Goal: Task Accomplishment & Management: Complete application form

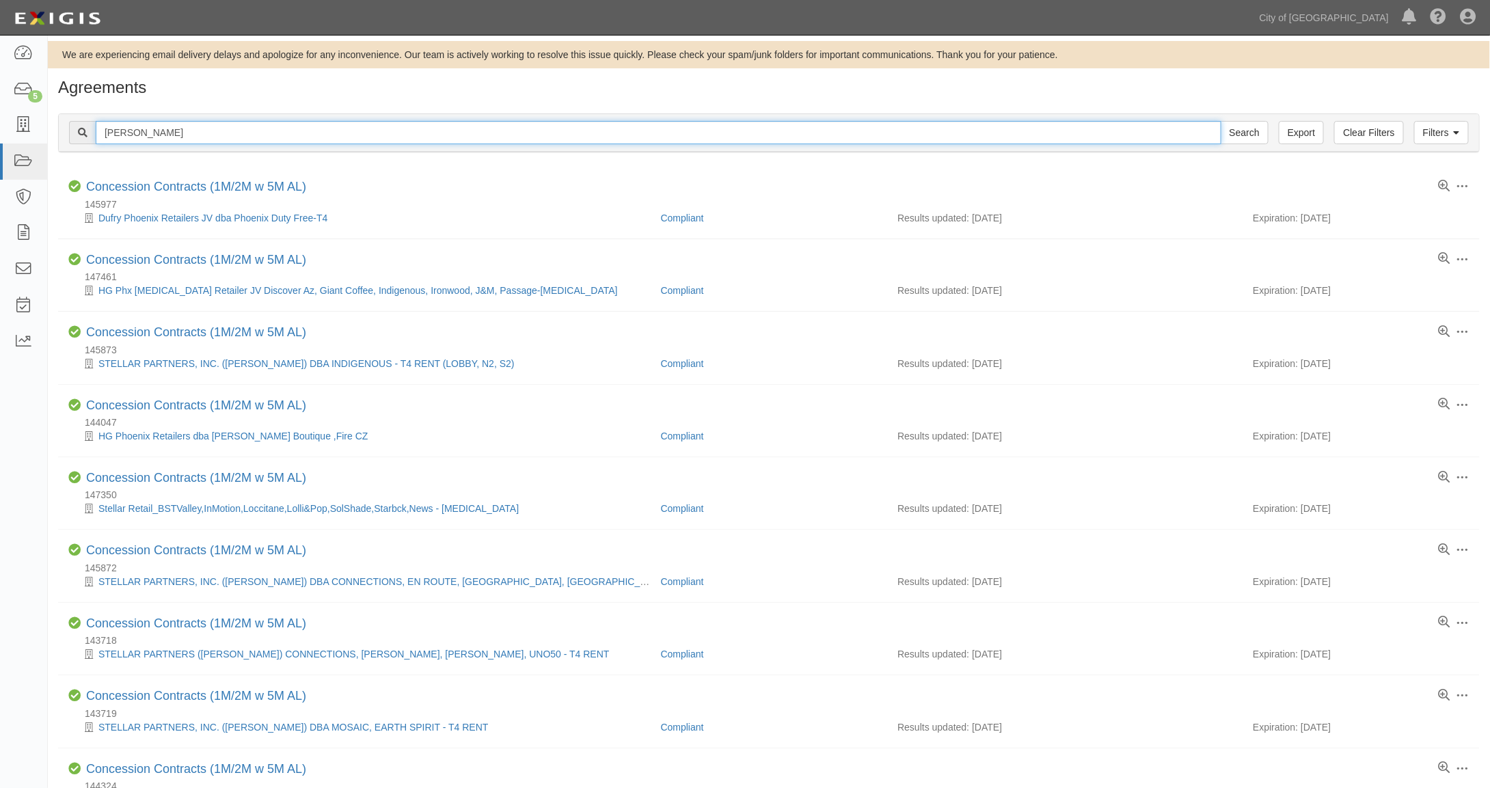
drag, startPoint x: 182, startPoint y: 132, endPoint x: 91, endPoint y: 128, distance: 91.7
click at [86, 128] on div "spahr Search" at bounding box center [668, 132] width 1199 height 23
type input "gina"
click at [1221, 121] on input "Search" at bounding box center [1245, 132] width 48 height 23
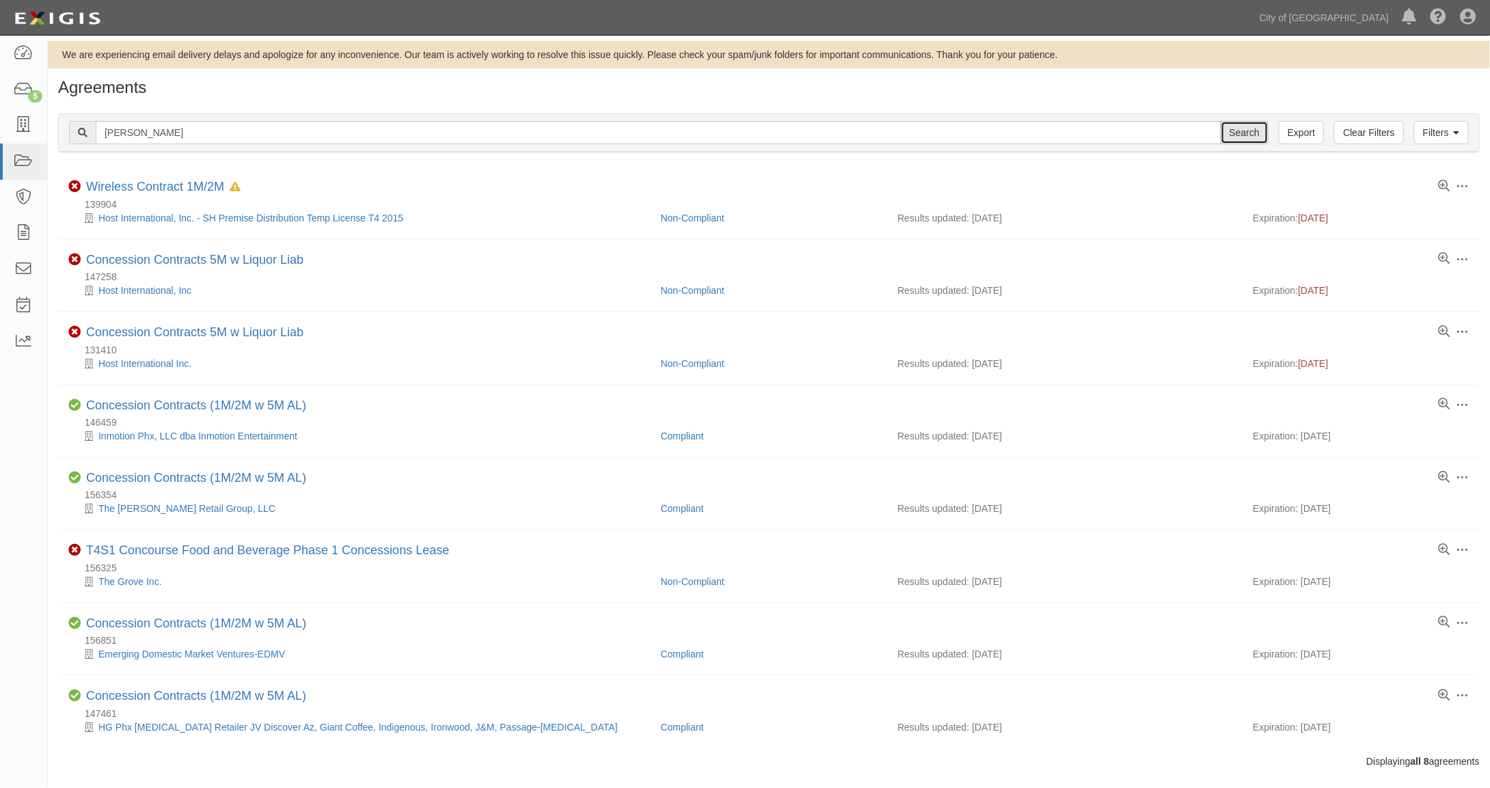
click at [1245, 131] on input "Search" at bounding box center [1245, 132] width 48 height 23
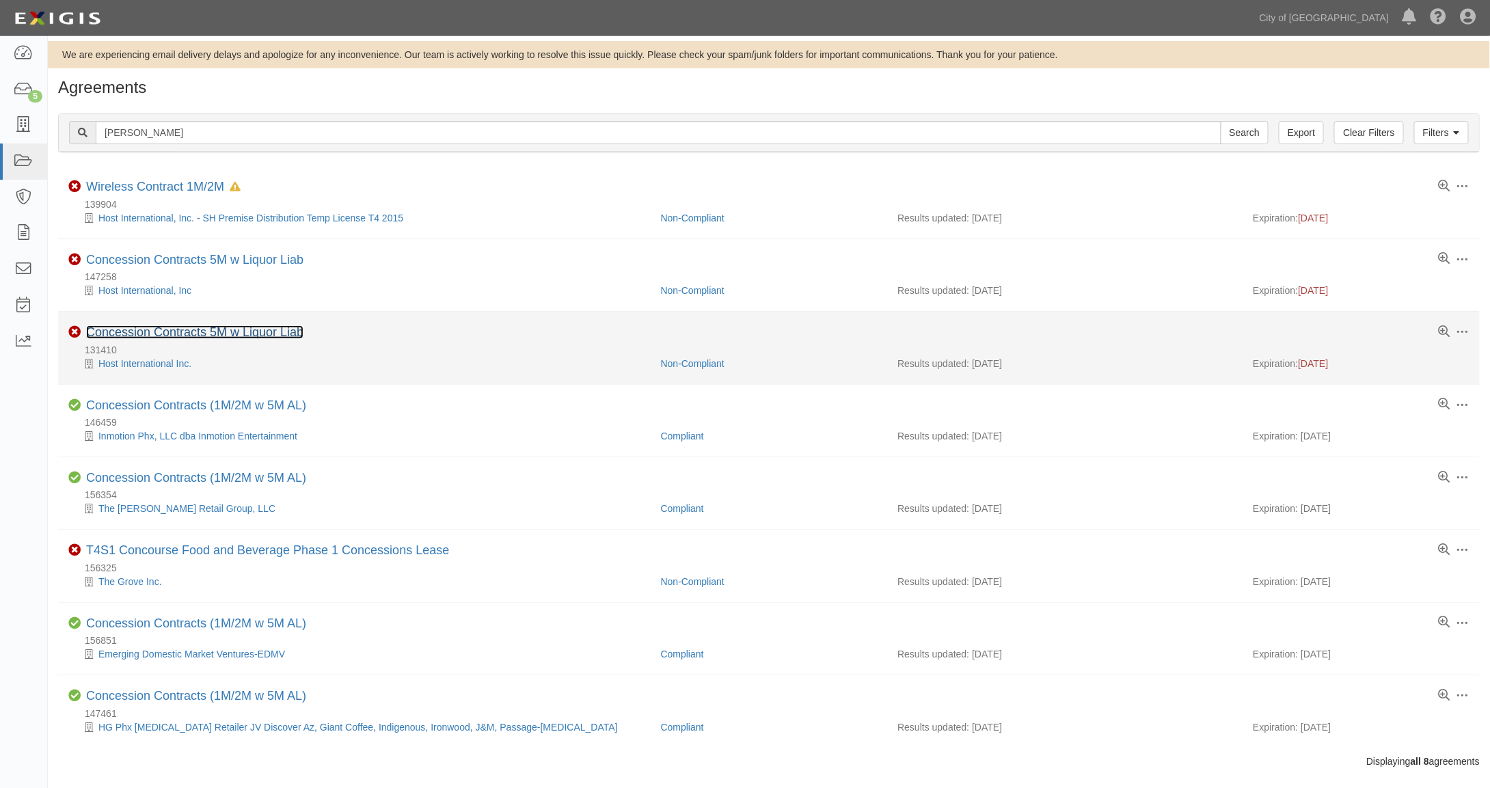
click at [254, 328] on link "Concession Contracts 5M w Liquor Liab" at bounding box center [194, 332] width 217 height 14
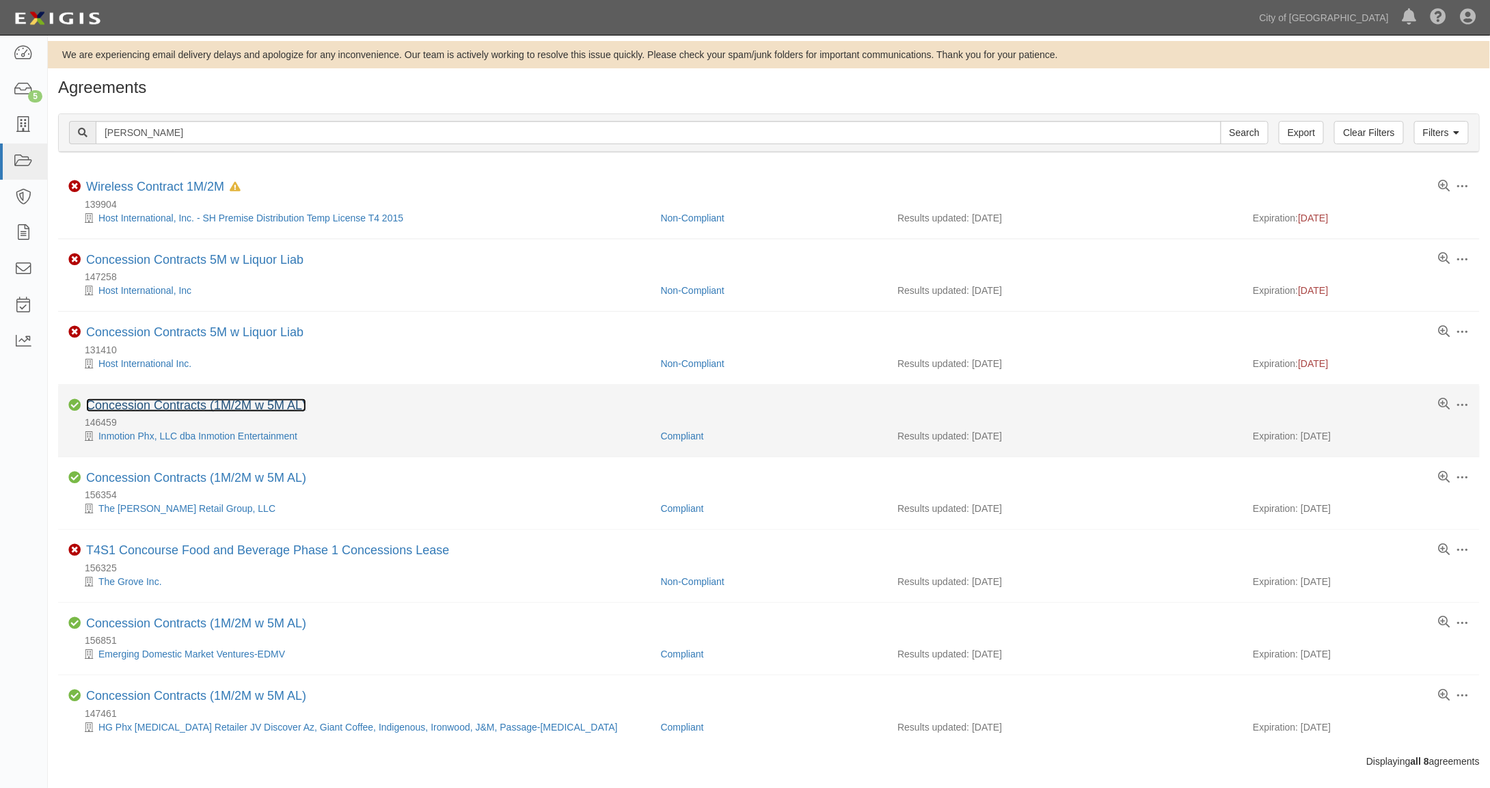
click at [199, 404] on link "Concession Contracts (1M/2M w 5M AL)" at bounding box center [196, 405] width 220 height 14
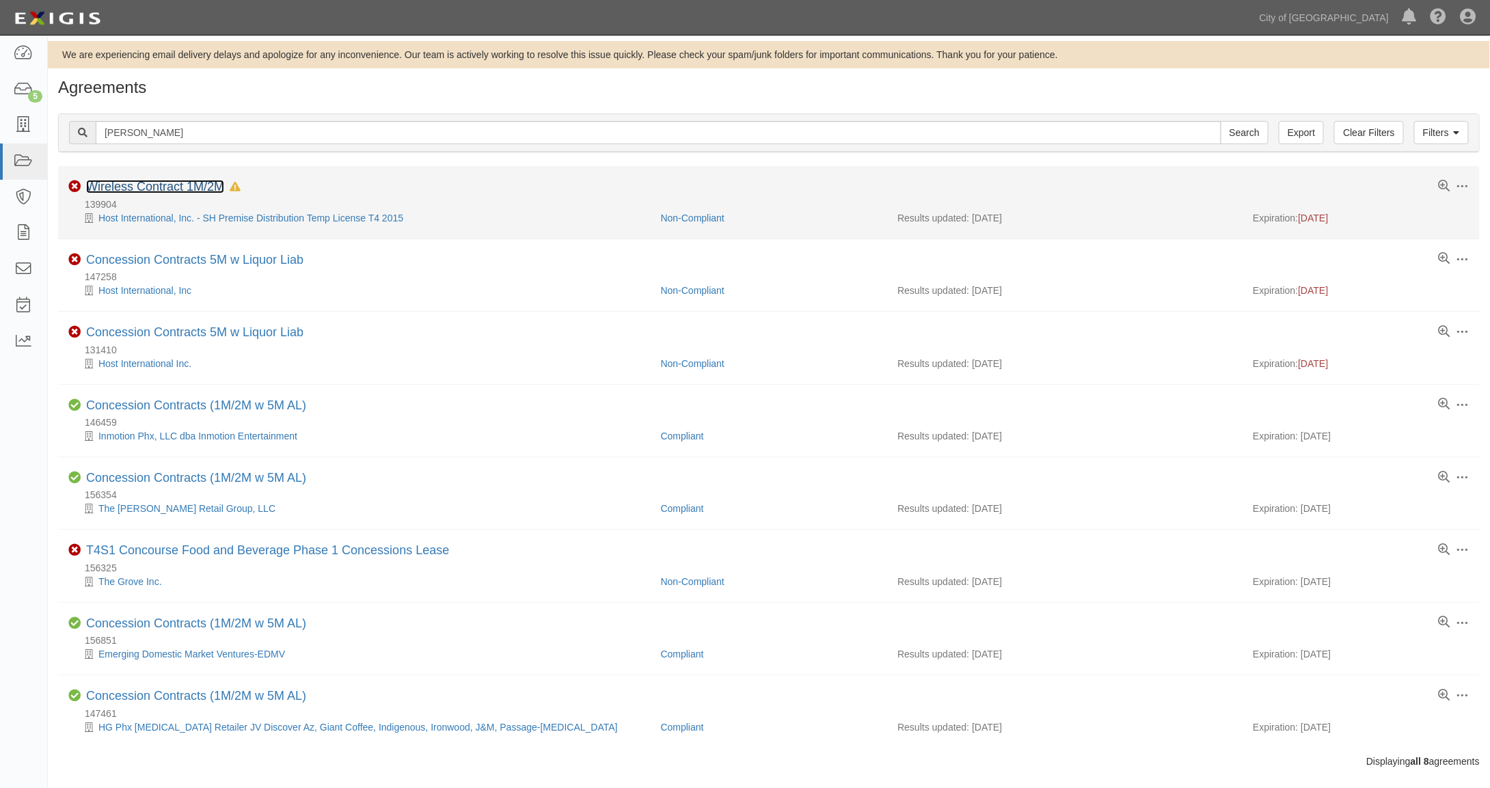
click at [174, 190] on link "Wireless Contract 1M/2M" at bounding box center [155, 187] width 138 height 14
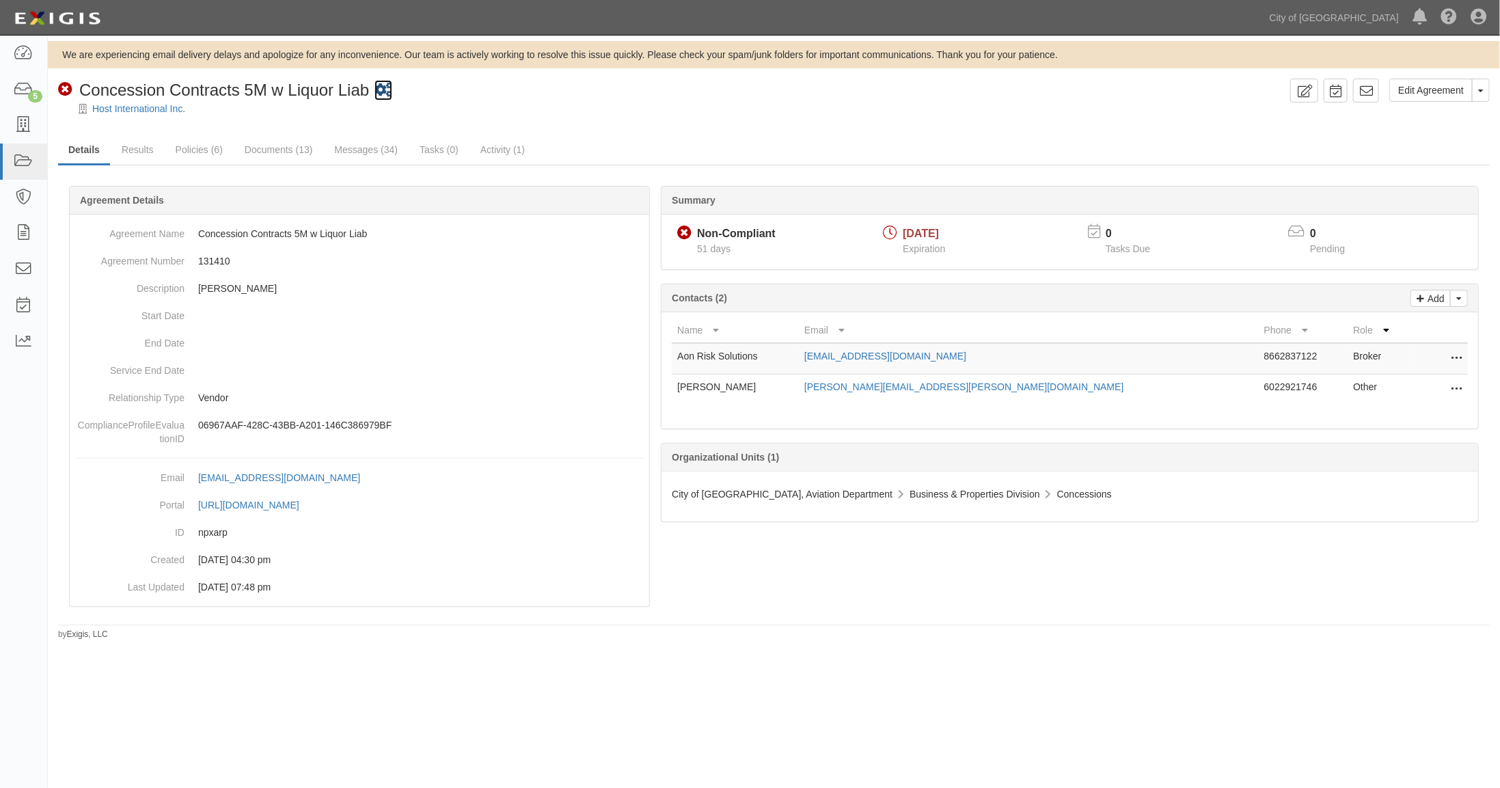
click at [385, 86] on icon at bounding box center [384, 90] width 18 height 14
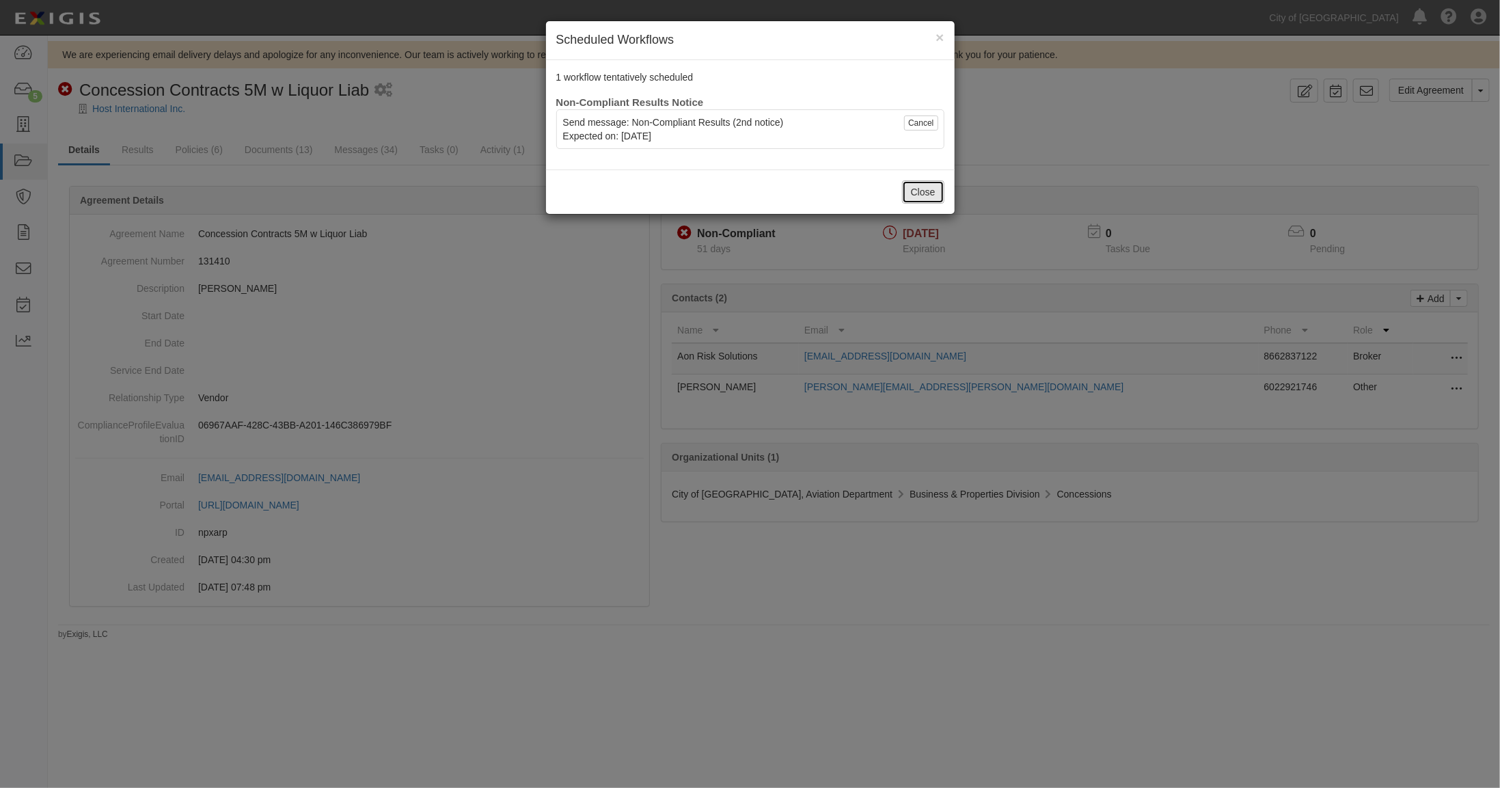
click at [927, 198] on button "Close" at bounding box center [923, 191] width 42 height 23
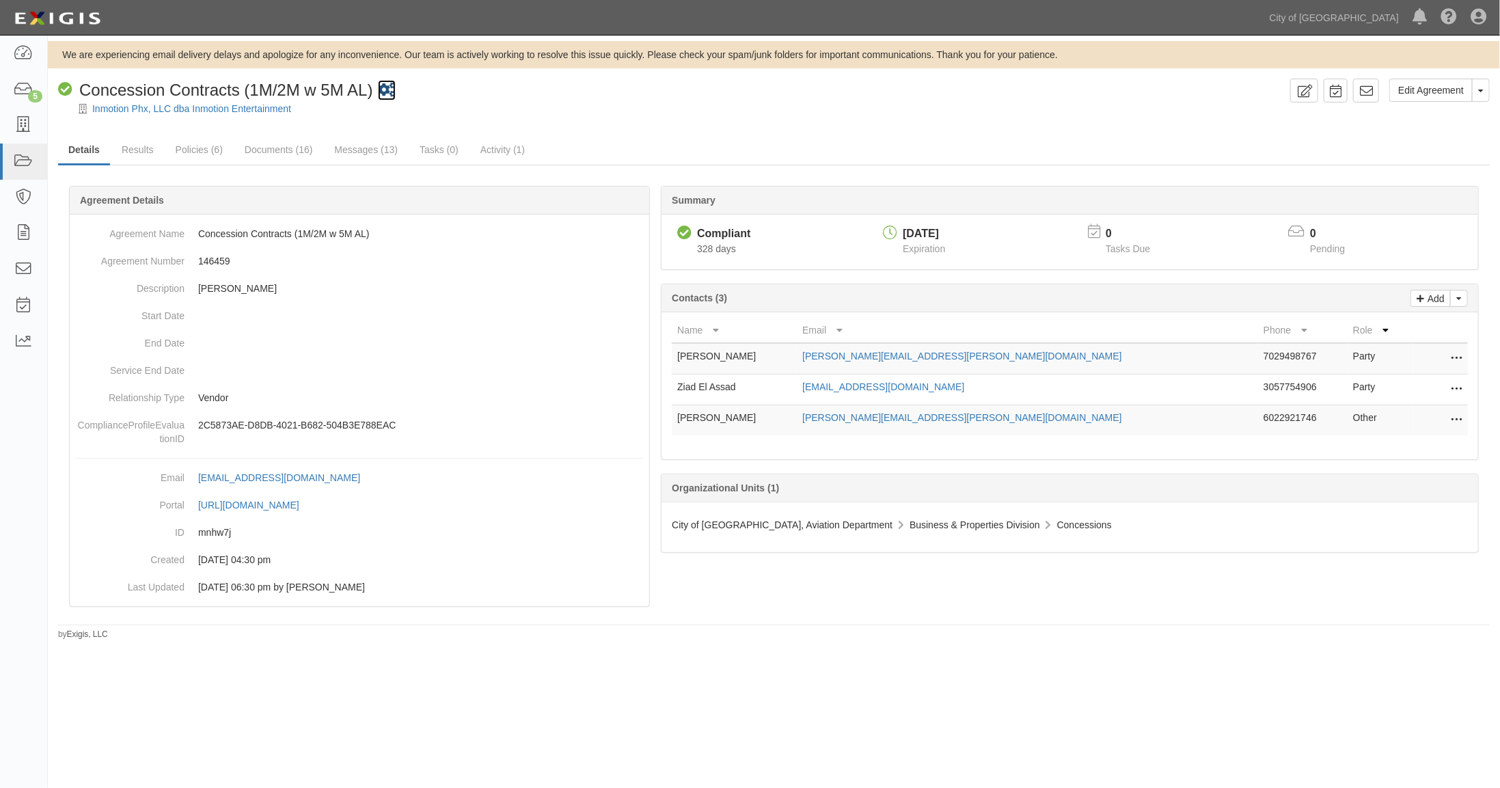
click at [390, 90] on icon at bounding box center [387, 90] width 18 height 14
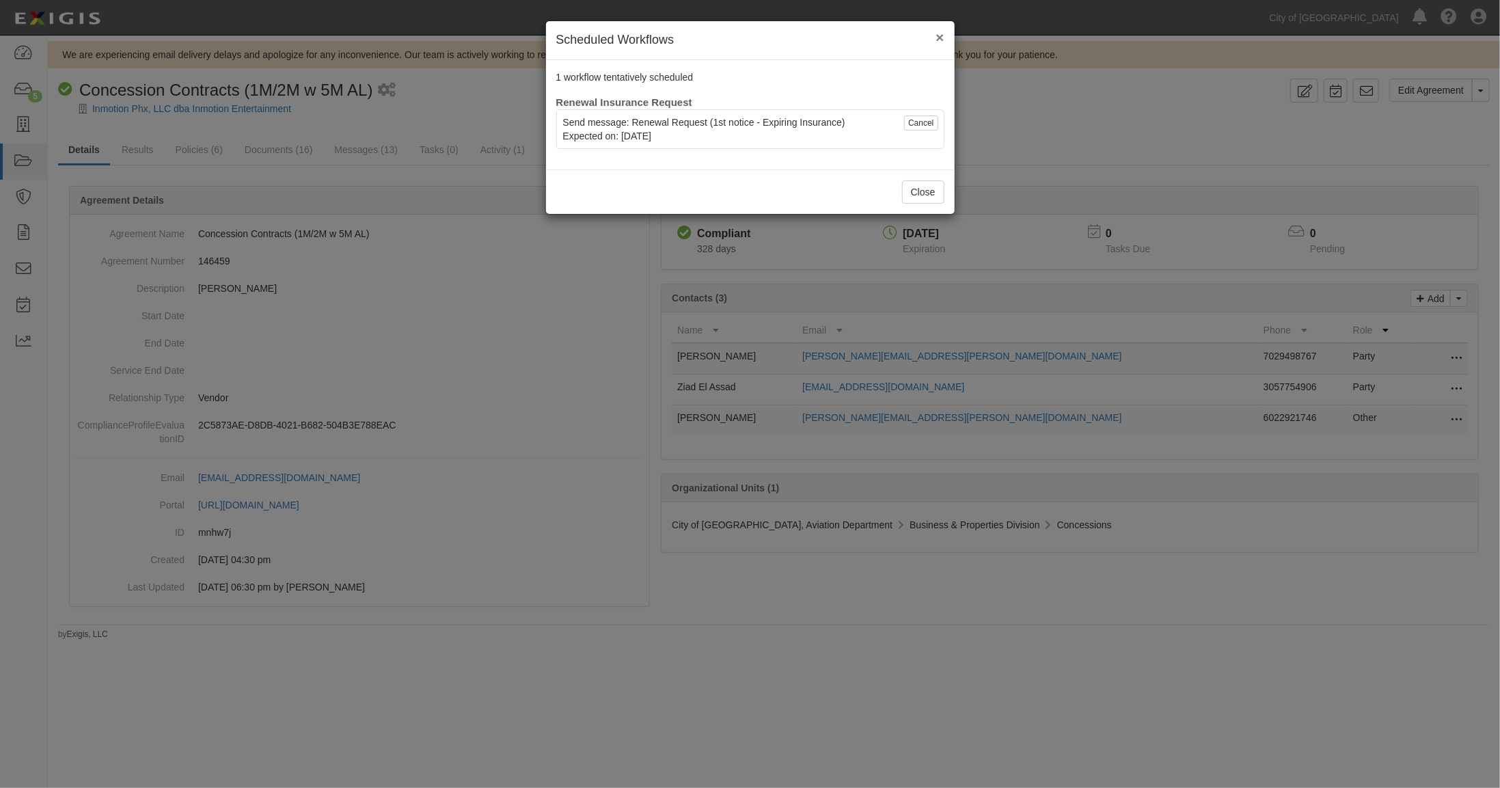
click at [936, 34] on span "×" at bounding box center [940, 37] width 8 height 16
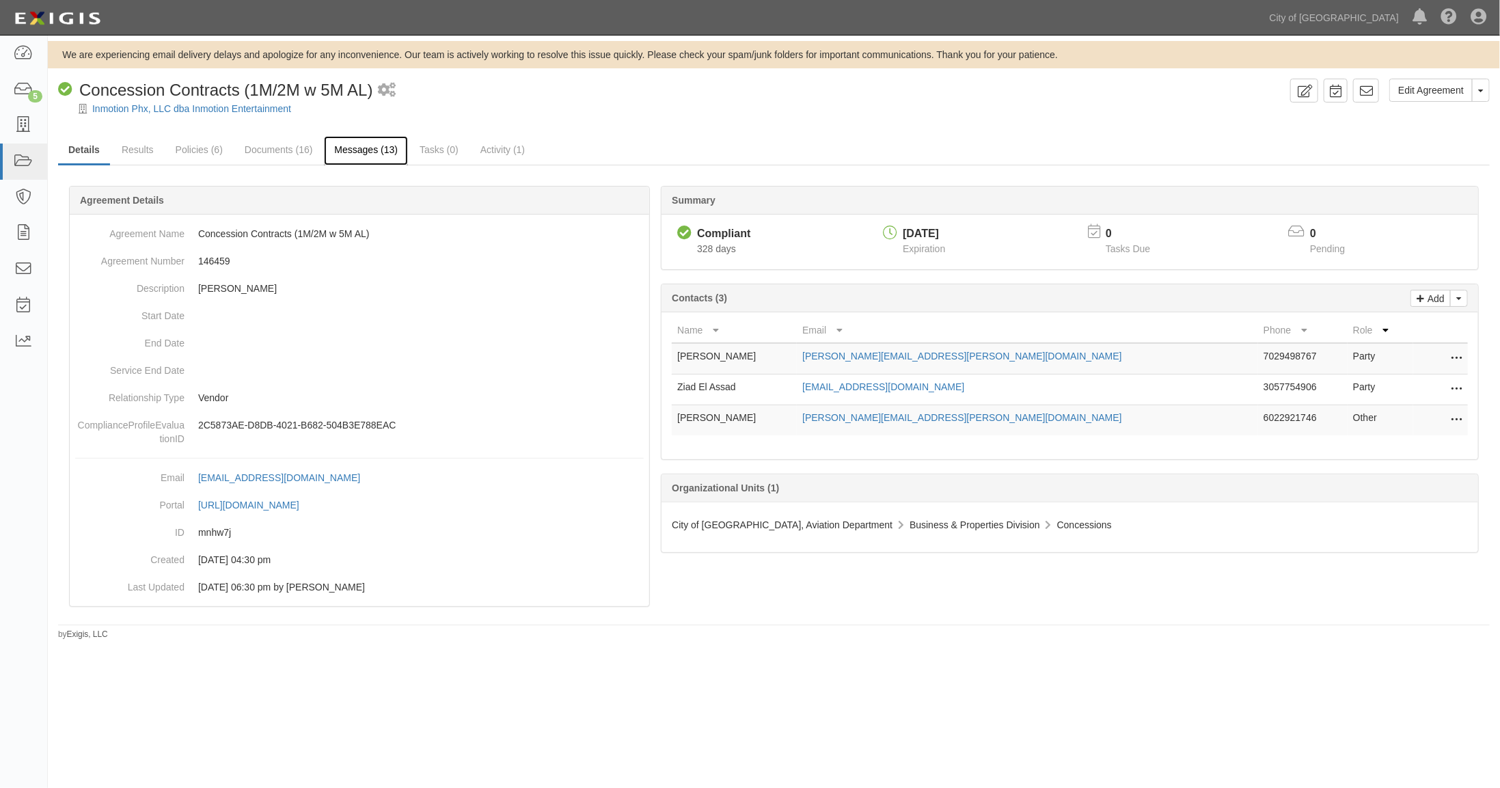
click at [367, 147] on link "Messages (13)" at bounding box center [366, 150] width 84 height 29
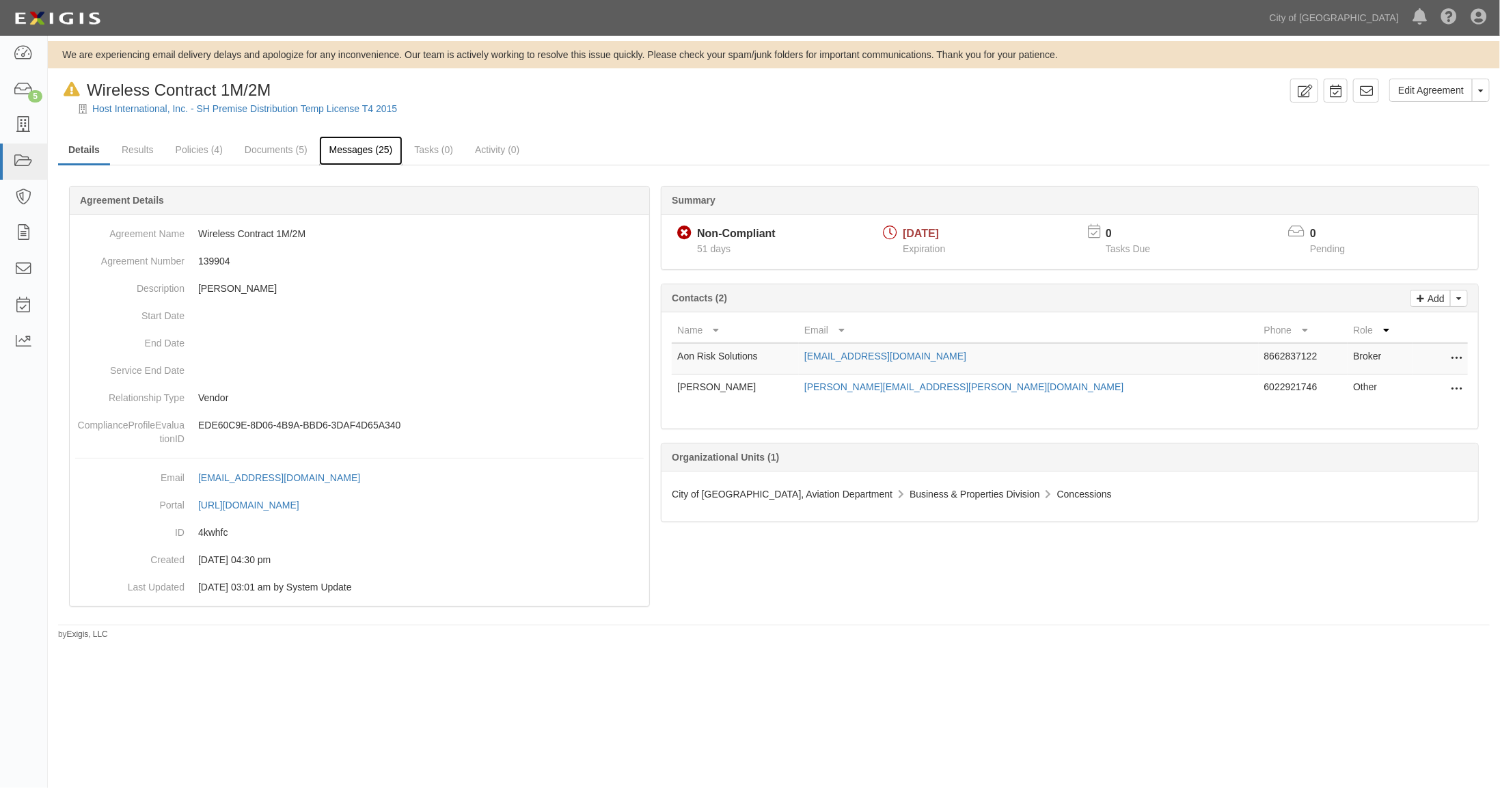
click at [353, 149] on link "Messages (25)" at bounding box center [361, 150] width 84 height 29
click at [139, 150] on link "Results" at bounding box center [137, 150] width 53 height 29
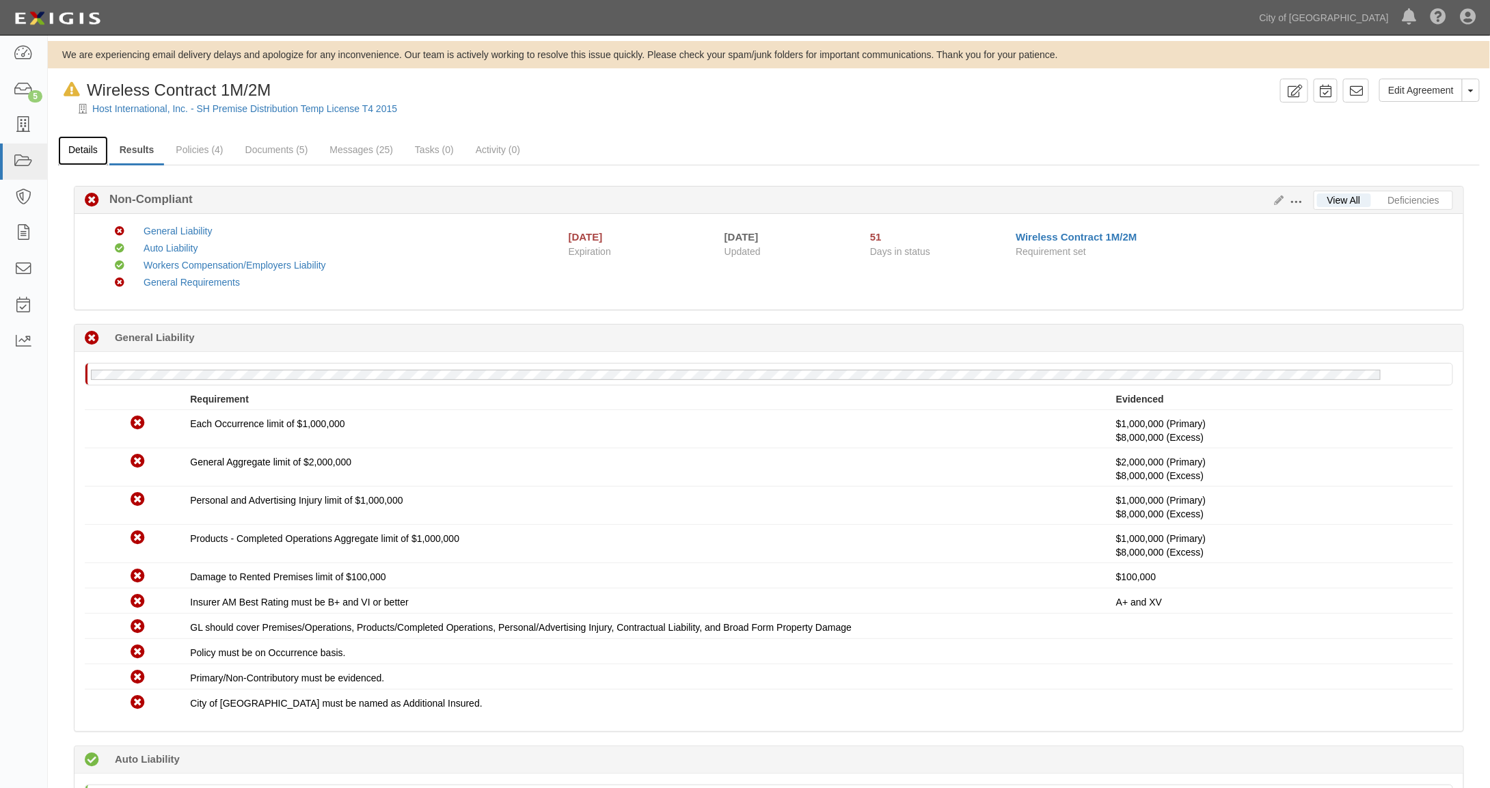
click at [79, 152] on link "Details" at bounding box center [83, 150] width 50 height 29
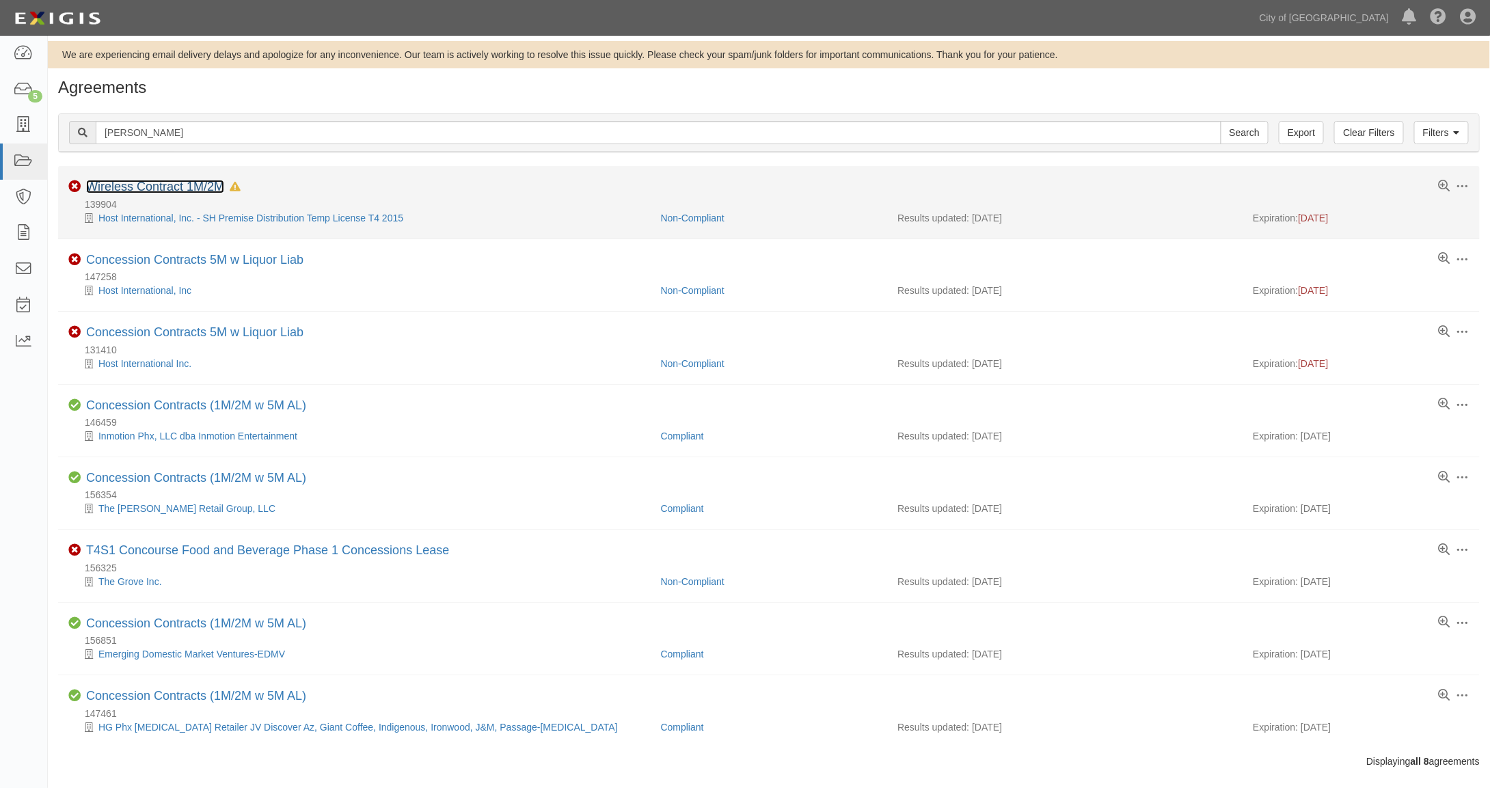
click at [147, 190] on link "Wireless Contract 1M/2M" at bounding box center [155, 187] width 138 height 14
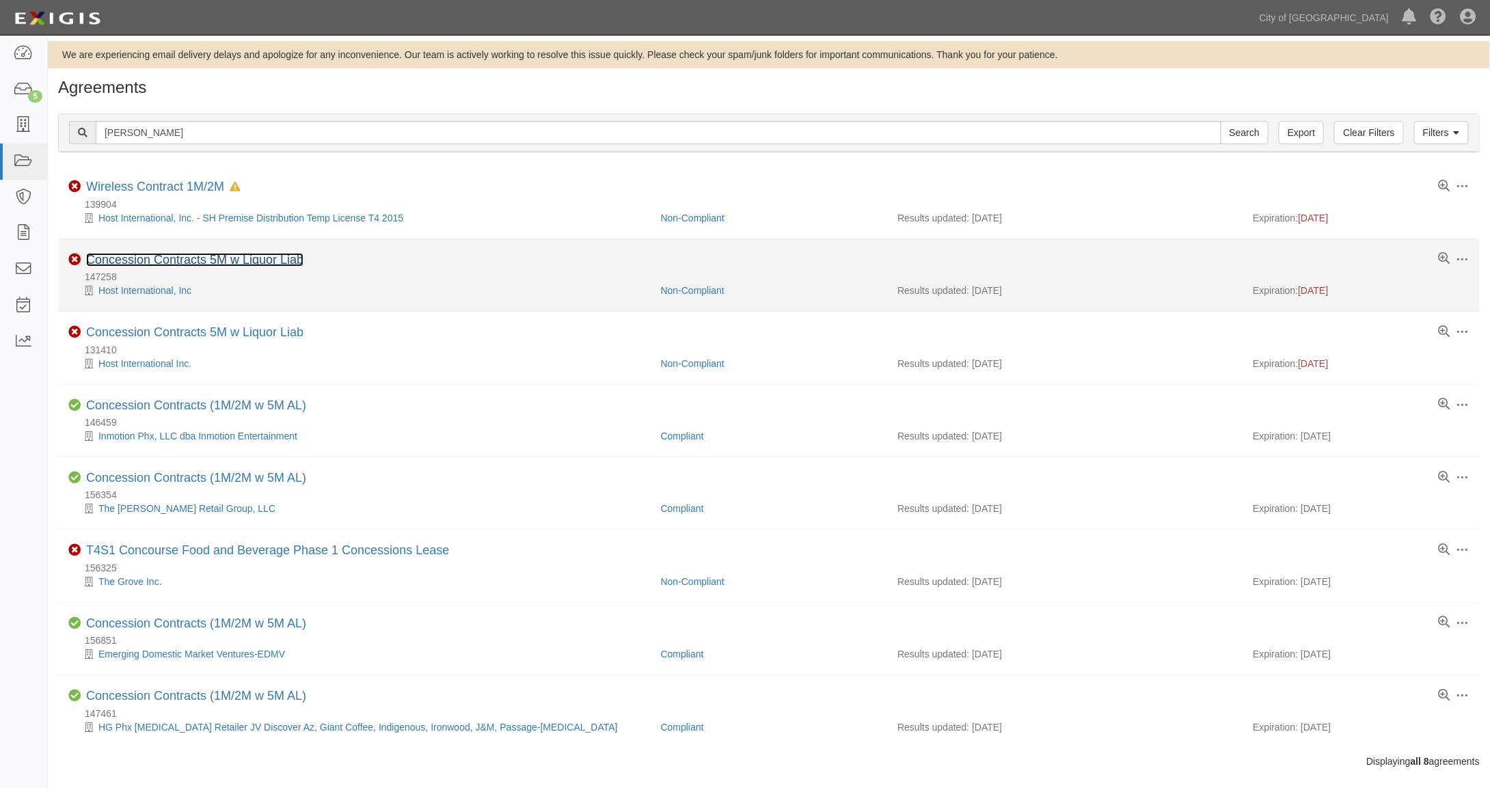
click at [121, 261] on link "Concession Contracts 5M w Liquor Liab" at bounding box center [194, 260] width 217 height 14
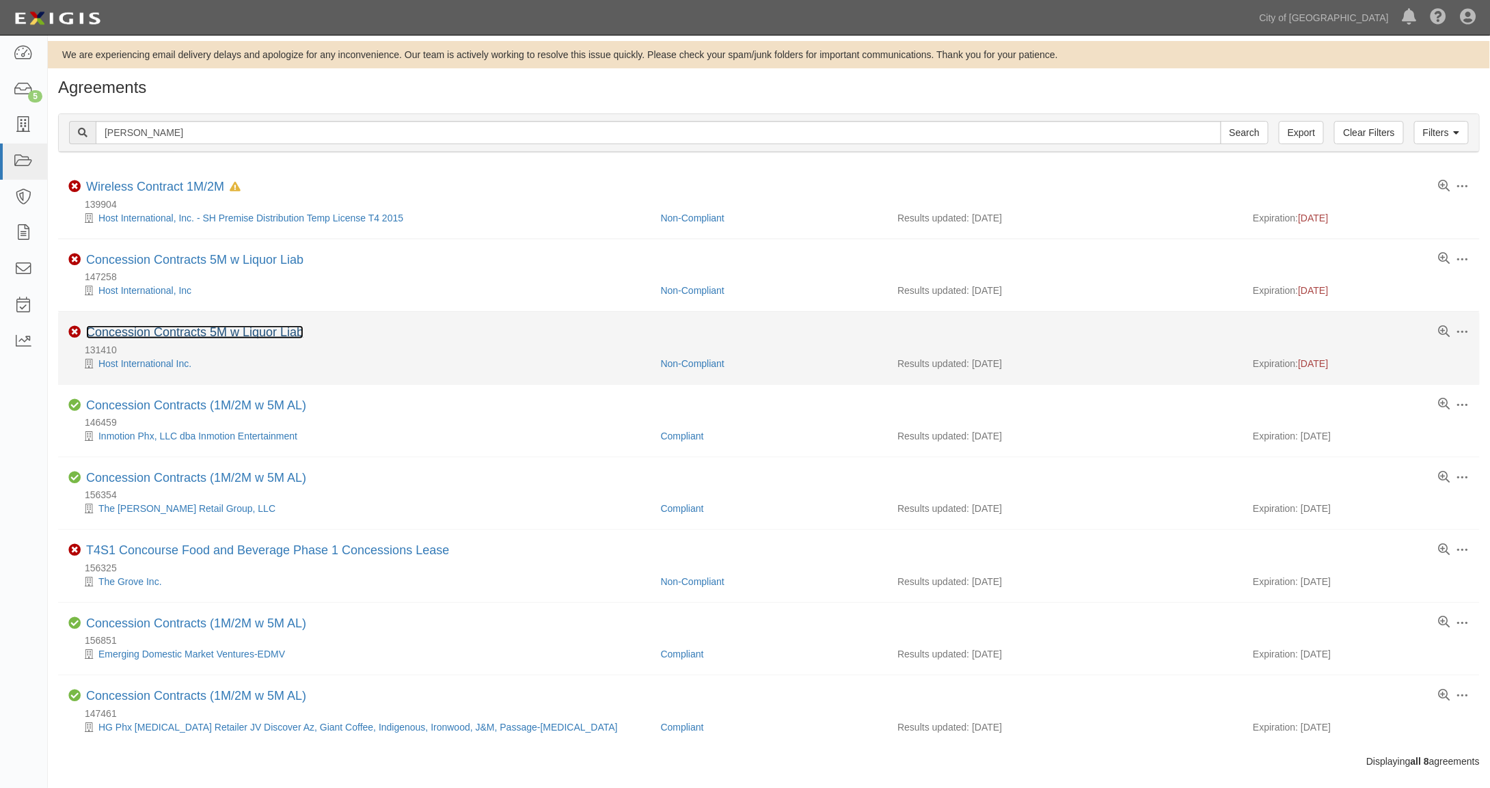
click at [122, 333] on link "Concession Contracts 5M w Liquor Liab" at bounding box center [194, 332] width 217 height 14
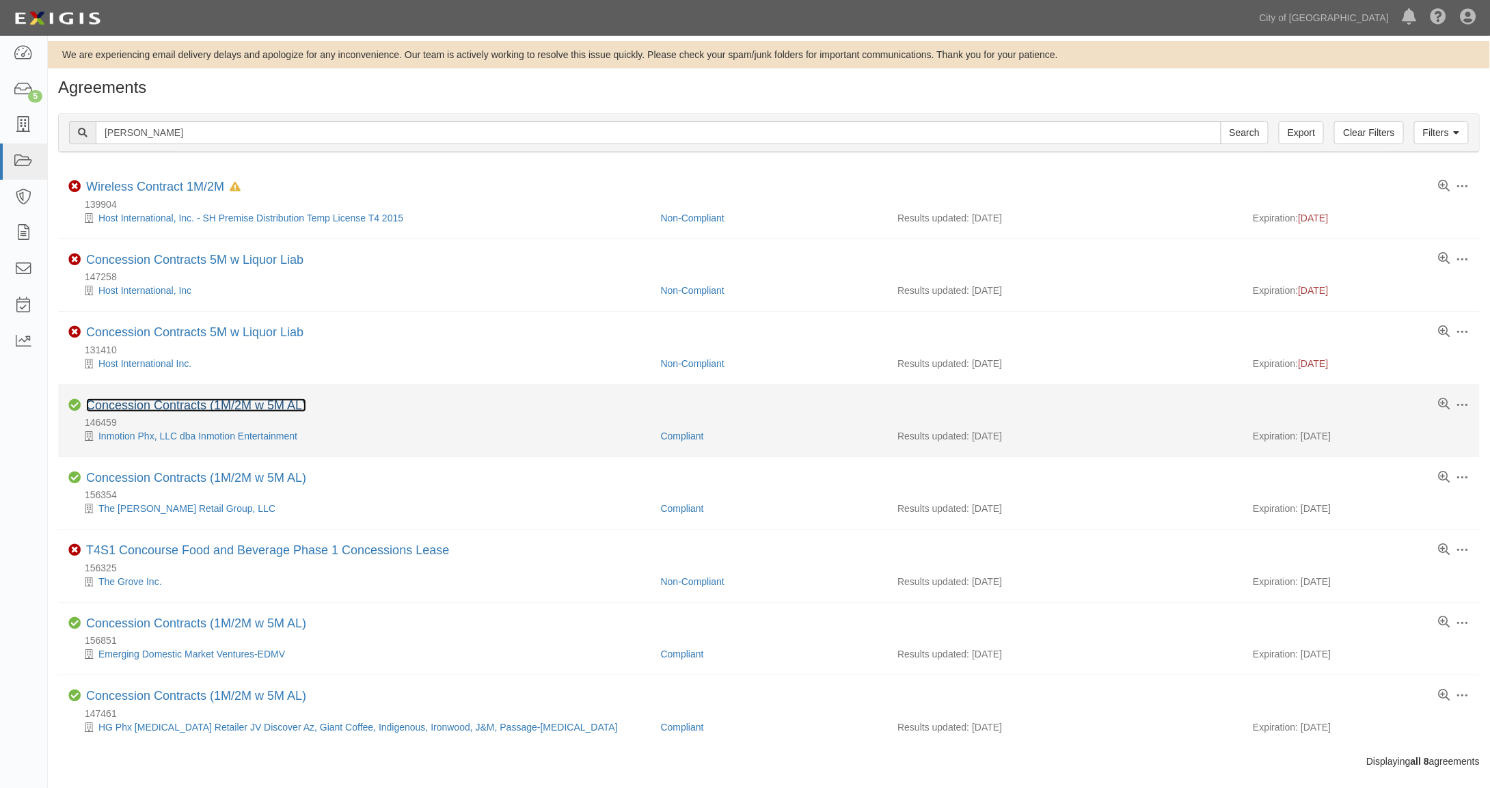
click at [126, 404] on link "Concession Contracts (1M/2M w 5M AL)" at bounding box center [196, 405] width 220 height 14
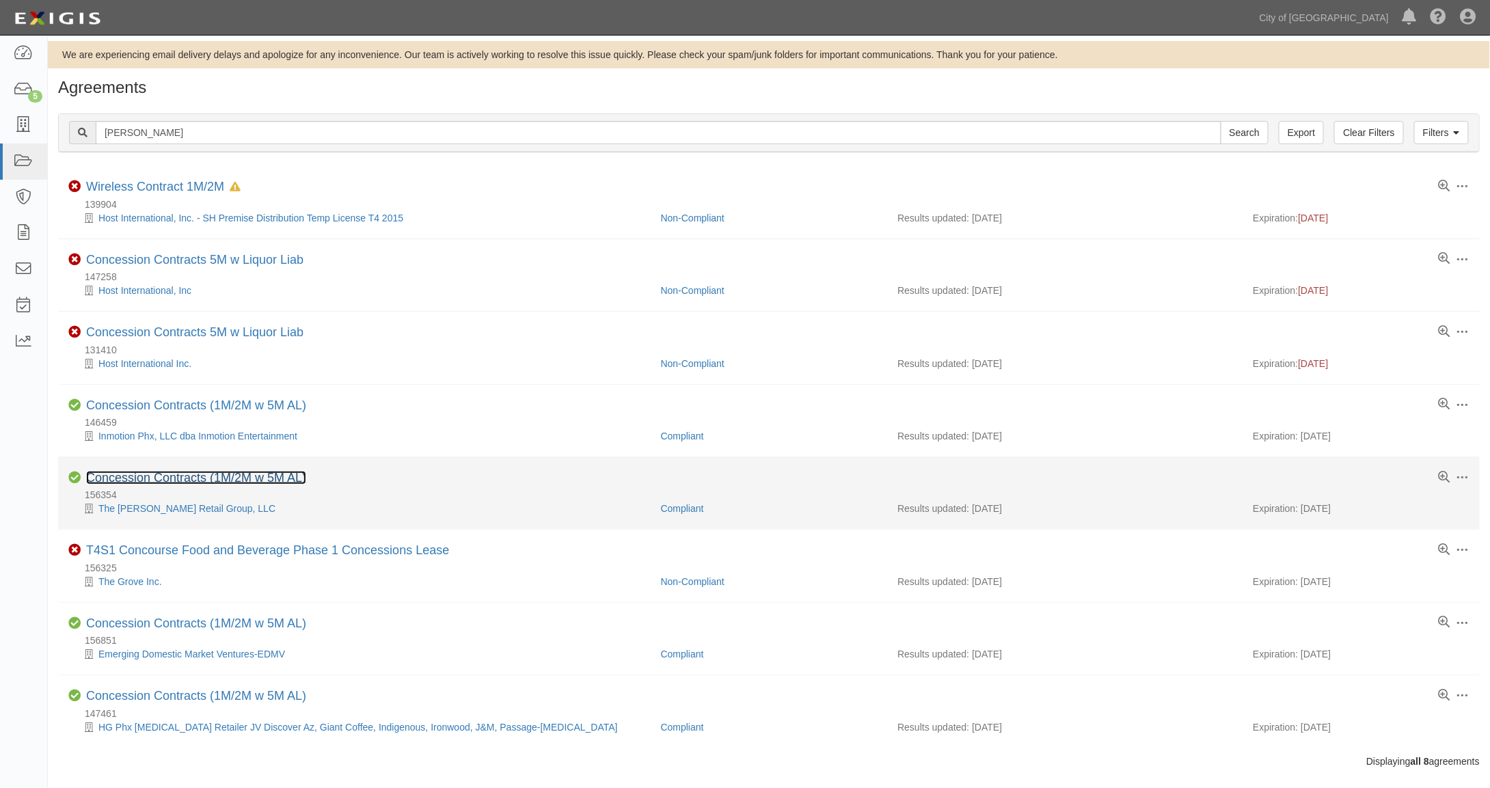
click at [131, 477] on link "Concession Contracts (1M/2M w 5M AL)" at bounding box center [196, 478] width 220 height 14
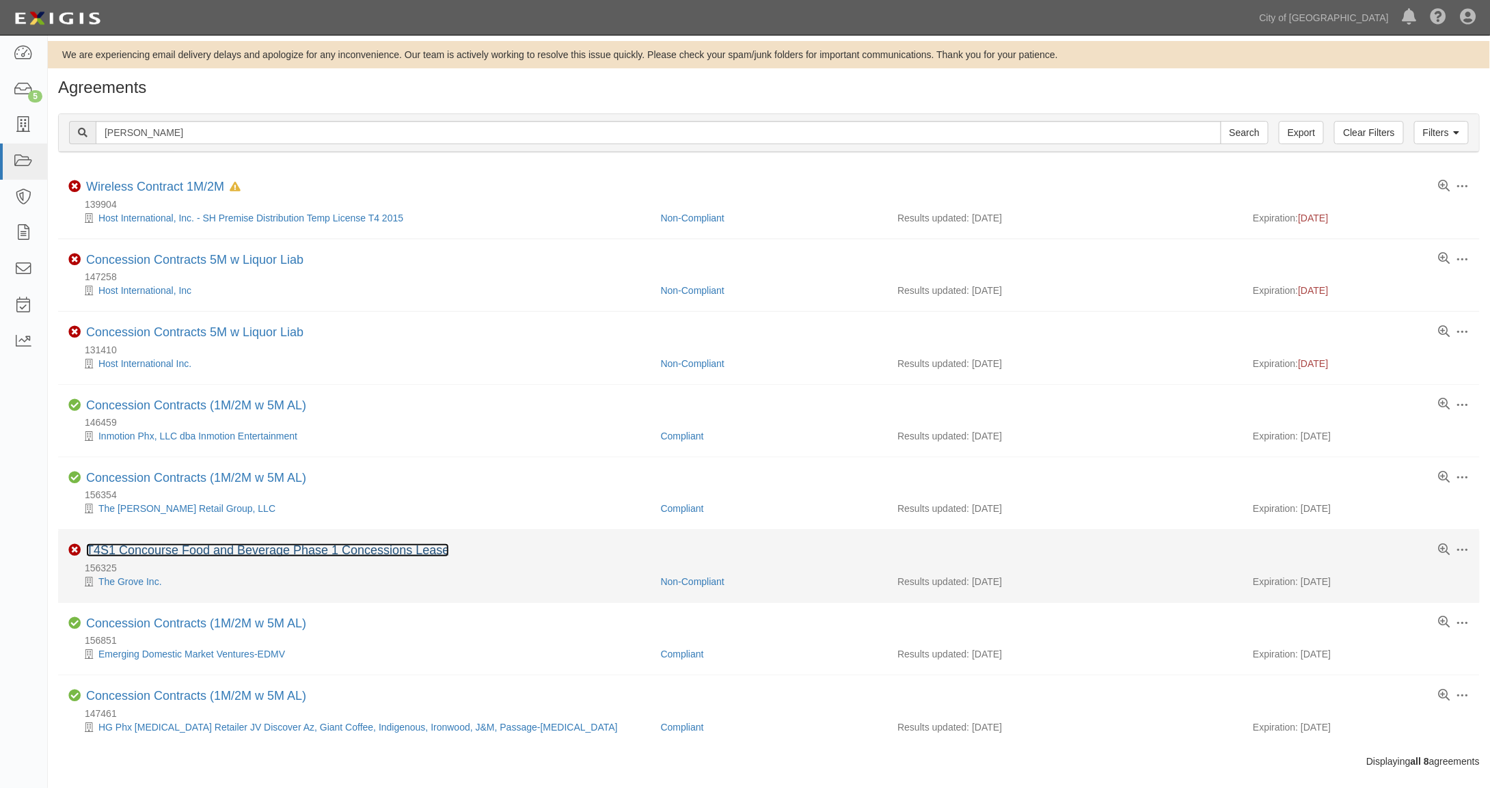
click at [148, 547] on link "T4S1 Concourse Food and Beverage Phase 1 Concessions Lease" at bounding box center [267, 550] width 363 height 14
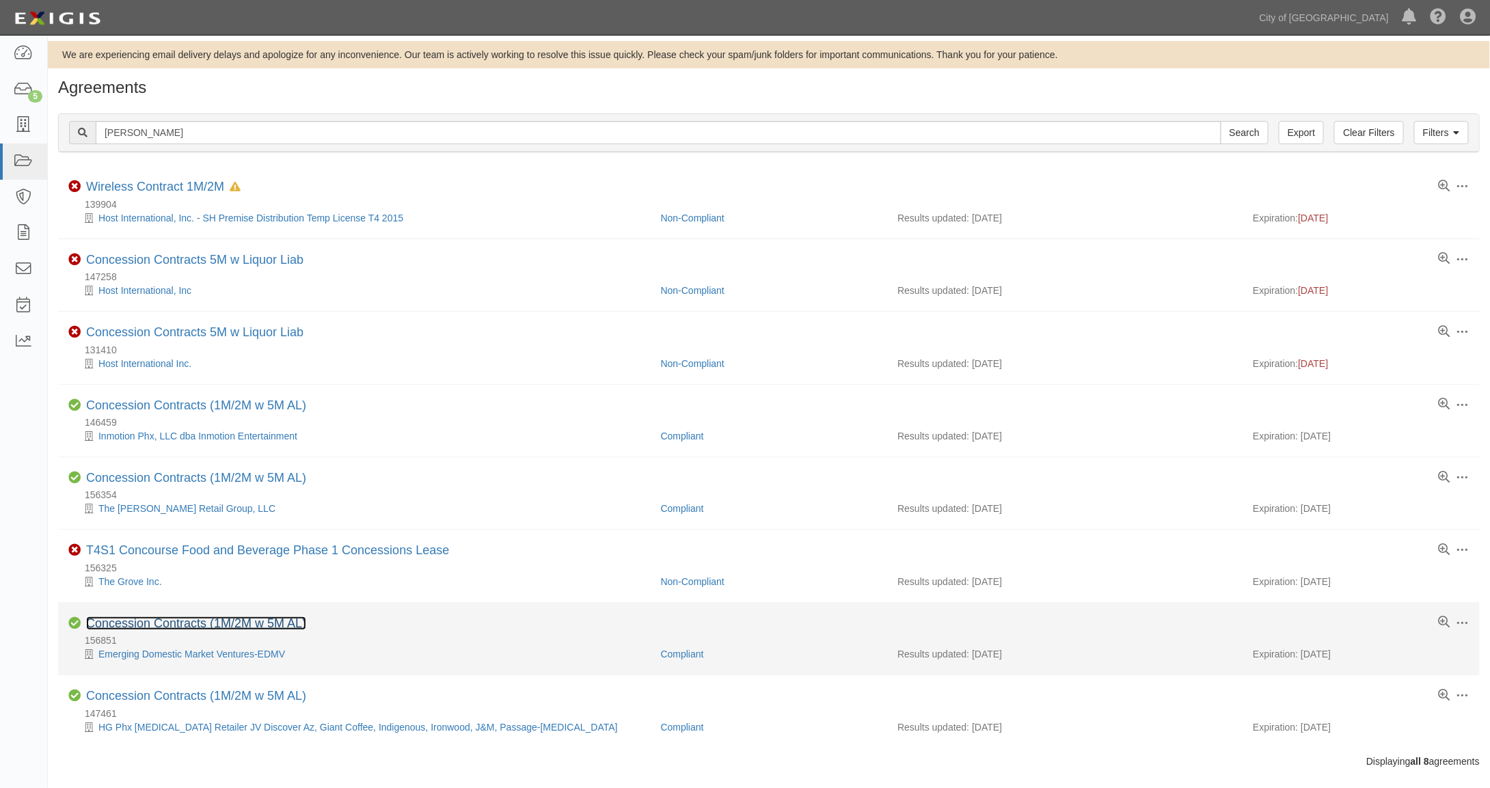
click at [176, 621] on link "Concession Contracts (1M/2M w 5M AL)" at bounding box center [196, 623] width 220 height 14
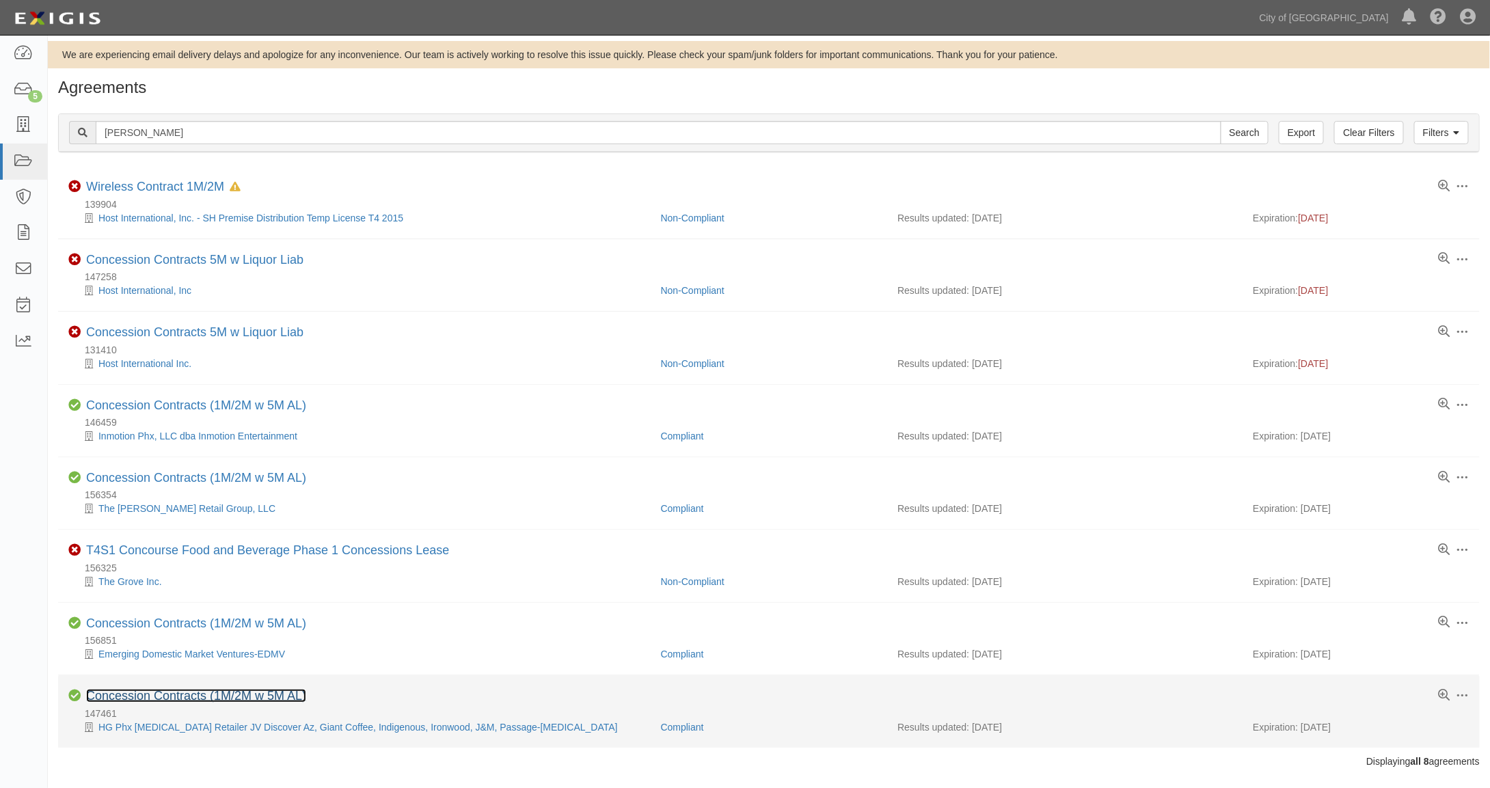
click at [139, 693] on link "Concession Contracts (1M/2M w 5M AL)" at bounding box center [196, 696] width 220 height 14
click at [187, 690] on link "Concession Contracts (1M/2M w 5M AL)" at bounding box center [196, 696] width 220 height 14
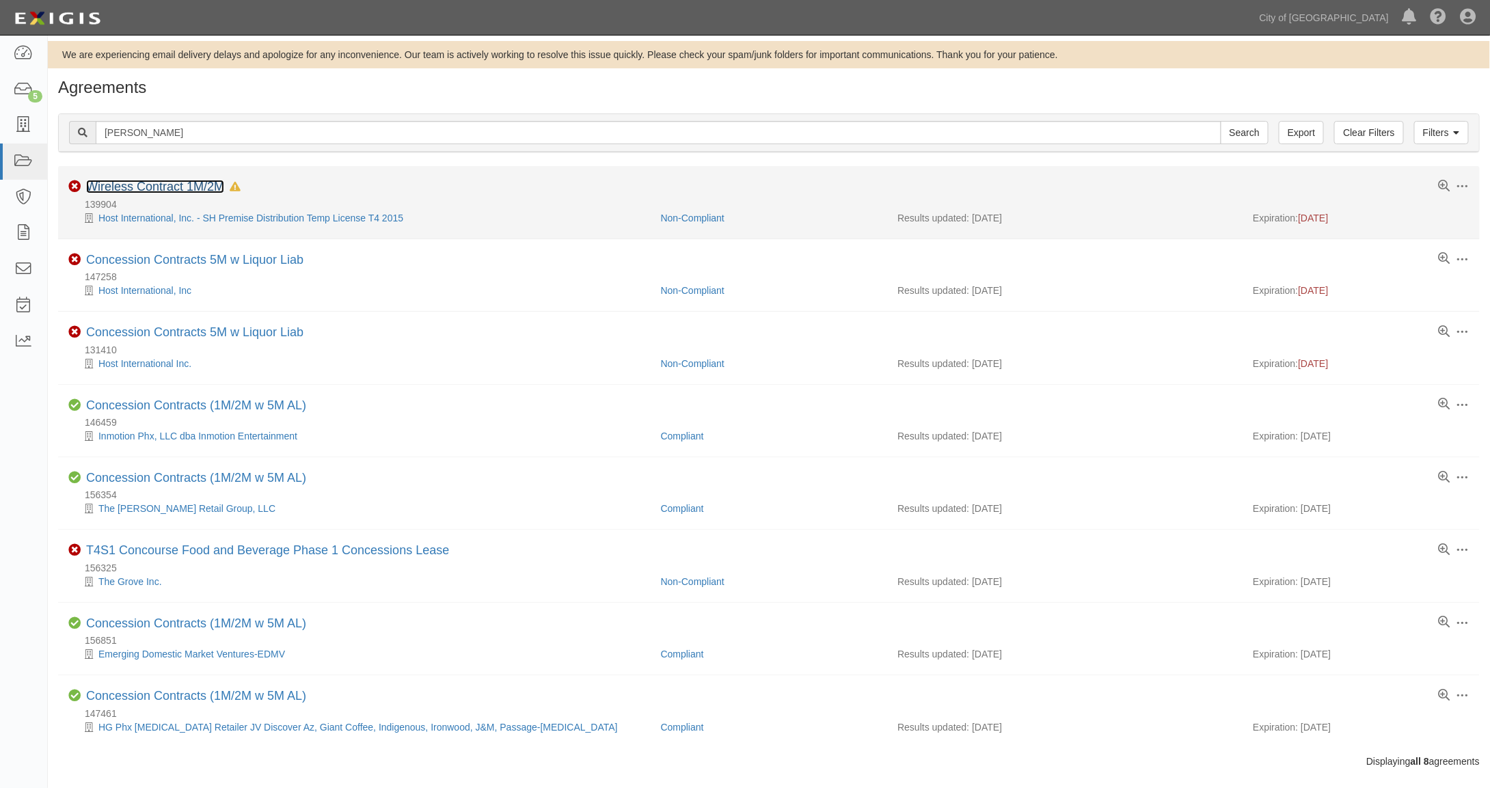
click at [175, 187] on link "Wireless Contract 1M/2M" at bounding box center [155, 187] width 138 height 14
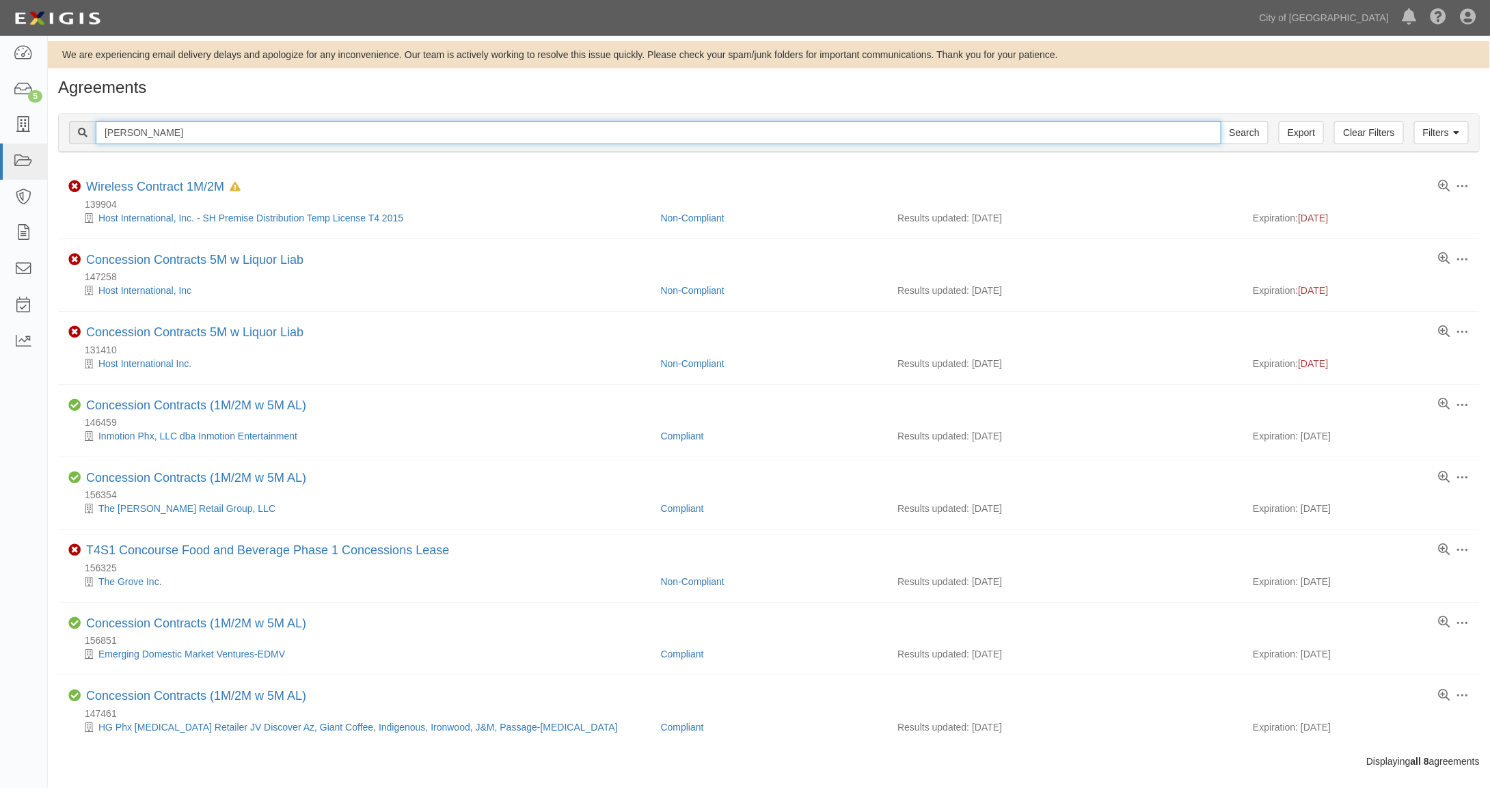
drag, startPoint x: 146, startPoint y: 135, endPoint x: 72, endPoint y: 122, distance: 74.8
click at [72, 122] on div "gina Search" at bounding box center [668, 132] width 1199 height 23
type input "host"
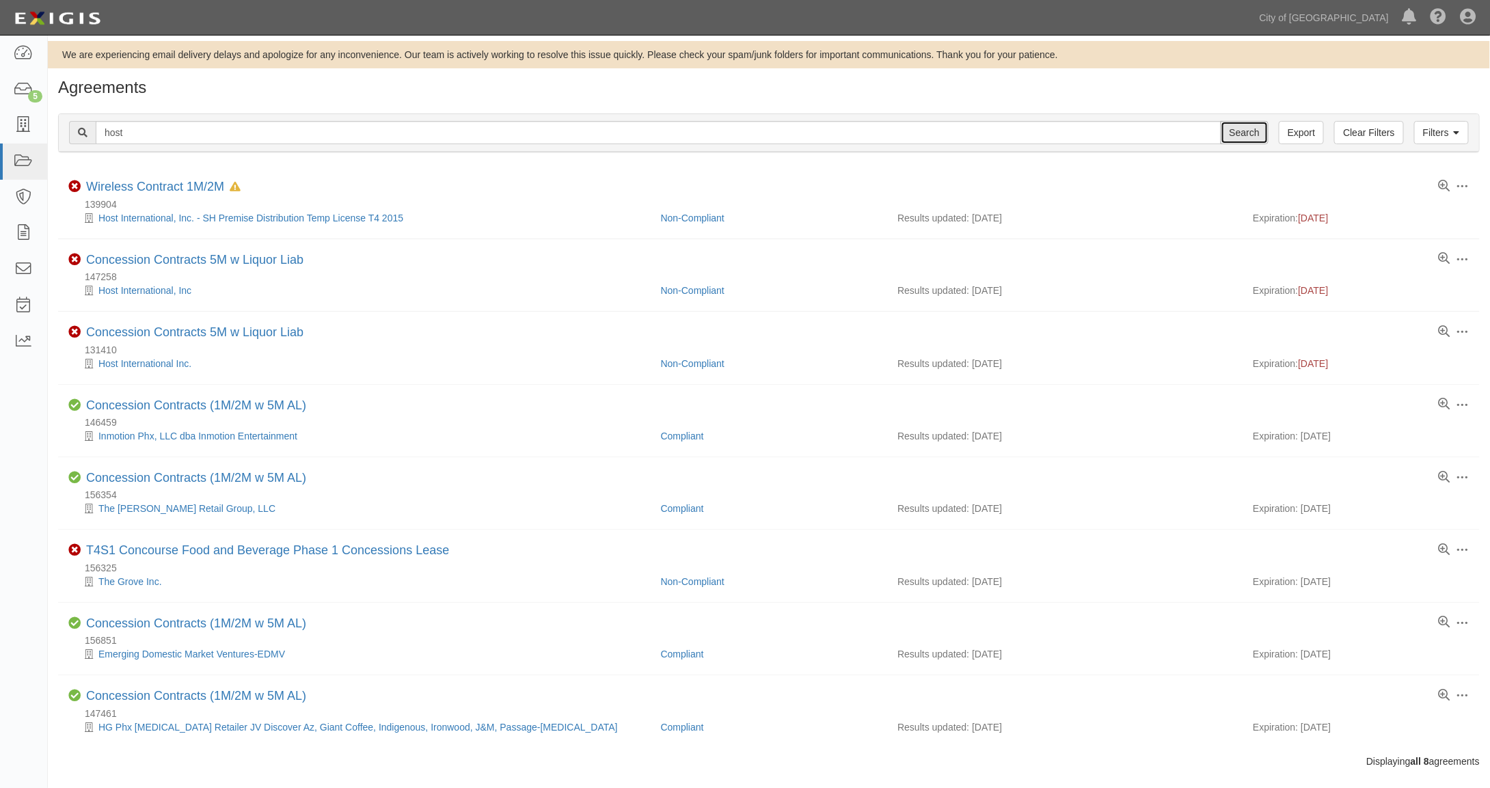
click at [1253, 127] on input "Search" at bounding box center [1245, 132] width 48 height 23
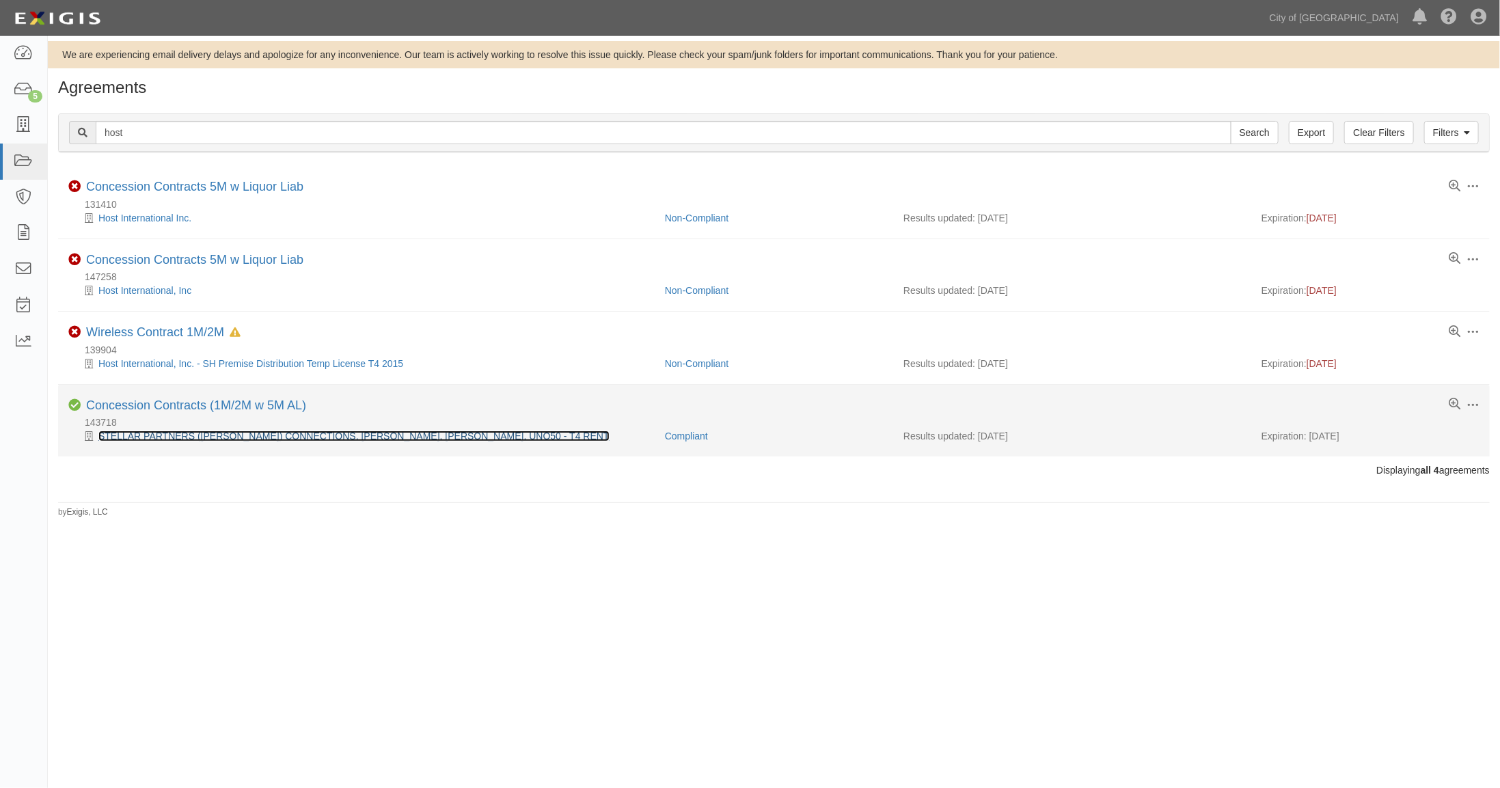
click at [273, 434] on link "STELLAR PARTNERS ([PERSON_NAME]) CONNECTIONS, [PERSON_NAME], [PERSON_NAME], UNO…" at bounding box center [353, 436] width 511 height 11
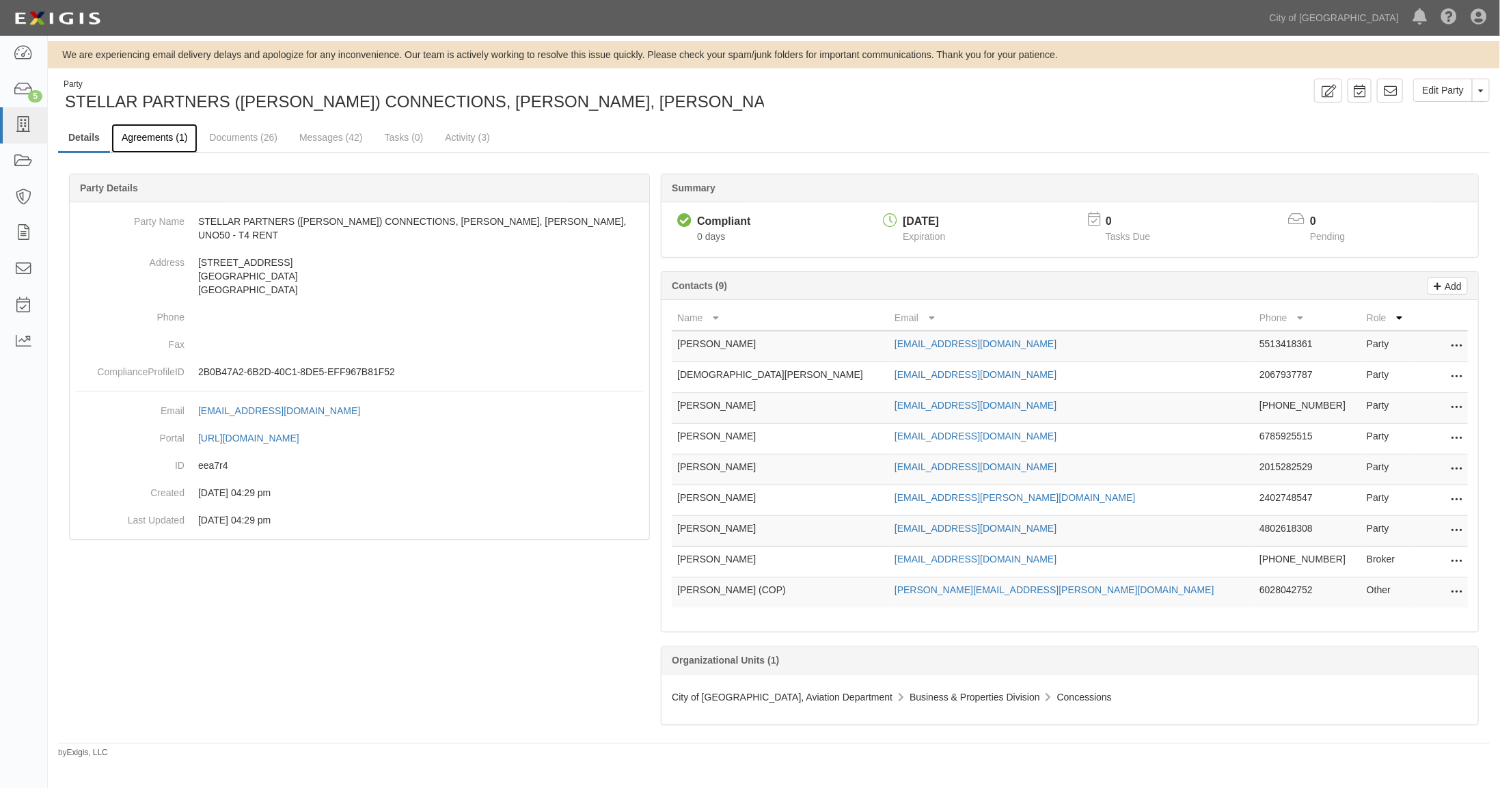
click at [156, 136] on link "Agreements (1)" at bounding box center [154, 138] width 86 height 29
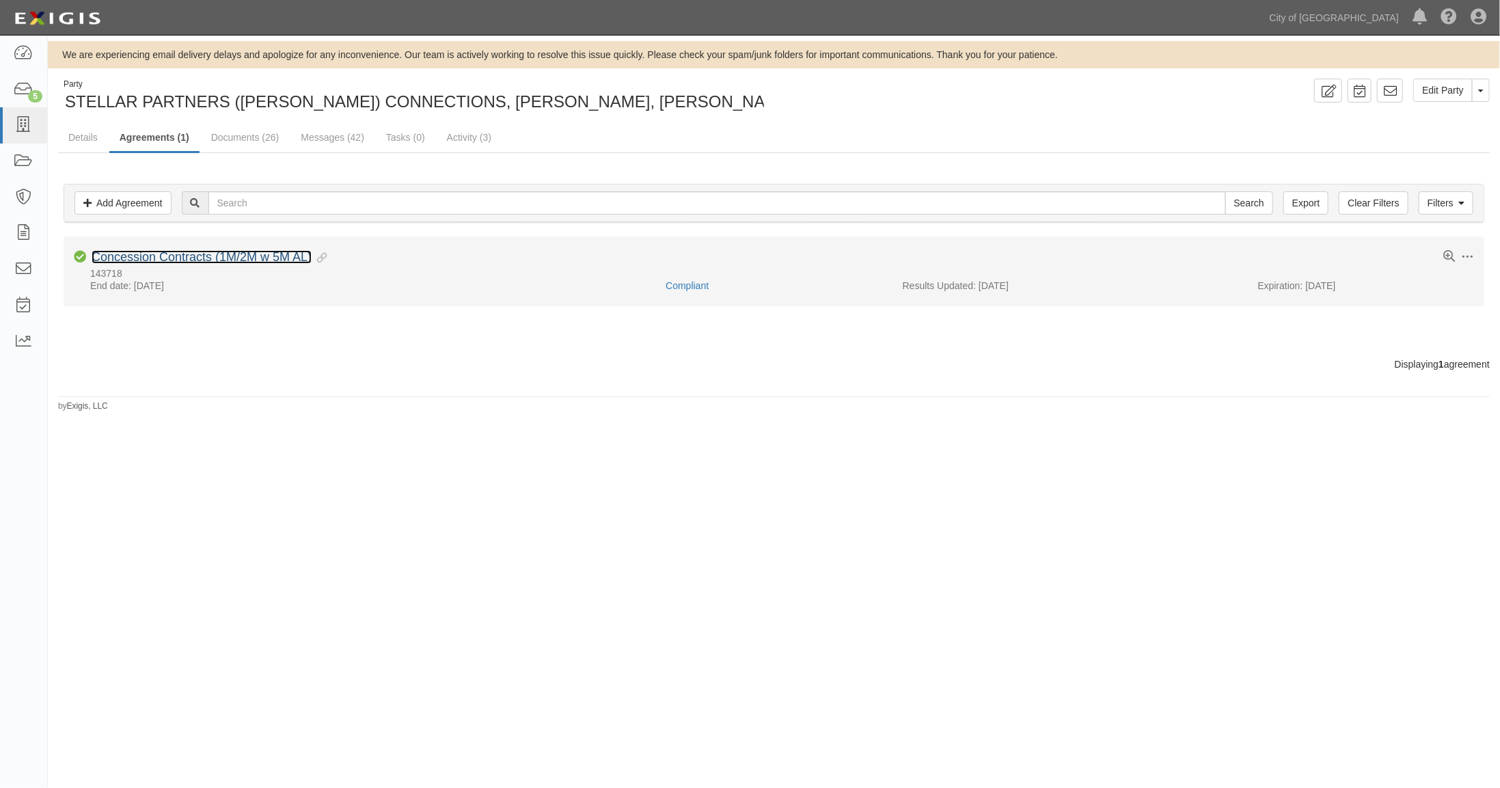
click at [192, 255] on link "Concession Contracts (1M/2M w 5M AL)" at bounding box center [202, 257] width 220 height 14
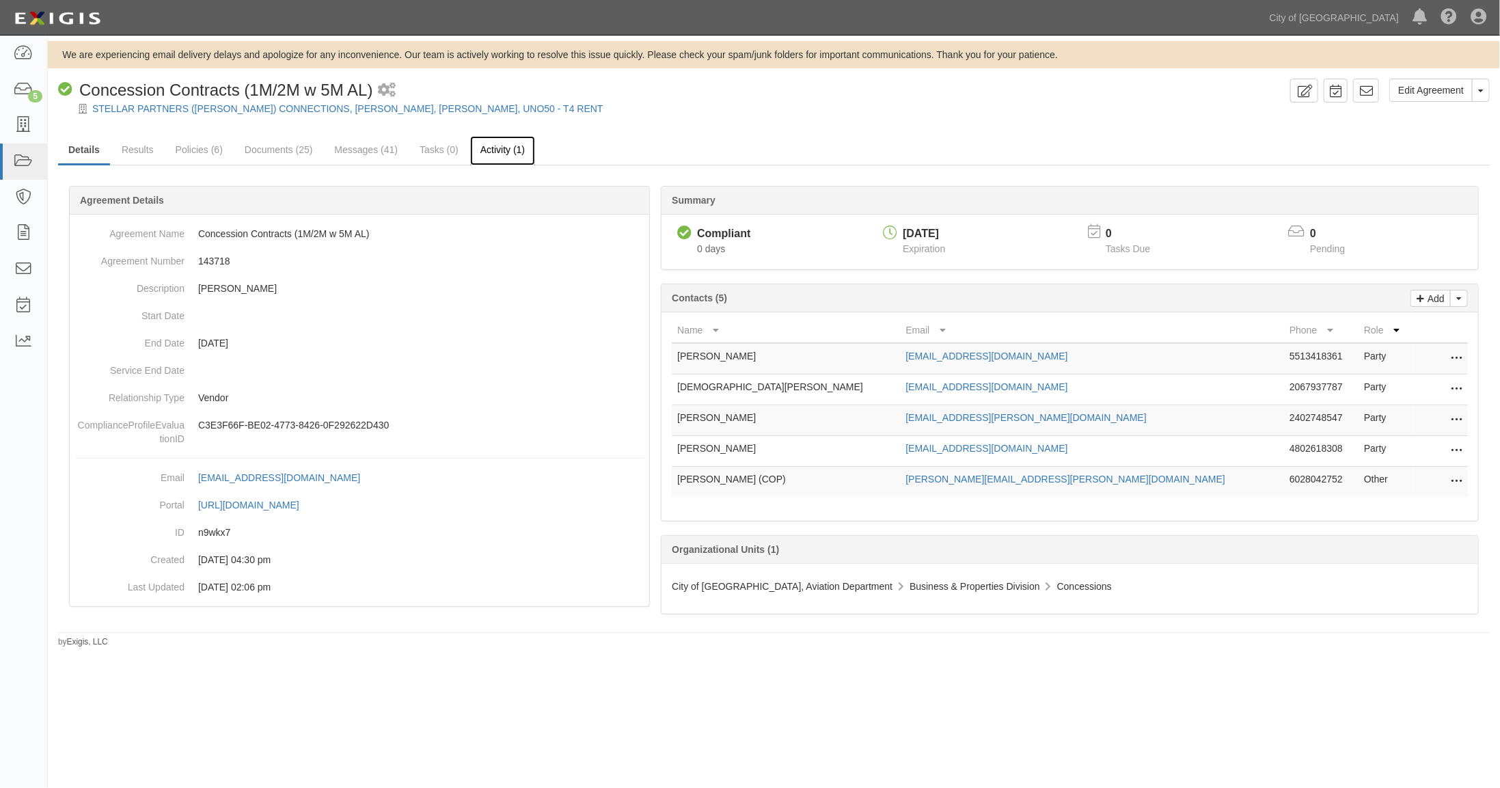
click at [498, 149] on link "Activity (1)" at bounding box center [502, 150] width 65 height 29
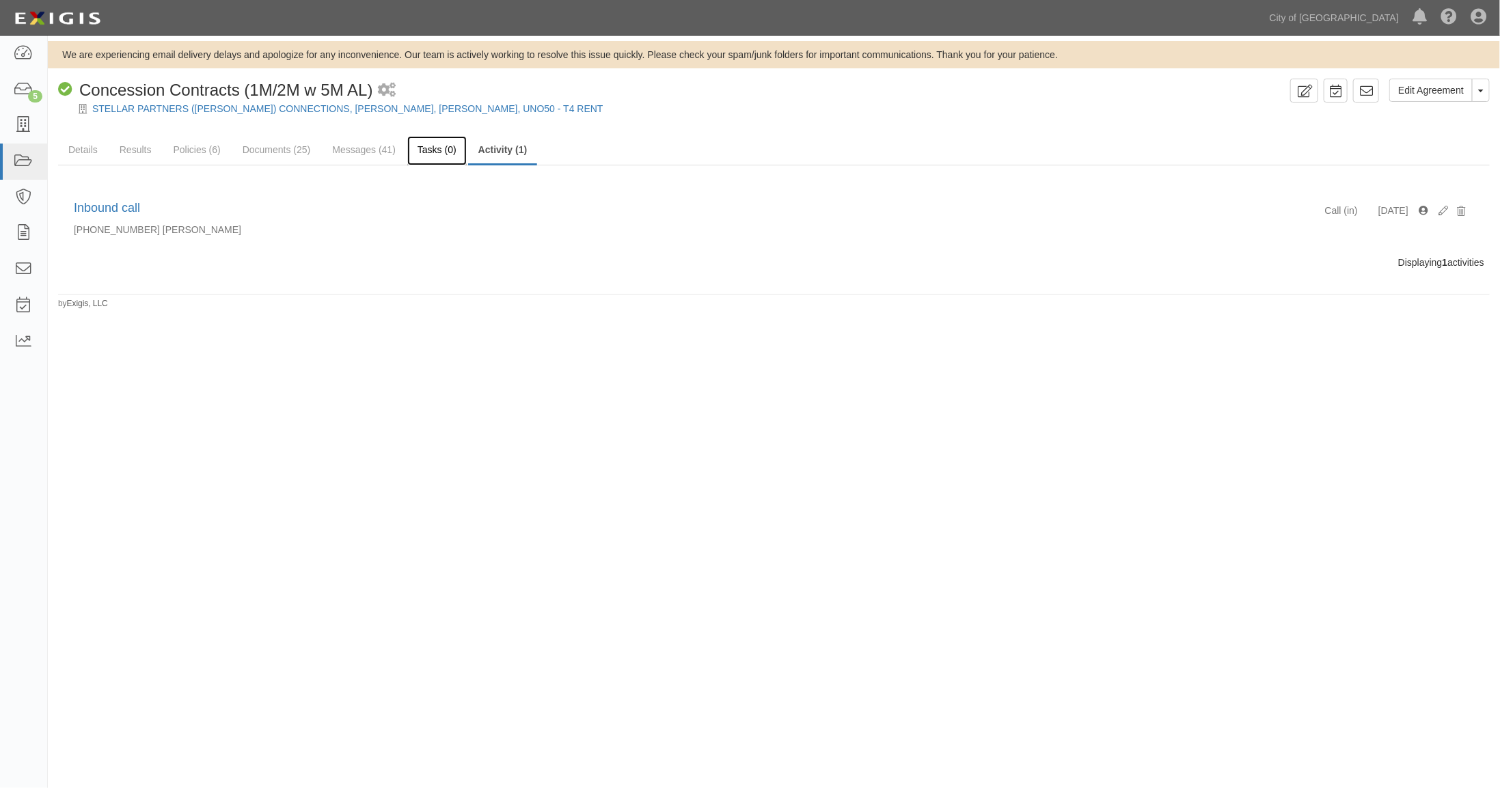
click at [446, 148] on link "Tasks (0)" at bounding box center [436, 150] width 59 height 29
click at [467, 308] on div "Edit Agreement Toggle Agreement Dropdown View Audit Trail Archive Agreement Pla…" at bounding box center [774, 194] width 1452 height 231
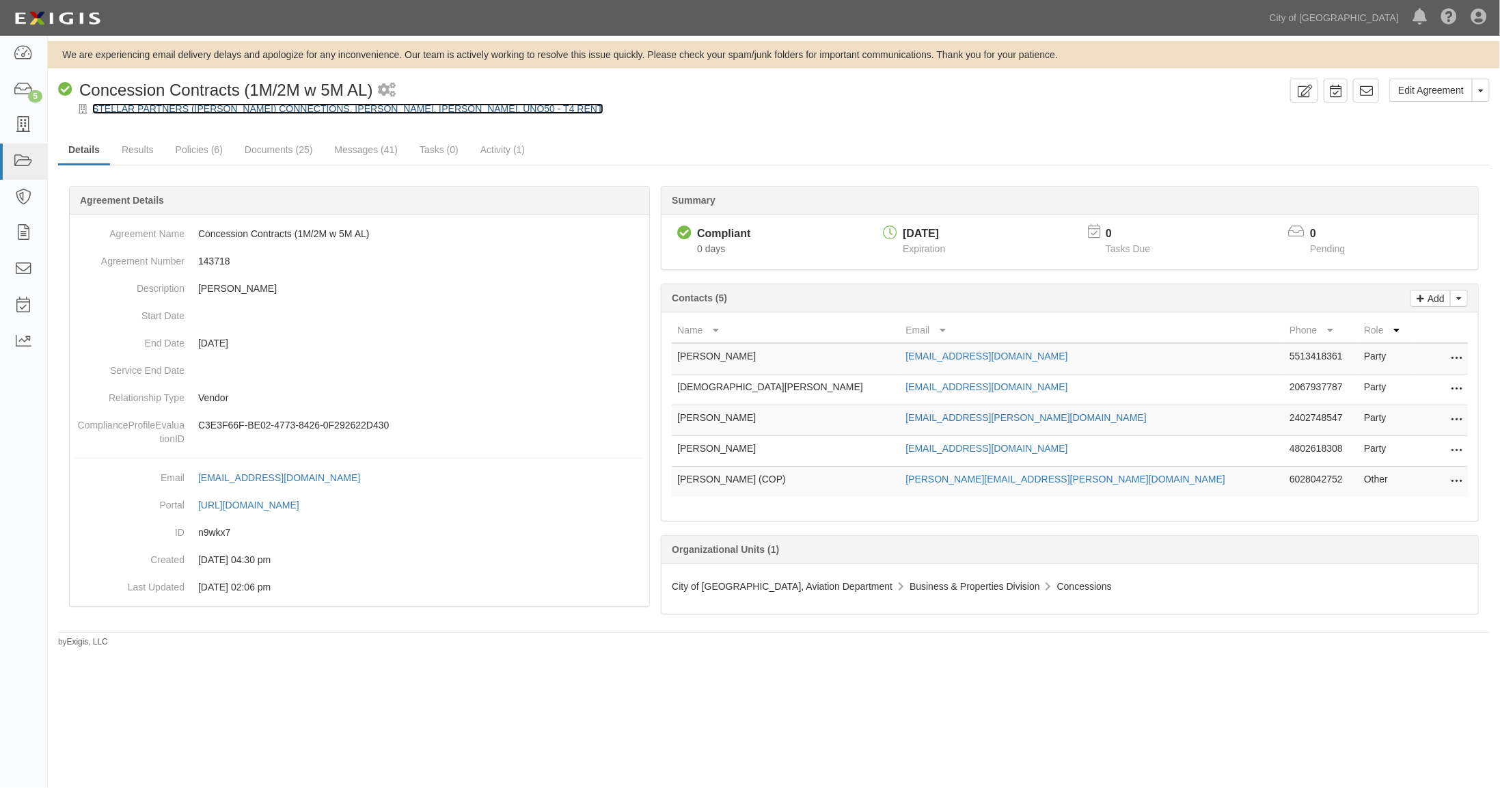
click at [140, 109] on link "STELLAR PARTNERS ([PERSON_NAME]) CONNECTIONS, [PERSON_NAME], [PERSON_NAME], UNO…" at bounding box center [347, 108] width 511 height 11
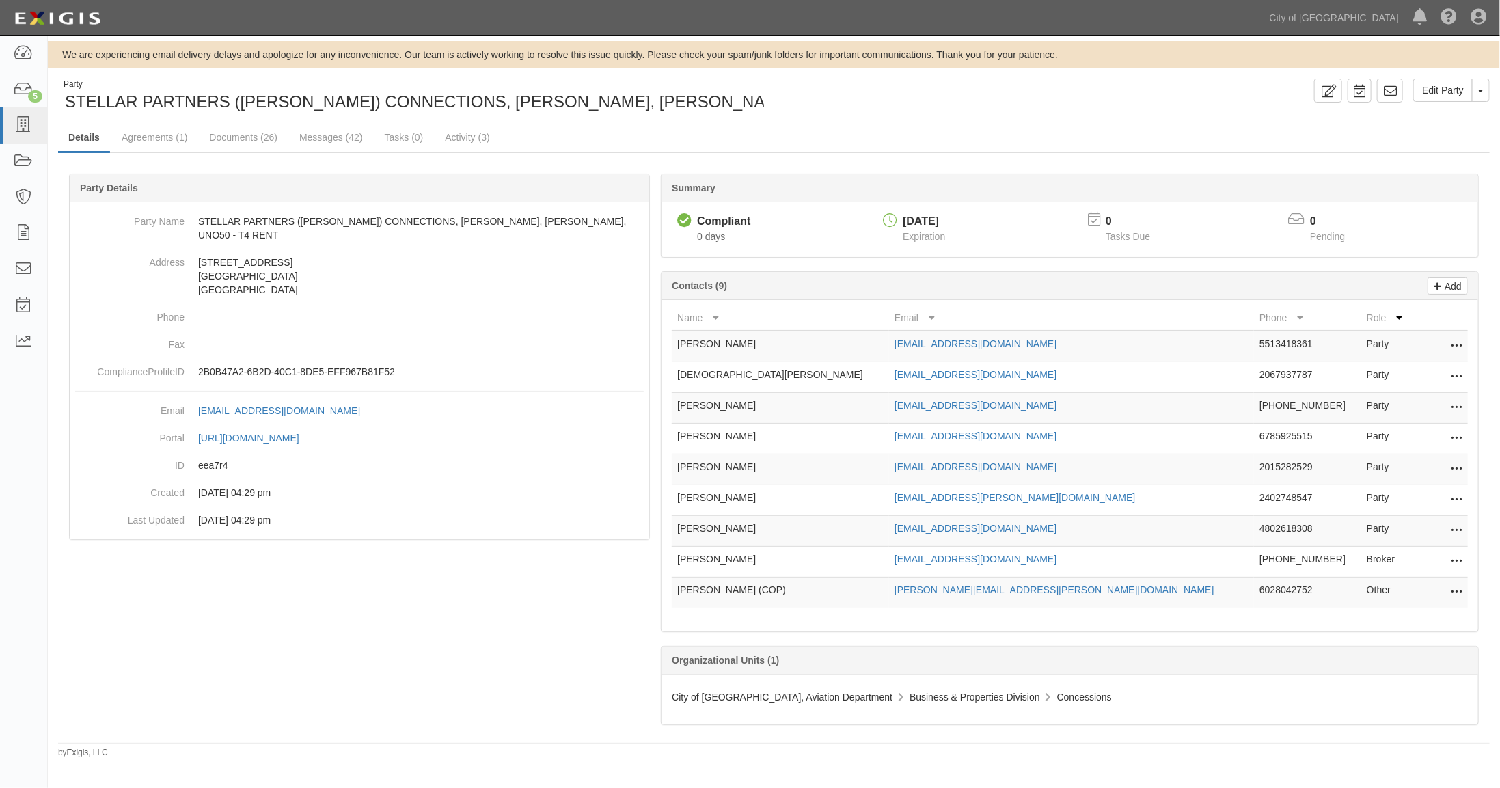
click at [1458, 435] on icon at bounding box center [1456, 439] width 11 height 18
click at [1394, 458] on link "Delete" at bounding box center [1408, 459] width 108 height 25
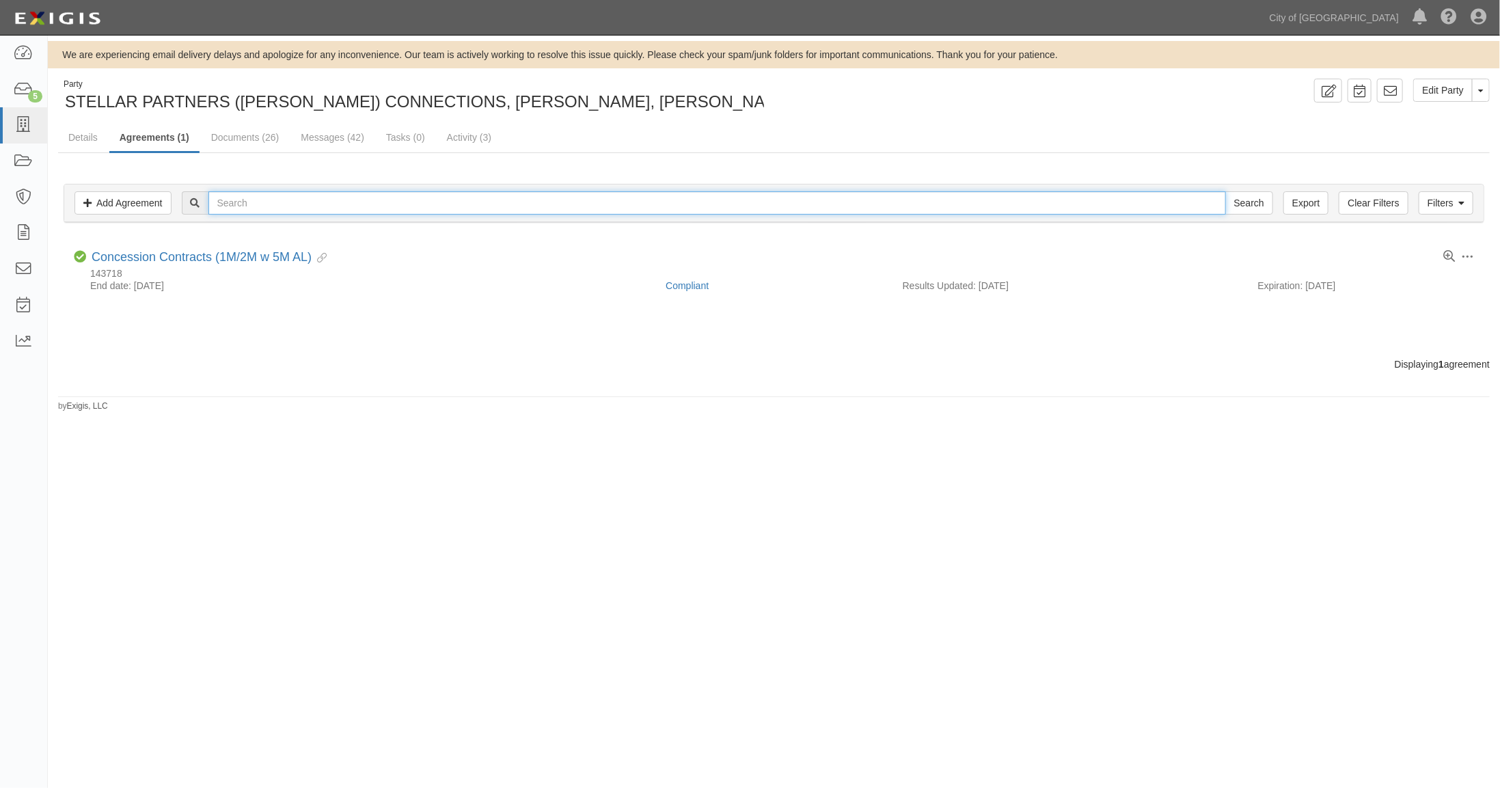
click at [271, 199] on input "text" at bounding box center [717, 202] width 1018 height 23
type input "stellar"
click at [1225, 191] on input "Search" at bounding box center [1249, 202] width 48 height 23
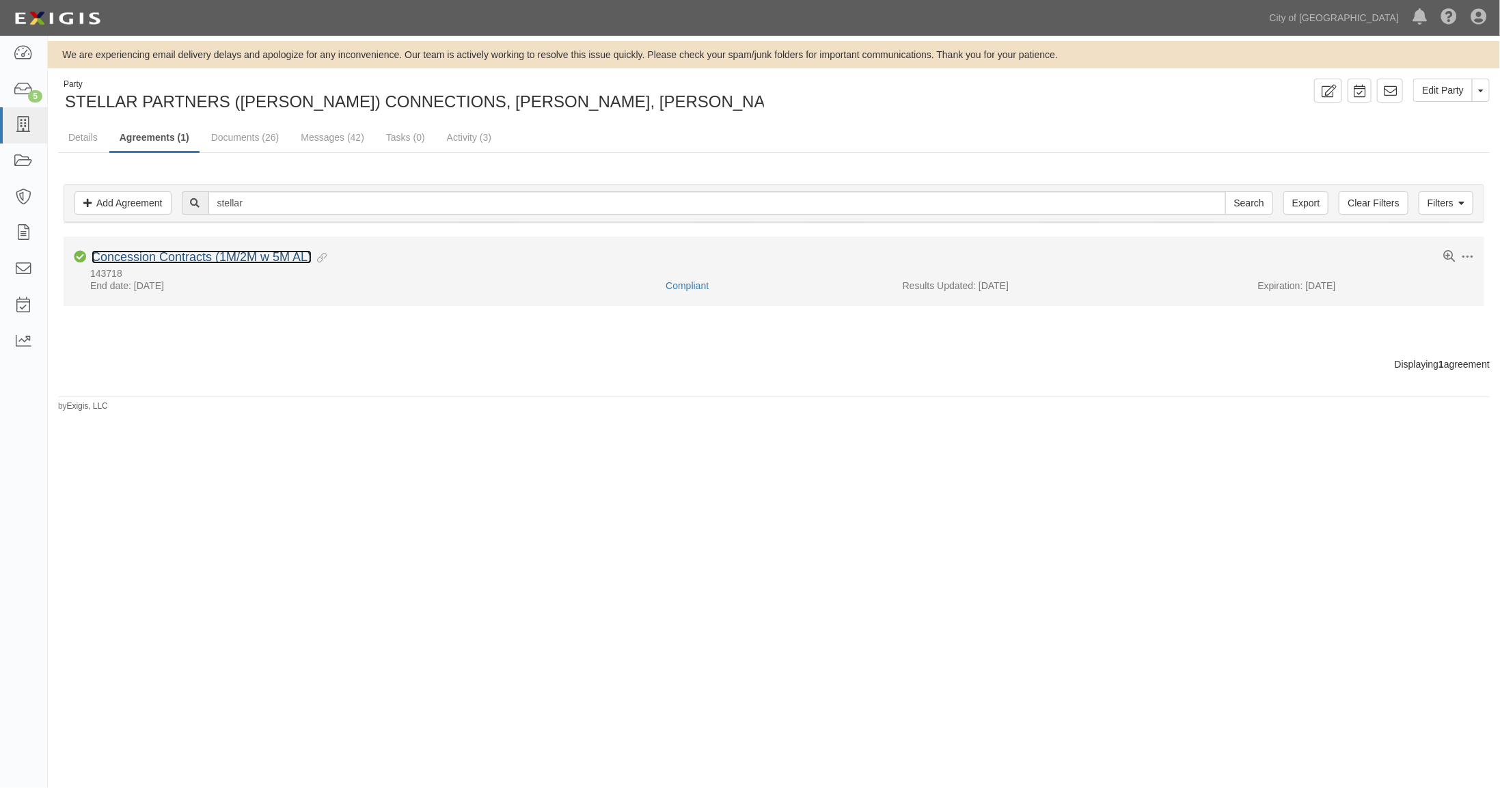
click at [213, 257] on link "Concession Contracts (1M/2M w 5M AL)" at bounding box center [202, 257] width 220 height 14
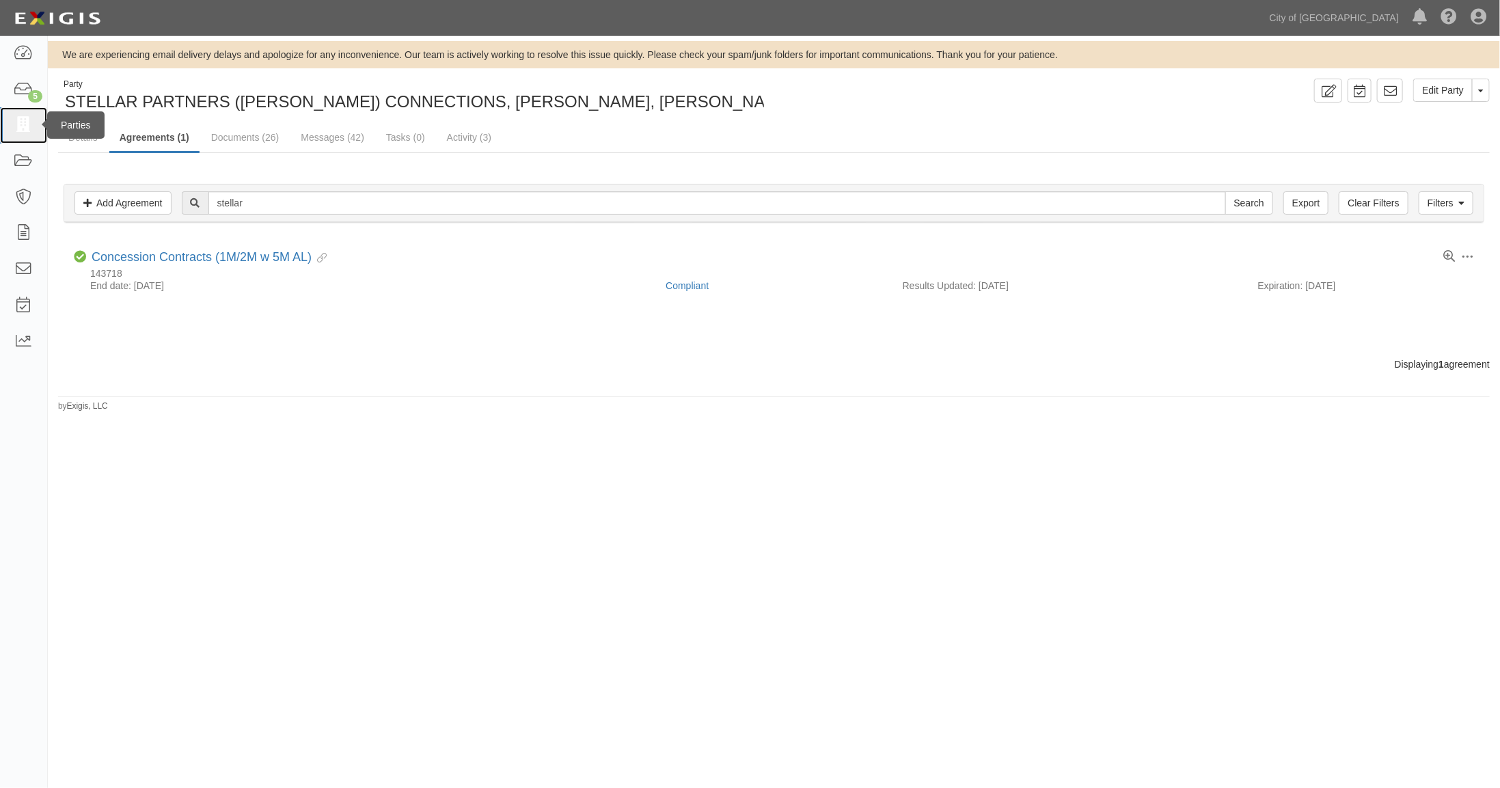
click at [25, 122] on icon at bounding box center [23, 126] width 19 height 16
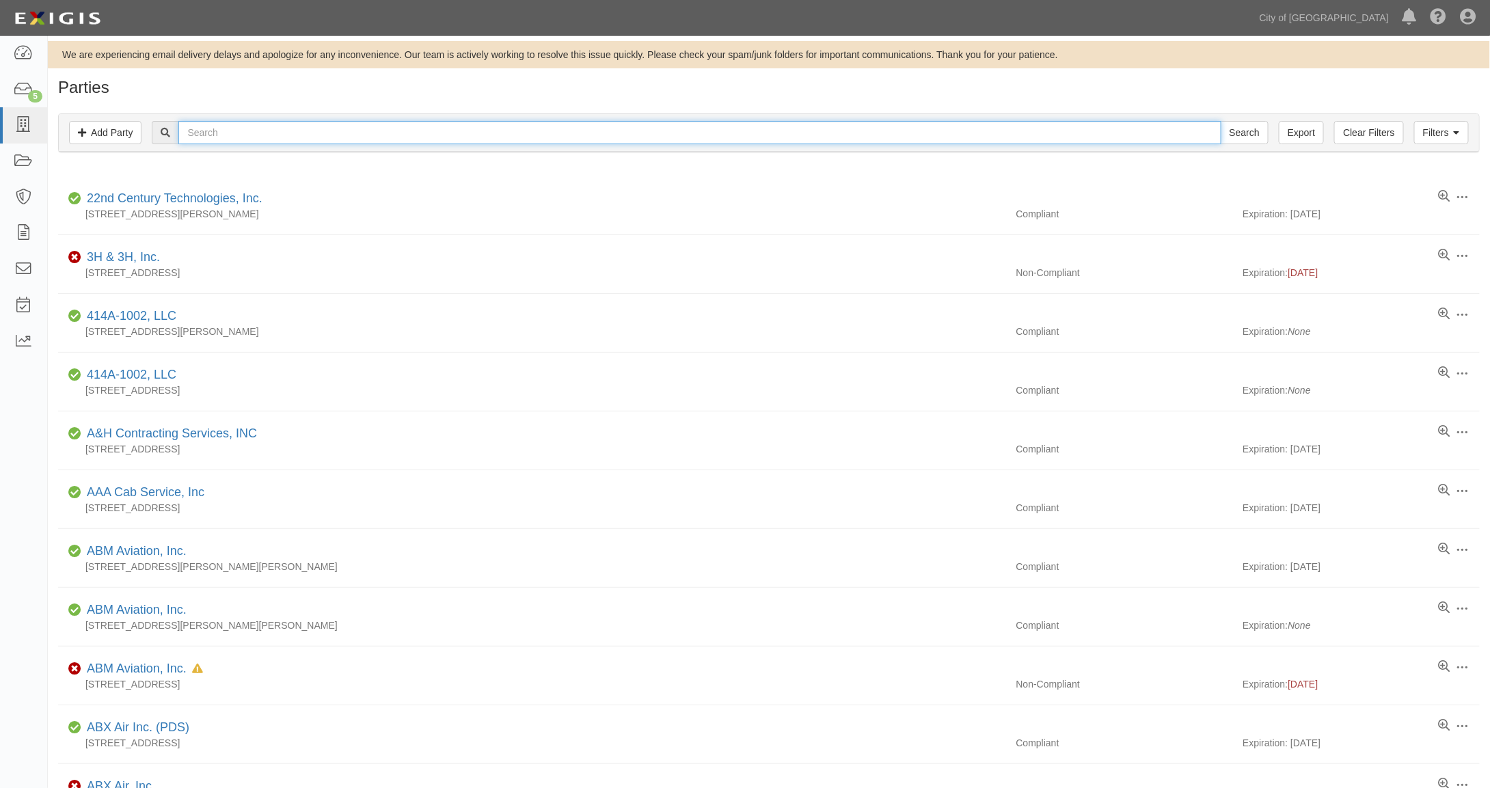
click at [224, 133] on input "text" at bounding box center [699, 132] width 1042 height 23
type input "[PERSON_NAME]"
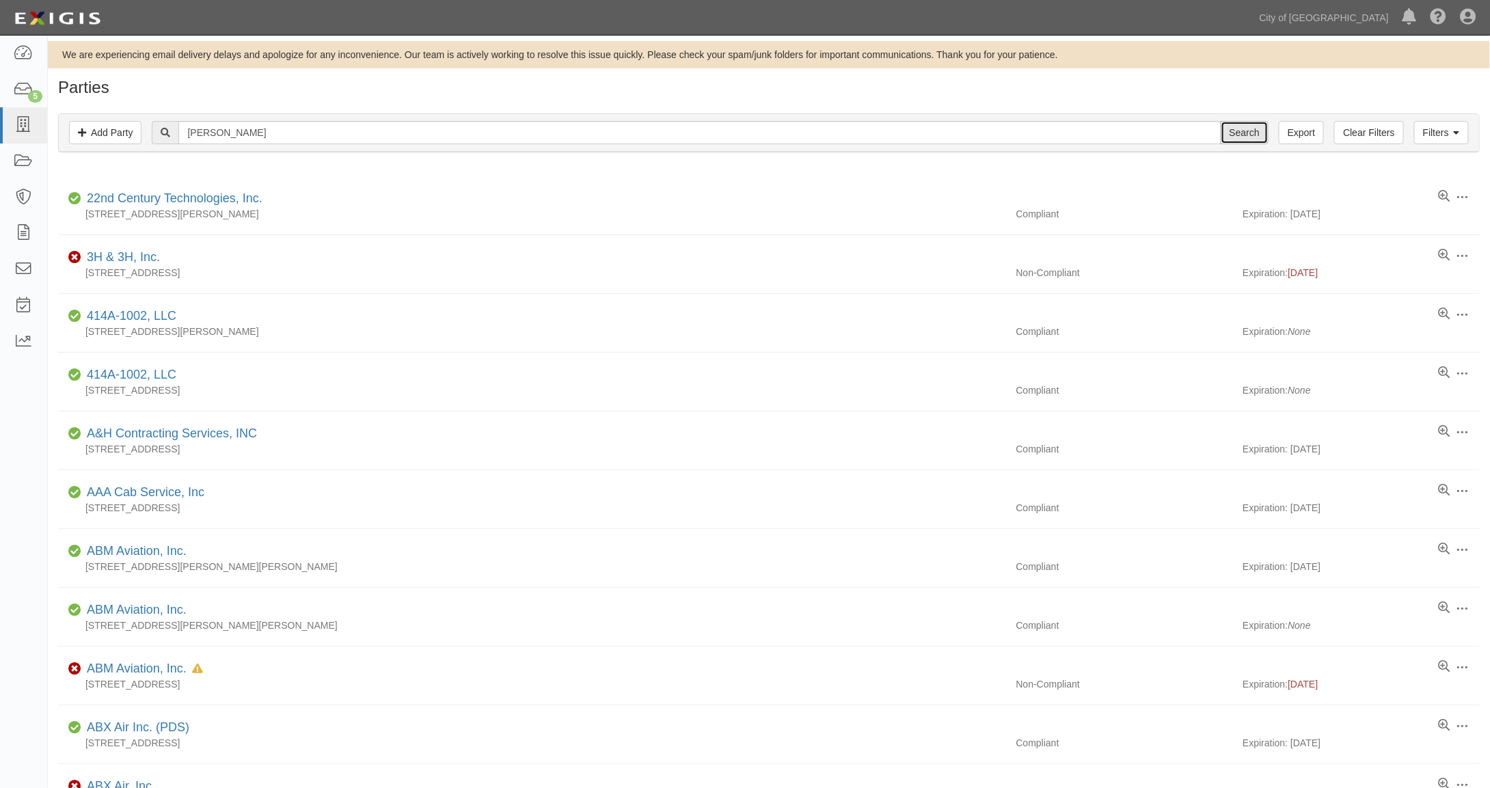
click at [1248, 131] on input "Search" at bounding box center [1245, 132] width 48 height 23
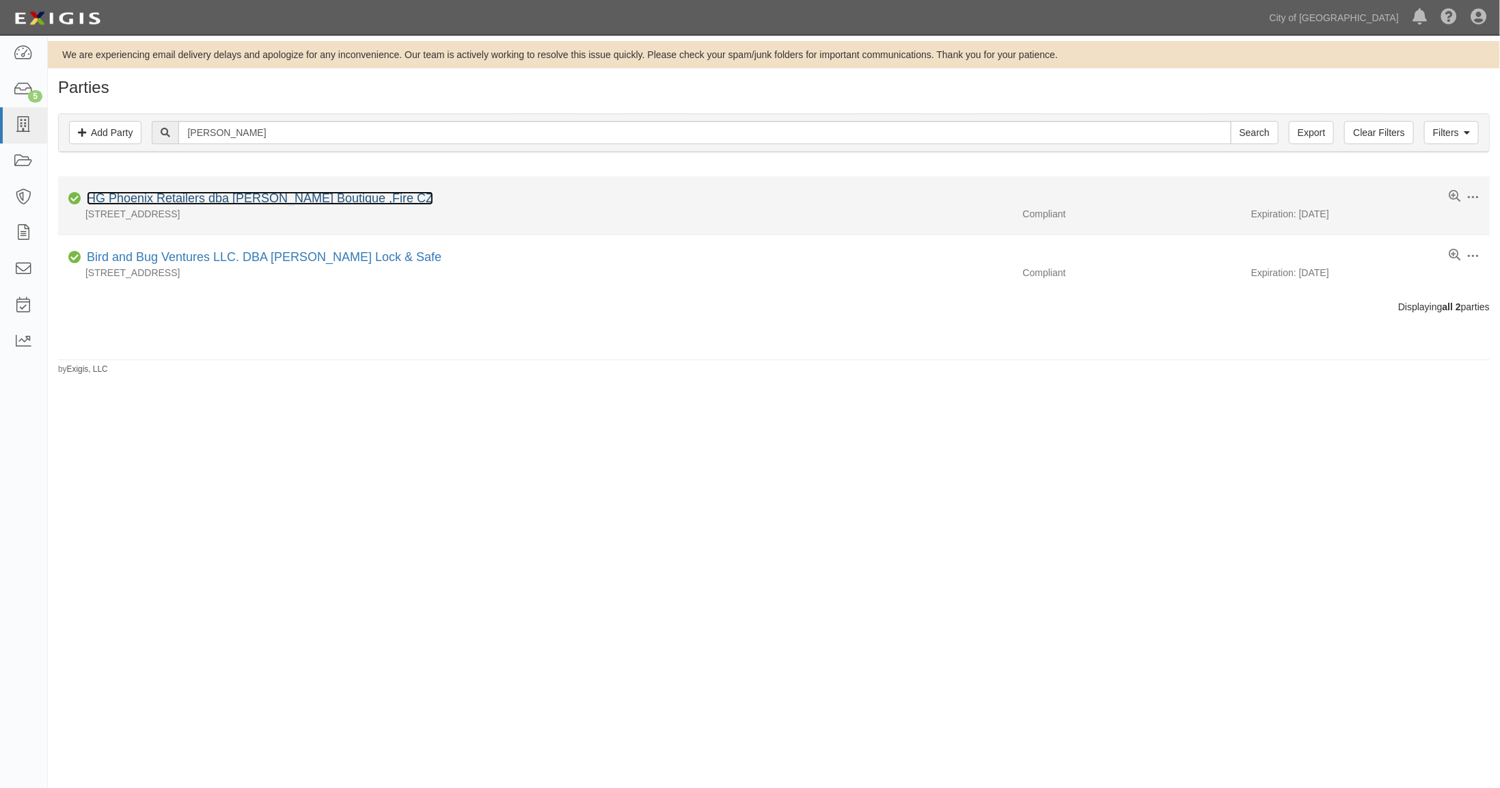
click at [260, 200] on link "HG Phoenix Retailers dba [PERSON_NAME] Boutique ,Fire CZ" at bounding box center [260, 198] width 346 height 14
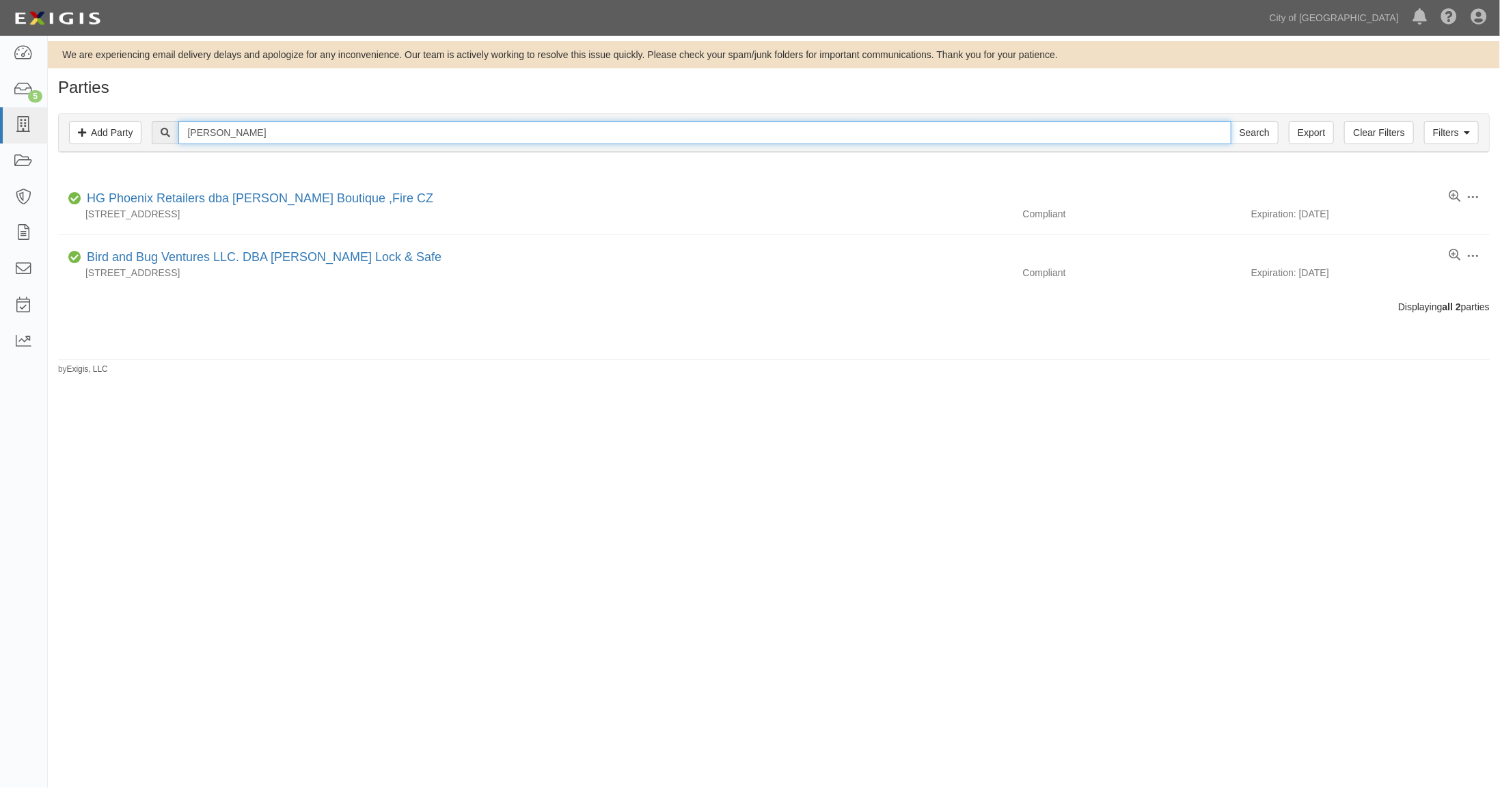
drag, startPoint x: 228, startPoint y: 133, endPoint x: 163, endPoint y: 117, distance: 66.8
click at [163, 117] on div "Filters Add Party Clear Filters Export [PERSON_NAME] Search Filters" at bounding box center [774, 133] width 1430 height 38
type input "hg"
click at [1255, 125] on input "Search" at bounding box center [1255, 132] width 48 height 23
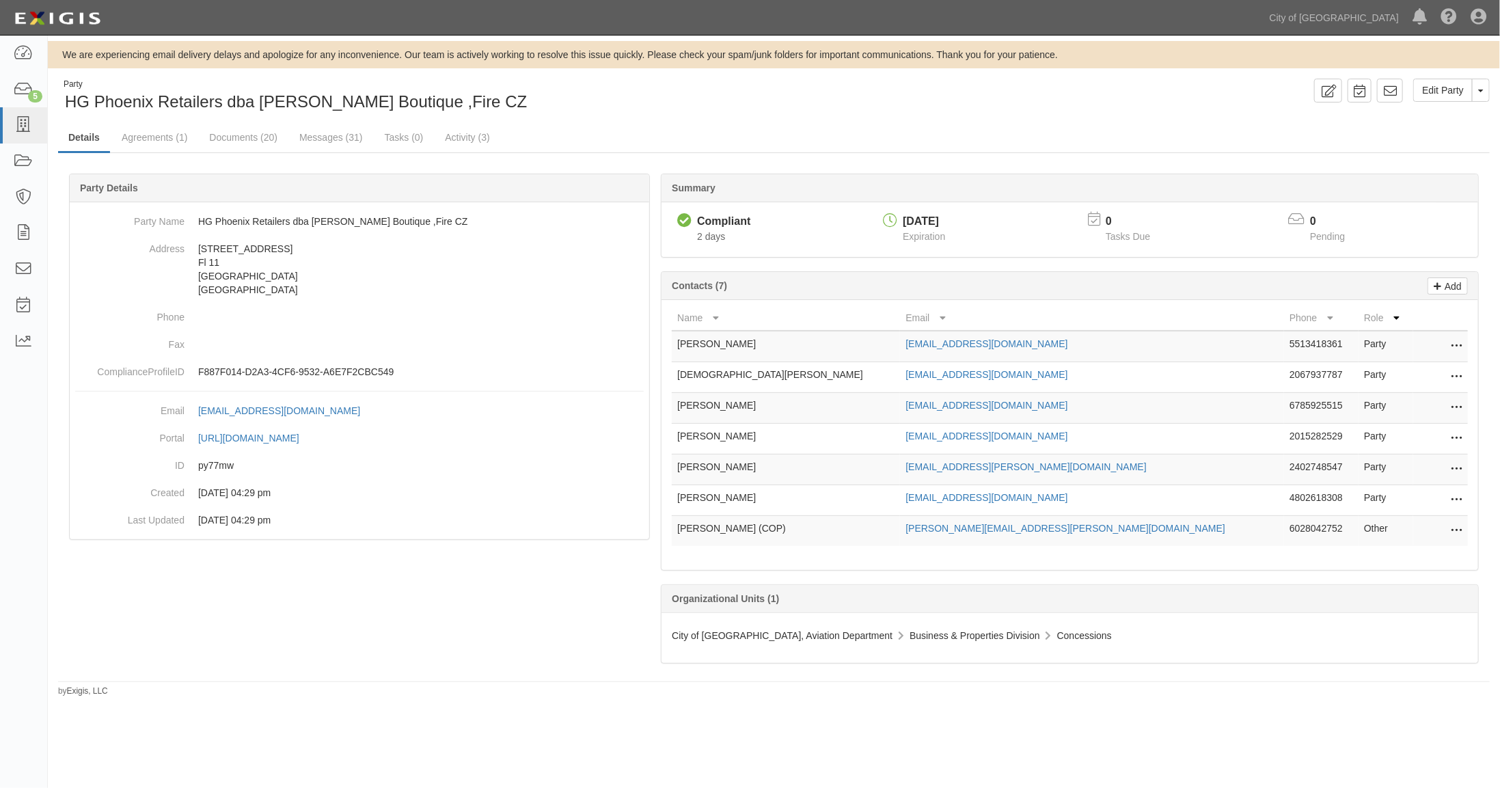
click at [1452, 403] on icon at bounding box center [1456, 408] width 11 height 18
click at [1385, 425] on link "Delete" at bounding box center [1408, 428] width 108 height 25
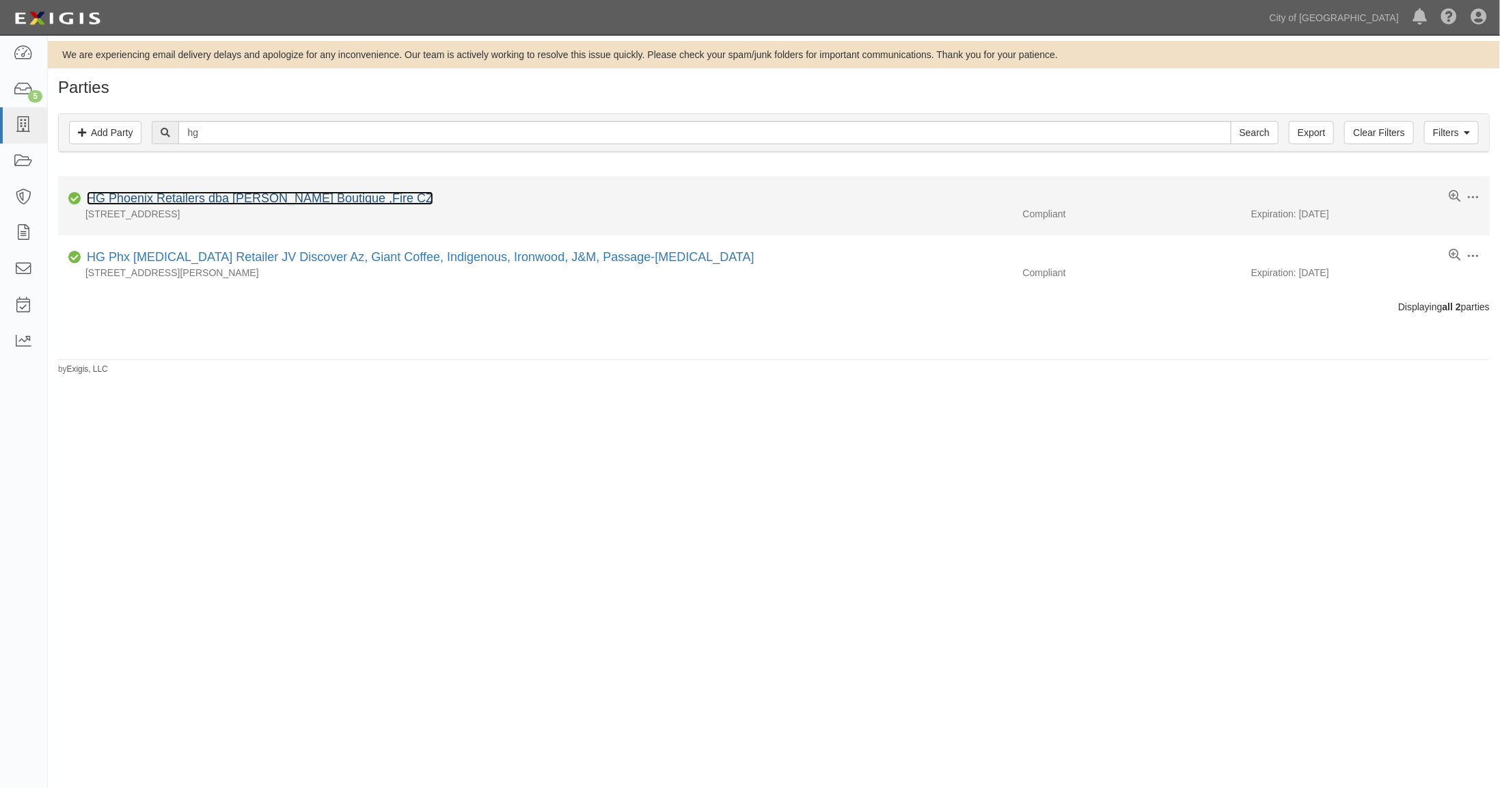
click at [195, 199] on link "HG Phoenix Retailers dba [PERSON_NAME] Boutique ,Fire CZ" at bounding box center [260, 198] width 346 height 14
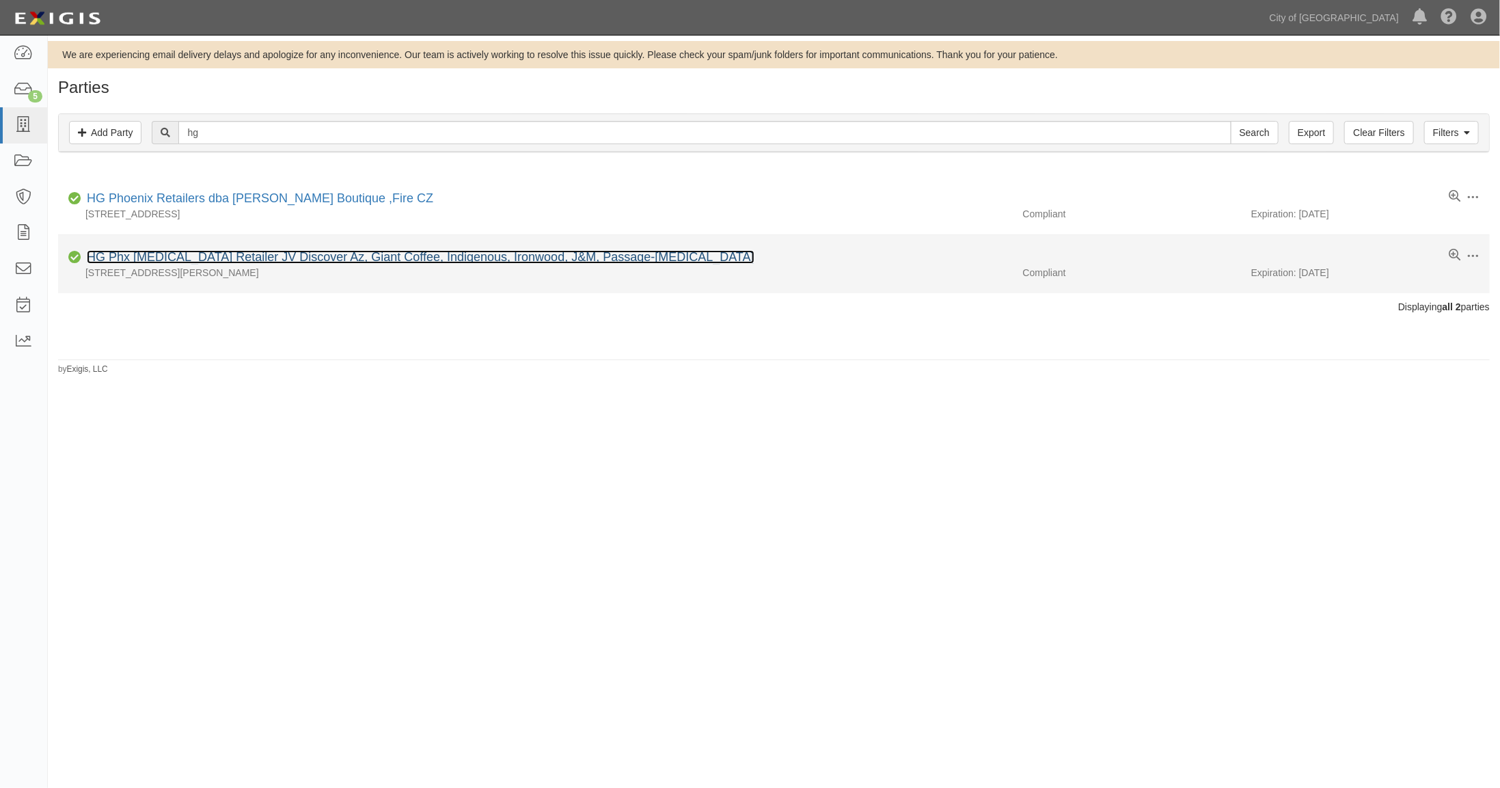
click at [192, 260] on link "HG Phx T3 Retailer JV Discover Az, Giant Coffee, Indigenous, Ironwood, J&M, Pas…" at bounding box center [421, 257] width 668 height 14
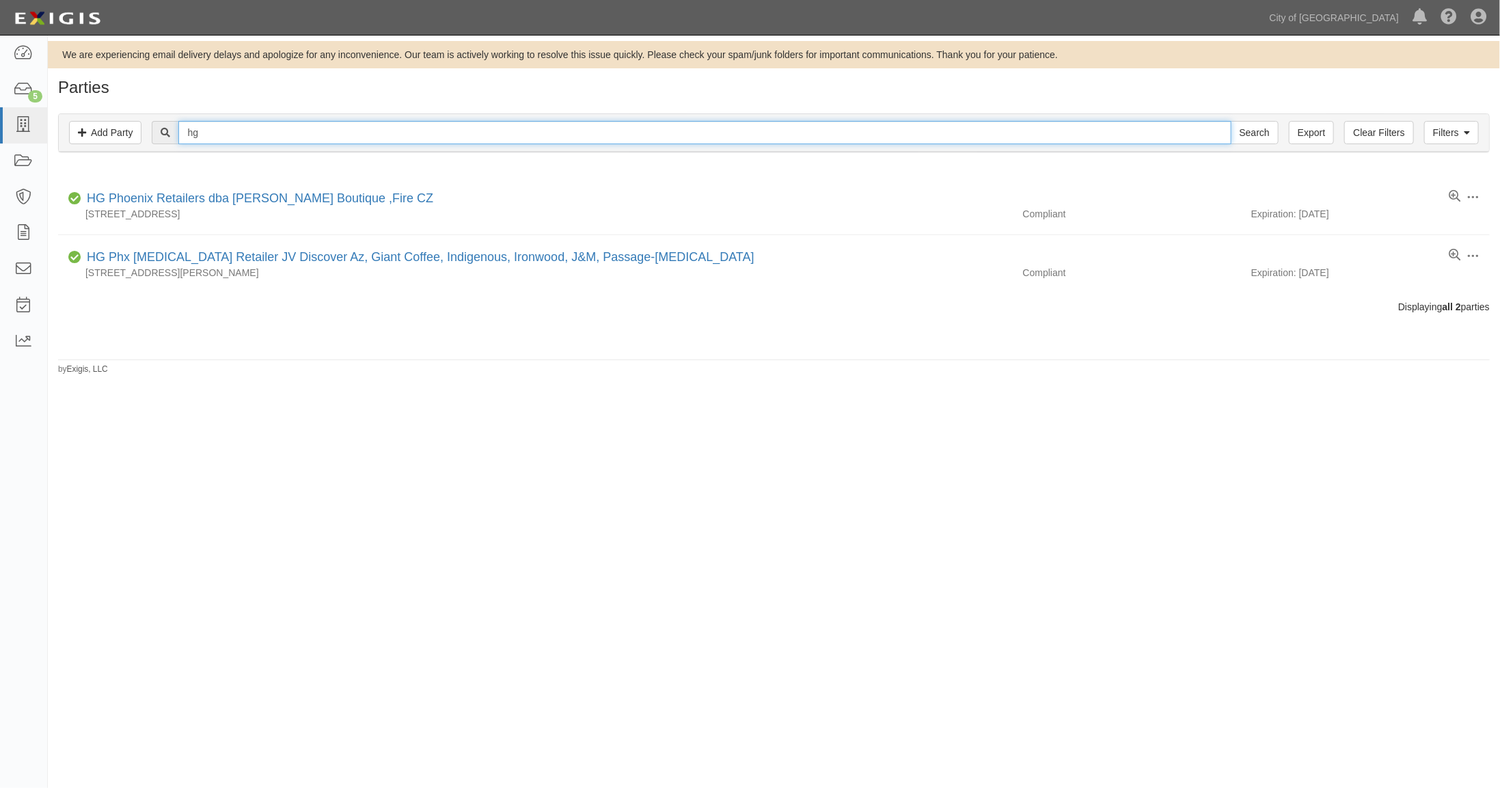
drag, startPoint x: 206, startPoint y: 131, endPoint x: 148, endPoint y: 112, distance: 60.9
click at [148, 112] on div "Filters Add Party Clear Filters Export hg Search Filters Compliance Status Comp…" at bounding box center [774, 134] width 1452 height 63
type input "stellar"
click at [1255, 131] on input "Search" at bounding box center [1255, 132] width 48 height 23
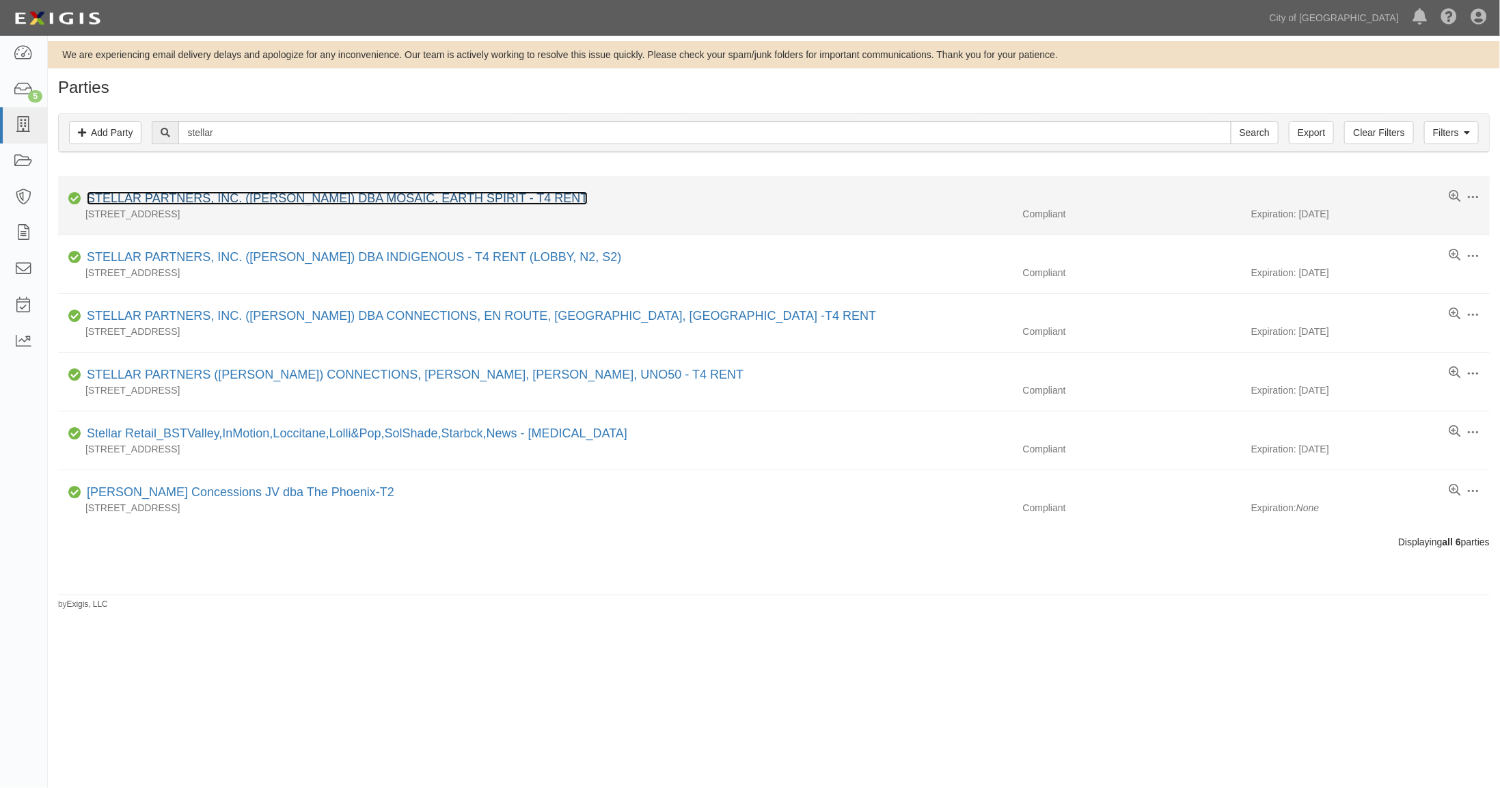
click at [295, 198] on link "STELLAR PARTNERS, INC. ([PERSON_NAME]) DBA MOSAIC, EARTH SPIRIT - T4 RENT" at bounding box center [337, 198] width 501 height 14
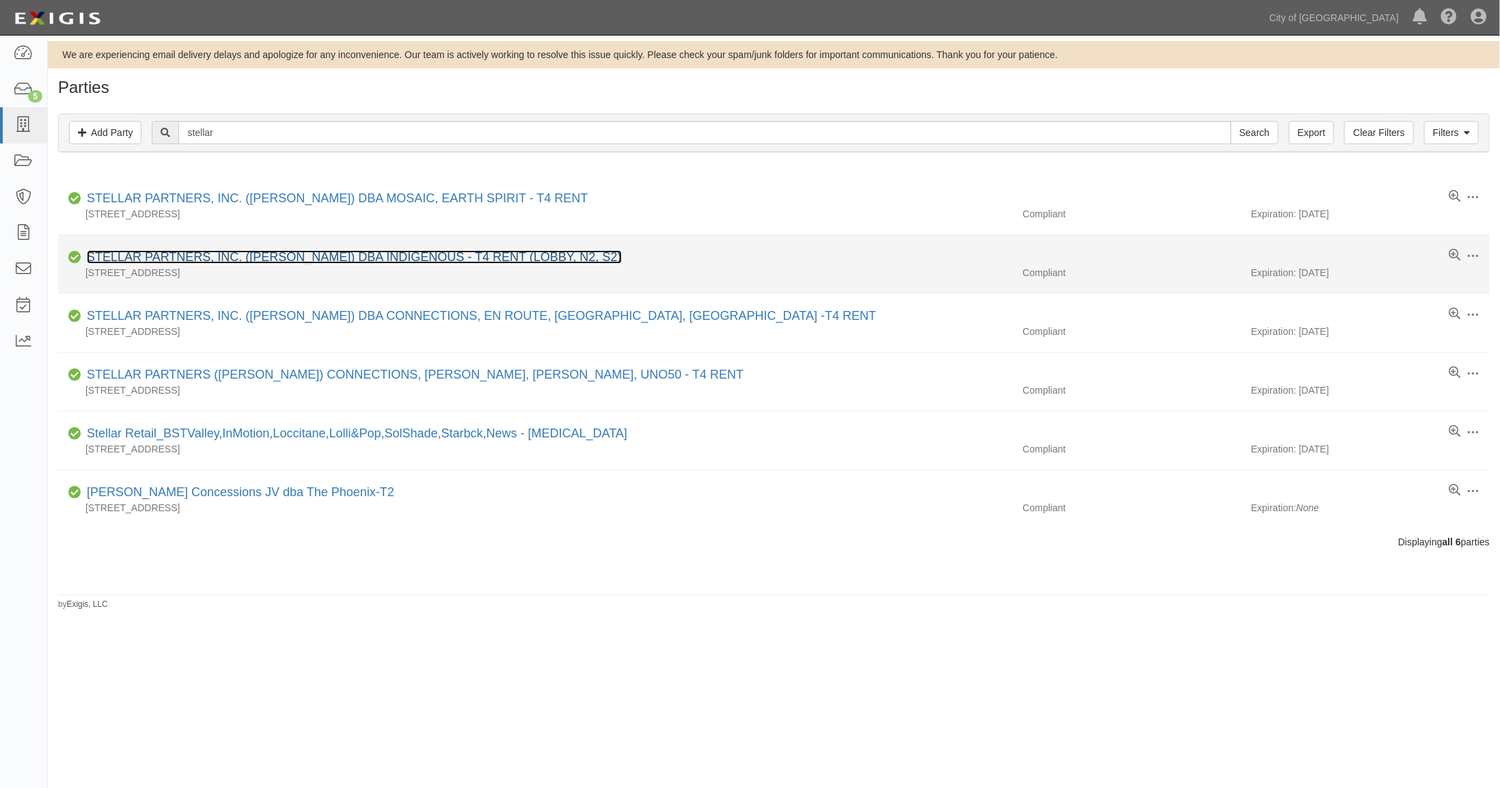
click at [154, 261] on link "STELLAR PARTNERS, INC. (AVILA) DBA INDIGENOUS - T4 RENT (LOBBY, N2, S2)" at bounding box center [354, 257] width 535 height 14
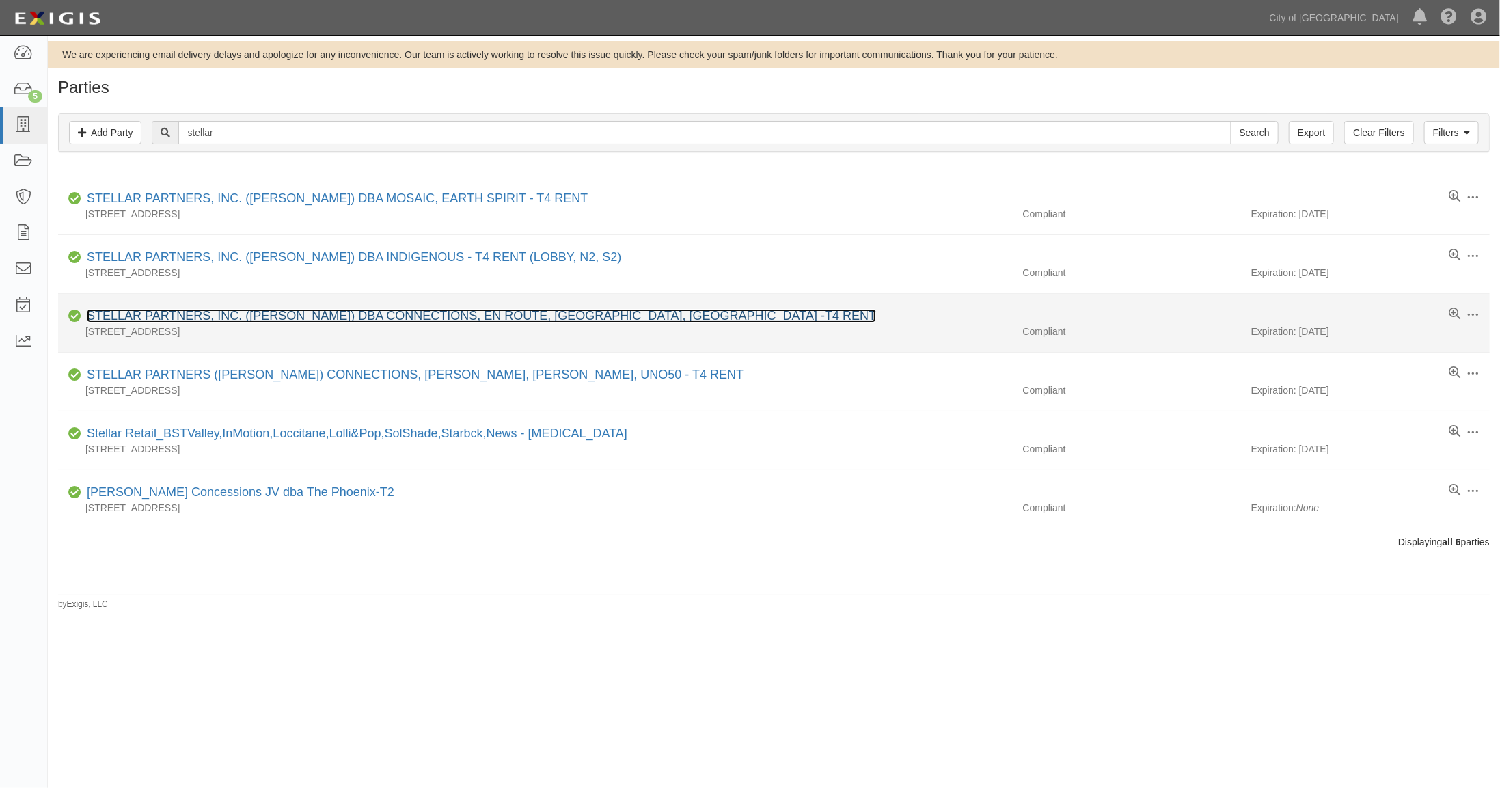
click at [185, 313] on link "STELLAR PARTNERS, INC. (AVILA) DBA CONNECTIONS, EN ROUTE, TUMI, SONORA -T4 RENT" at bounding box center [481, 316] width 789 height 14
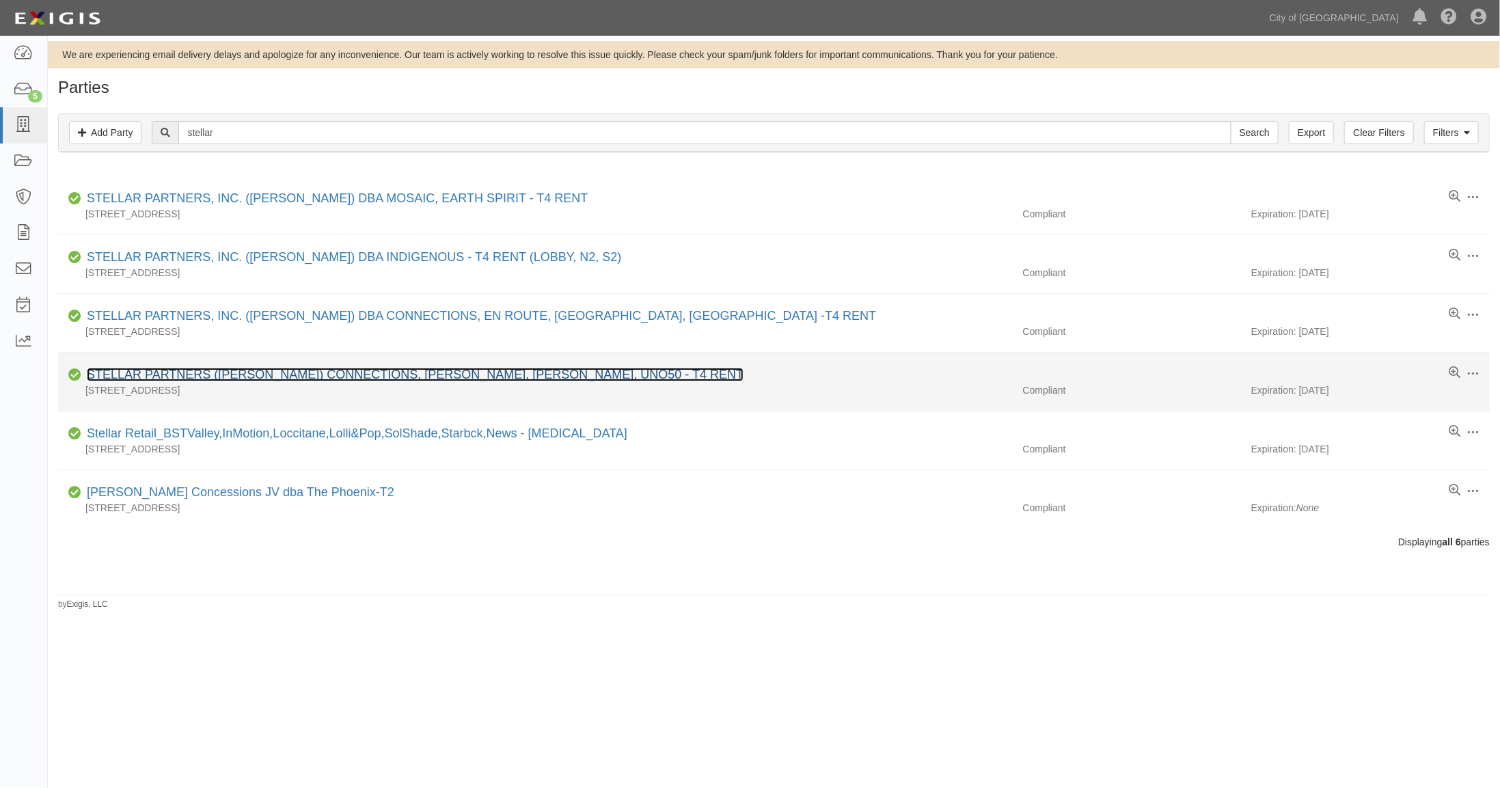
click at [120, 374] on link "STELLAR PARTNERS (AVILA) CONNECTIONS, SUNGLASS, JOHNSTON&MURPHY, UNO50 - T4 RENT" at bounding box center [415, 375] width 657 height 14
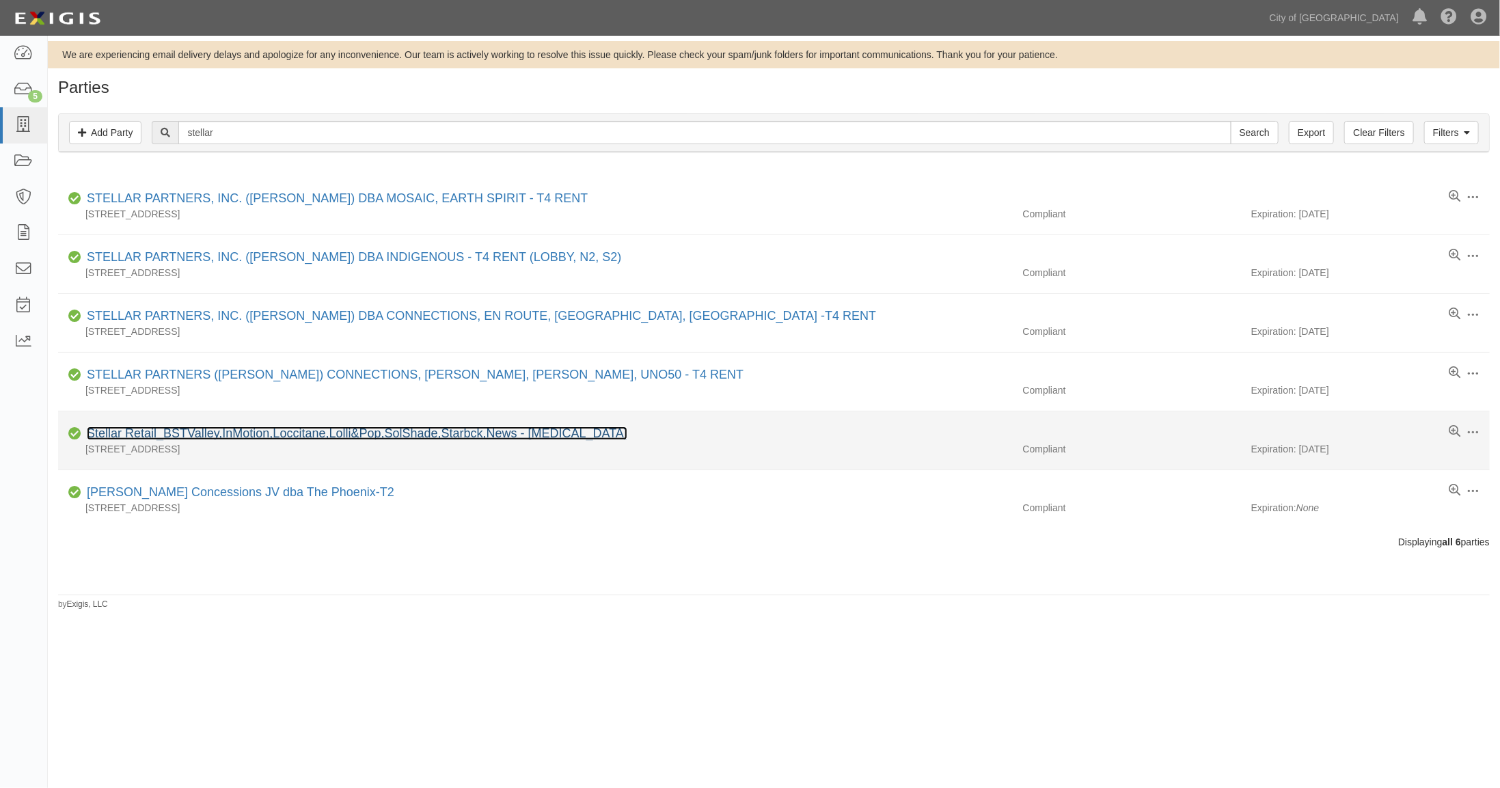
click at [150, 429] on link "Stellar Retail_BSTValley,InMotion,Loccitane,Lolli&Pop,SolShade,Starbck,News - T3" at bounding box center [357, 433] width 541 height 14
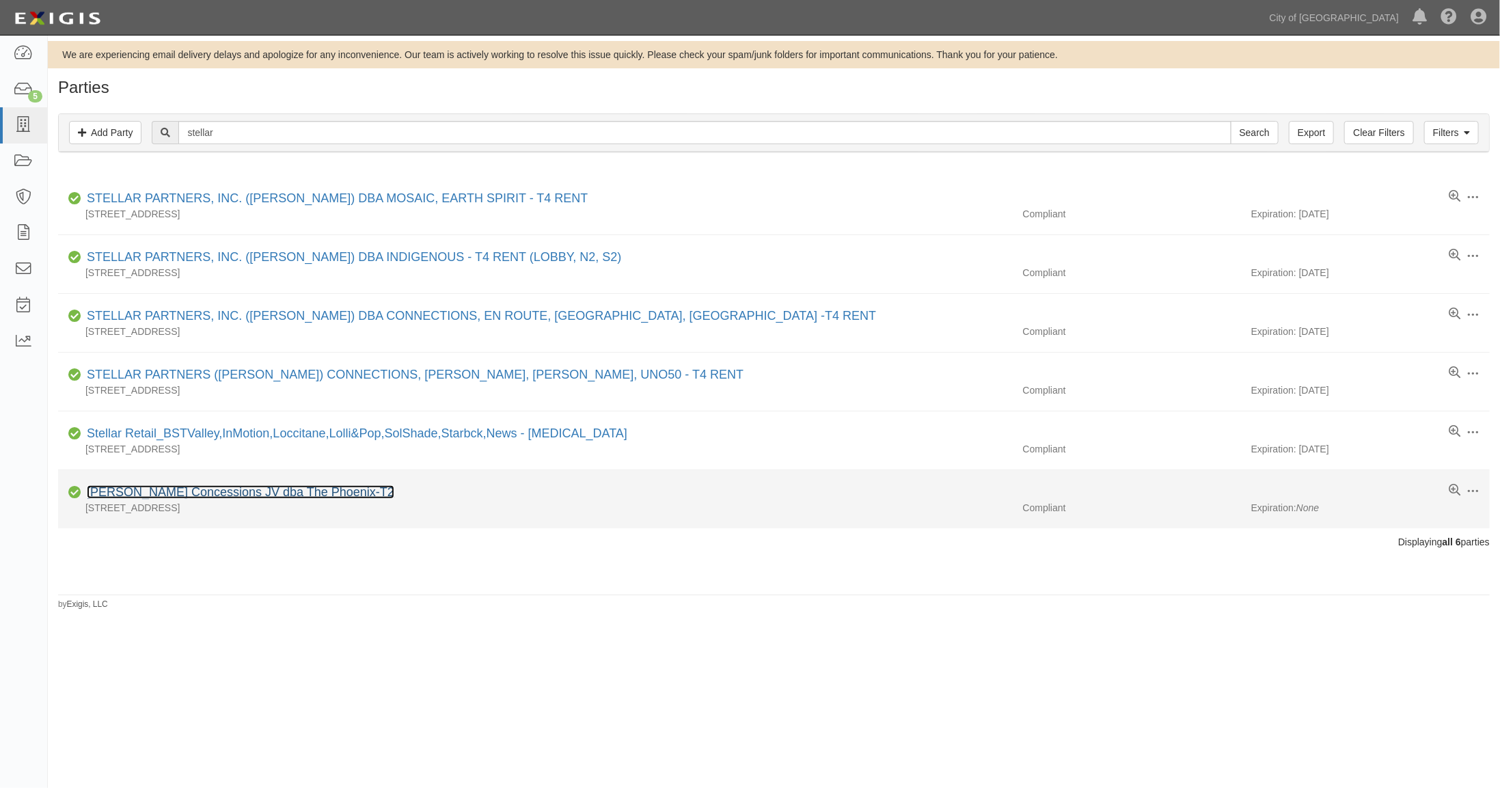
click at [200, 491] on link "Estrella Concessions JV dba The Phoenix-T2" at bounding box center [241, 492] width 308 height 14
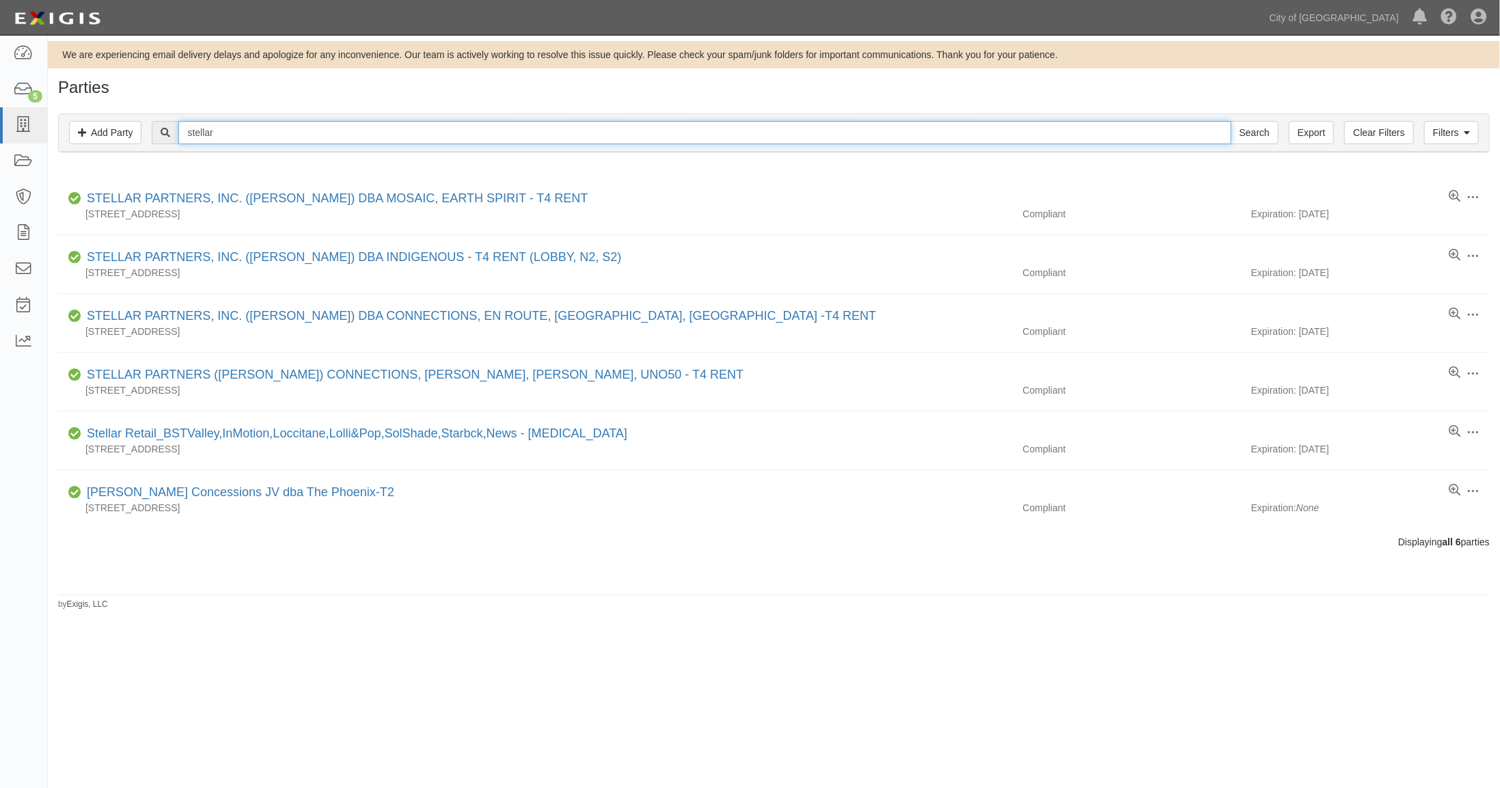
click at [241, 130] on input "stellar" at bounding box center [704, 132] width 1052 height 23
drag, startPoint x: 241, startPoint y: 130, endPoint x: 155, endPoint y: 117, distance: 87.1
click at [155, 117] on div "Filters Add Party Clear Filters Export stellar Search Filters" at bounding box center [774, 133] width 1430 height 38
type input "dufry"
click at [1257, 133] on input "Search" at bounding box center [1255, 132] width 48 height 23
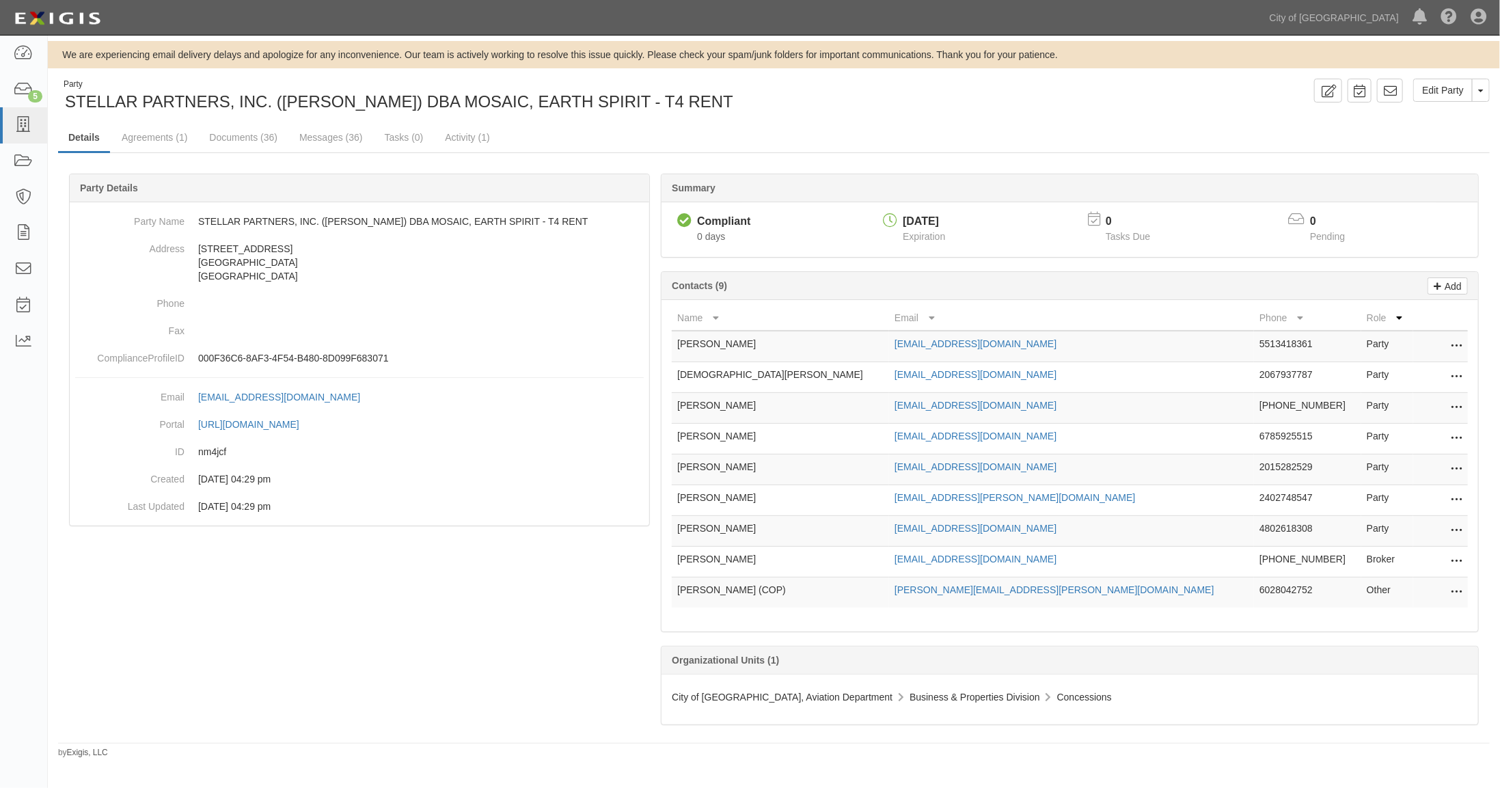
click at [1458, 433] on icon at bounding box center [1456, 439] width 11 height 18
click at [1384, 456] on link "Delete" at bounding box center [1408, 459] width 108 height 25
click at [1458, 435] on icon at bounding box center [1456, 439] width 11 height 18
click at [1376, 459] on link "Delete" at bounding box center [1408, 459] width 108 height 25
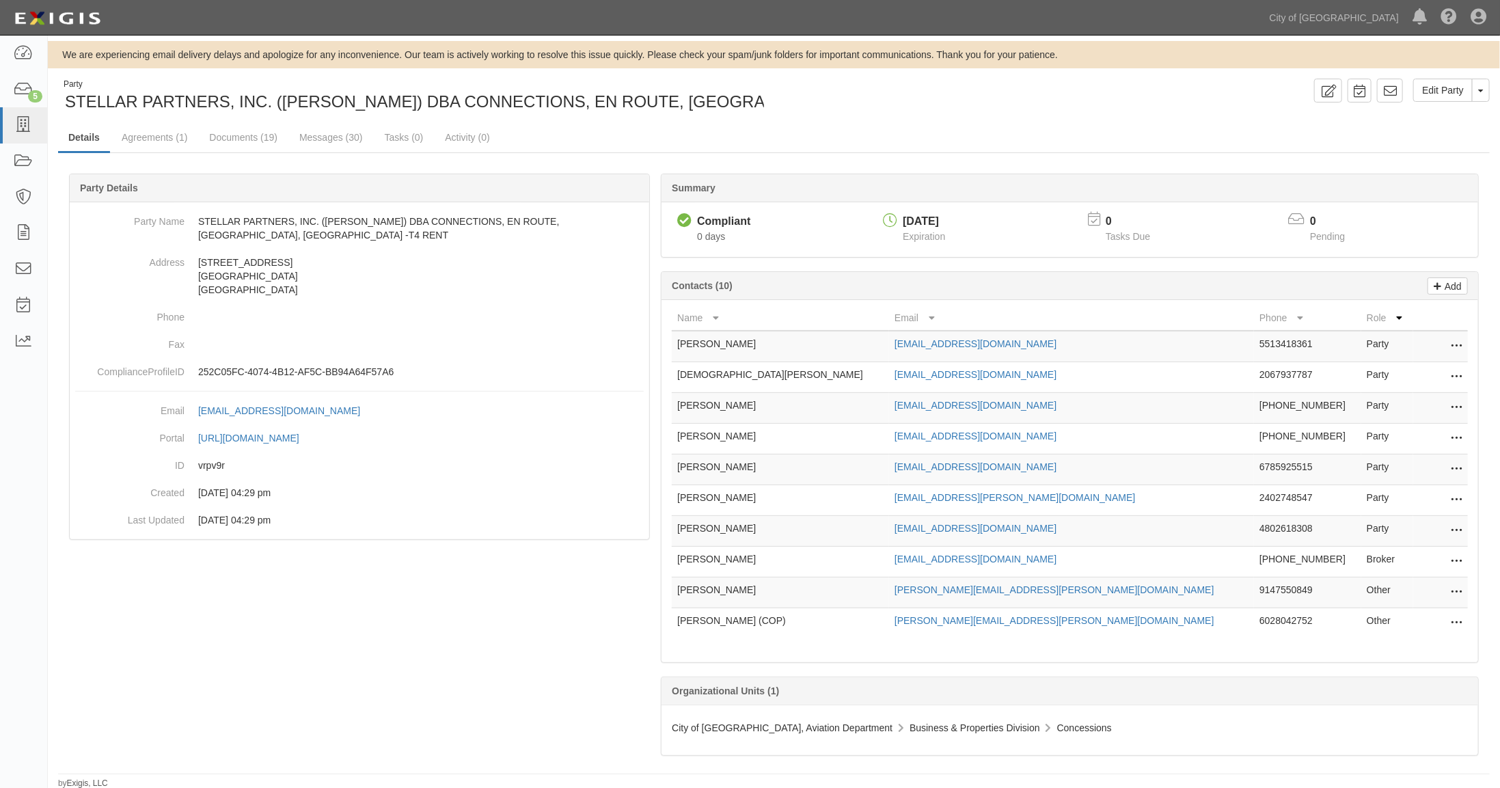
click at [1458, 464] on icon at bounding box center [1456, 470] width 11 height 18
click at [1385, 486] on link "Delete" at bounding box center [1408, 490] width 108 height 25
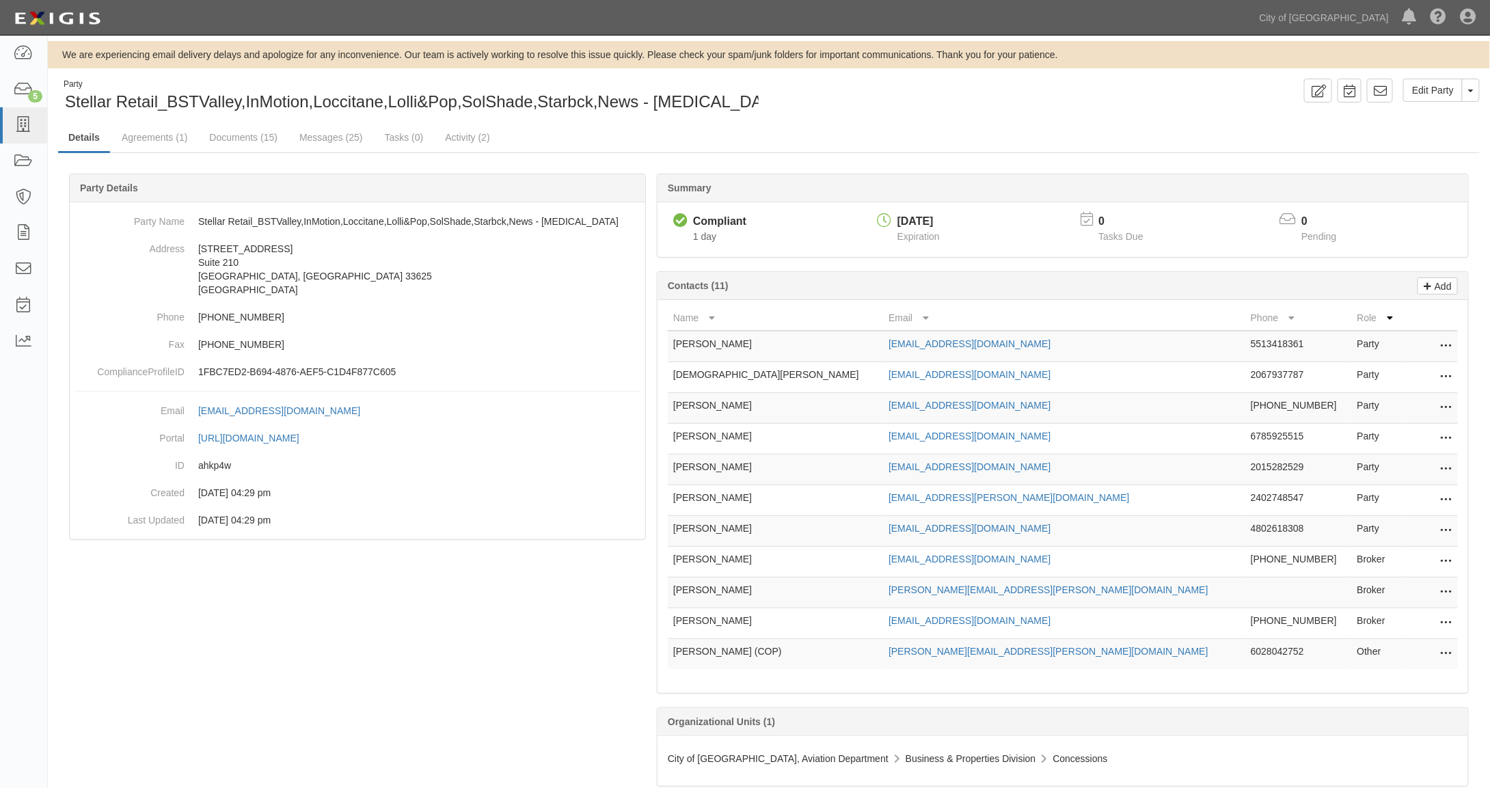
click at [1447, 435] on icon at bounding box center [1446, 439] width 11 height 18
click at [1369, 453] on link "Delete" at bounding box center [1398, 459] width 108 height 25
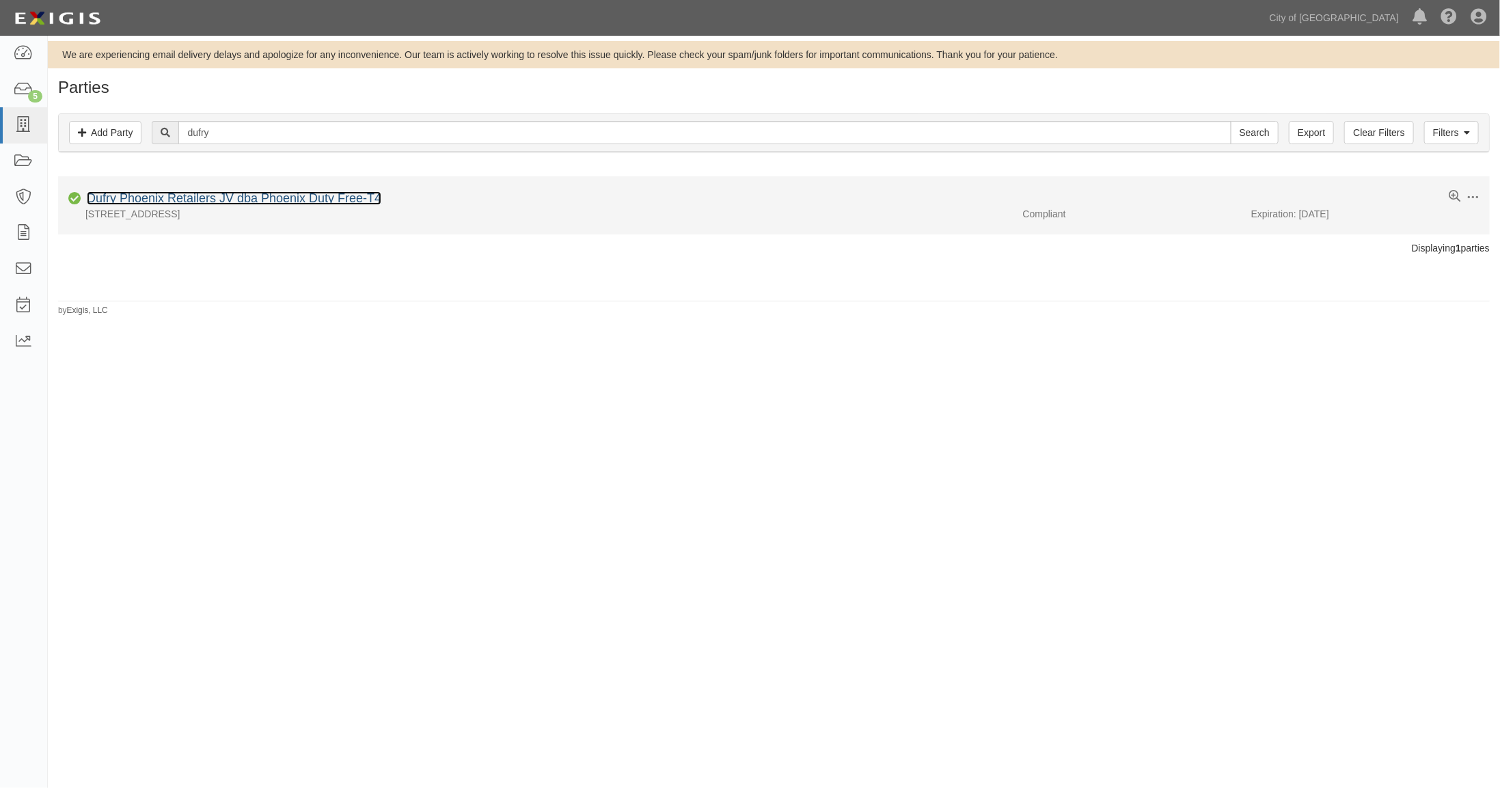
click at [185, 197] on link "Dufry Phoenix Retailers JV dba Phoenix Duty Free-T4" at bounding box center [234, 198] width 295 height 14
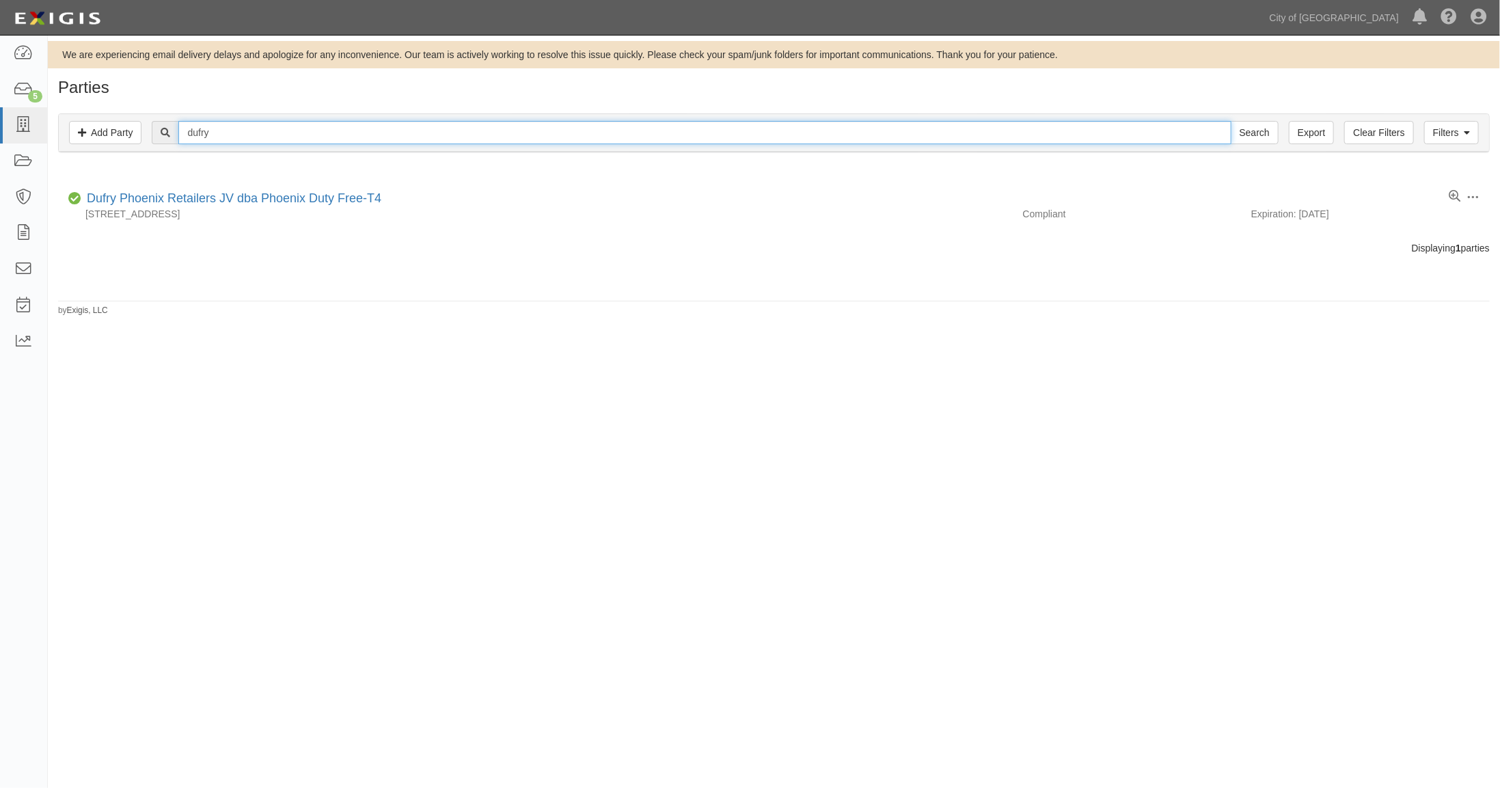
click at [228, 131] on input "dufry" at bounding box center [704, 132] width 1052 height 23
drag, startPoint x: 241, startPoint y: 128, endPoint x: 178, endPoint y: 123, distance: 63.1
click at [178, 123] on div "dufry Search" at bounding box center [715, 132] width 1126 height 23
type input "host"
click at [1256, 128] on input "Search" at bounding box center [1255, 132] width 48 height 23
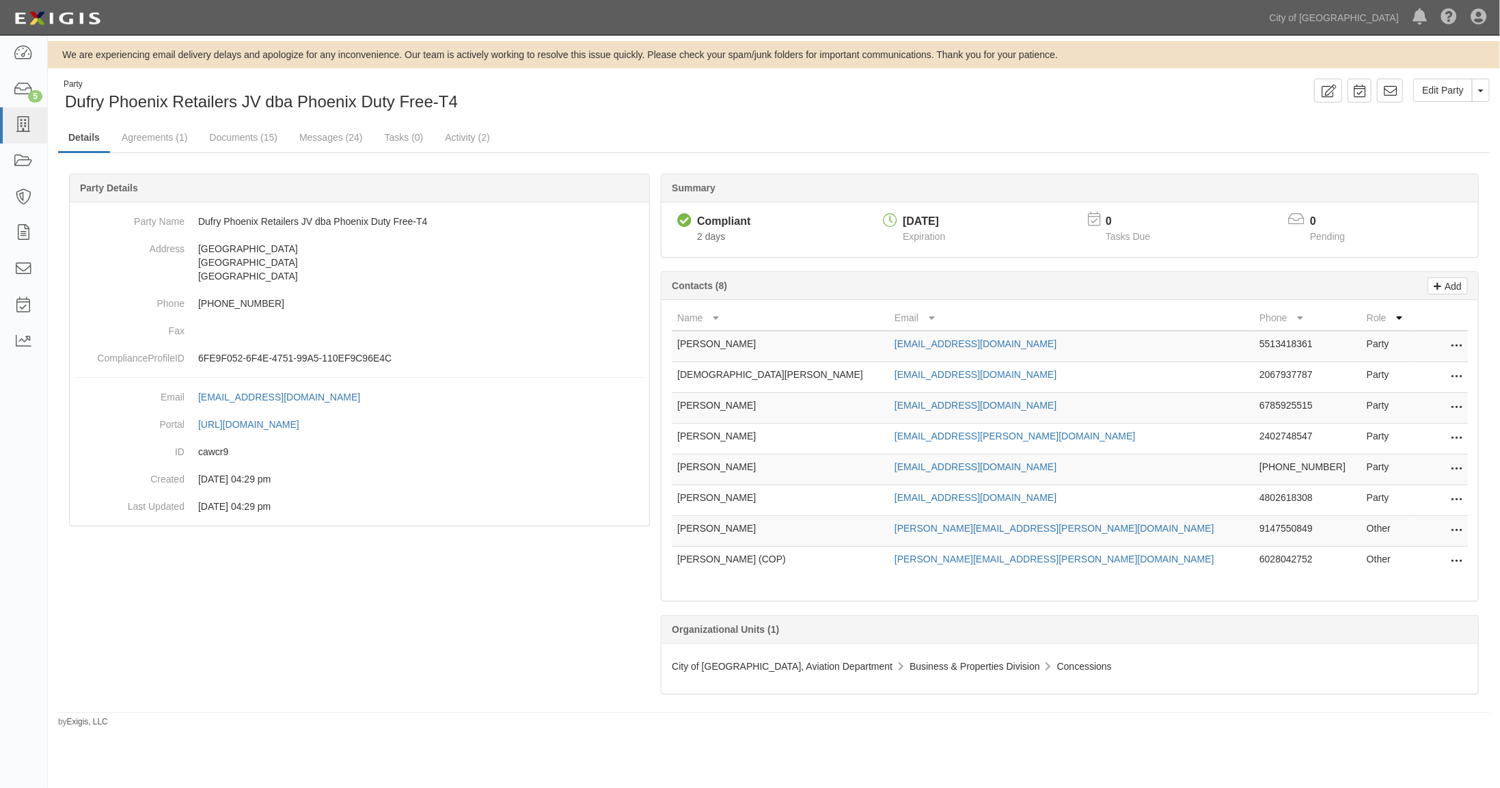
click at [1453, 405] on icon at bounding box center [1456, 408] width 11 height 18
click at [1379, 425] on link "Delete" at bounding box center [1408, 428] width 108 height 25
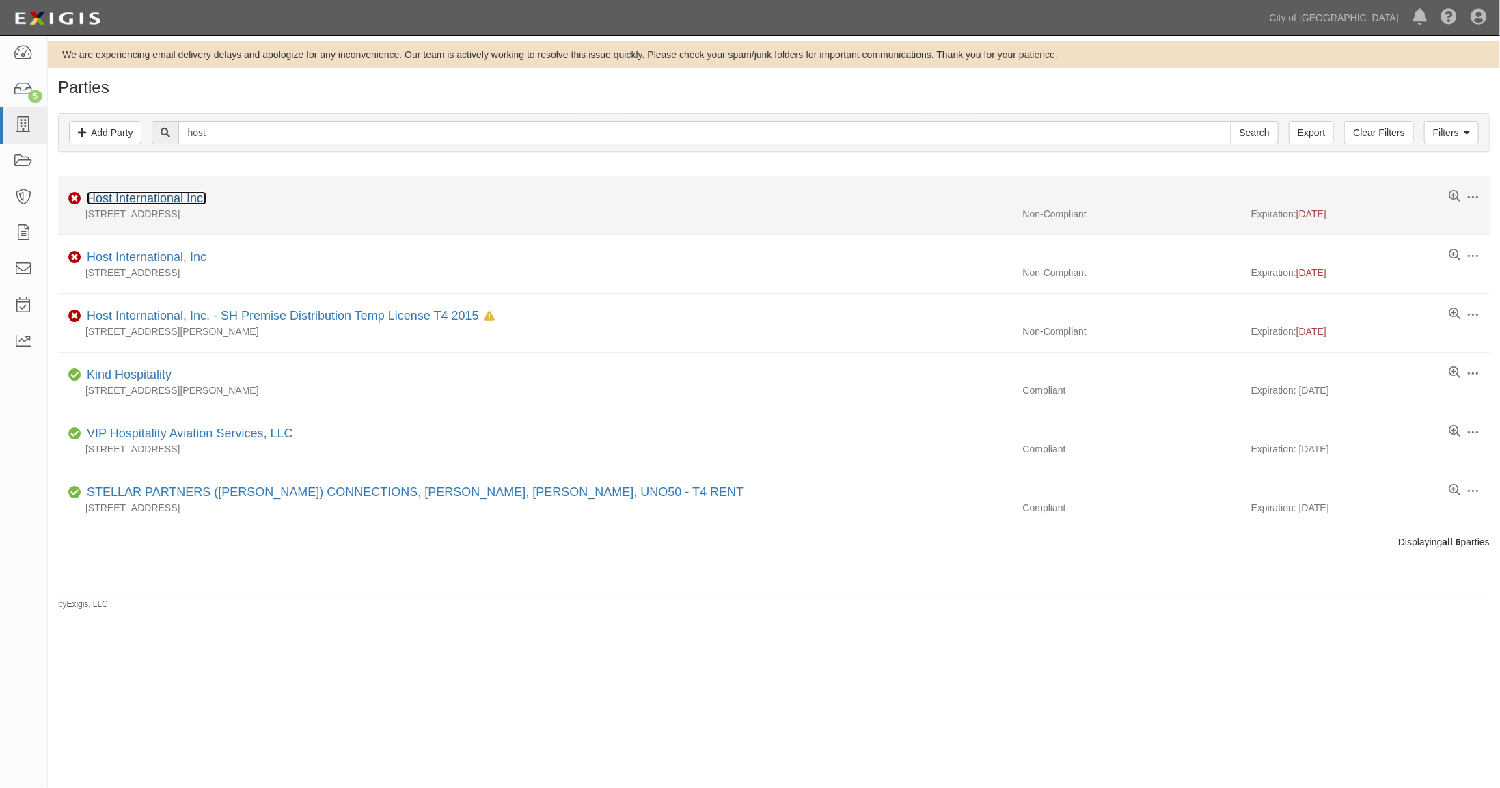
click at [142, 201] on link "Host International Inc." at bounding box center [147, 198] width 120 height 14
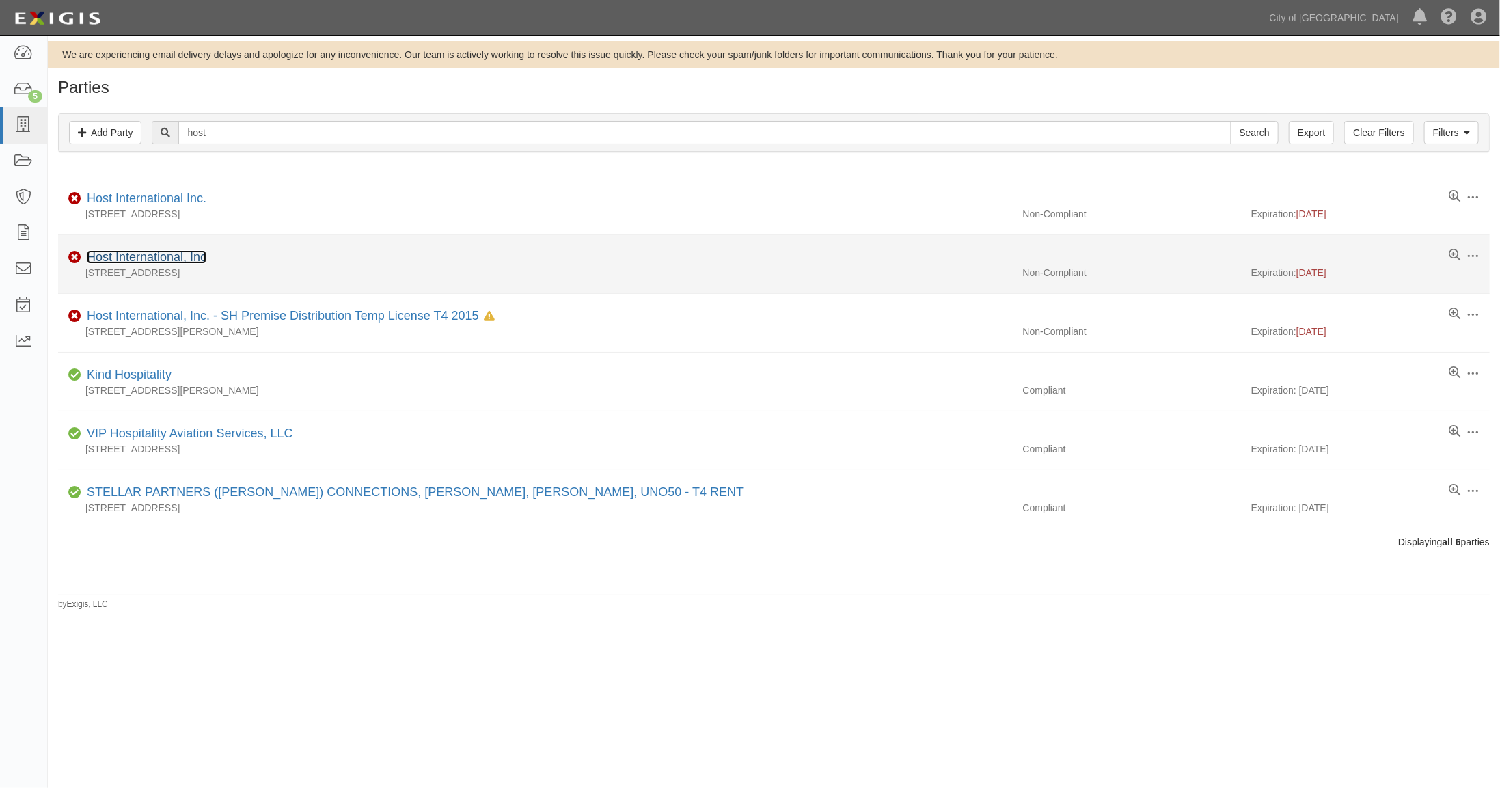
click at [161, 257] on link "Host International, Inc" at bounding box center [147, 257] width 120 height 14
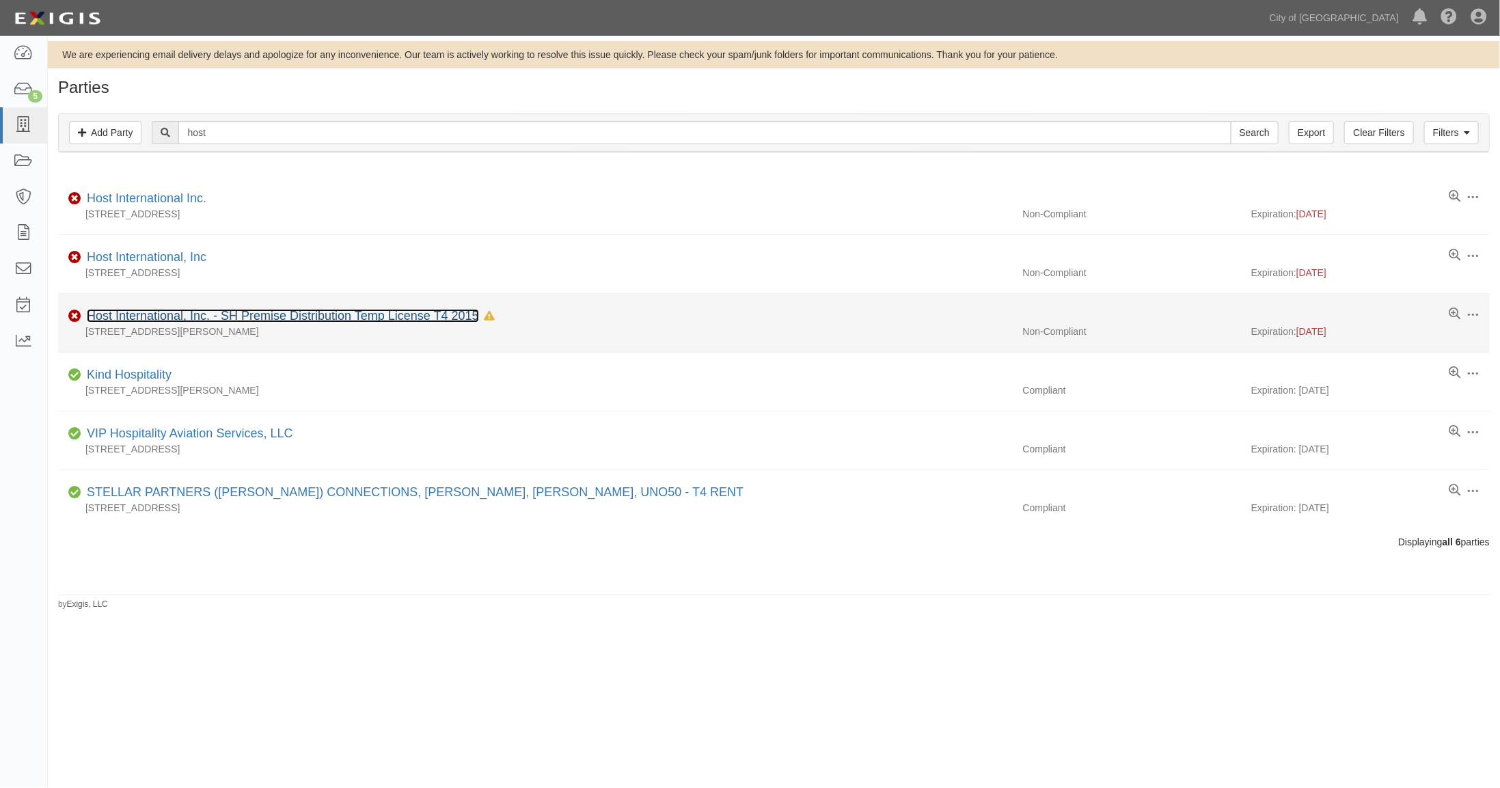
click at [129, 315] on link "Host International, Inc. - SH Premise Distribution Temp License T4 2015" at bounding box center [283, 316] width 392 height 14
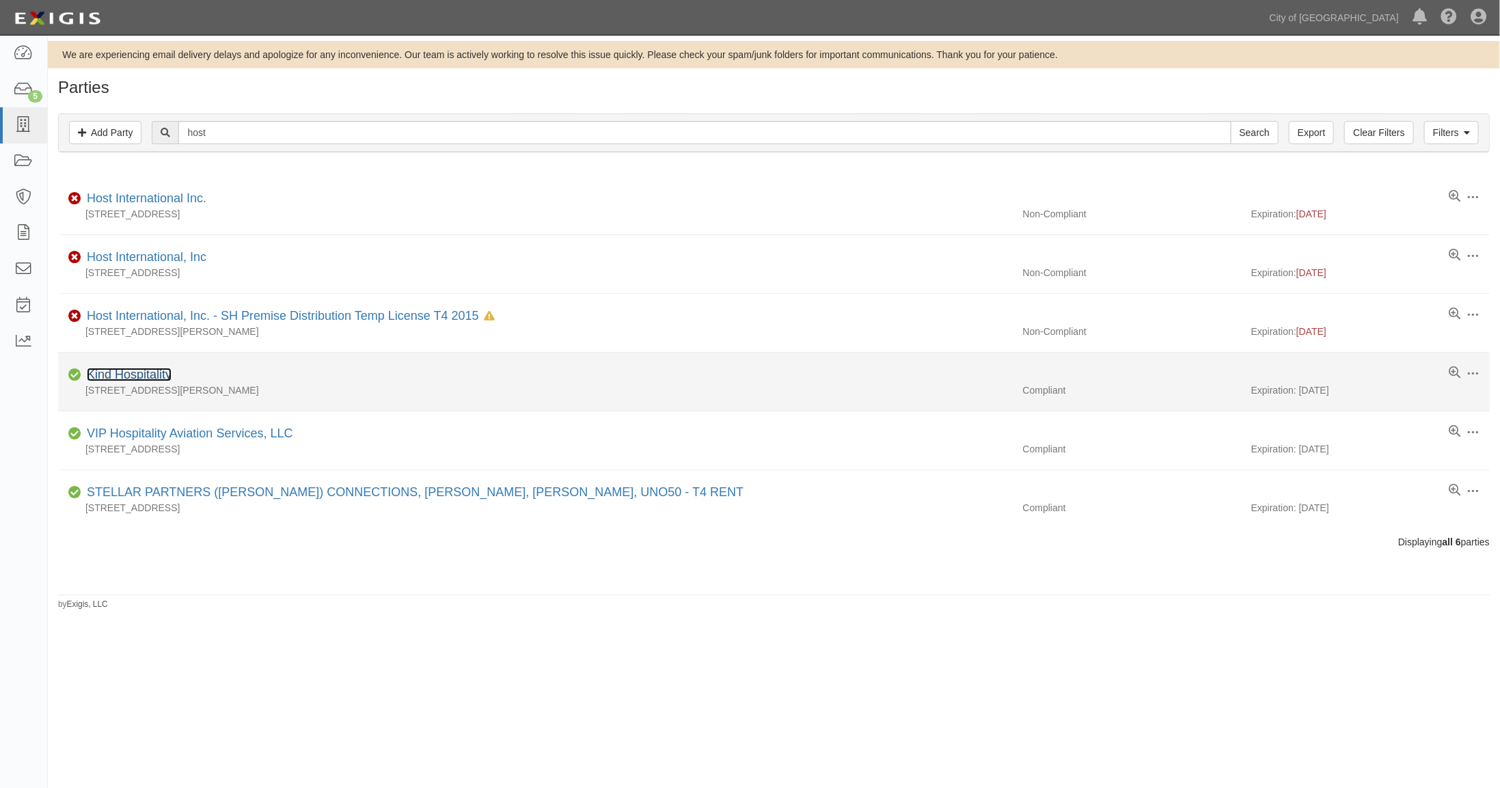
click at [146, 372] on link "Kind Hospitality" at bounding box center [129, 375] width 85 height 14
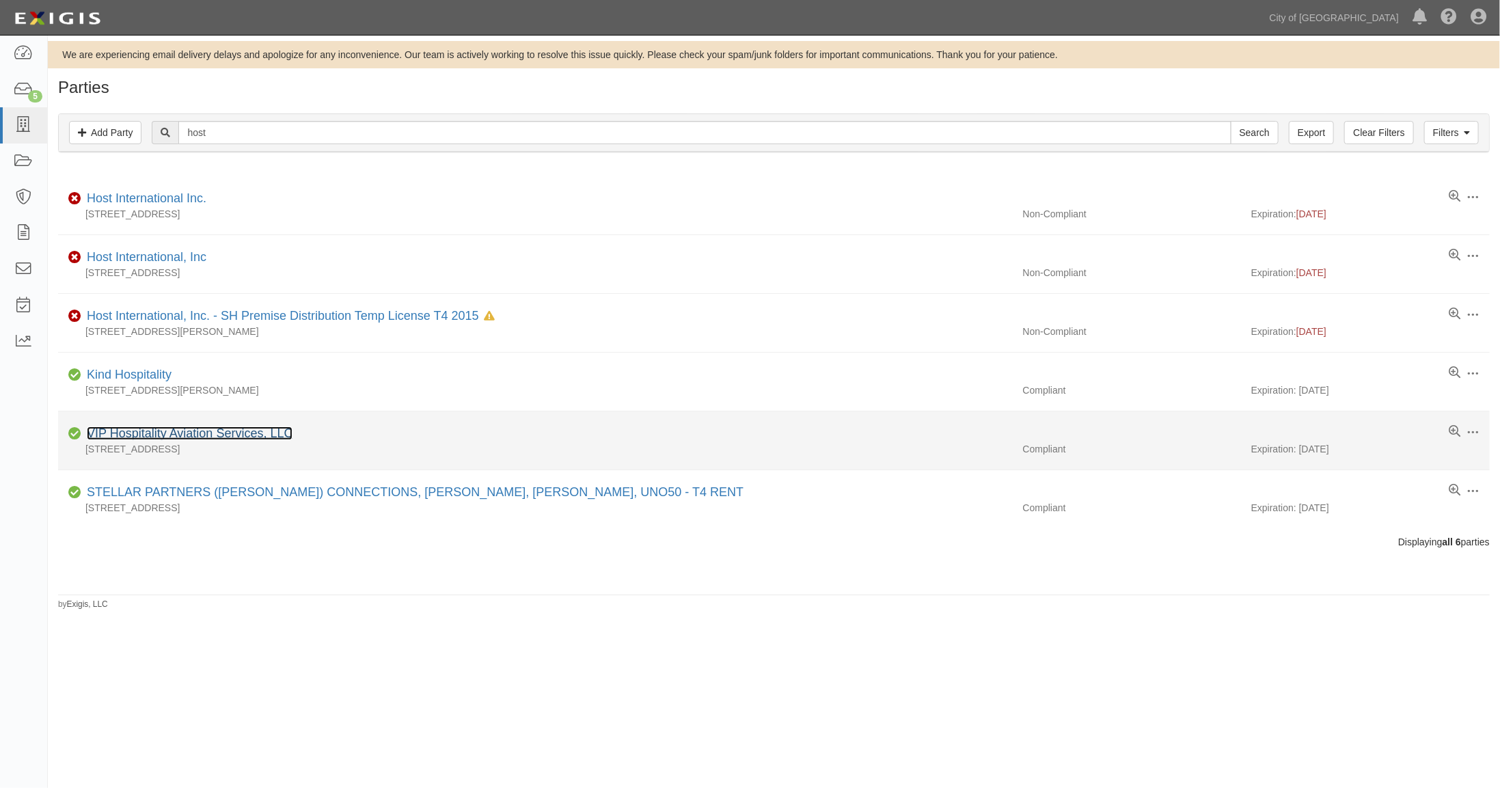
click at [168, 430] on link "VIP Hospitality Aviation Services, LLC" at bounding box center [190, 433] width 206 height 14
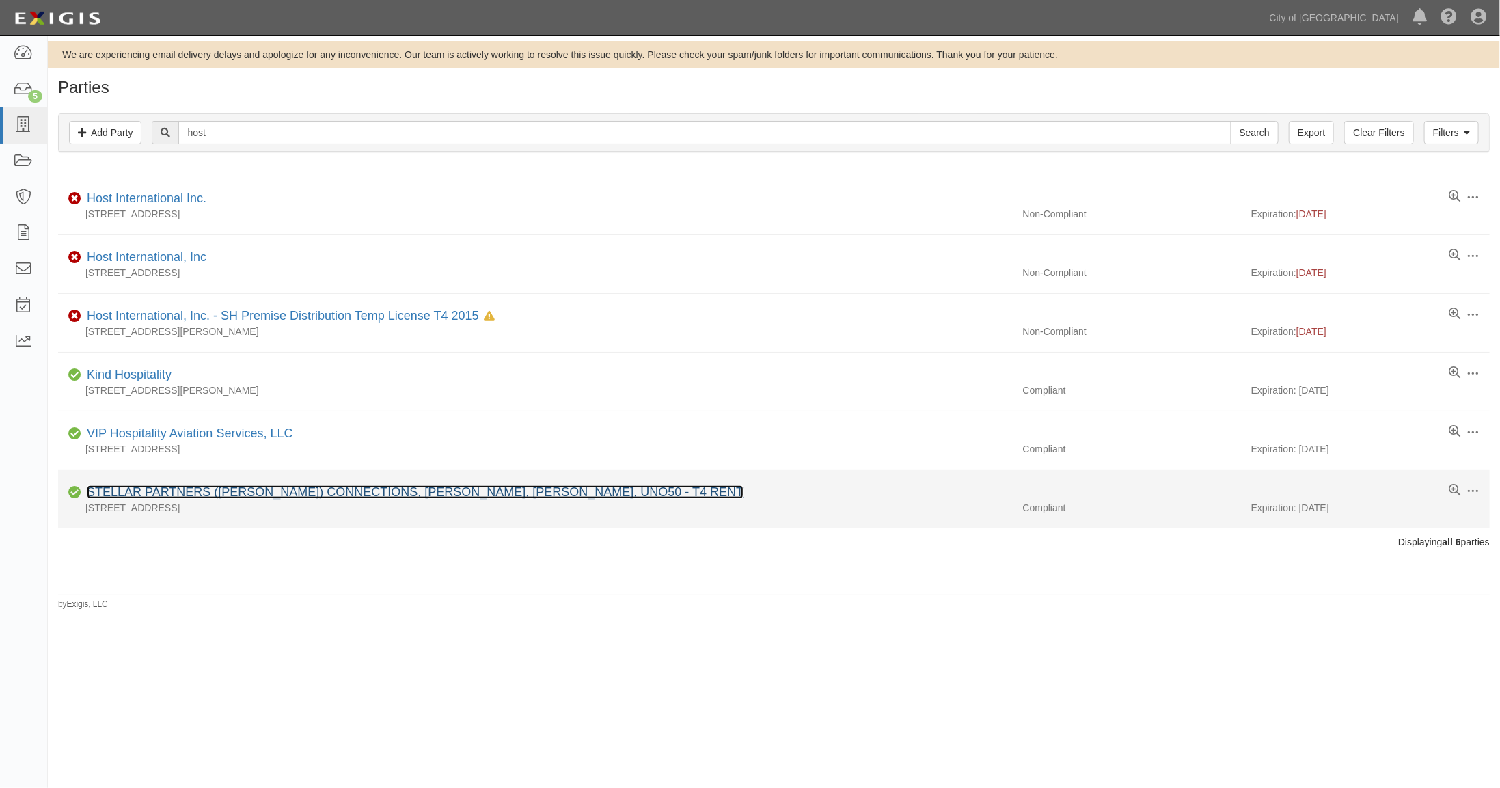
click at [155, 493] on link "STELLAR PARTNERS (AVILA) CONNECTIONS, SUNGLASS, JOHNSTON&MURPHY, UNO50 - T4 RENT" at bounding box center [415, 492] width 657 height 14
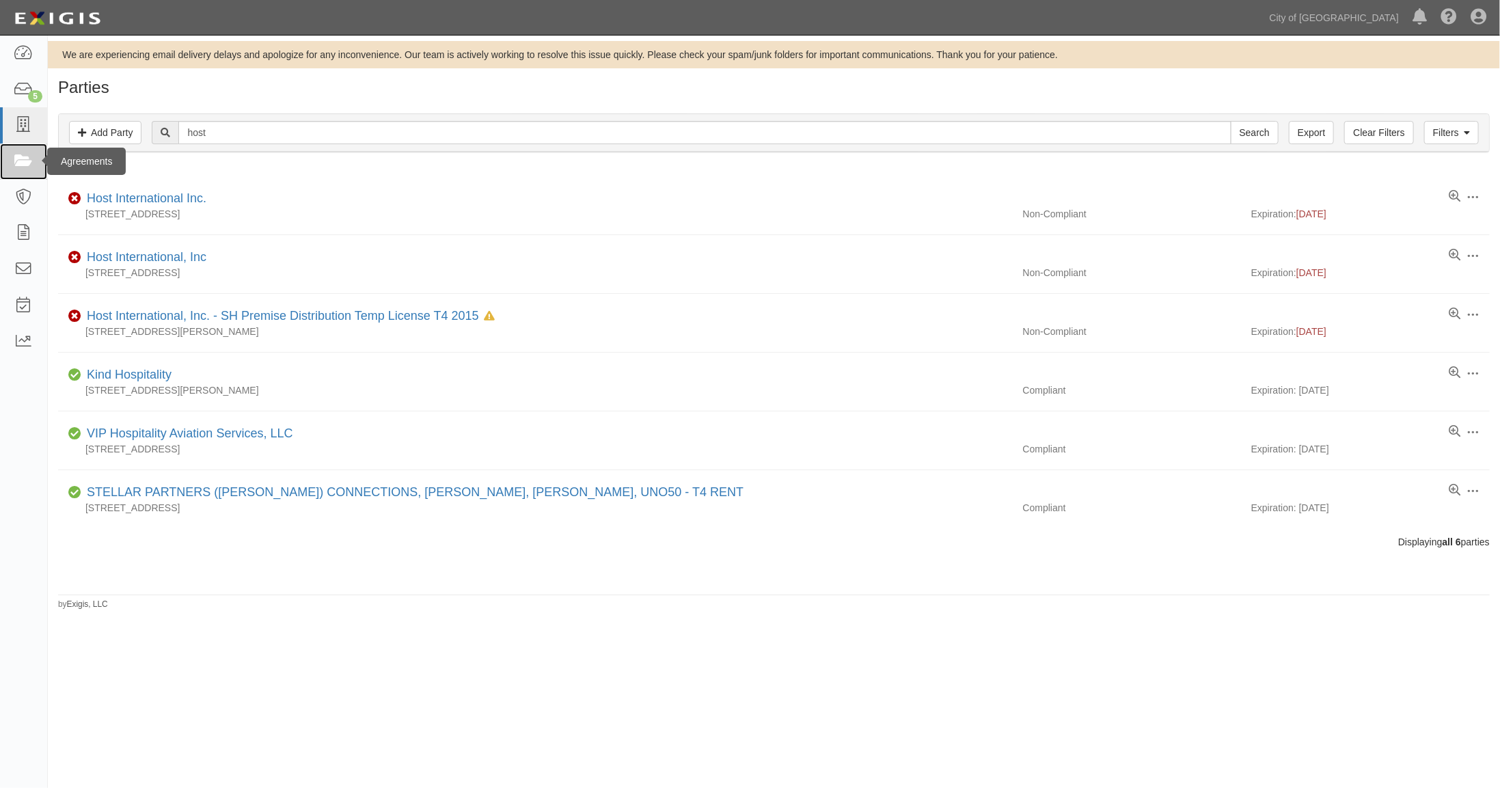
click at [22, 159] on icon at bounding box center [23, 162] width 19 height 16
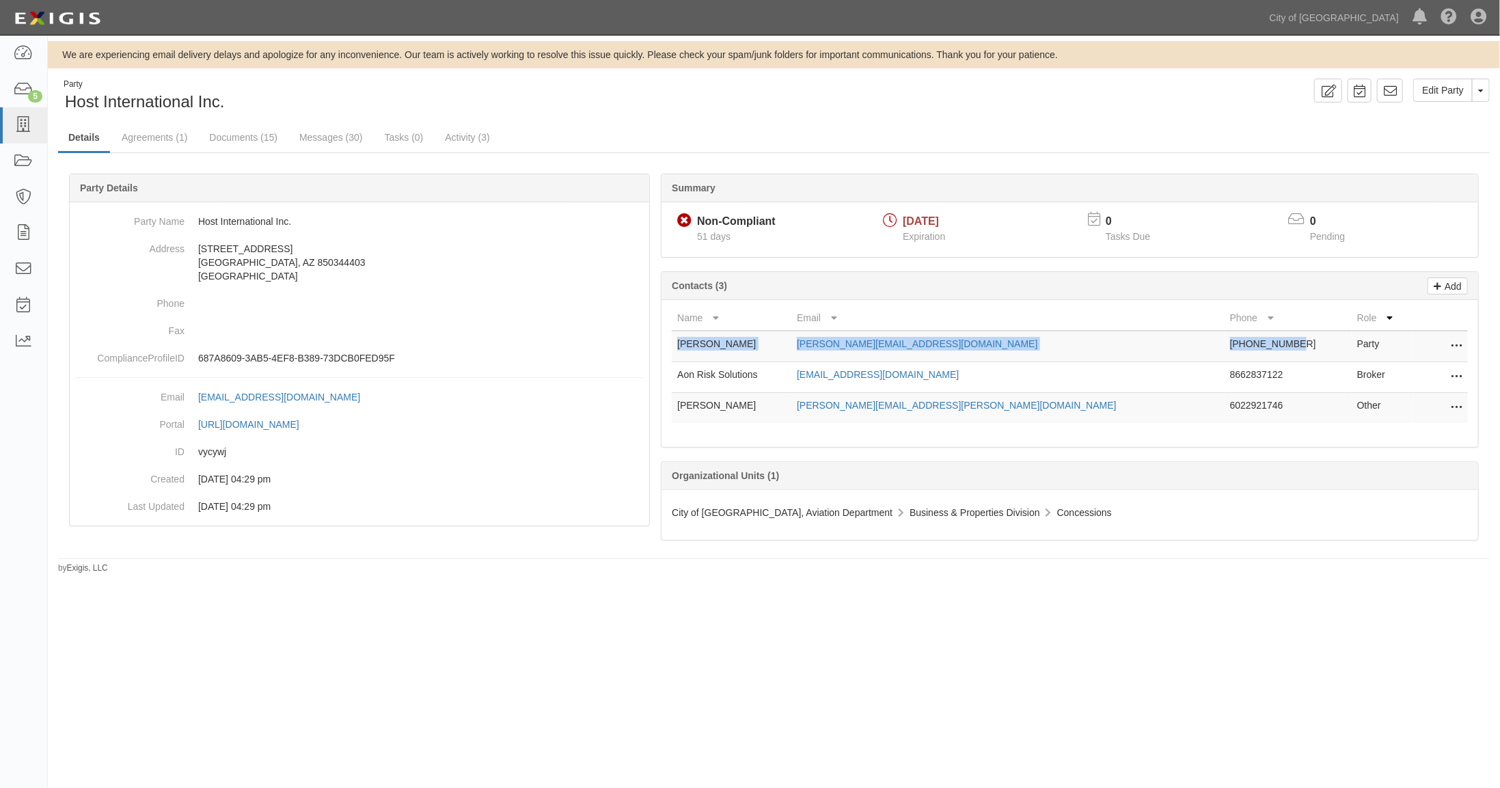
drag, startPoint x: 678, startPoint y: 340, endPoint x: 1237, endPoint y: 342, distance: 559.0
click at [1237, 342] on tr "[PERSON_NAME] [PERSON_NAME][EMAIL_ADDRESS][DOMAIN_NAME] [PHONE_NUMBER] Party Ed…" at bounding box center [1070, 346] width 796 height 31
copy tr "[PERSON_NAME] [PERSON_NAME][EMAIL_ADDRESS][DOMAIN_NAME] [PHONE_NUMBER]"
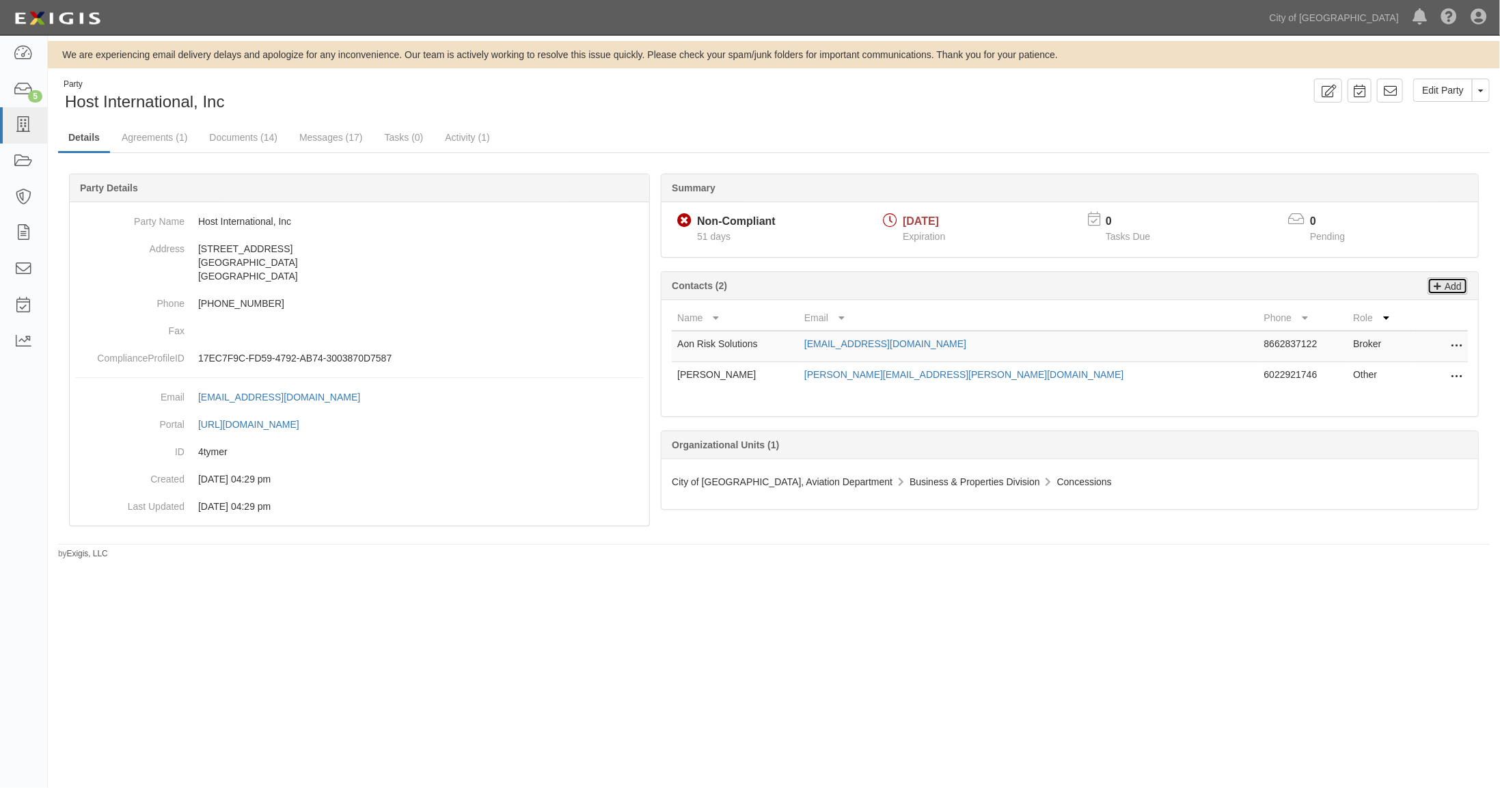
click at [1455, 282] on p "Add" at bounding box center [1451, 286] width 21 height 16
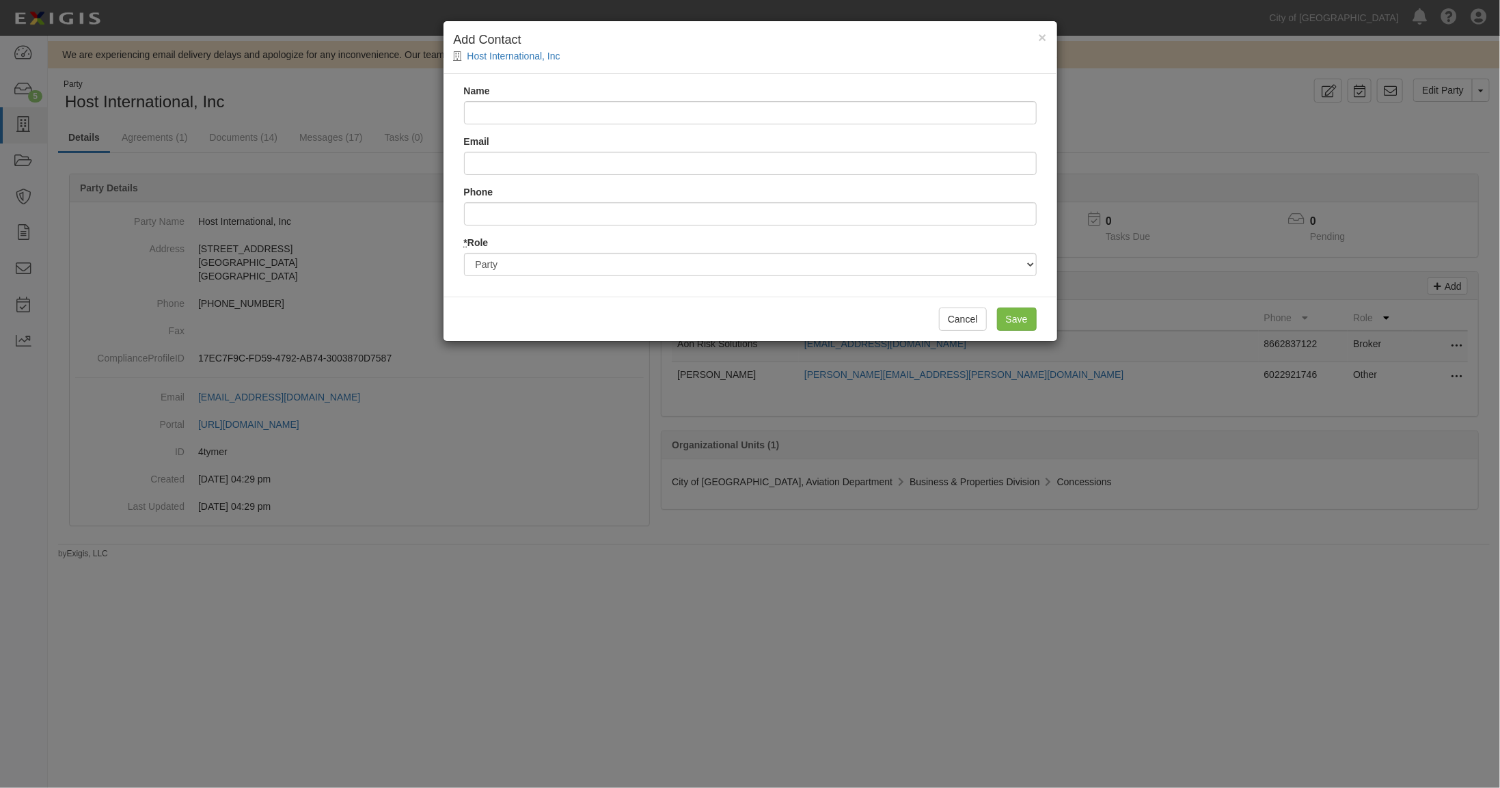
click at [498, 110] on input "Name" at bounding box center [750, 112] width 573 height 23
drag, startPoint x: 706, startPoint y: 111, endPoint x: 772, endPoint y: 111, distance: 65.6
click at [772, 111] on input "John Richmond john.richmond@hmshost.com 602-315-5972" at bounding box center [750, 112] width 573 height 23
type input "John Richmond john.richmond@hmshost.com 602-315-5972"
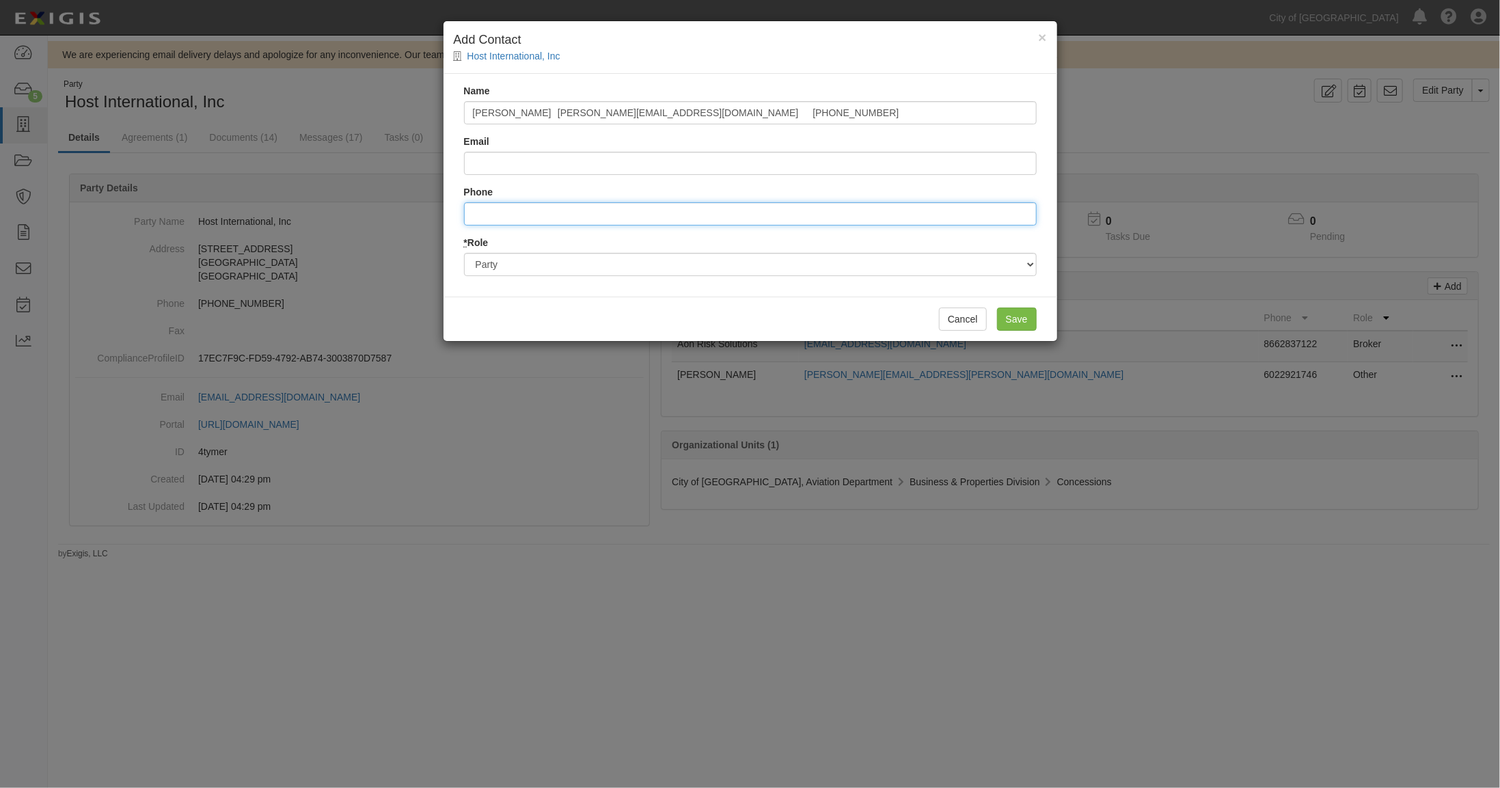
click at [507, 216] on input "Phone" at bounding box center [750, 213] width 573 height 23
paste input "[PHONE_NUMBER]"
type input "6023155972"
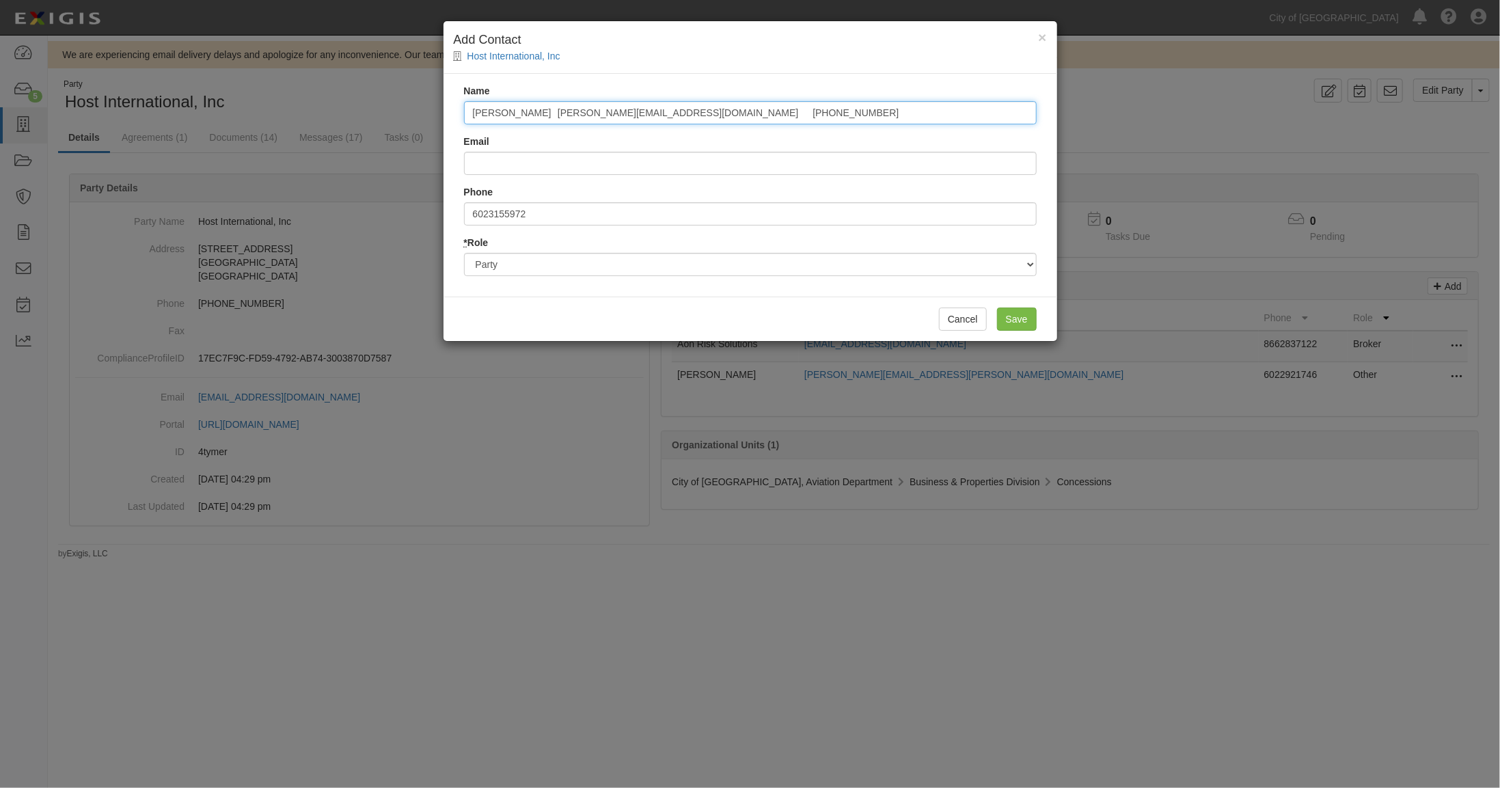
drag, startPoint x: 780, startPoint y: 111, endPoint x: 698, endPoint y: 111, distance: 82.0
click at [698, 111] on input "John Richmond john.richmond@hmshost.com 602-315-5972" at bounding box center [750, 112] width 573 height 23
drag, startPoint x: 554, startPoint y: 111, endPoint x: 728, endPoint y: 109, distance: 173.6
click at [728, 109] on input "John Richmond john.richmond@hmshost.com" at bounding box center [750, 112] width 573 height 23
type input "John Richmond john.richmond@hmshost.com"
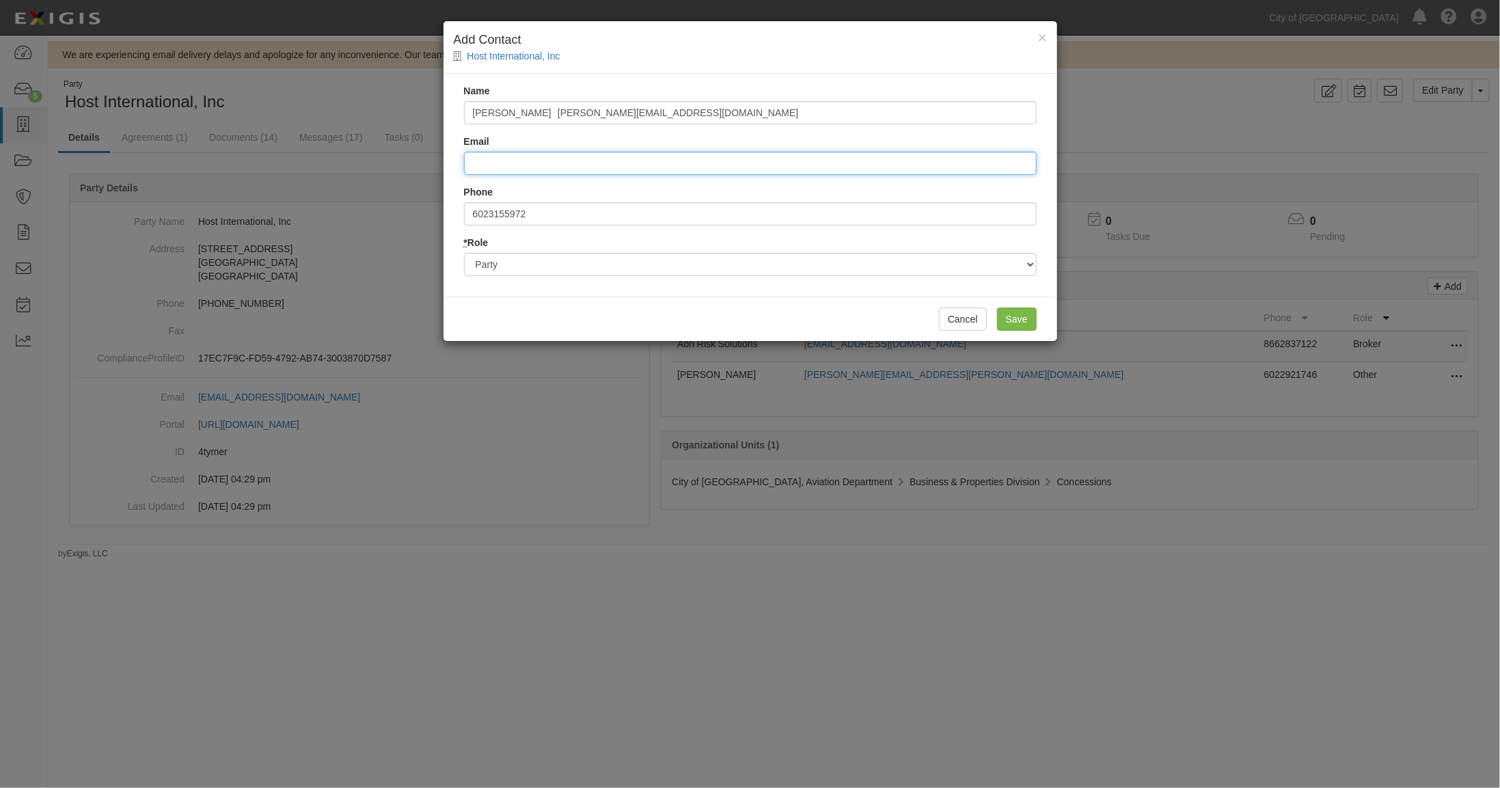
click at [506, 159] on input "Email" at bounding box center [750, 163] width 573 height 23
paste input "john.richmond@hmshost.com"
type input "john.richmond@hmshost.com"
drag, startPoint x: 715, startPoint y: 112, endPoint x: 599, endPoint y: 114, distance: 115.5
click at [599, 114] on input "John Richmond john.richmond@hmshost.com" at bounding box center [750, 112] width 573 height 23
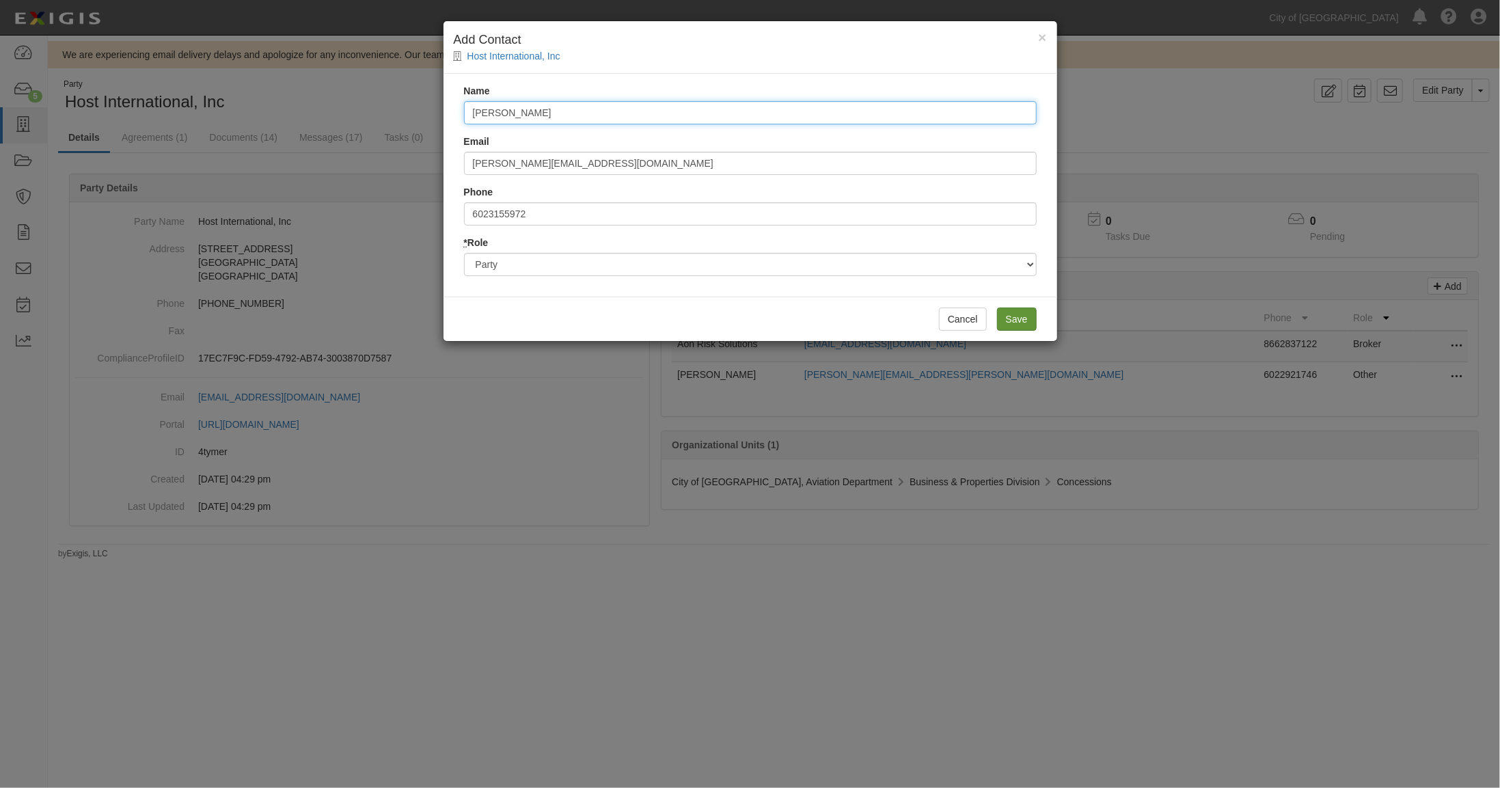
type input "John Richmond"
click at [1015, 322] on input "Save" at bounding box center [1017, 319] width 40 height 23
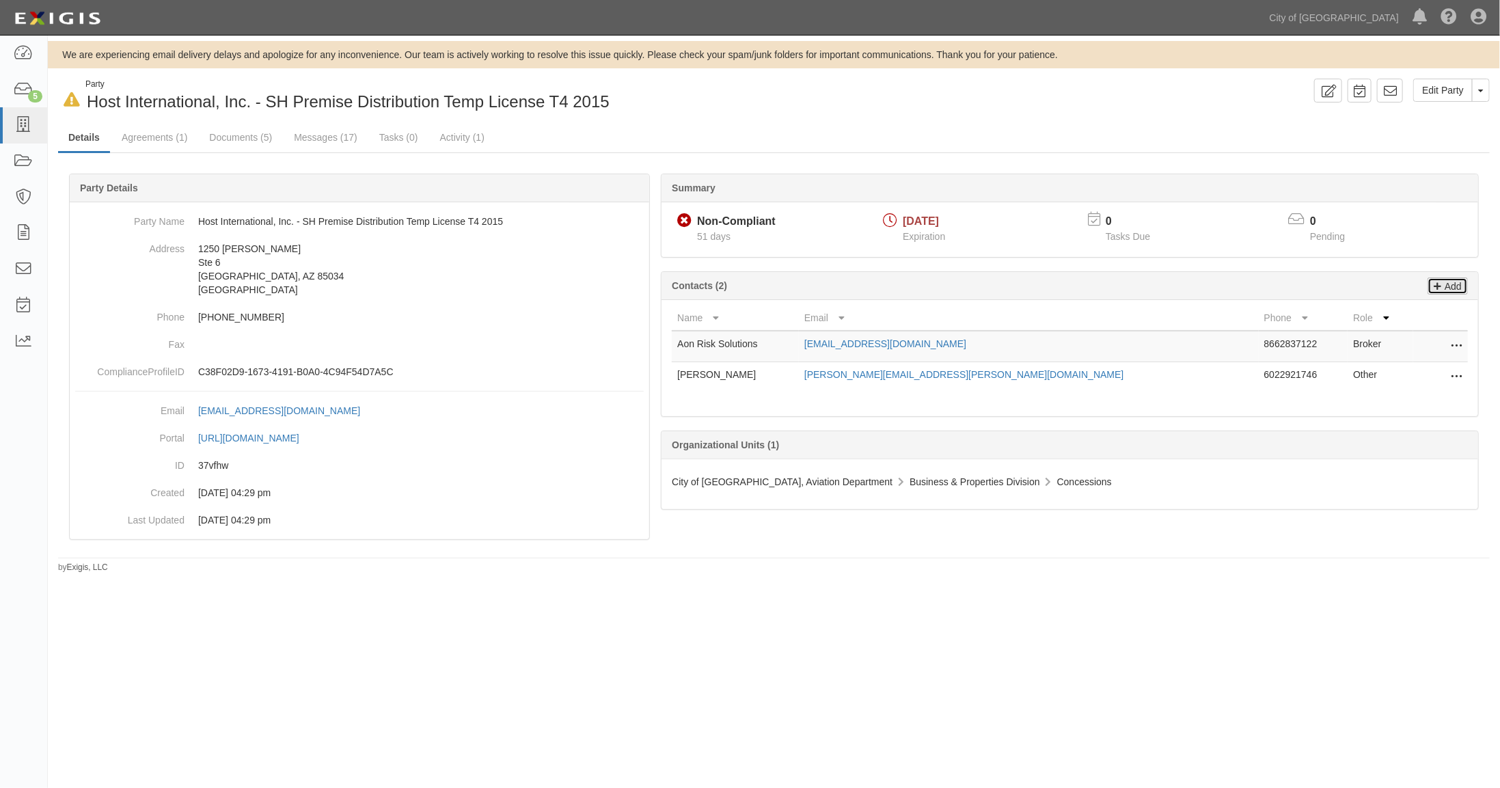
click at [1456, 283] on p "Add" at bounding box center [1451, 286] width 21 height 16
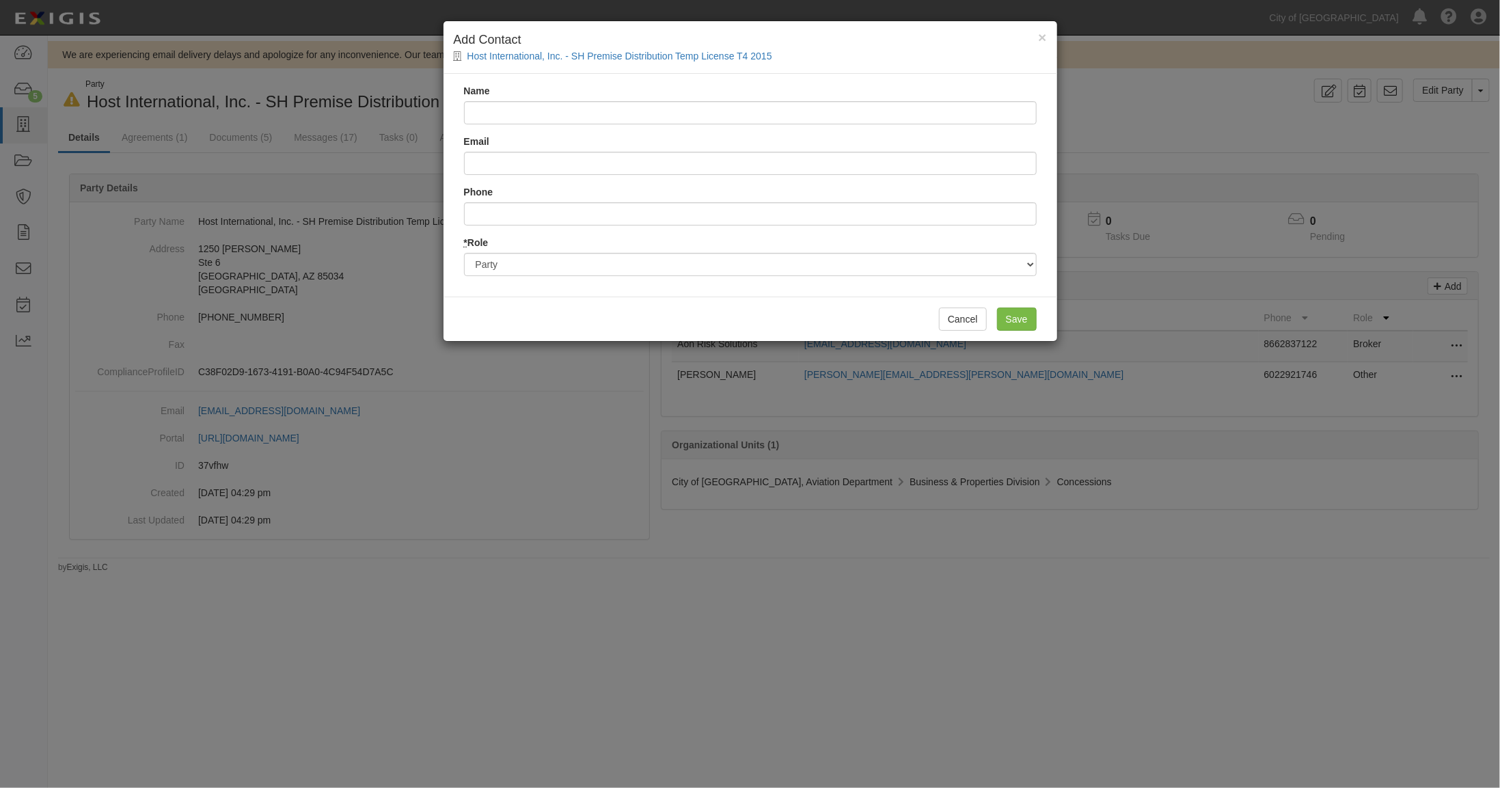
click at [480, 107] on input "Name" at bounding box center [750, 112] width 573 height 23
type input "John Richmond"
type input "john.richmond@hmshost.com"
type input "6023155972"
click at [1015, 318] on input "Save" at bounding box center [1017, 319] width 40 height 23
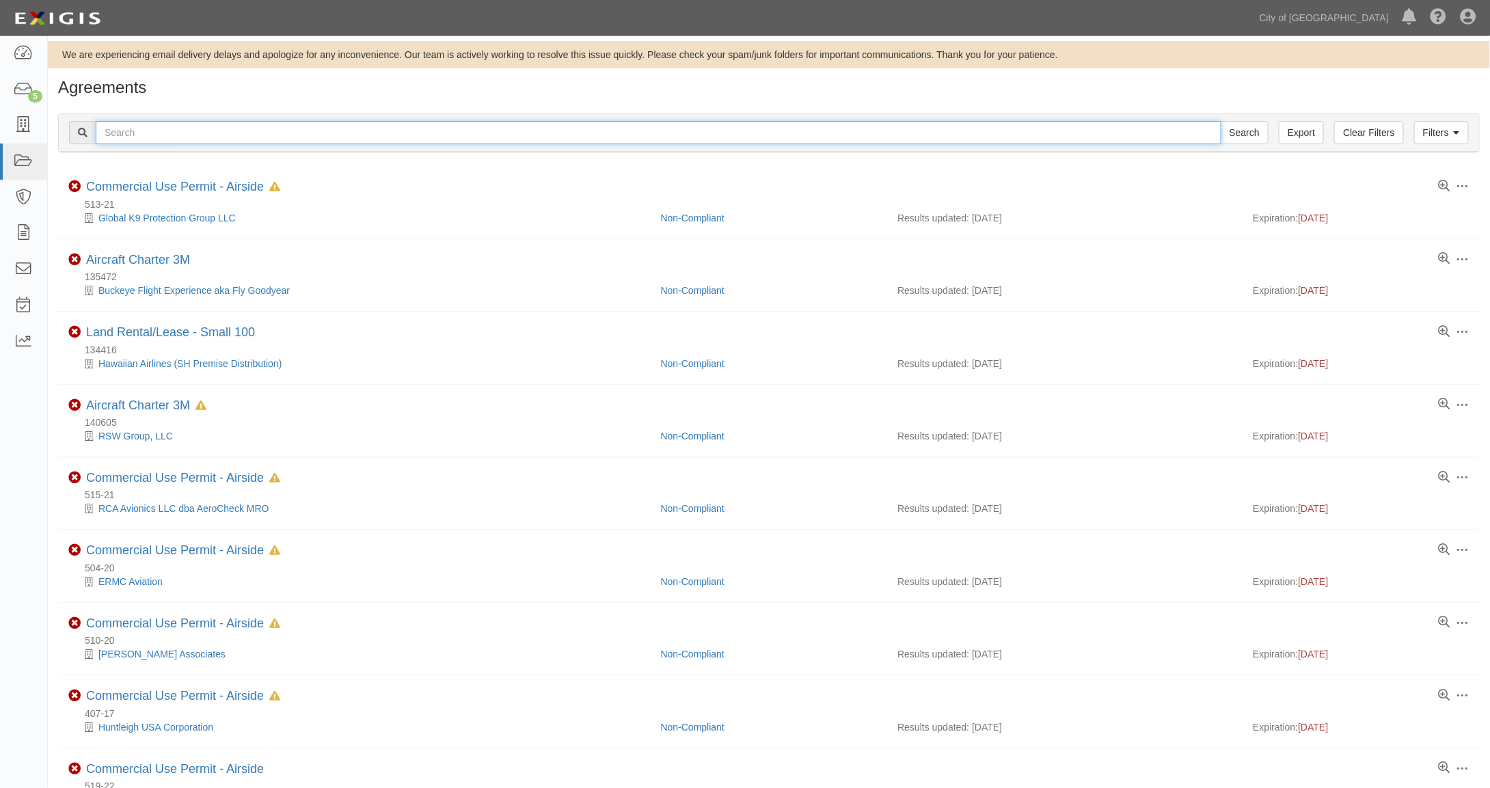
click at [162, 128] on input "text" at bounding box center [659, 132] width 1126 height 23
type input "hg"
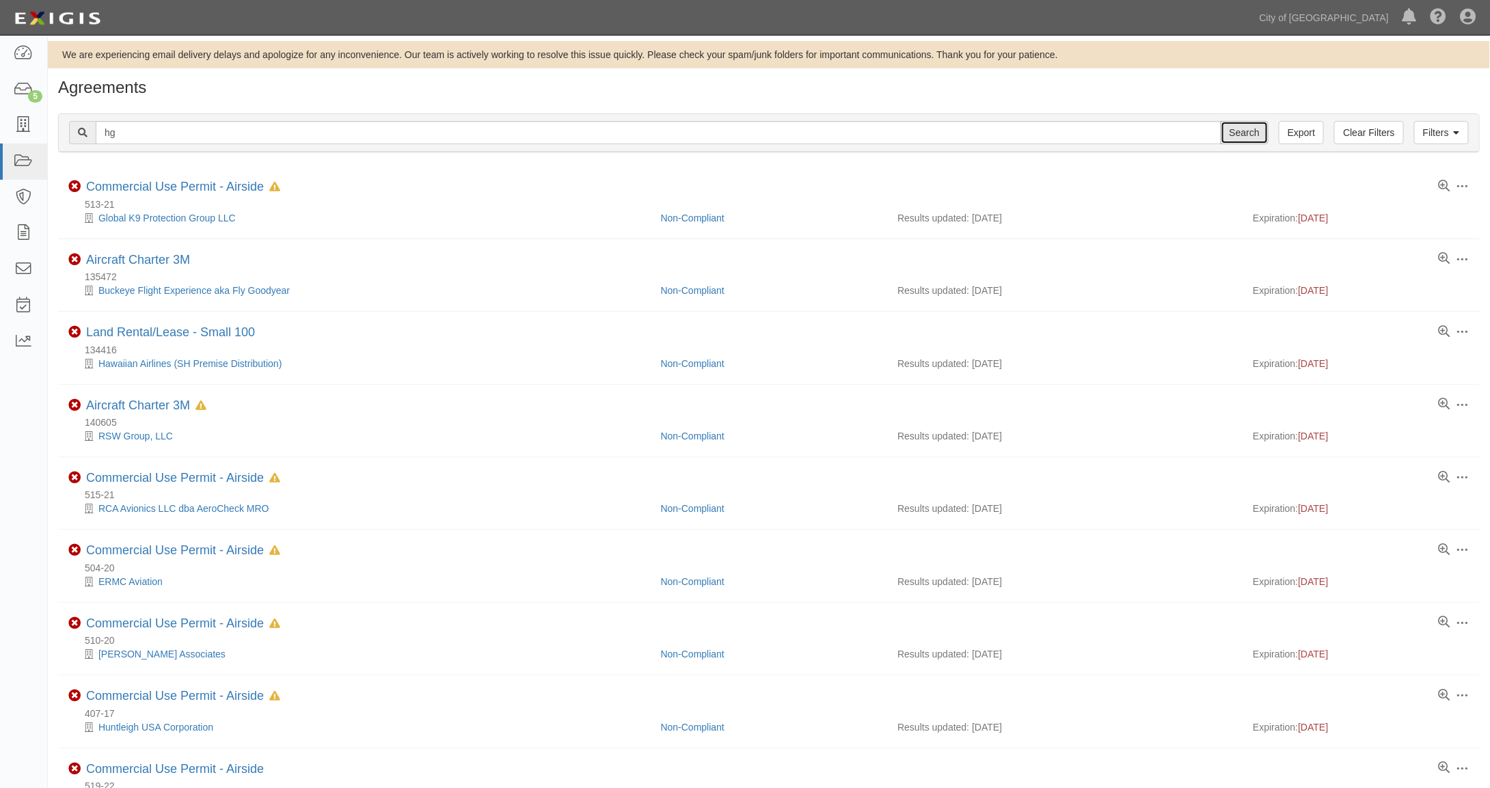
click at [1244, 129] on input "Search" at bounding box center [1245, 132] width 48 height 23
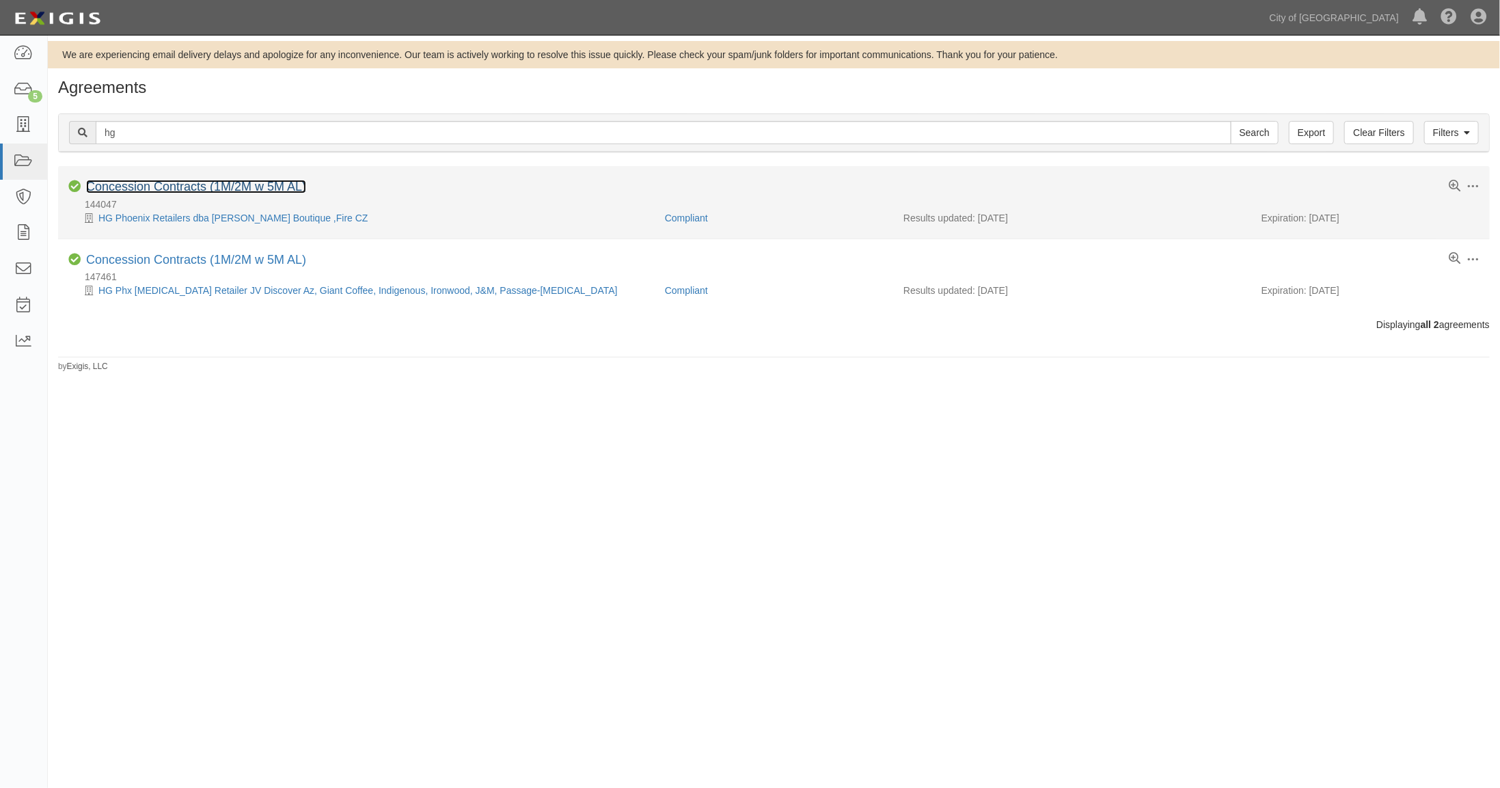
click at [197, 189] on link "Concession Contracts (1M/2M w 5M AL)" at bounding box center [196, 187] width 220 height 14
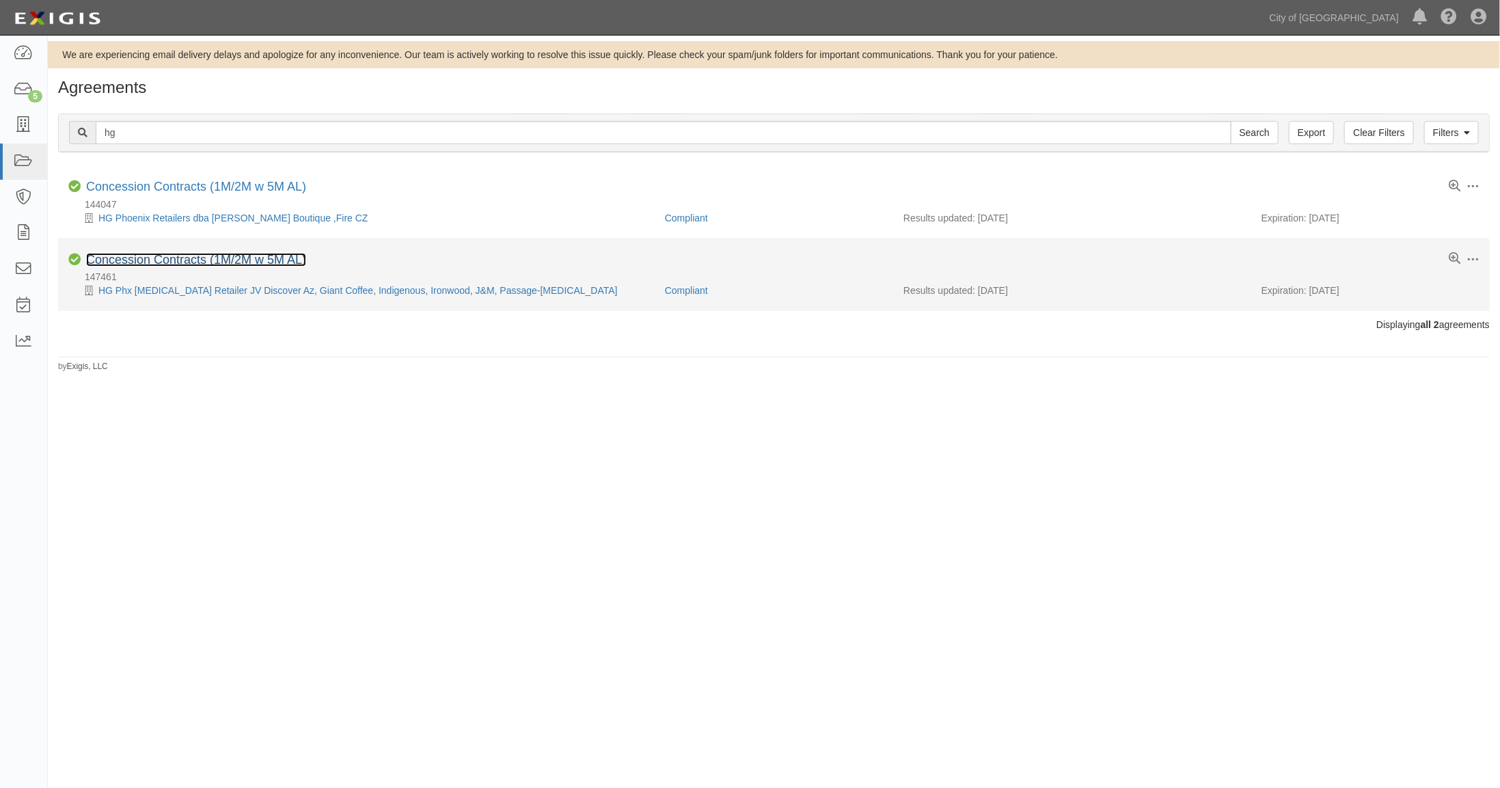
click at [155, 258] on link "Concession Contracts (1M/2M w 5M AL)" at bounding box center [196, 260] width 220 height 14
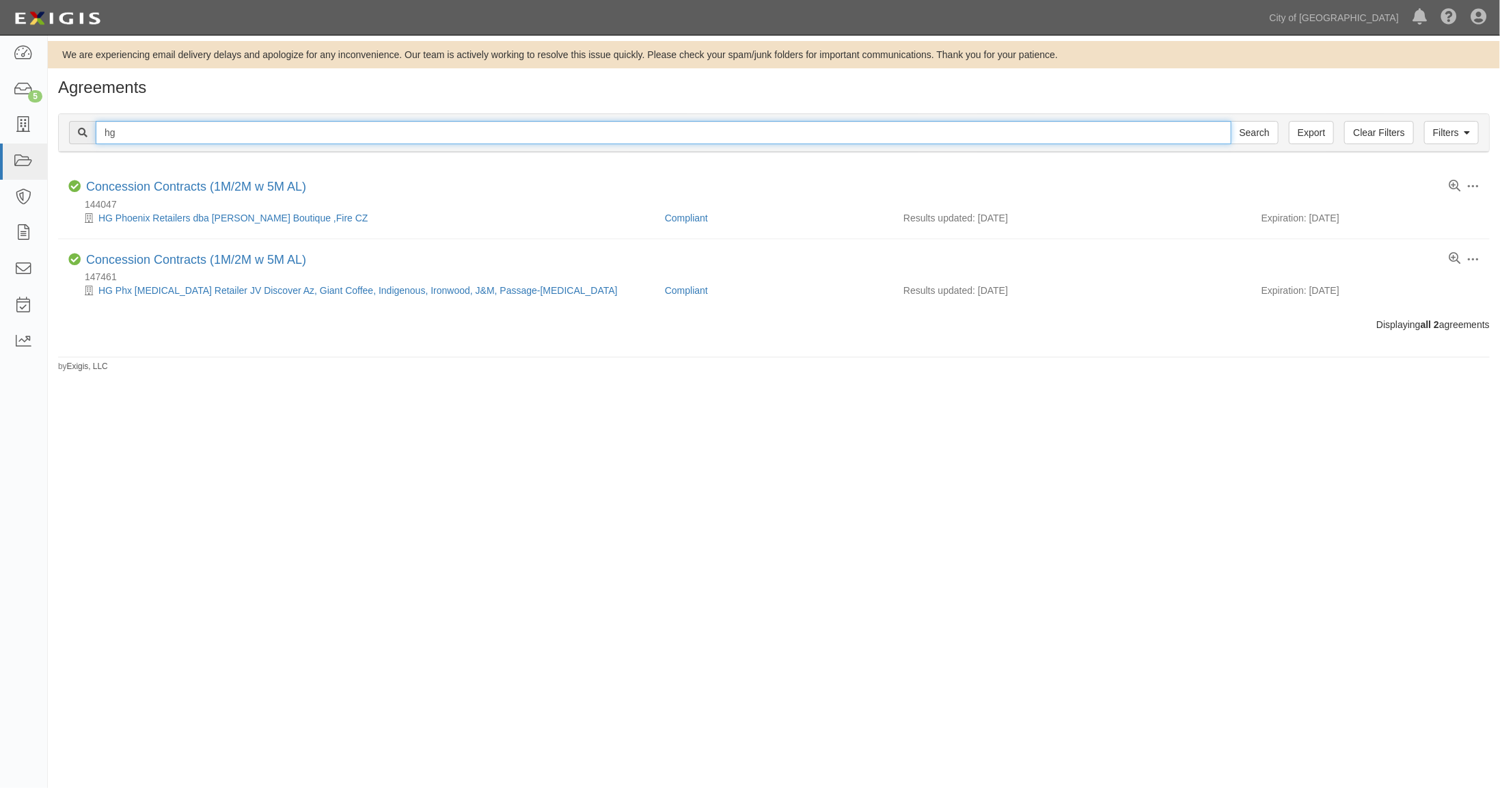
drag, startPoint x: 115, startPoint y: 129, endPoint x: 90, endPoint y: 122, distance: 27.0
click at [90, 122] on div "hg Search" at bounding box center [674, 132] width 1210 height 23
type input "[PERSON_NAME]"
click at [1253, 134] on input "Search" at bounding box center [1255, 132] width 48 height 23
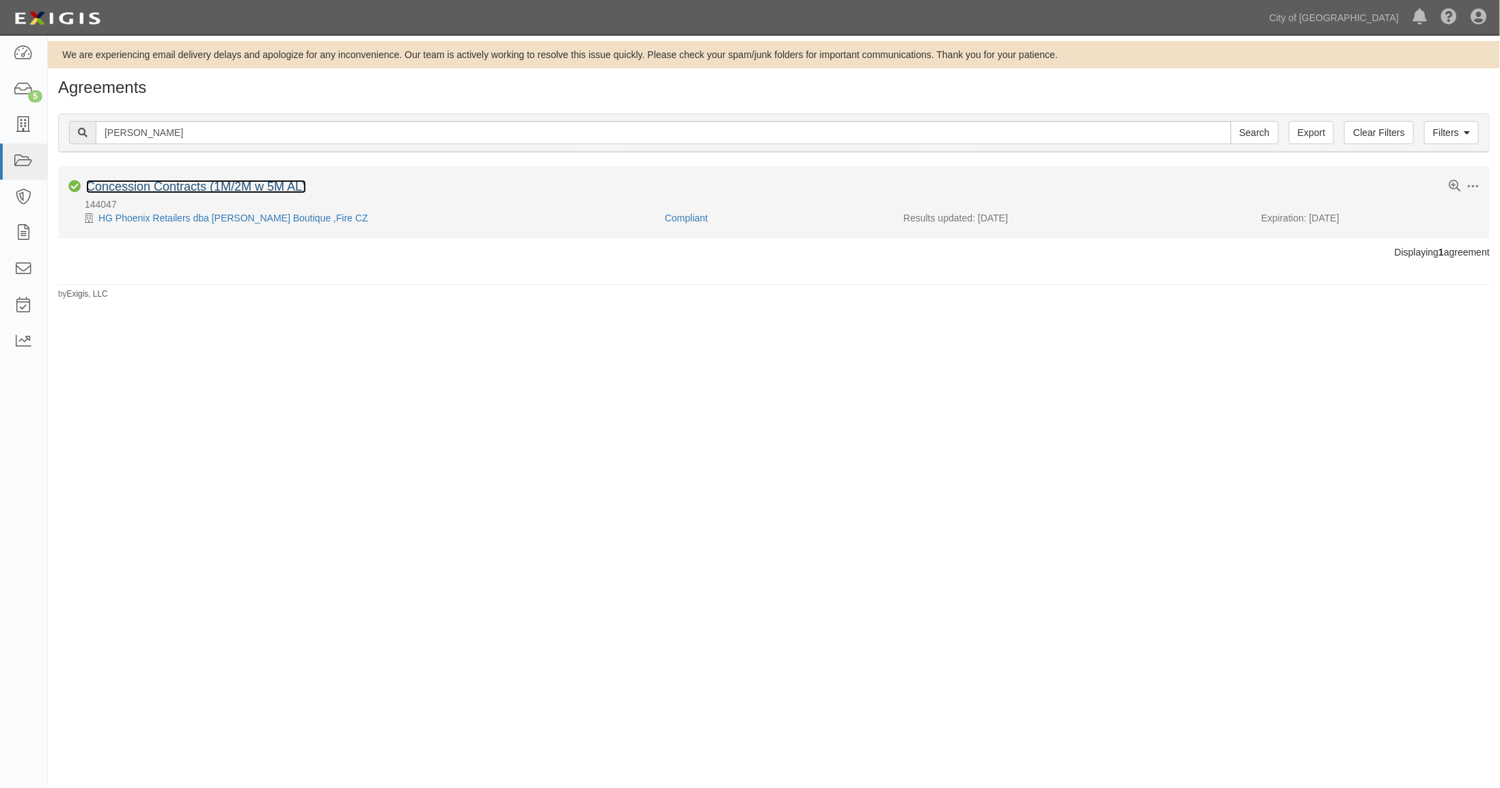
click at [164, 188] on link "Concession Contracts (1M/2M w 5M AL)" at bounding box center [196, 187] width 220 height 14
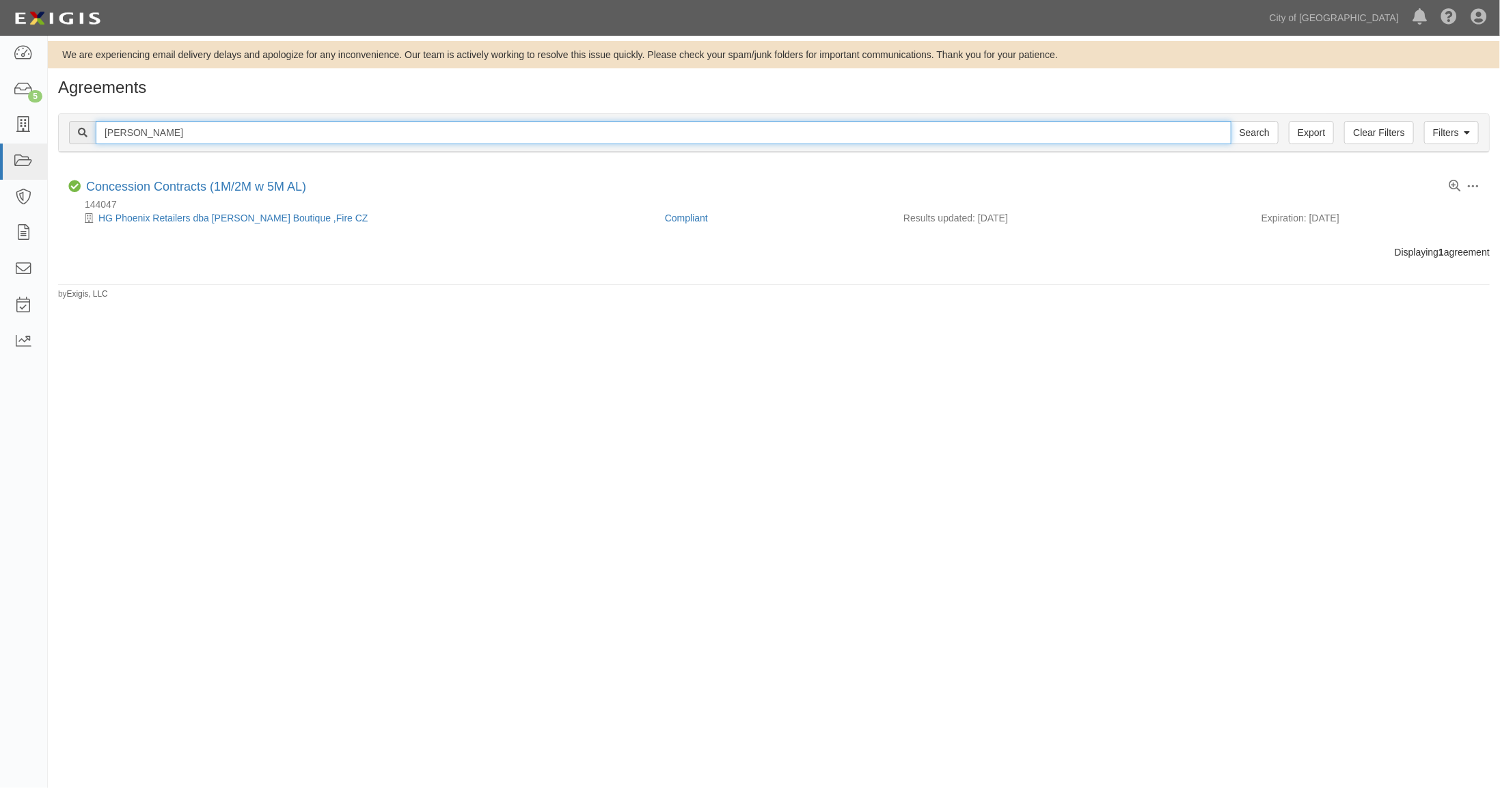
drag, startPoint x: 148, startPoint y: 133, endPoint x: 81, endPoint y: 123, distance: 68.3
click at [81, 123] on div "[PERSON_NAME] Search" at bounding box center [674, 132] width 1210 height 23
type input "dufry"
click at [1255, 137] on input "Search" at bounding box center [1255, 132] width 48 height 23
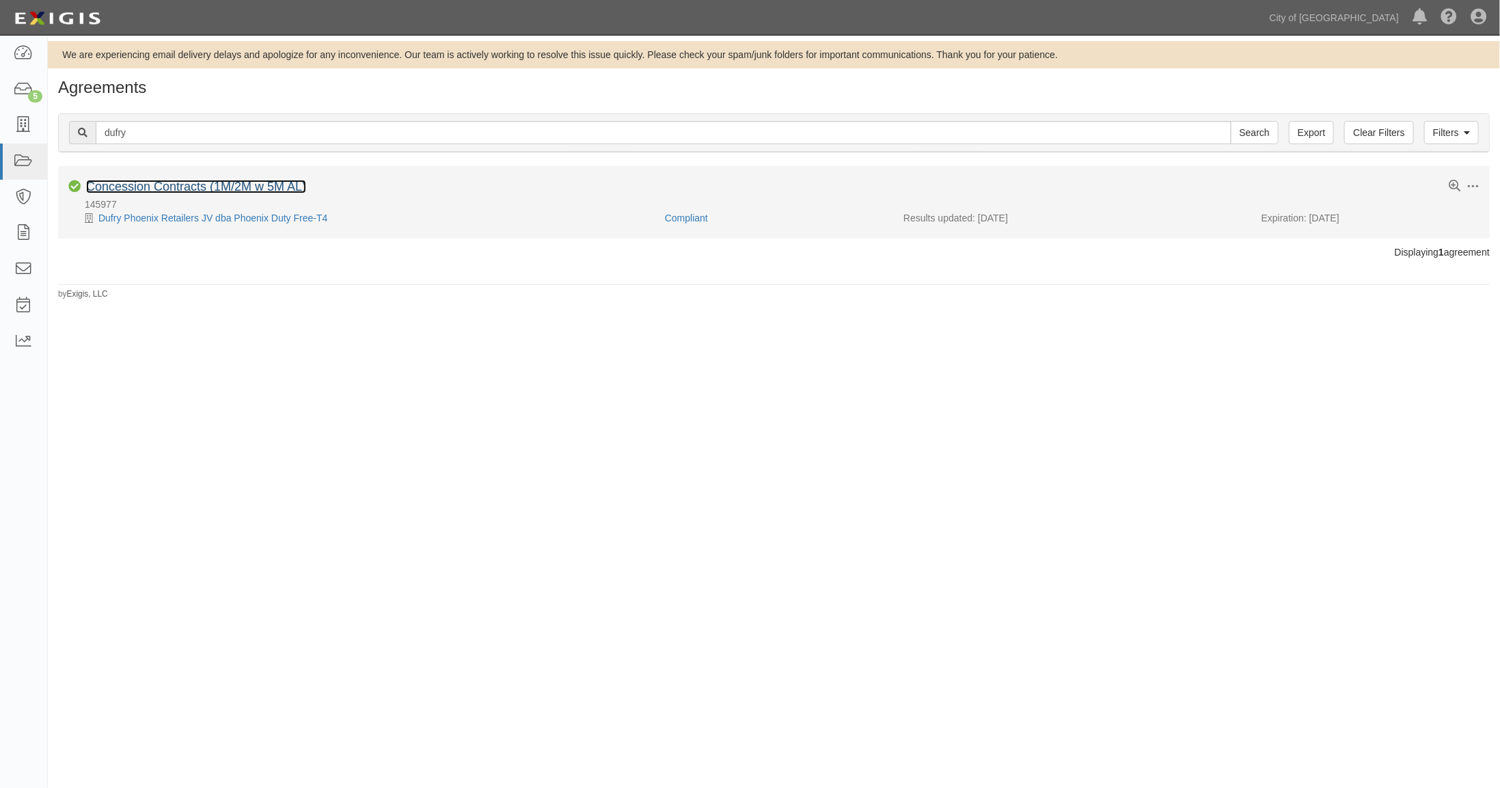
click at [180, 185] on link "Concession Contracts (1M/2M w 5M AL)" at bounding box center [196, 187] width 220 height 14
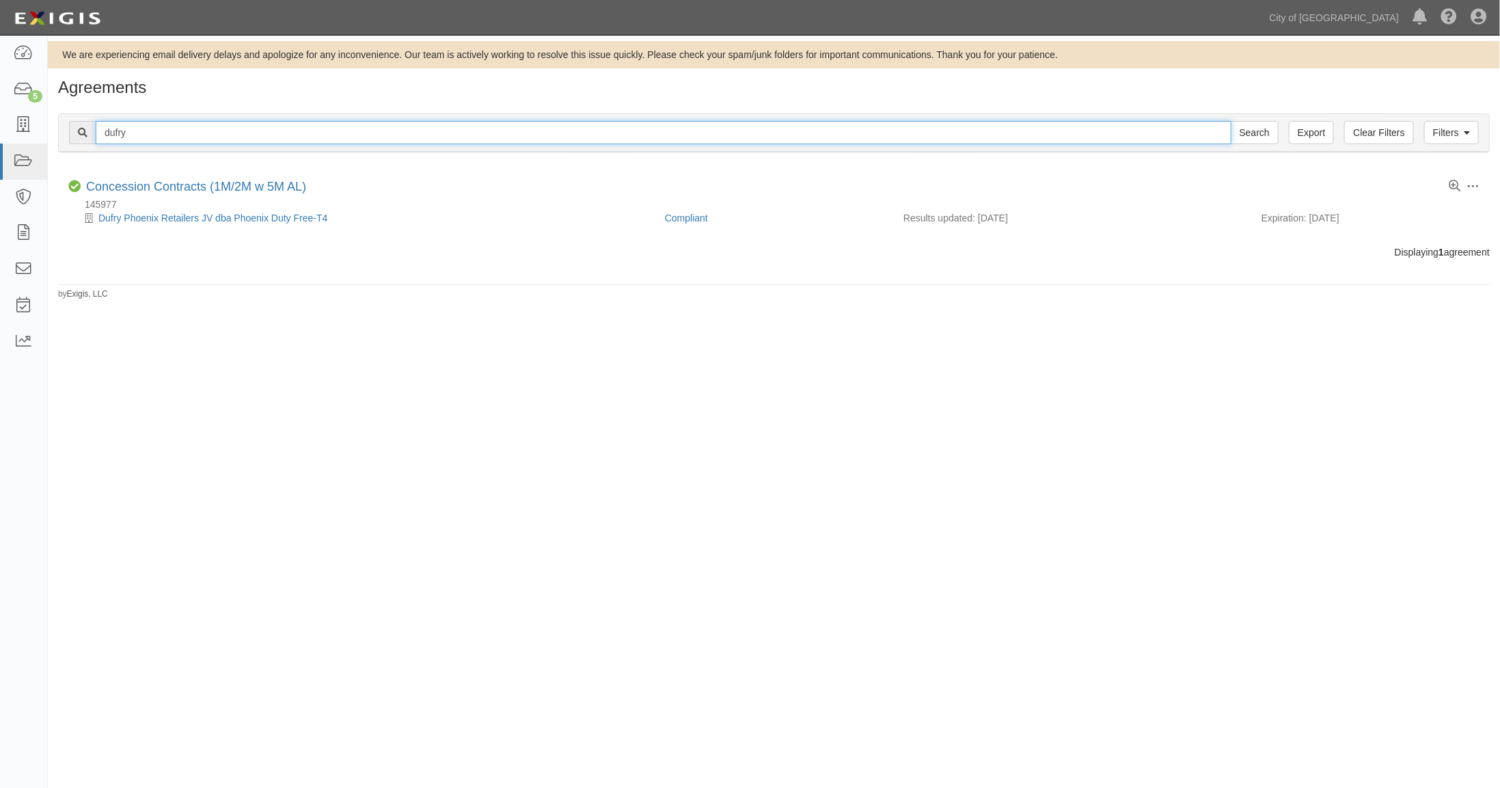
drag, startPoint x: 147, startPoint y: 131, endPoint x: 77, endPoint y: 126, distance: 70.5
click at [77, 126] on div "dufry Search" at bounding box center [674, 132] width 1210 height 23
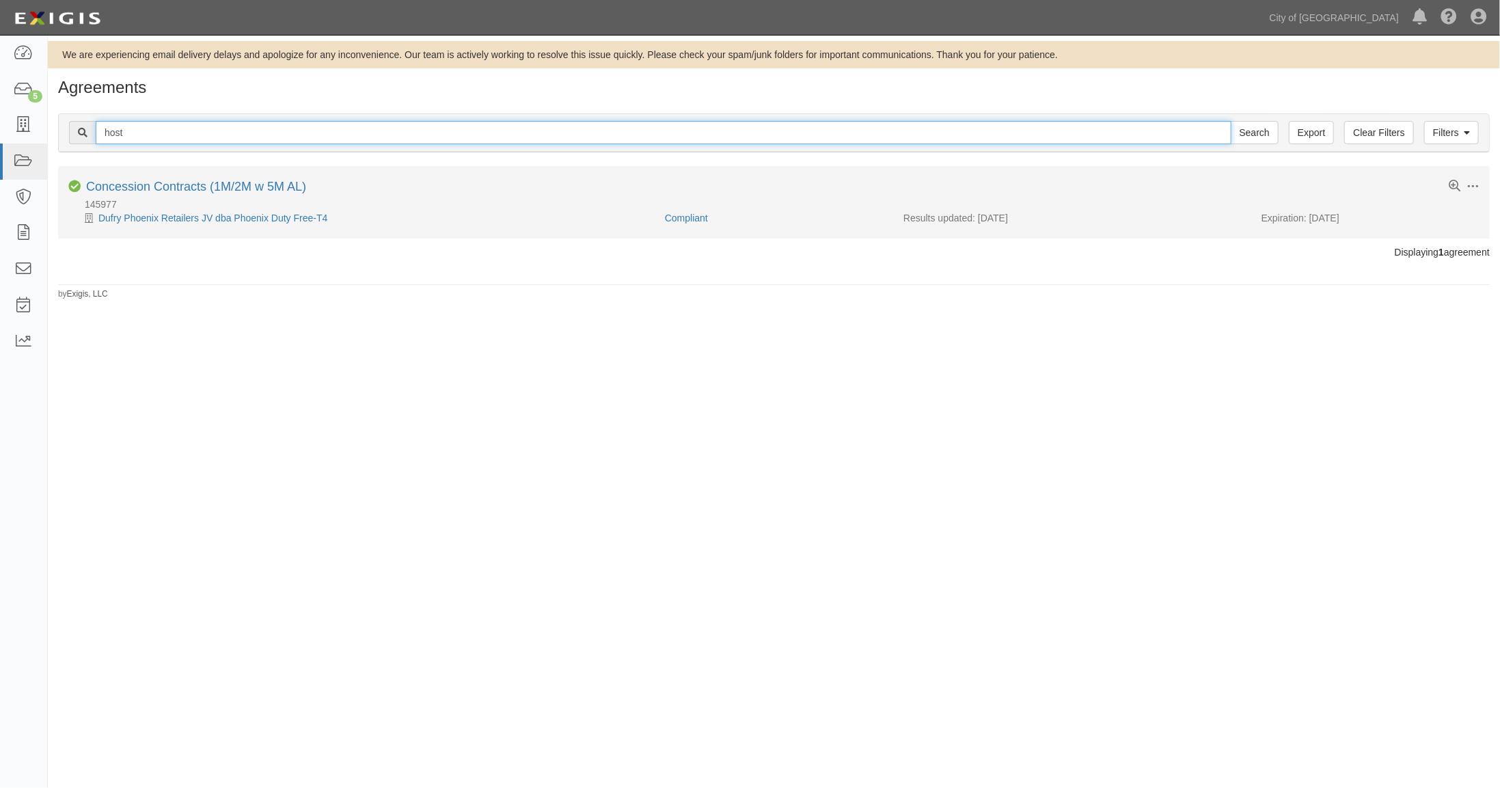
type input "host"
click at [1231, 121] on input "Search" at bounding box center [1255, 132] width 48 height 23
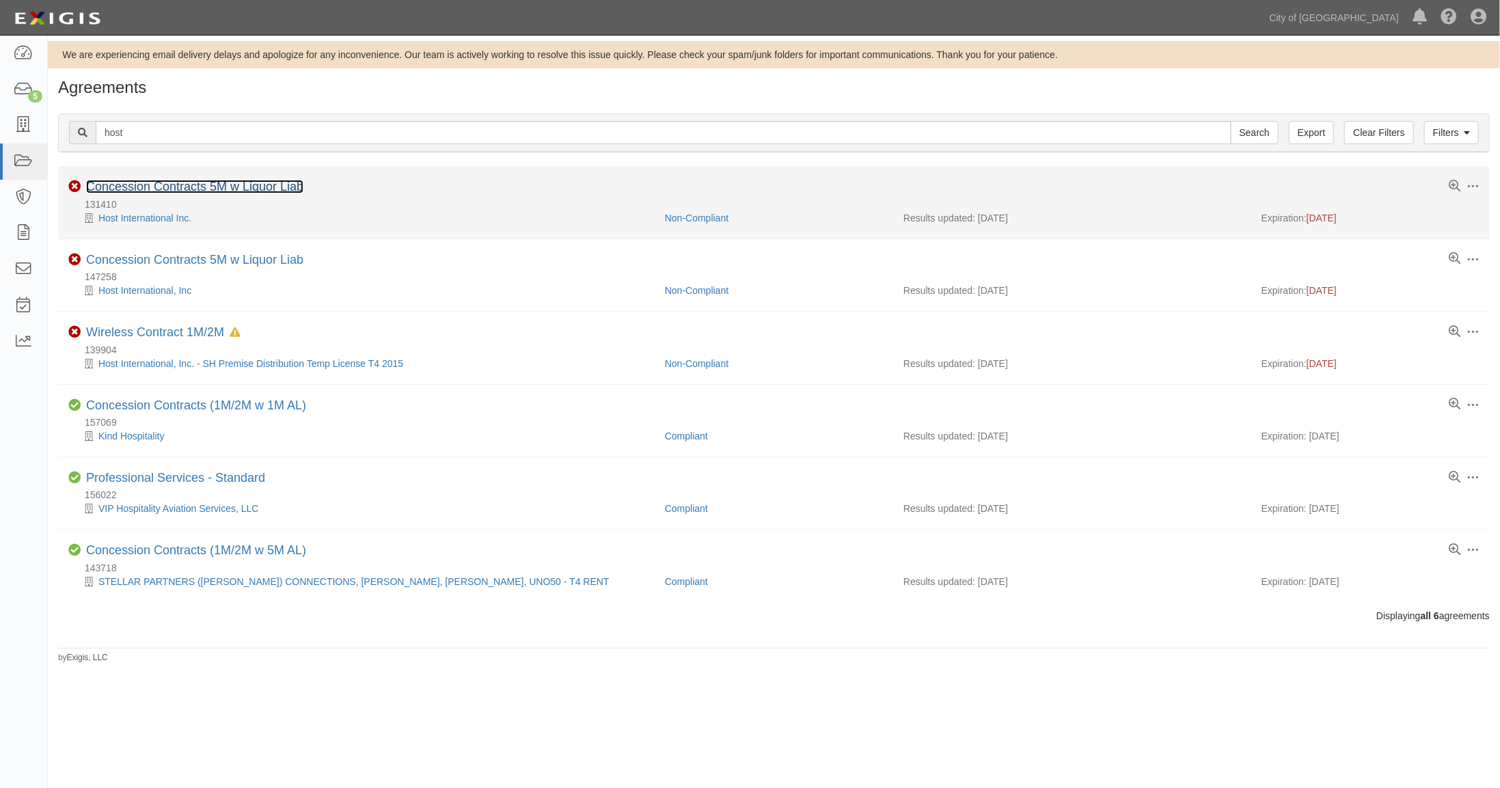
click at [172, 185] on link "Concession Contracts 5M w Liquor Liab" at bounding box center [194, 187] width 217 height 14
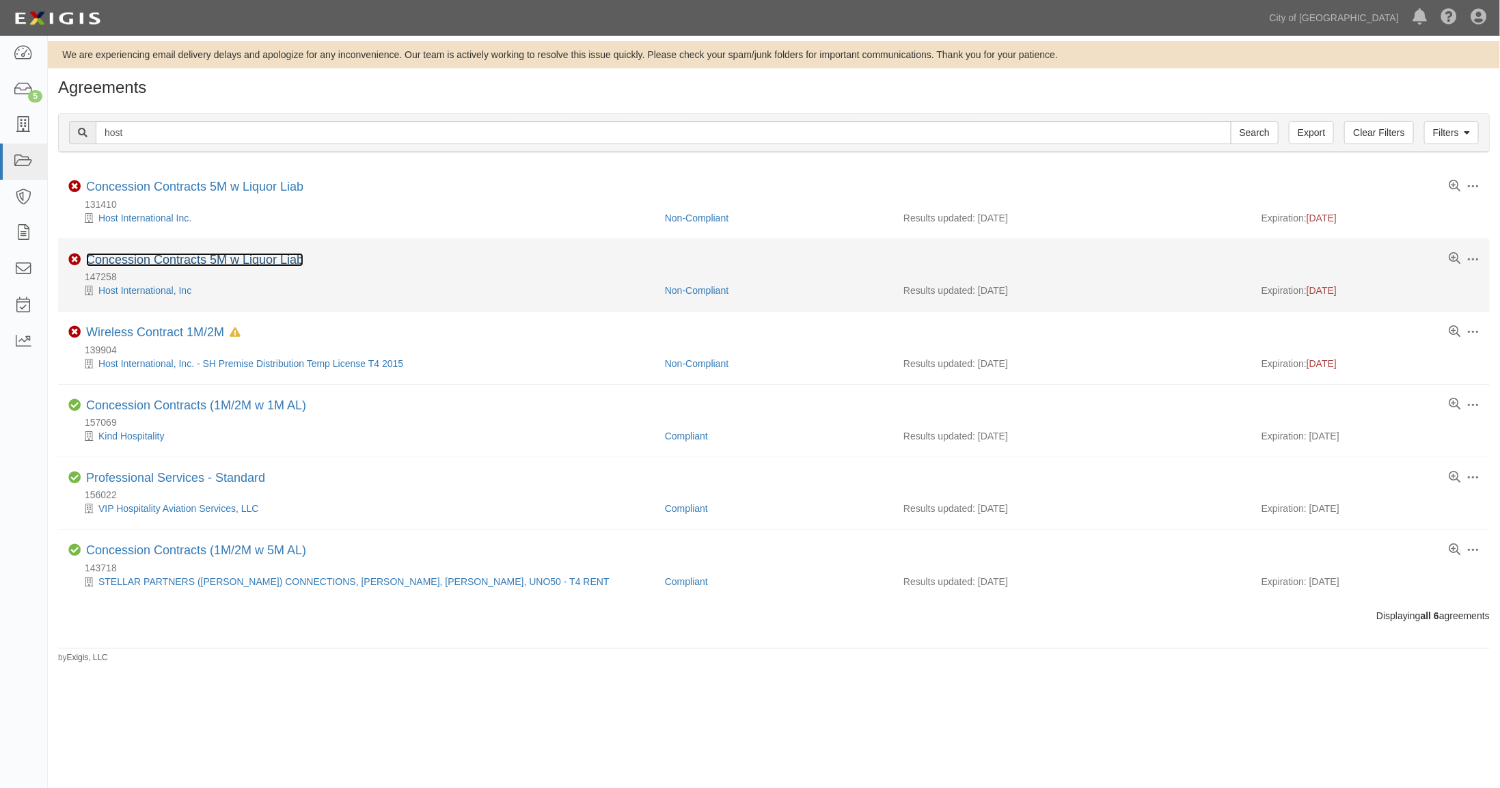
click at [138, 262] on link "Concession Contracts 5M w Liquor Liab" at bounding box center [194, 260] width 217 height 14
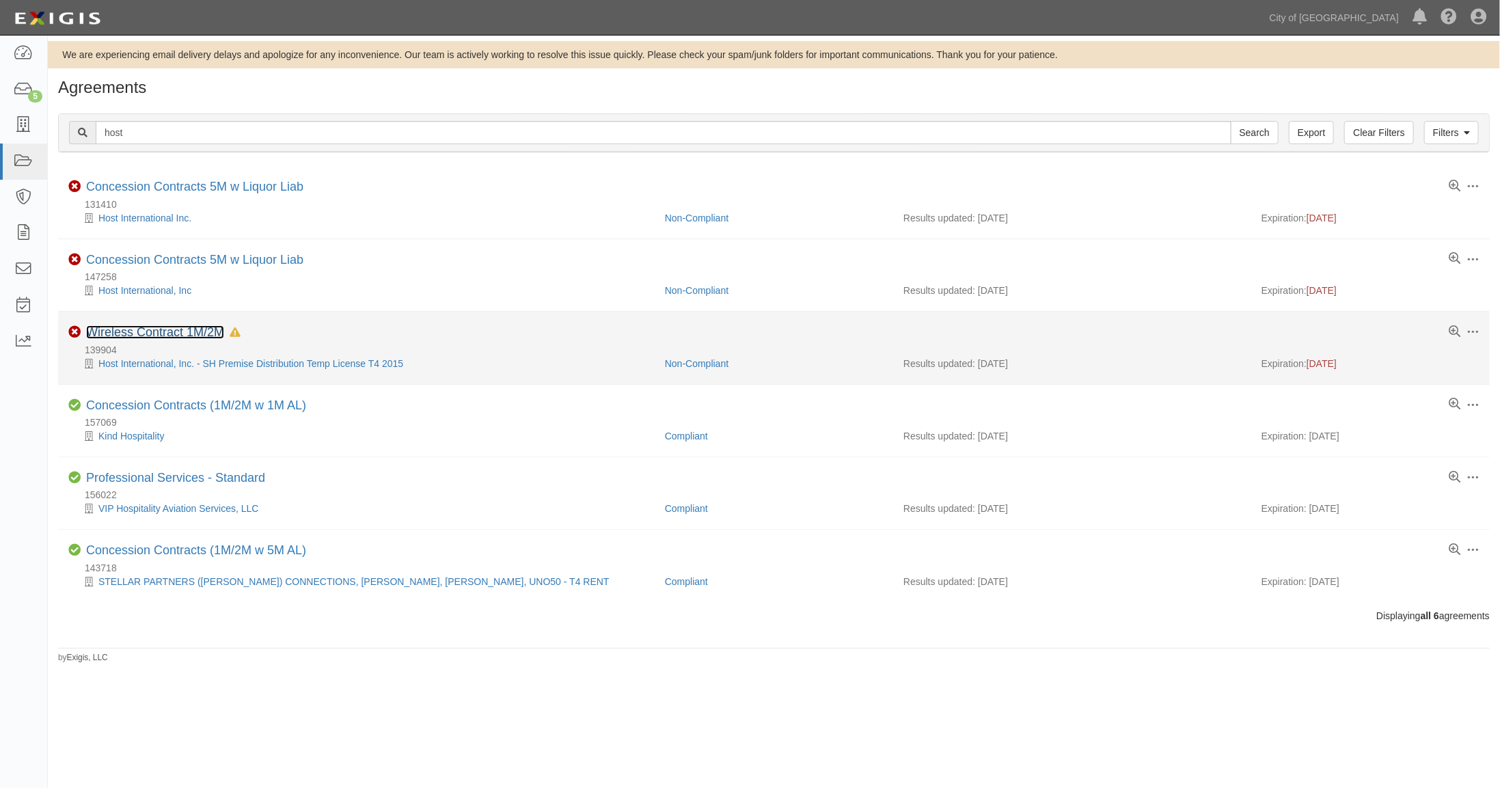
click at [161, 331] on link "Wireless Contract 1M/2M" at bounding box center [155, 332] width 138 height 14
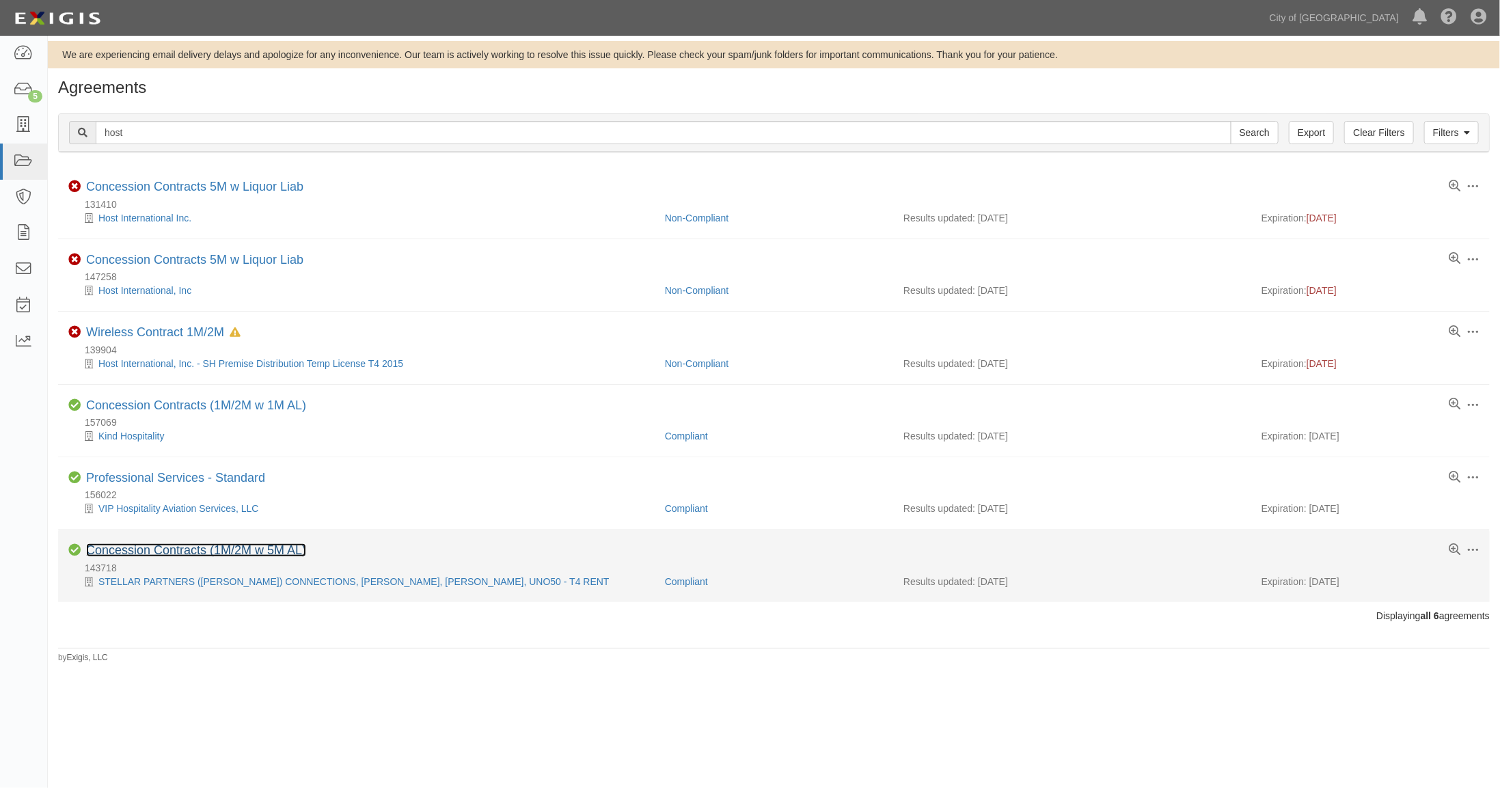
click at [172, 554] on link "Concession Contracts (1M/2M w 5M AL)" at bounding box center [196, 550] width 220 height 14
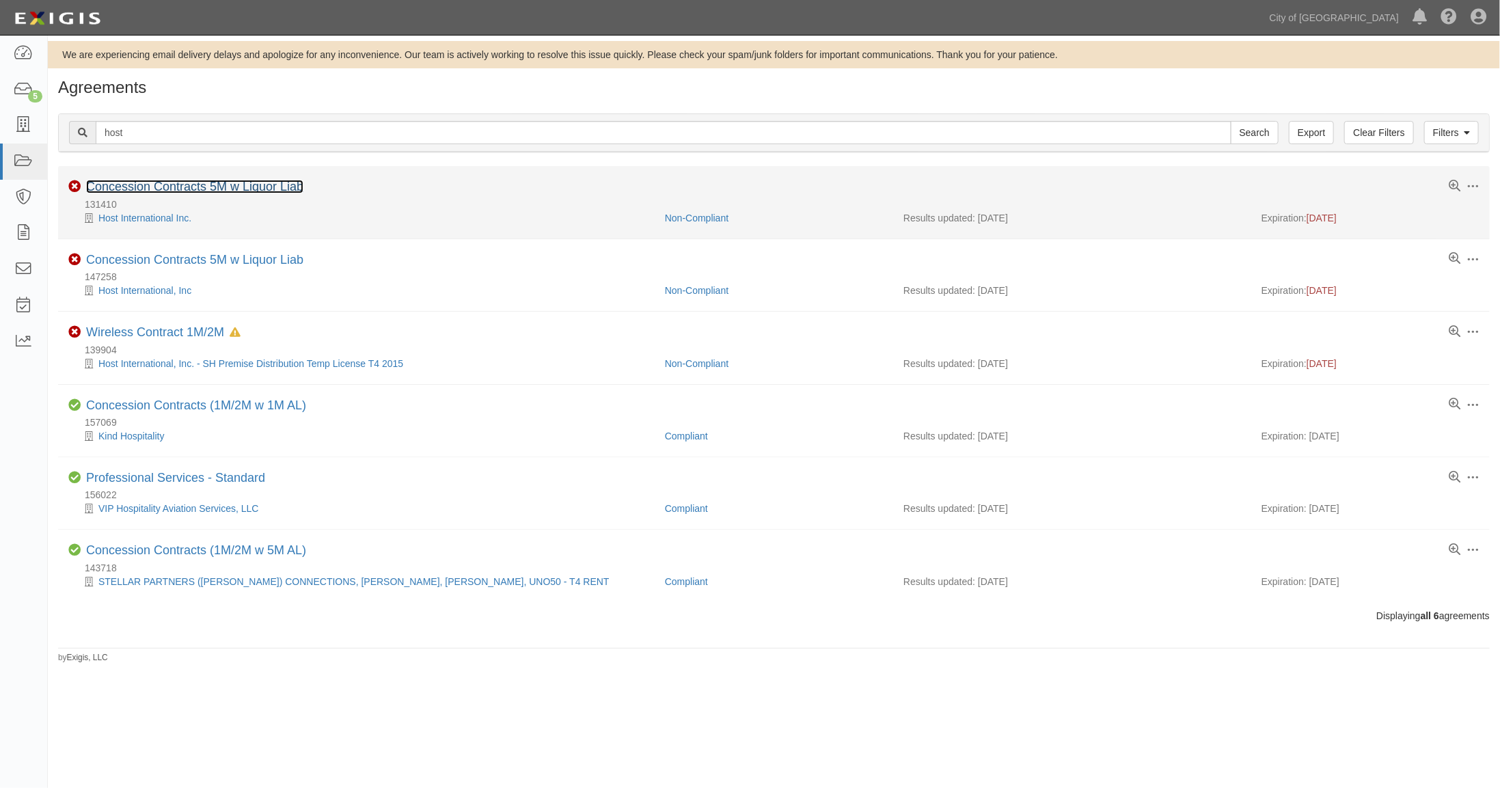
click at [175, 185] on link "Concession Contracts 5M w Liquor Liab" at bounding box center [194, 187] width 217 height 14
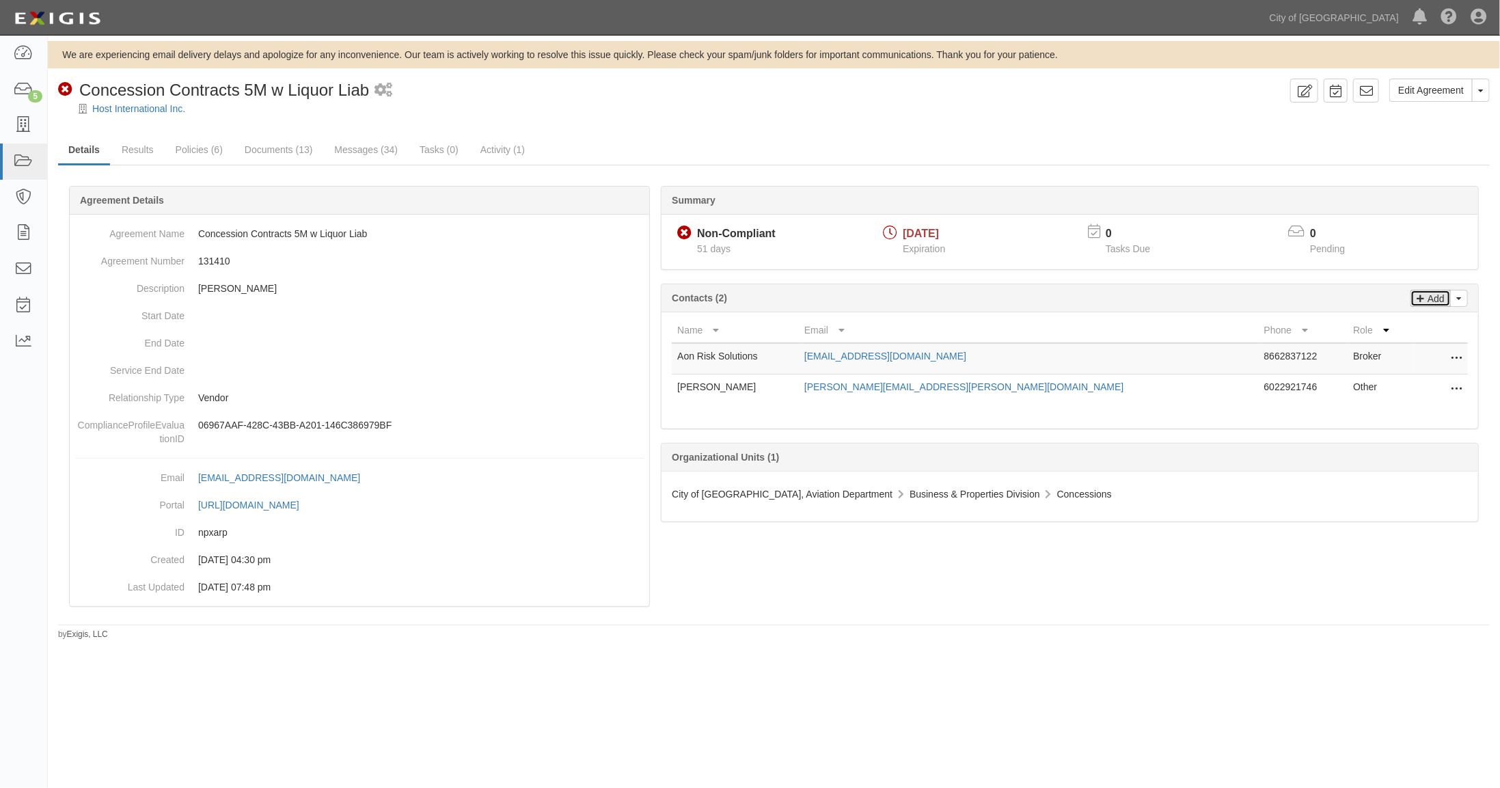
click at [1438, 295] on p "Add" at bounding box center [1434, 298] width 21 height 16
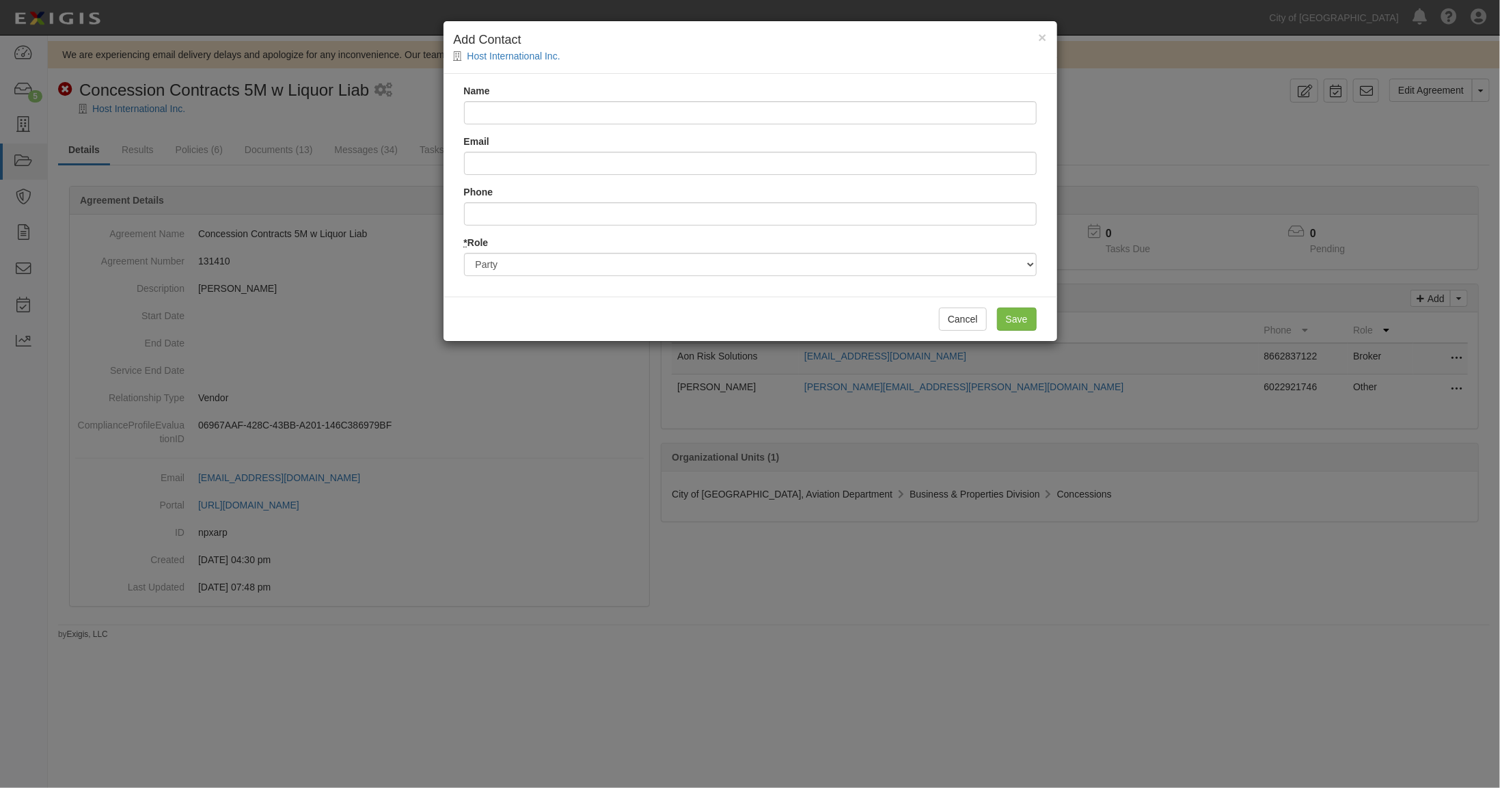
click at [482, 111] on input "Name" at bounding box center [750, 112] width 573 height 23
type input "[PERSON_NAME]"
type input "[PERSON_NAME][EMAIL_ADDRESS][DOMAIN_NAME]"
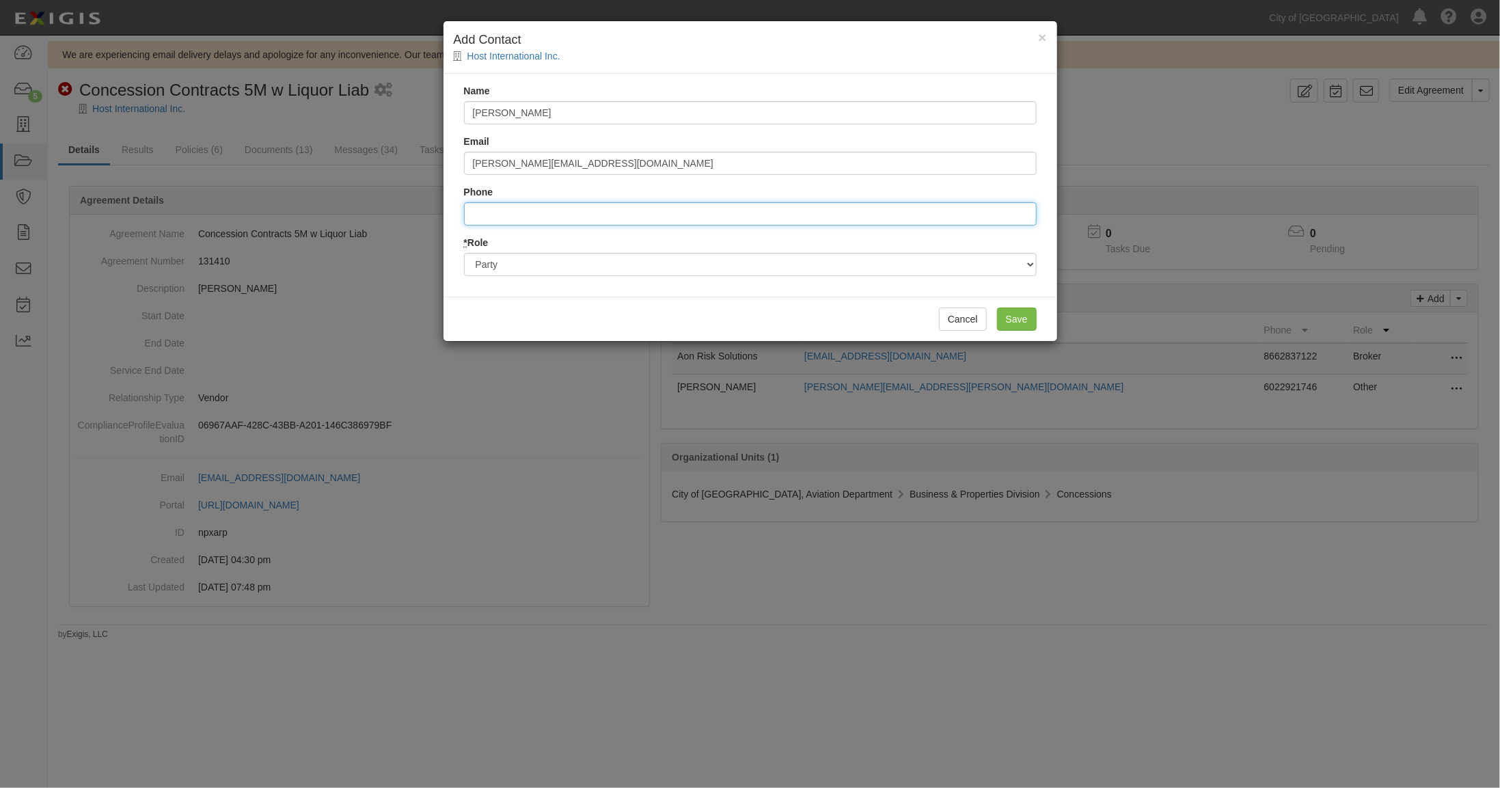
type input "6023155972"
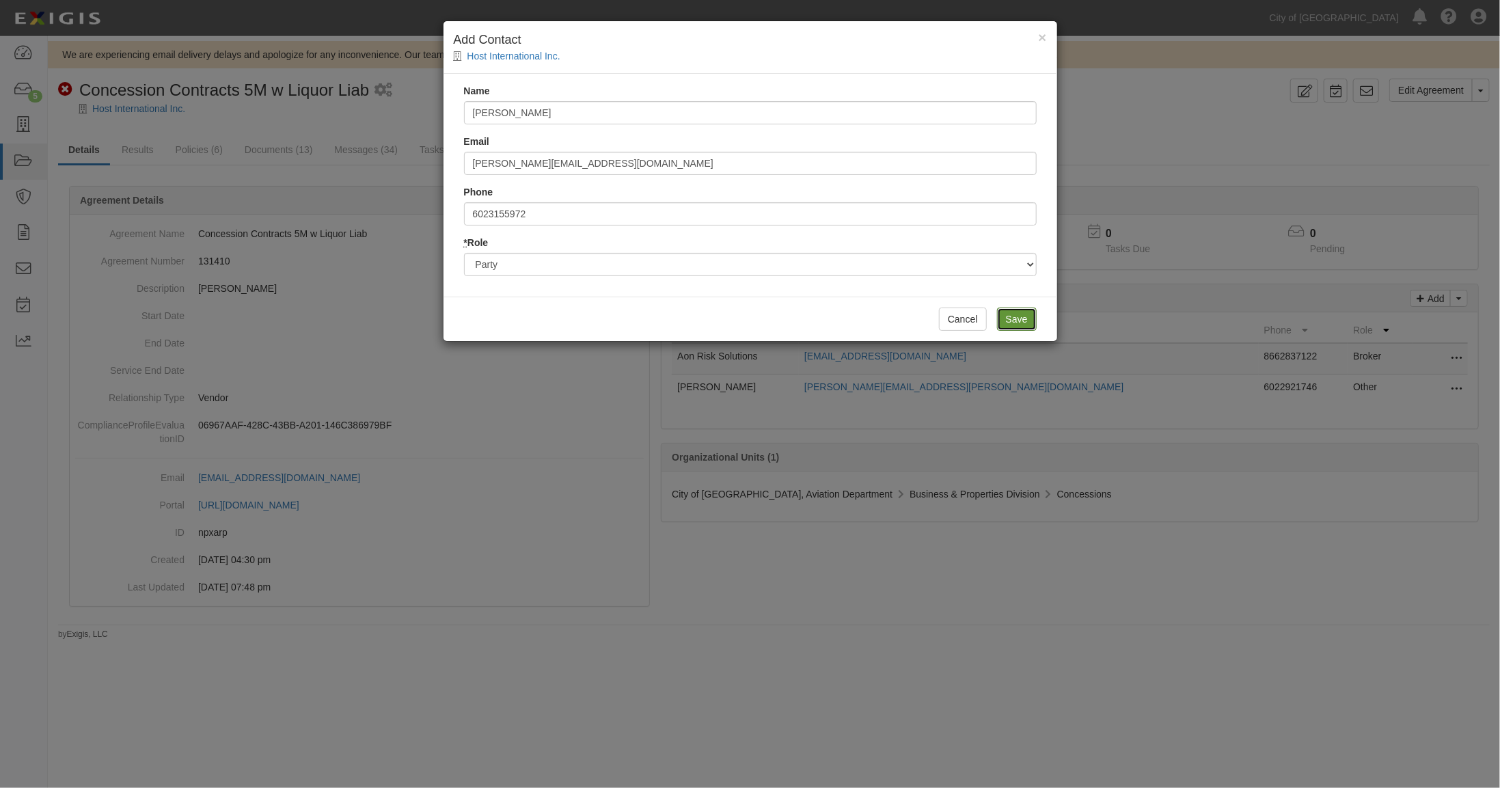
click at [1016, 319] on input "Save" at bounding box center [1017, 319] width 40 height 23
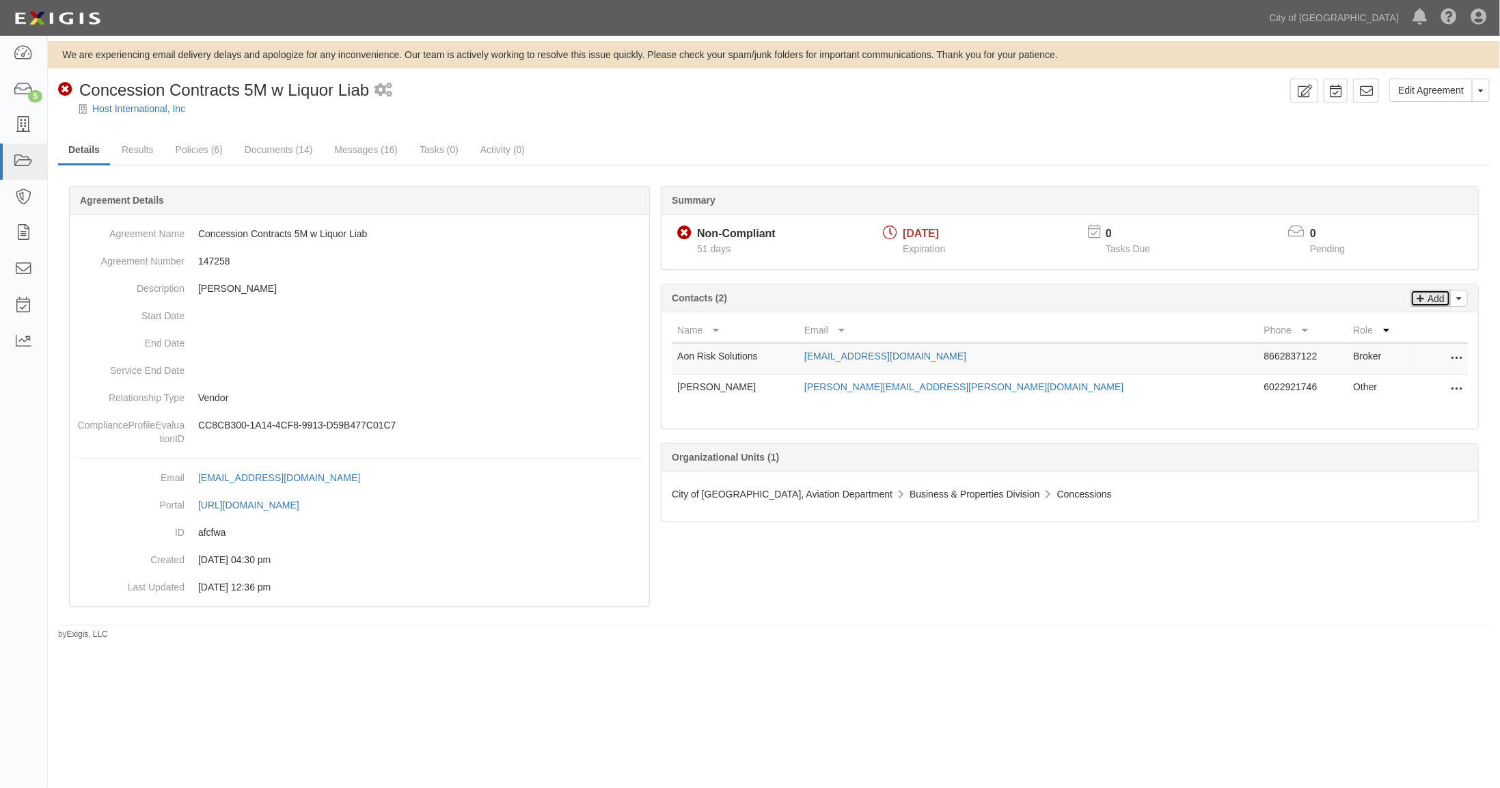
click at [1441, 295] on p "Add" at bounding box center [1434, 298] width 21 height 16
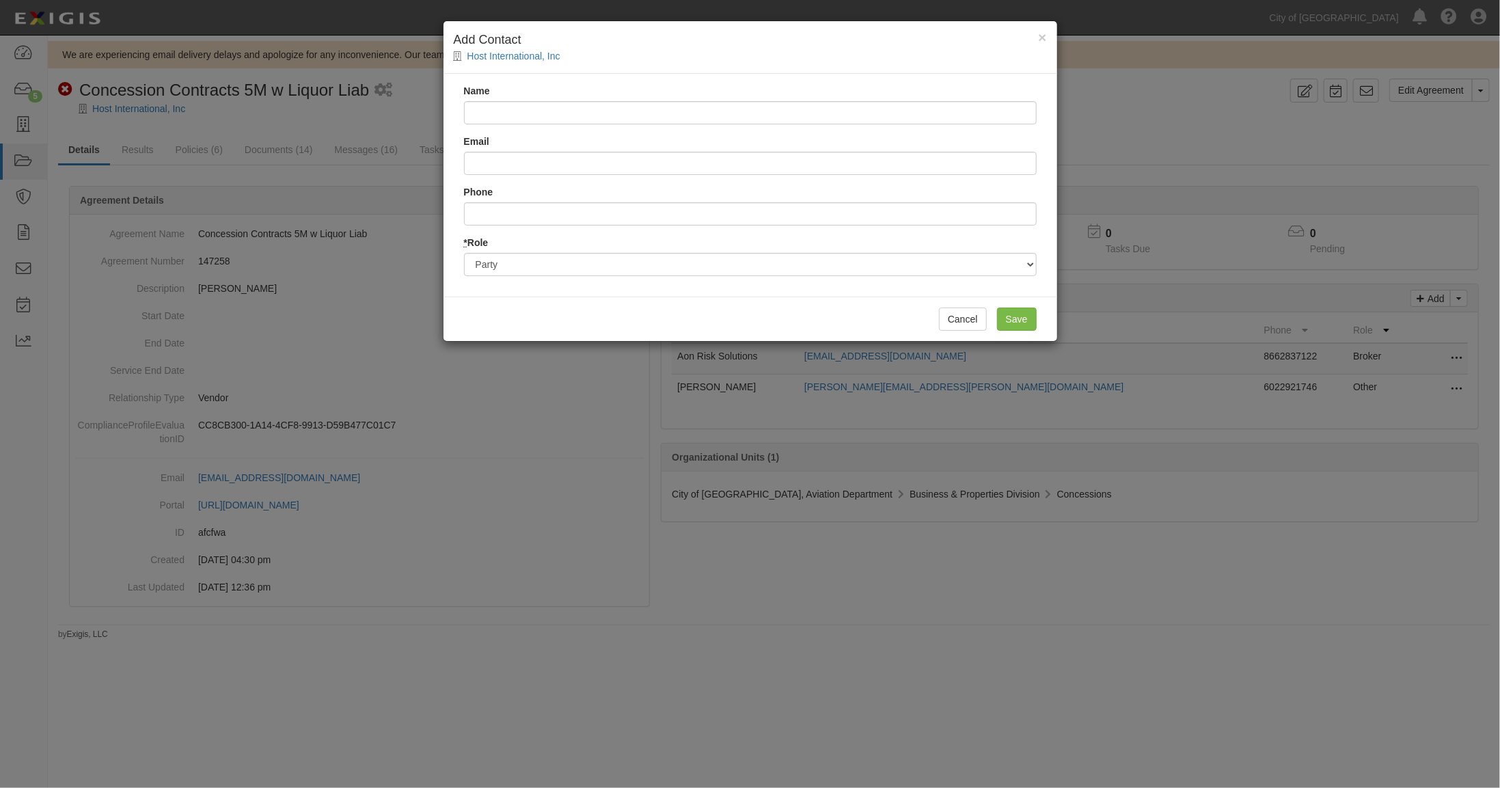
click at [515, 109] on input "Name" at bounding box center [750, 112] width 573 height 23
type input "[PERSON_NAME]"
type input "[PERSON_NAME][EMAIL_ADDRESS][DOMAIN_NAME]"
type input "6023155972"
click at [1023, 317] on input "Save" at bounding box center [1017, 319] width 40 height 23
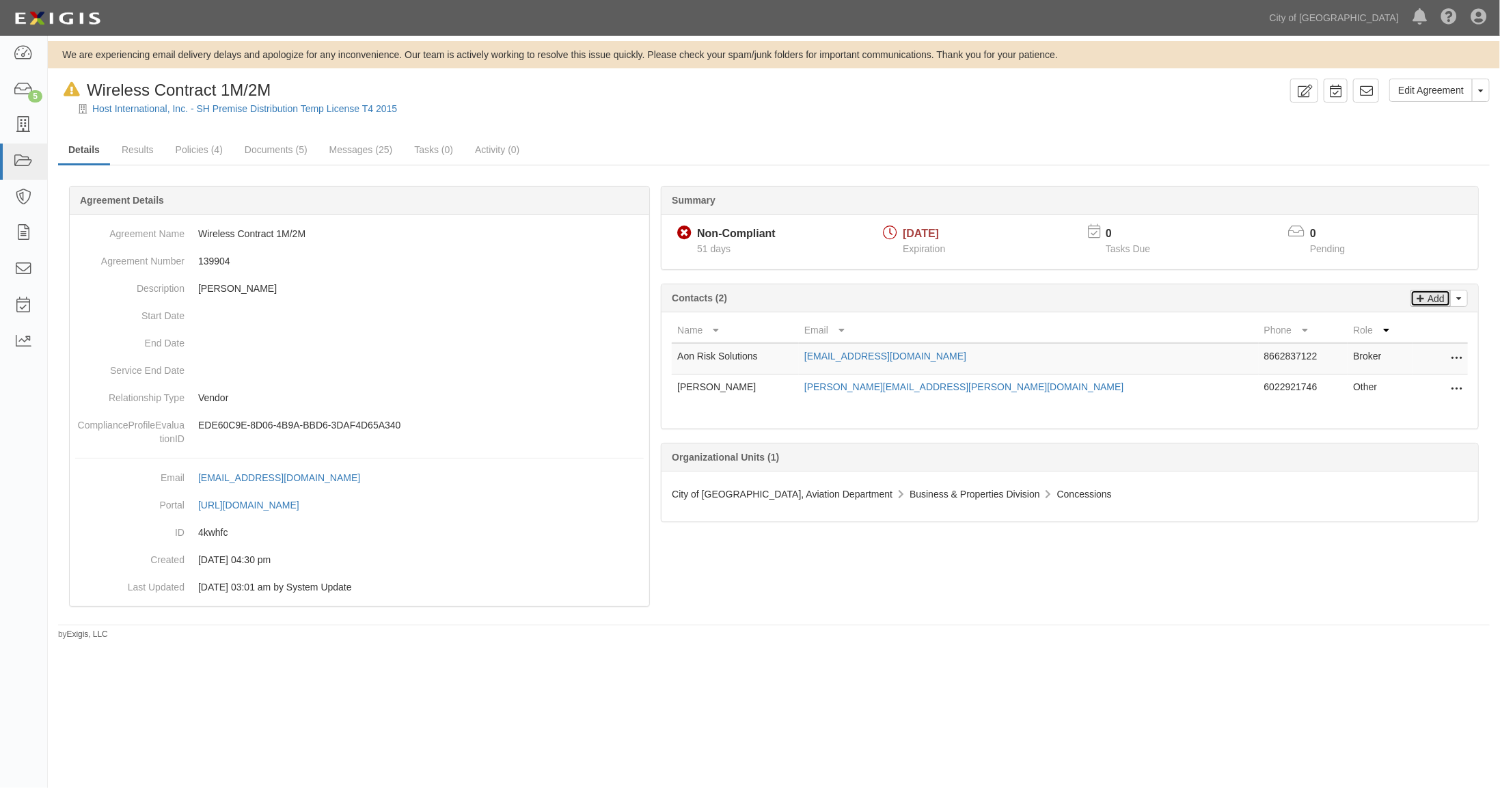
click at [1443, 299] on p "Add" at bounding box center [1434, 298] width 21 height 16
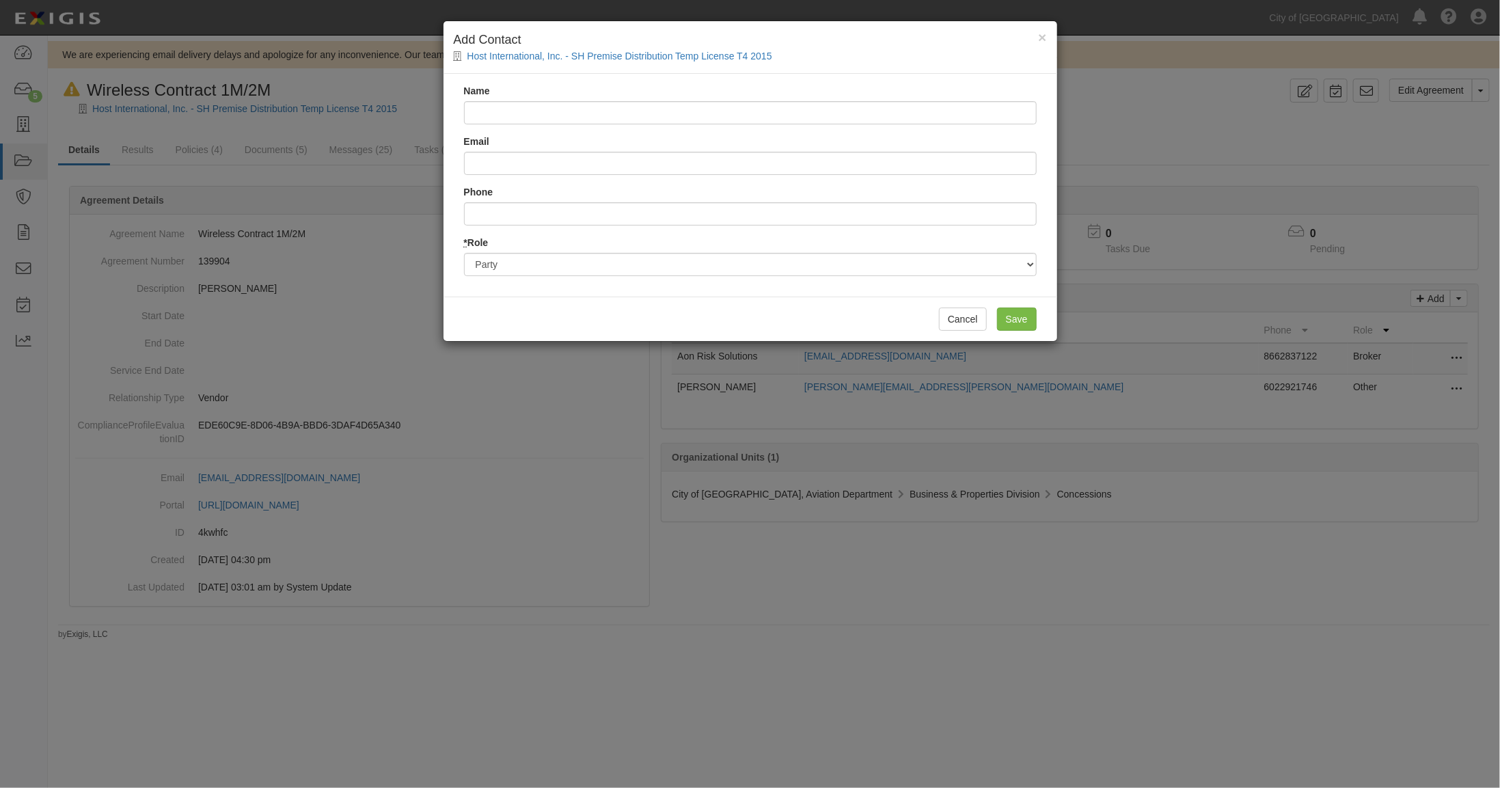
click at [512, 111] on input "Name" at bounding box center [750, 112] width 573 height 23
type input "[PERSON_NAME]"
type input "[PERSON_NAME][EMAIL_ADDRESS][DOMAIN_NAME]"
type input "6023155972"
click at [1015, 317] on input "Save" at bounding box center [1017, 319] width 40 height 23
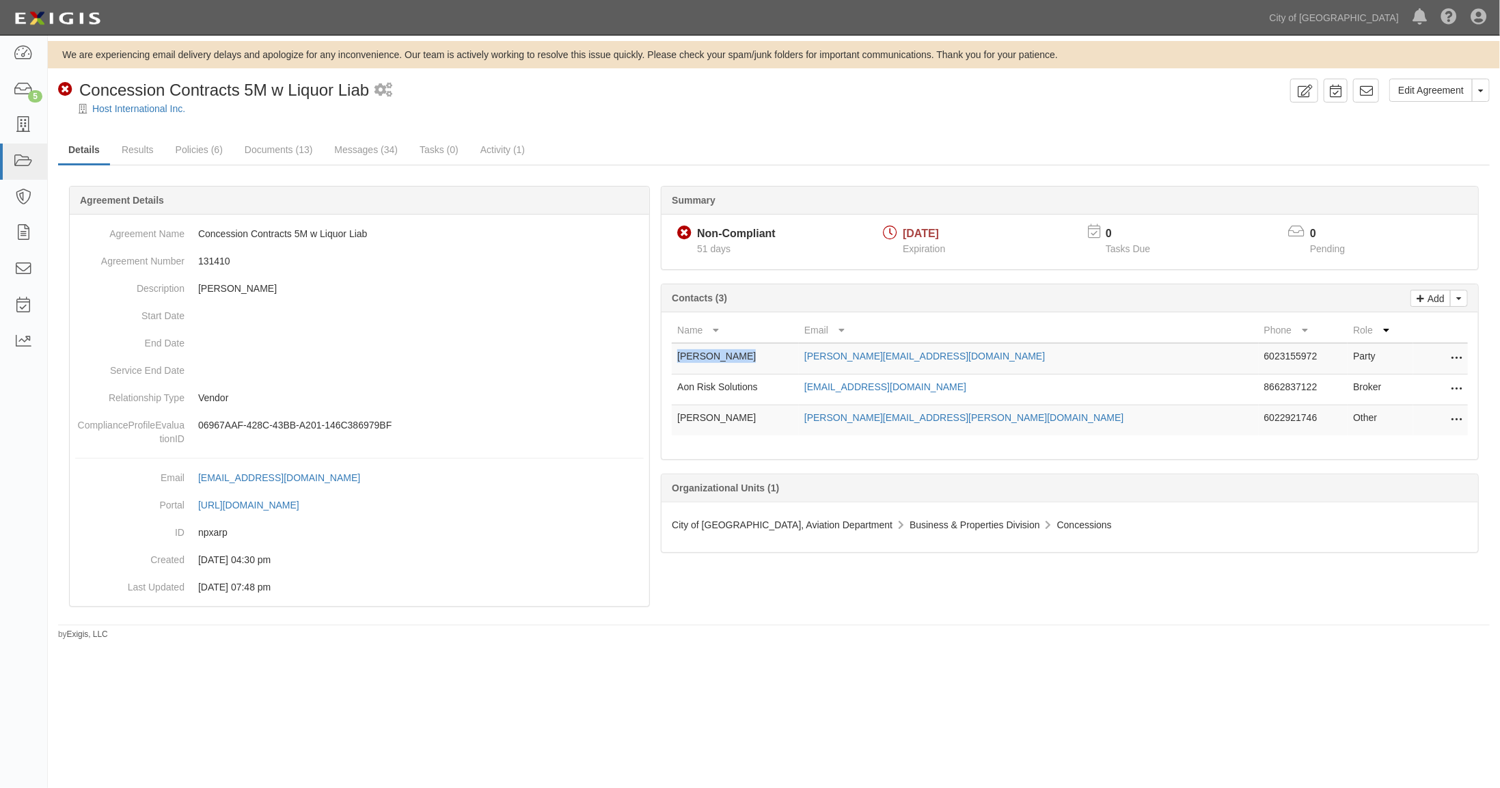
drag, startPoint x: 679, startPoint y: 350, endPoint x: 773, endPoint y: 357, distance: 94.6
click at [773, 357] on td "John Richmond" at bounding box center [735, 358] width 127 height 31
copy td "John Richmond"
drag, startPoint x: 1012, startPoint y: 352, endPoint x: 862, endPoint y: 351, distance: 149.7
click at [862, 351] on tr "John Richmond john.richmond@hmshost.com 6023155972 Party Edit Remove from agree…" at bounding box center [1070, 358] width 796 height 31
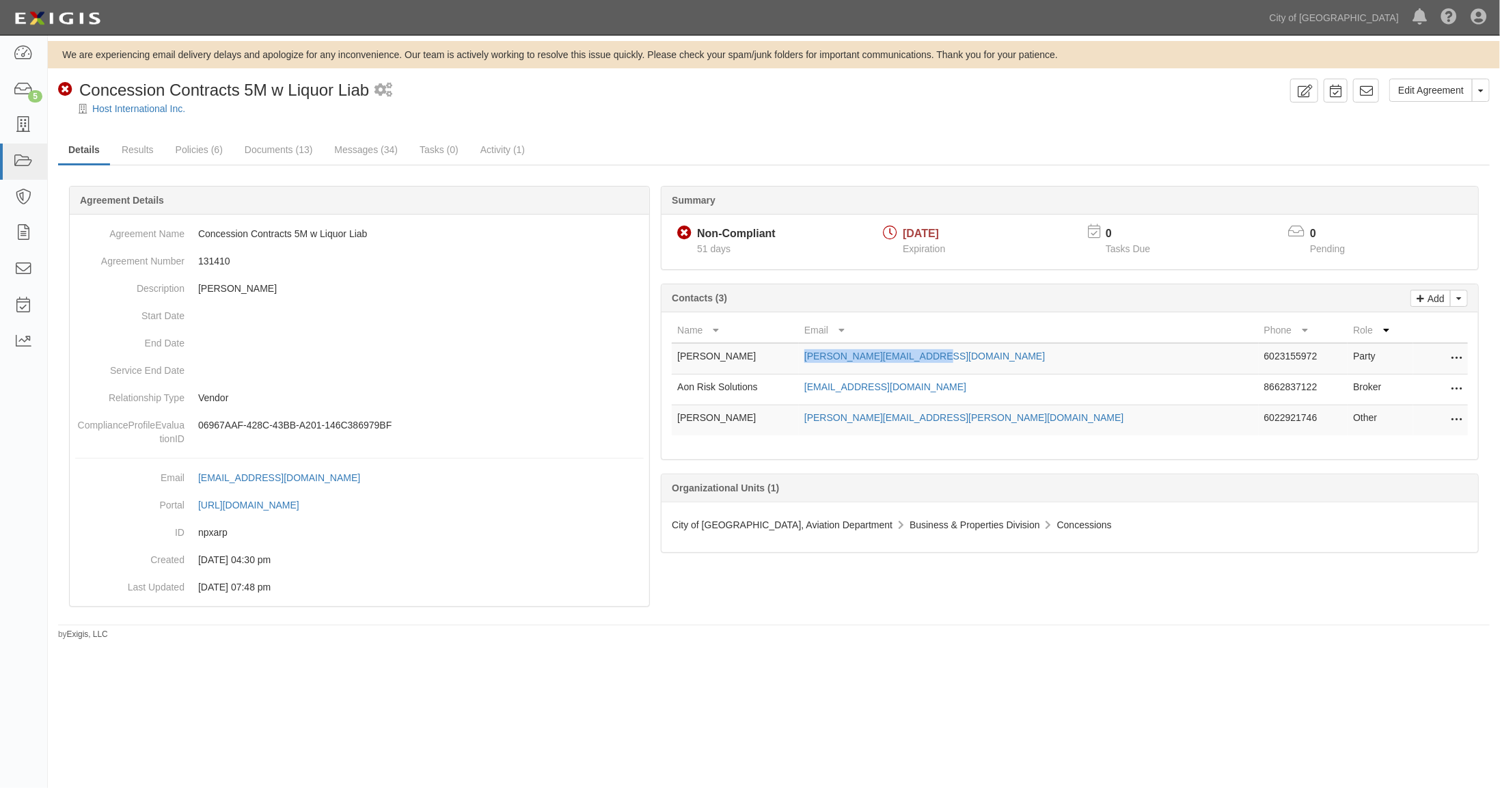
copy tr "john.richmond@hmshost.com"
click at [23, 52] on icon at bounding box center [23, 54] width 19 height 16
click at [23, 123] on icon at bounding box center [23, 126] width 19 height 16
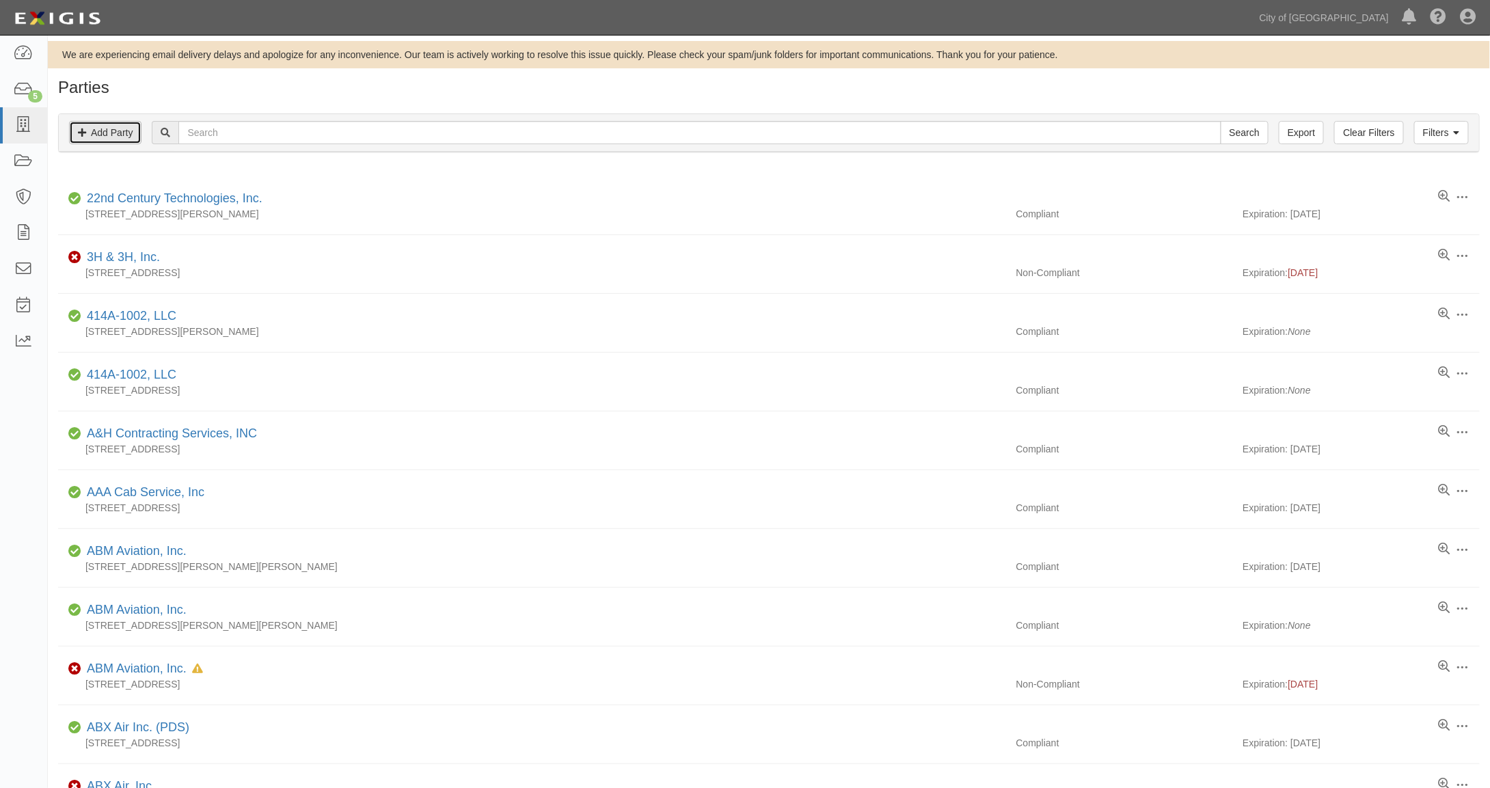
click at [116, 129] on link "Add Party" at bounding box center [105, 132] width 72 height 23
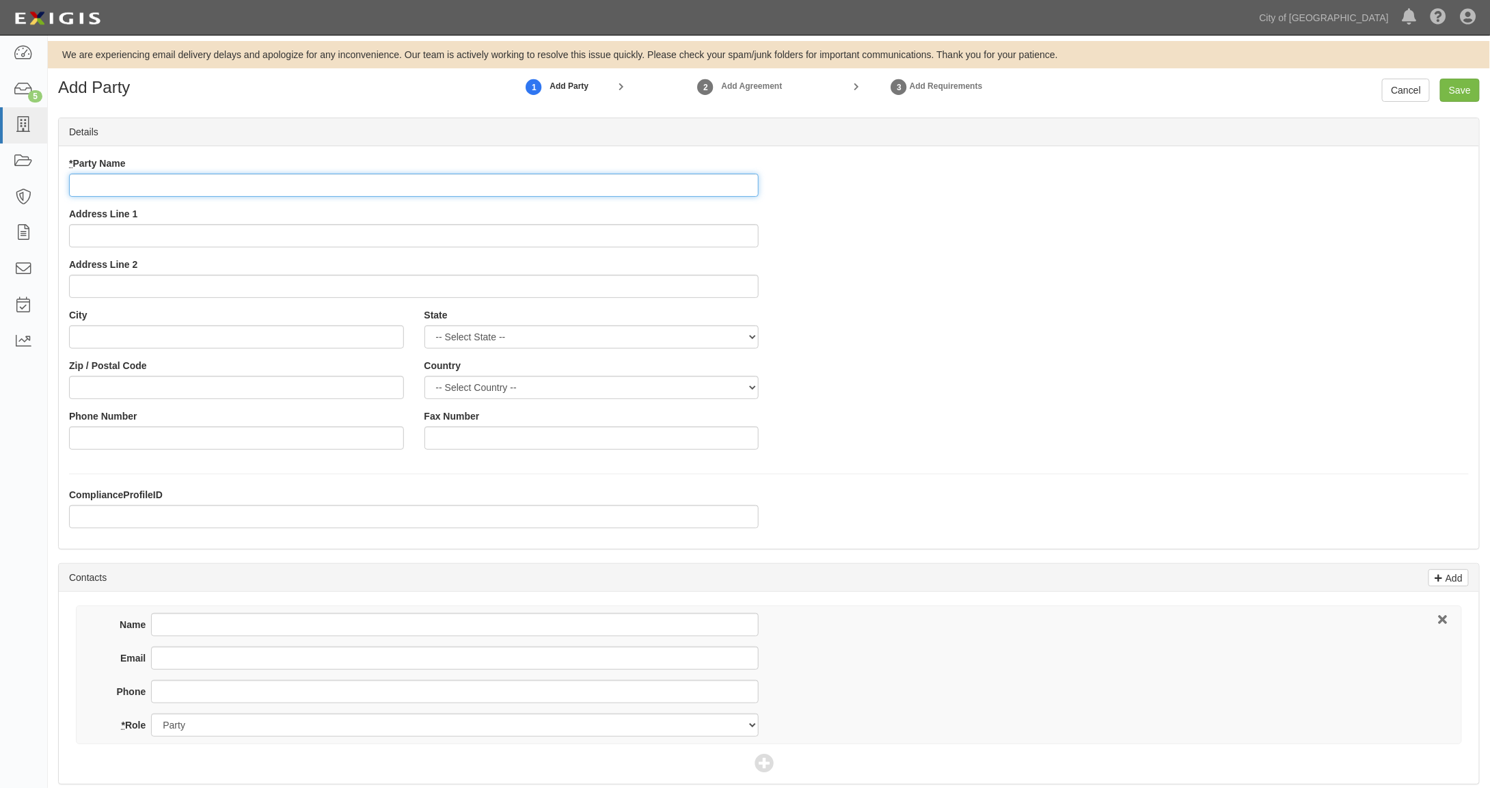
click at [106, 185] on input "* Party Name" at bounding box center [414, 185] width 690 height 23
drag, startPoint x: 80, startPoint y: 182, endPoint x: 69, endPoint y: 182, distance: 10.9
click at [69, 182] on input "the [PERSON_NAME] Retail Group" at bounding box center [414, 185] width 690 height 23
click at [239, 182] on input "The Marshall Retail Group" at bounding box center [414, 185] width 690 height 23
type input "The [PERSON_NAME] Retail Group, LLC"
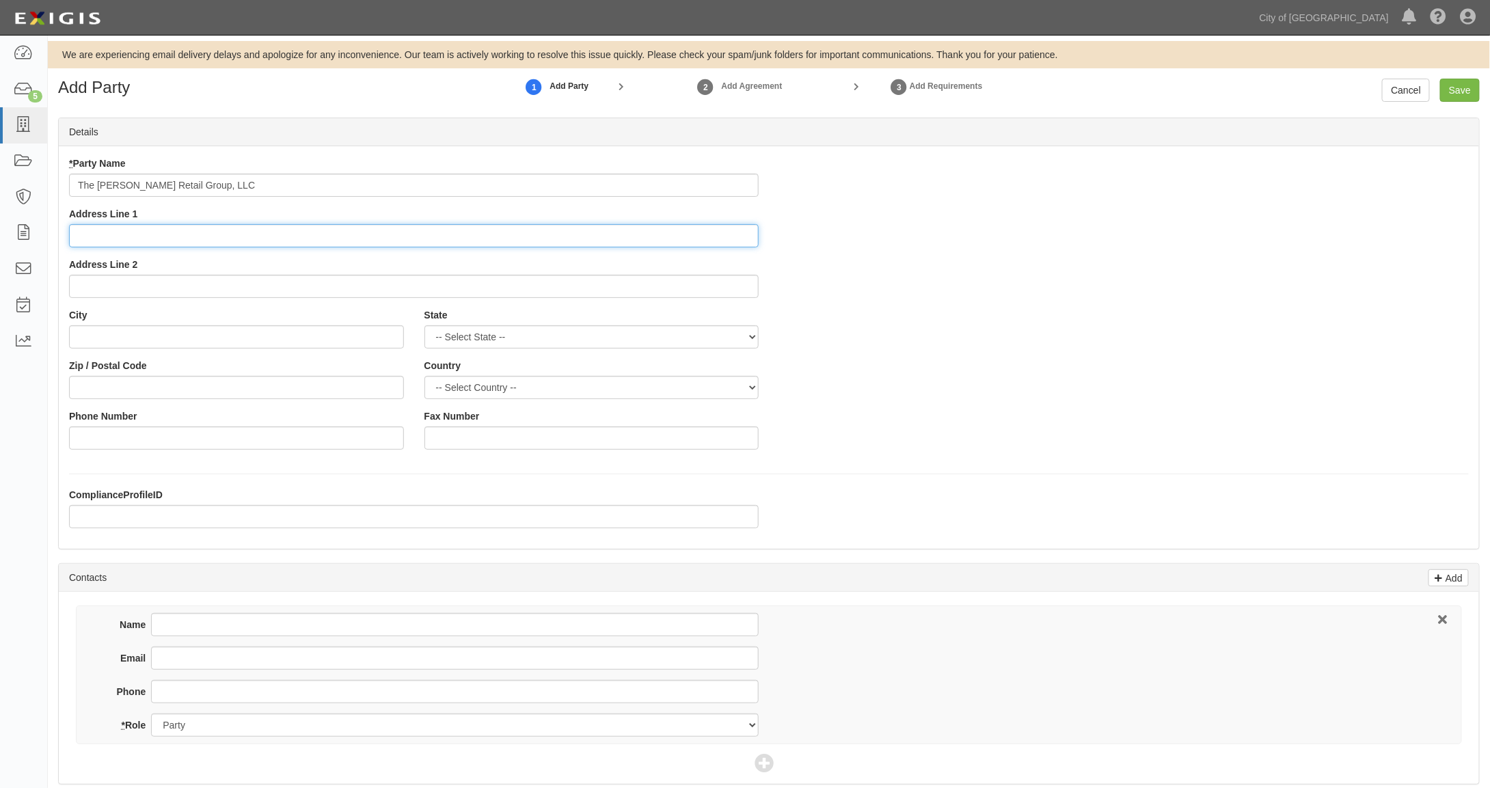
click at [96, 232] on input "Address Line 1" at bounding box center [414, 235] width 690 height 23
click at [126, 231] on input "Address Line 1" at bounding box center [414, 235] width 690 height 23
type input "3755 West Sunset Road"
click at [124, 284] on input "Address Line 2" at bounding box center [414, 286] width 690 height 23
type input "Suite A"
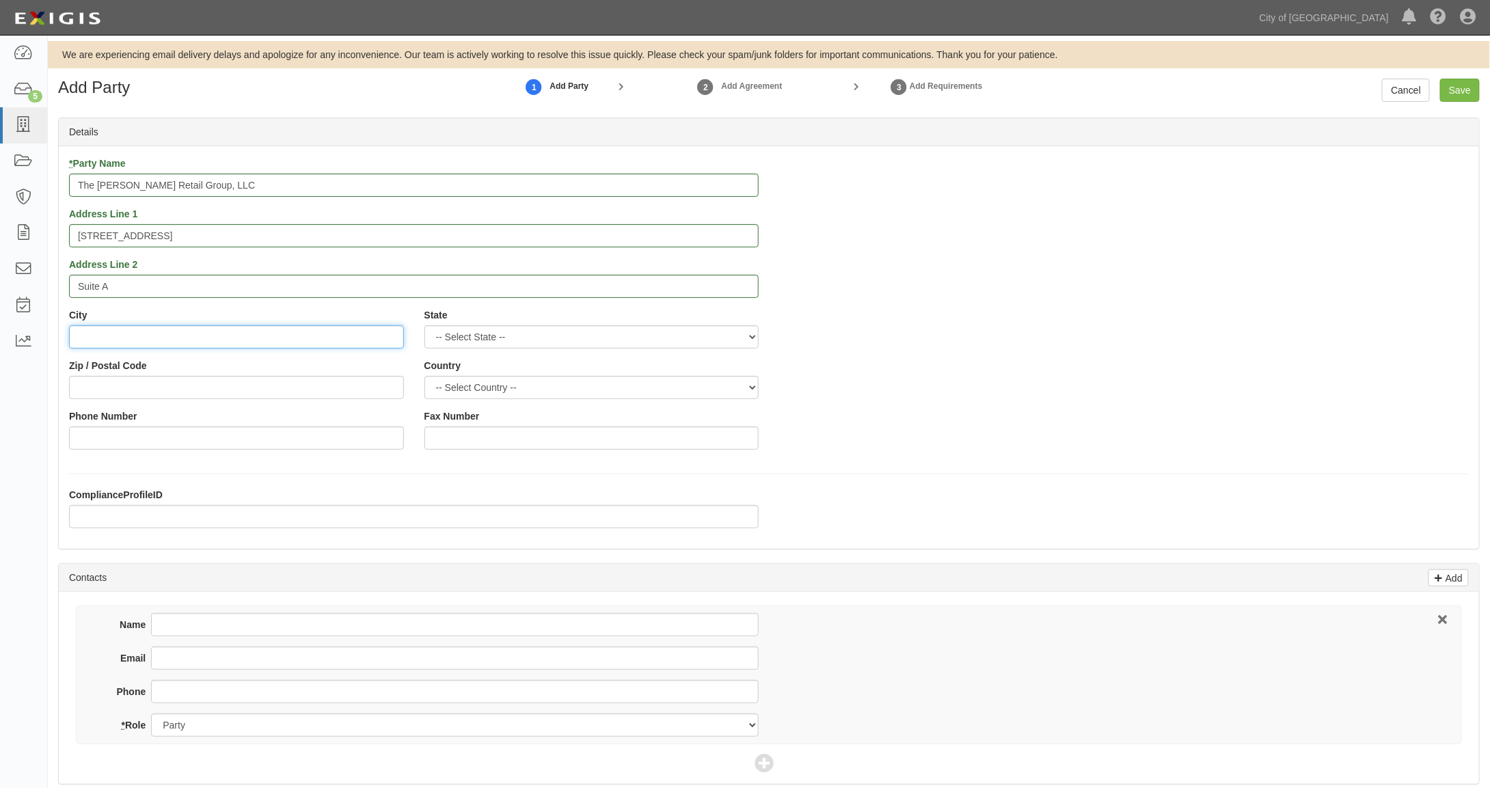
click at [124, 336] on input "City" at bounding box center [236, 336] width 335 height 23
type input "Las Vegas"
click at [480, 338] on select "-- Select State -- Alabama Alaska Arizona Arkansas California Colorado Connecti…" at bounding box center [591, 336] width 335 height 23
select select "NV"
click at [424, 325] on select "-- Select State -- Alabama Alaska Arizona Arkansas California Colorado Connecti…" at bounding box center [591, 336] width 335 height 23
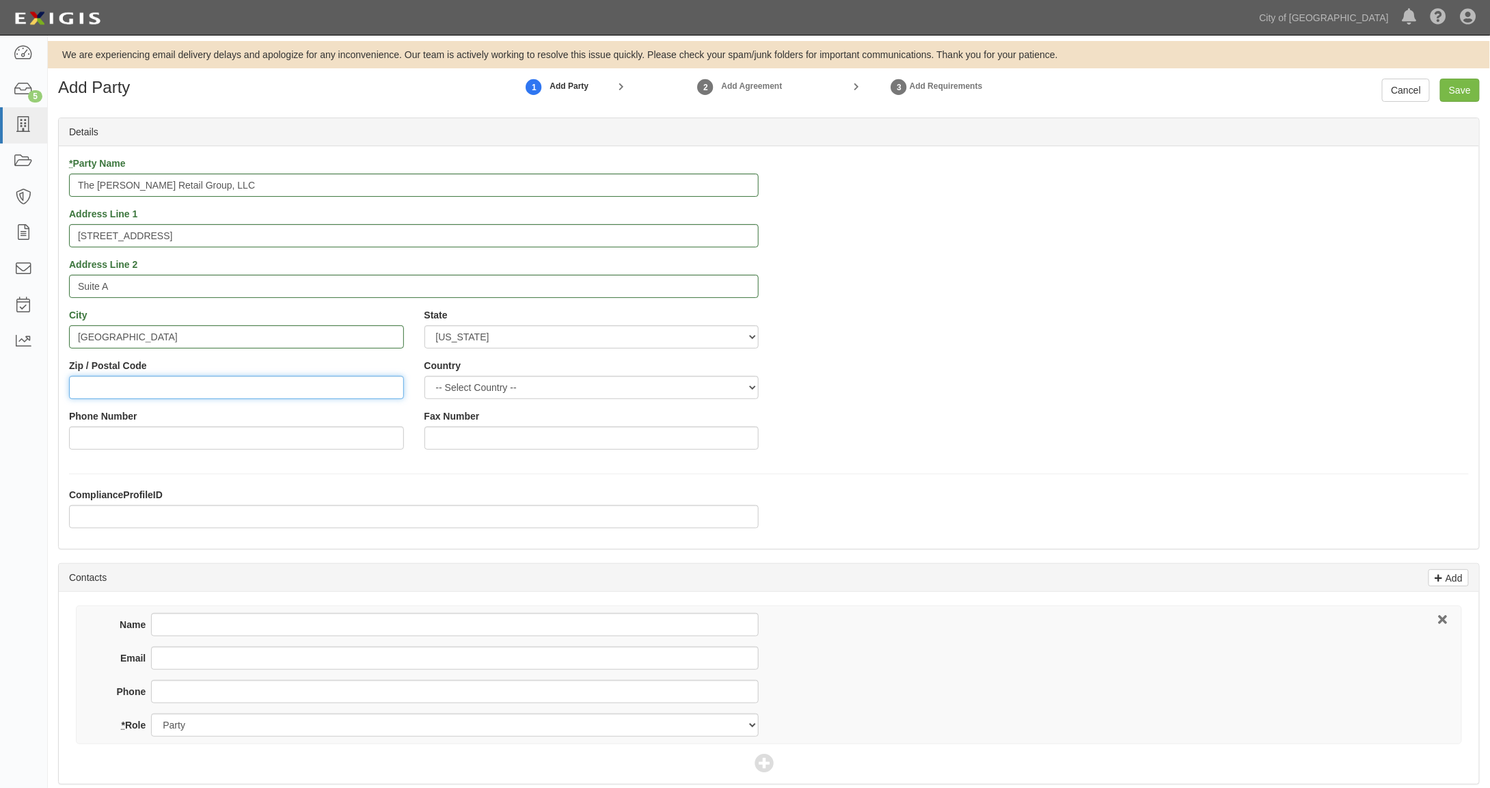
click at [137, 393] on input "Zip / Postal Code" at bounding box center [236, 387] width 335 height 23
type input "89118"
click at [483, 390] on select "-- Select Country -- Canada United States --------------- Afghanistan Åland Isl…" at bounding box center [591, 387] width 335 height 23
select select "US"
click at [424, 376] on select "-- Select Country -- Canada United States --------------- Afghanistan Åland Isl…" at bounding box center [591, 387] width 335 height 23
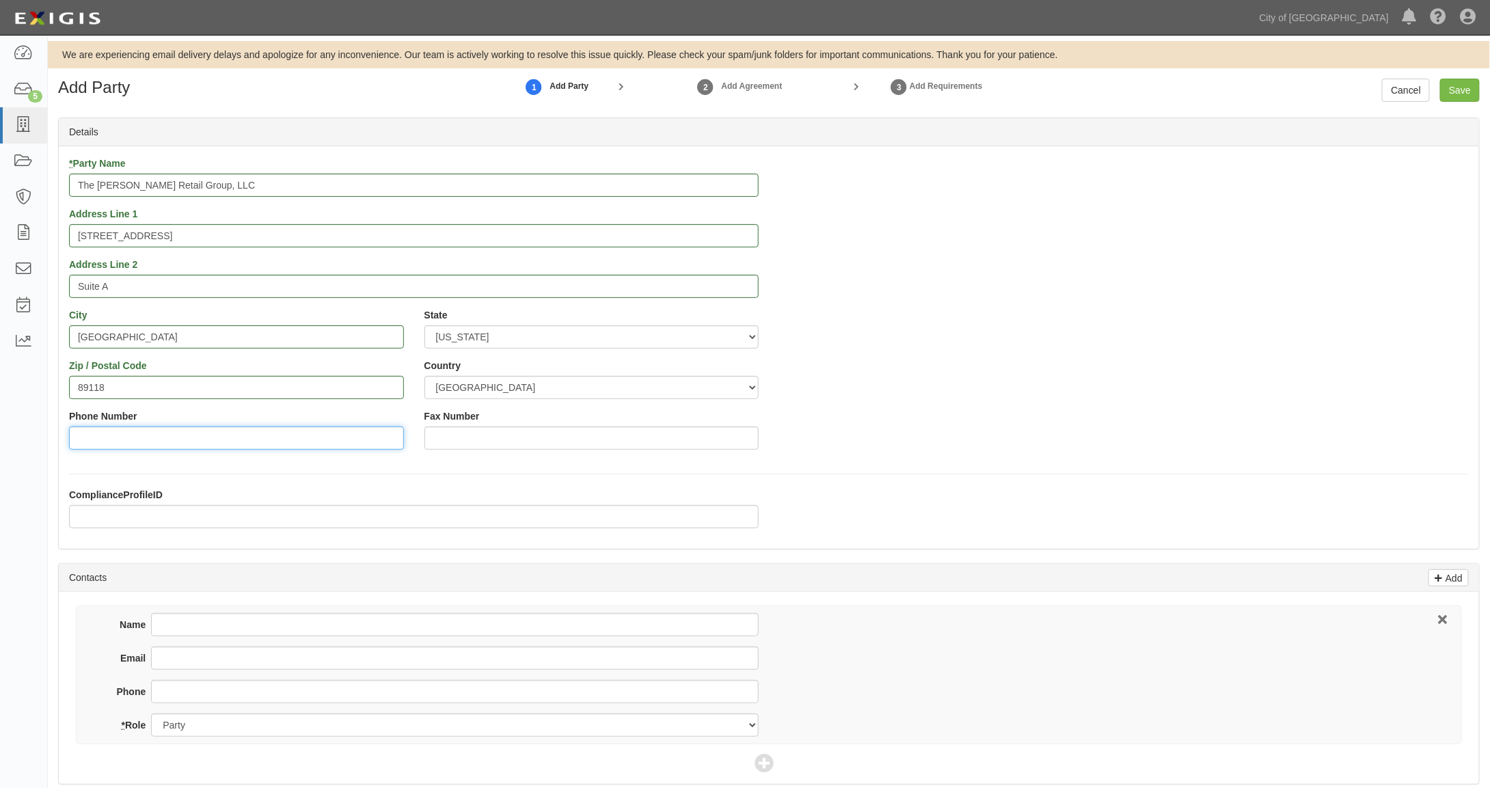
click at [100, 441] on input "Phone Number" at bounding box center [236, 437] width 335 height 23
type input "7023855223"
click at [167, 625] on input "Name" at bounding box center [455, 624] width 608 height 23
type input "David Charles"
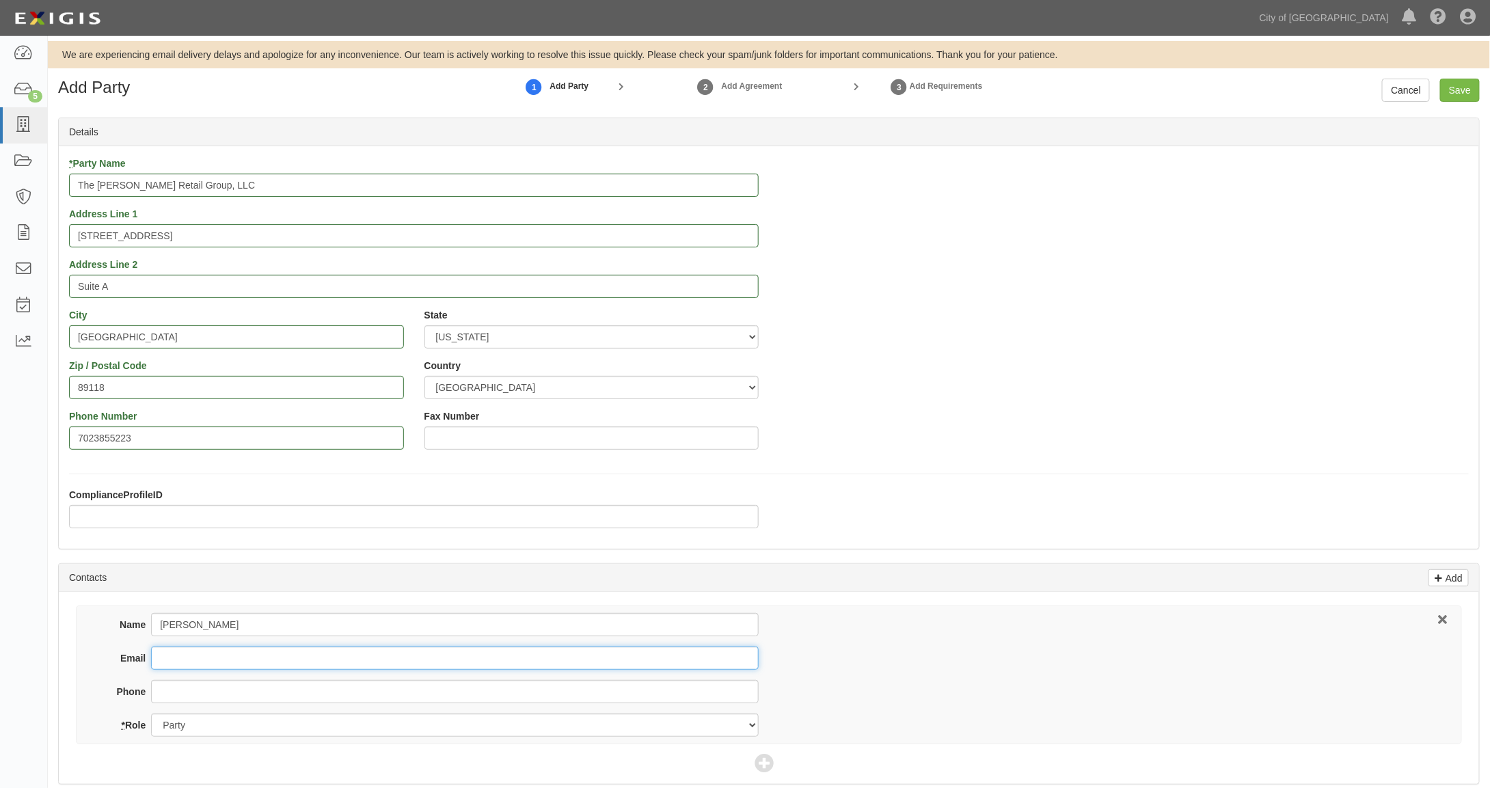
click at [167, 658] on input "Email" at bounding box center [455, 657] width 608 height 23
click at [200, 655] on input "dcharles#marshallretailgroup.com" at bounding box center [455, 657] width 608 height 23
type input "dcharles@marshallretailgroup.com"
drag, startPoint x: 148, startPoint y: 435, endPoint x: 60, endPoint y: 432, distance: 87.5
click at [60, 432] on div "Phone Number 7023855223" at bounding box center [236, 434] width 355 height 51
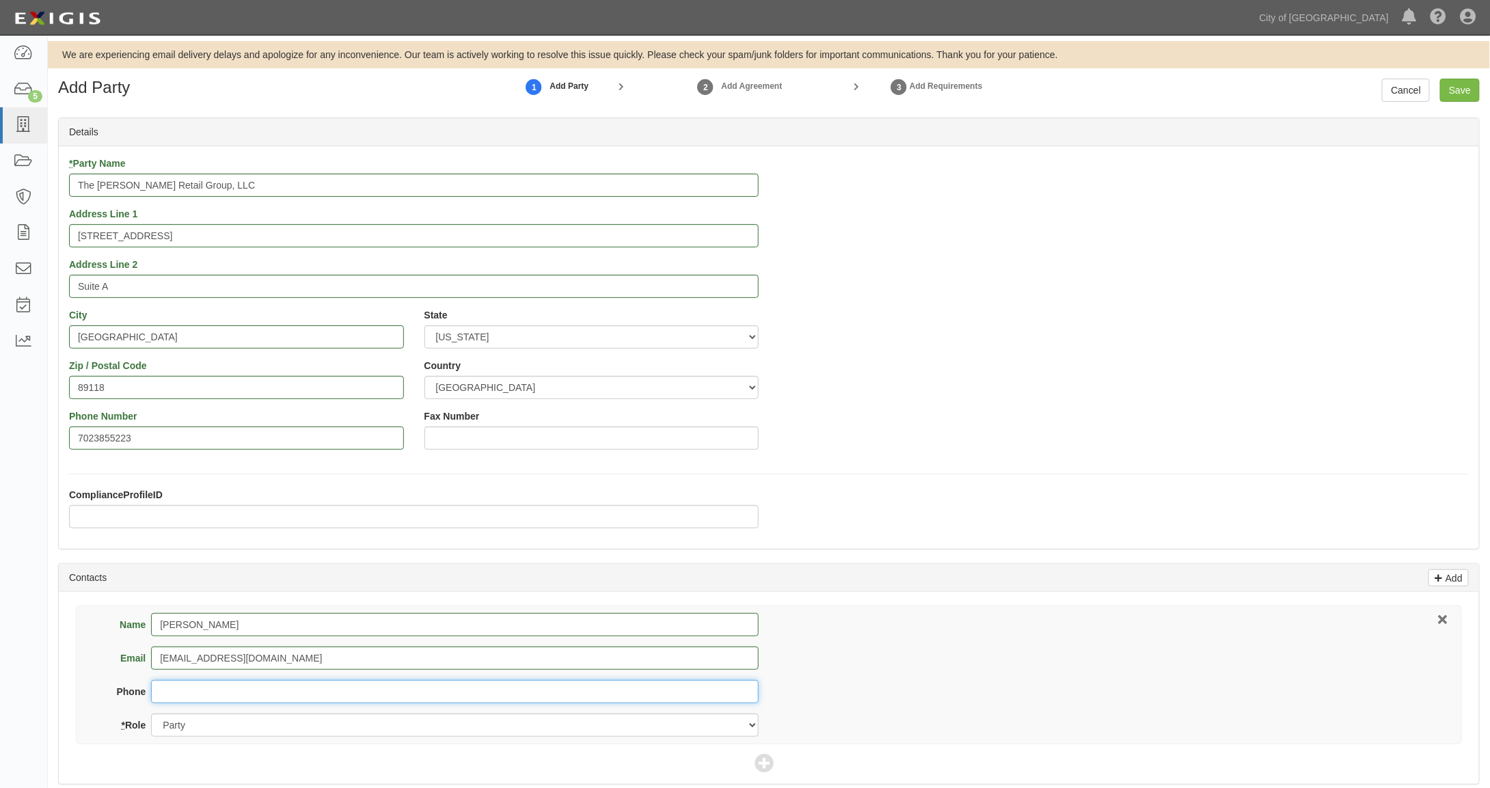
click at [174, 683] on input "Phone" at bounding box center [455, 691] width 608 height 23
paste input "7023855223"
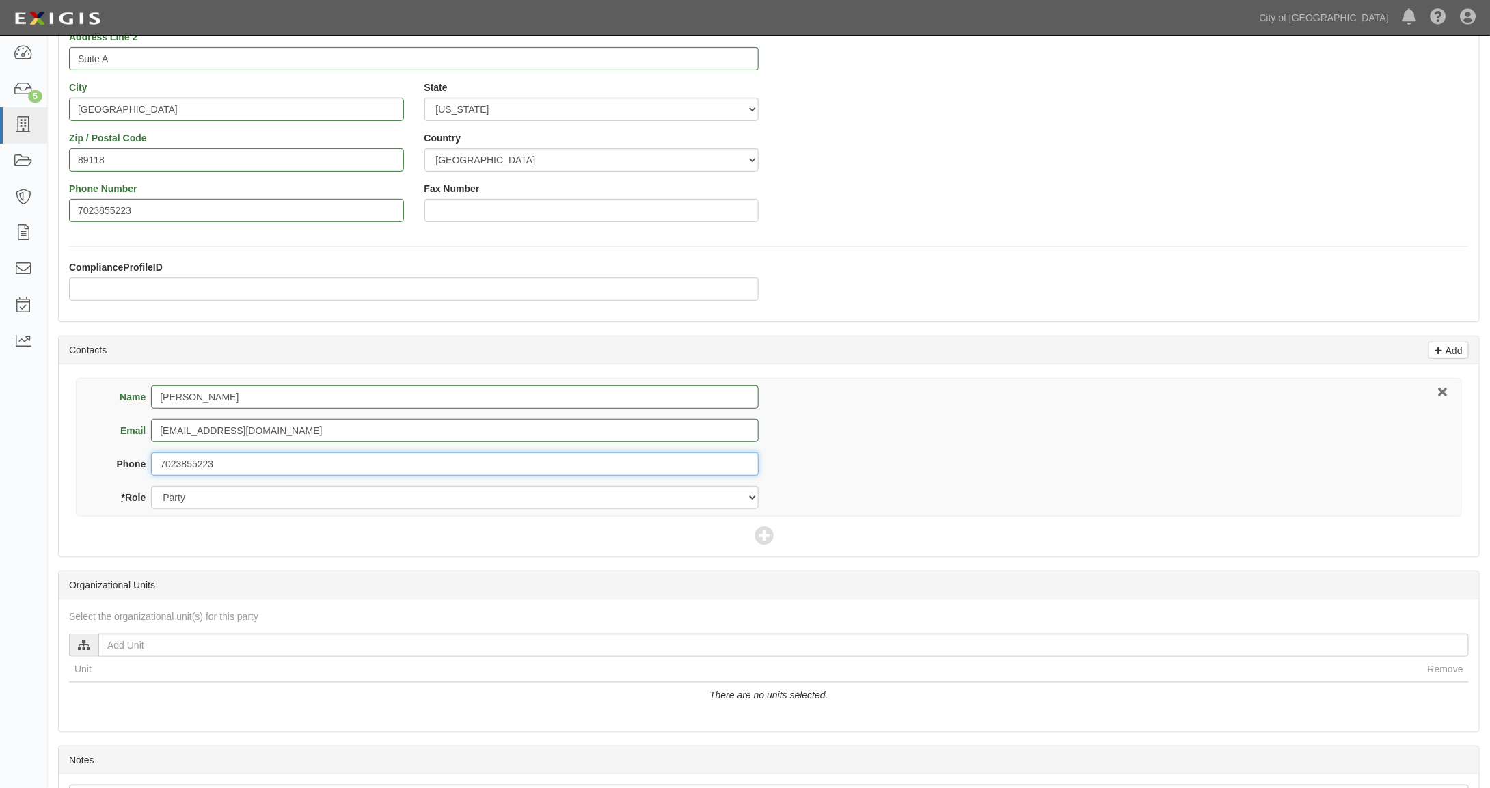
type input "7023855223"
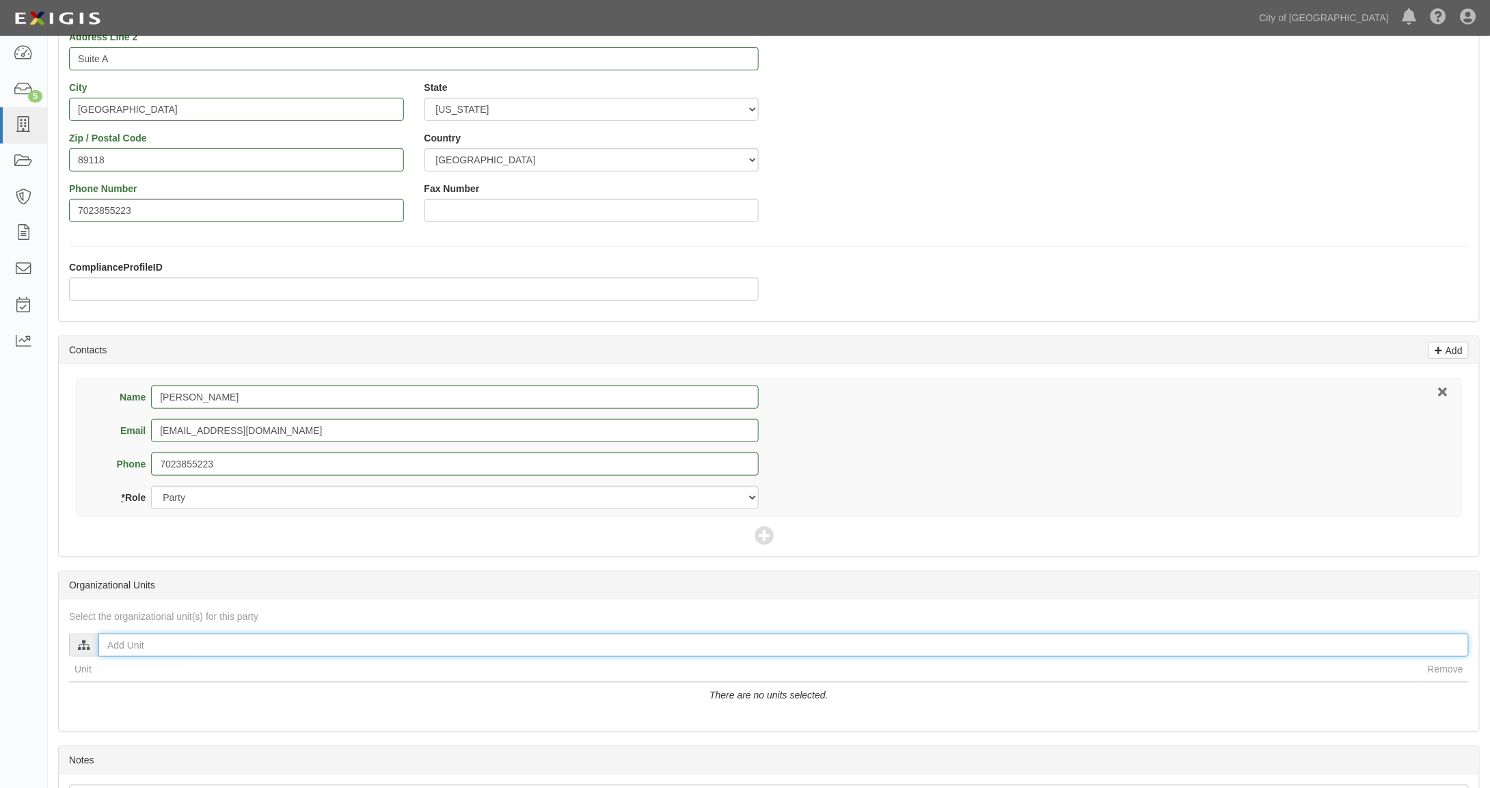
click at [112, 643] on input "text" at bounding box center [783, 645] width 1370 height 23
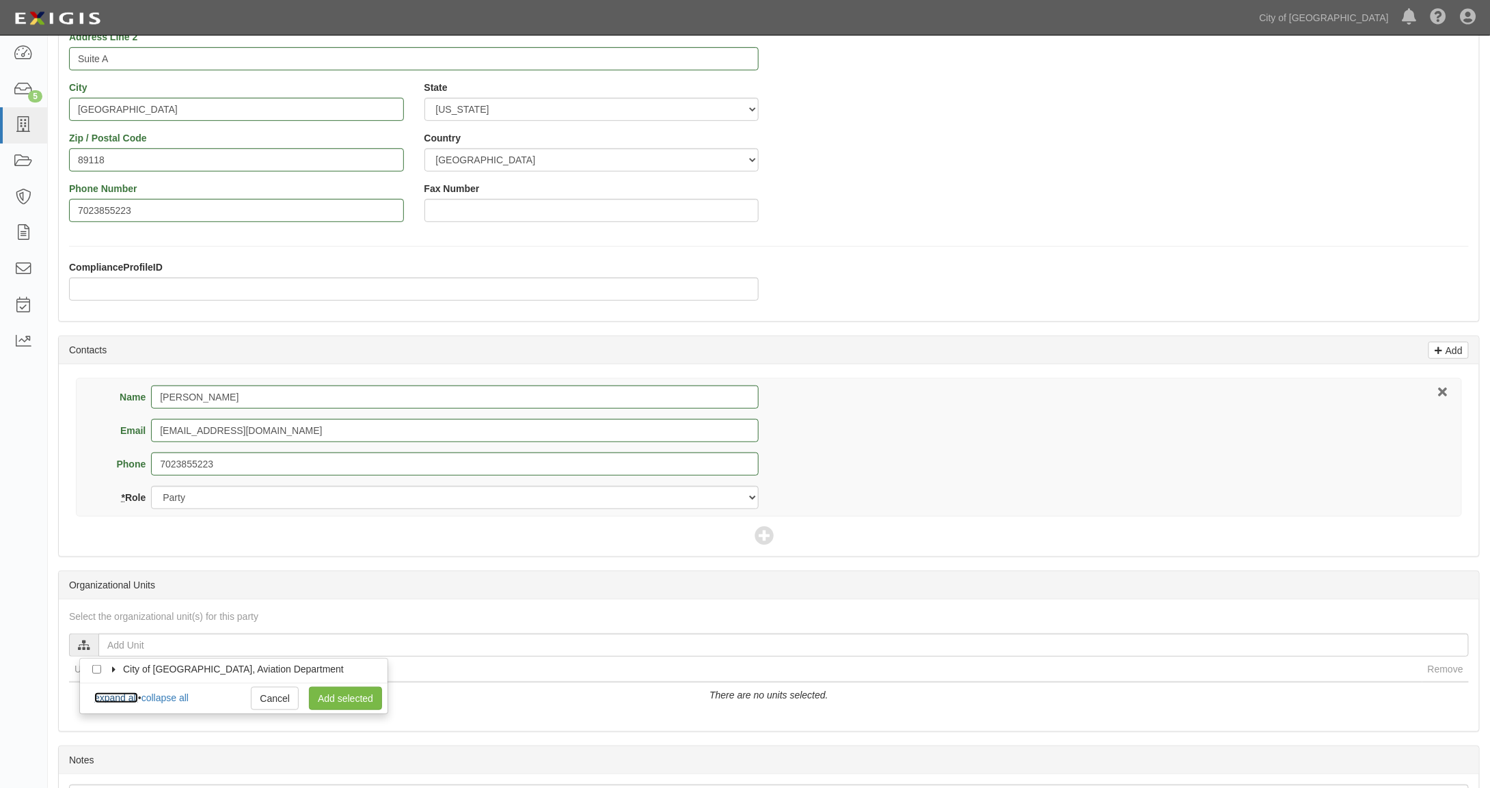
click at [127, 697] on link "expand all" at bounding box center [116, 697] width 44 height 11
click at [122, 709] on input "Concessions" at bounding box center [121, 710] width 9 height 9
checkbox input "true"
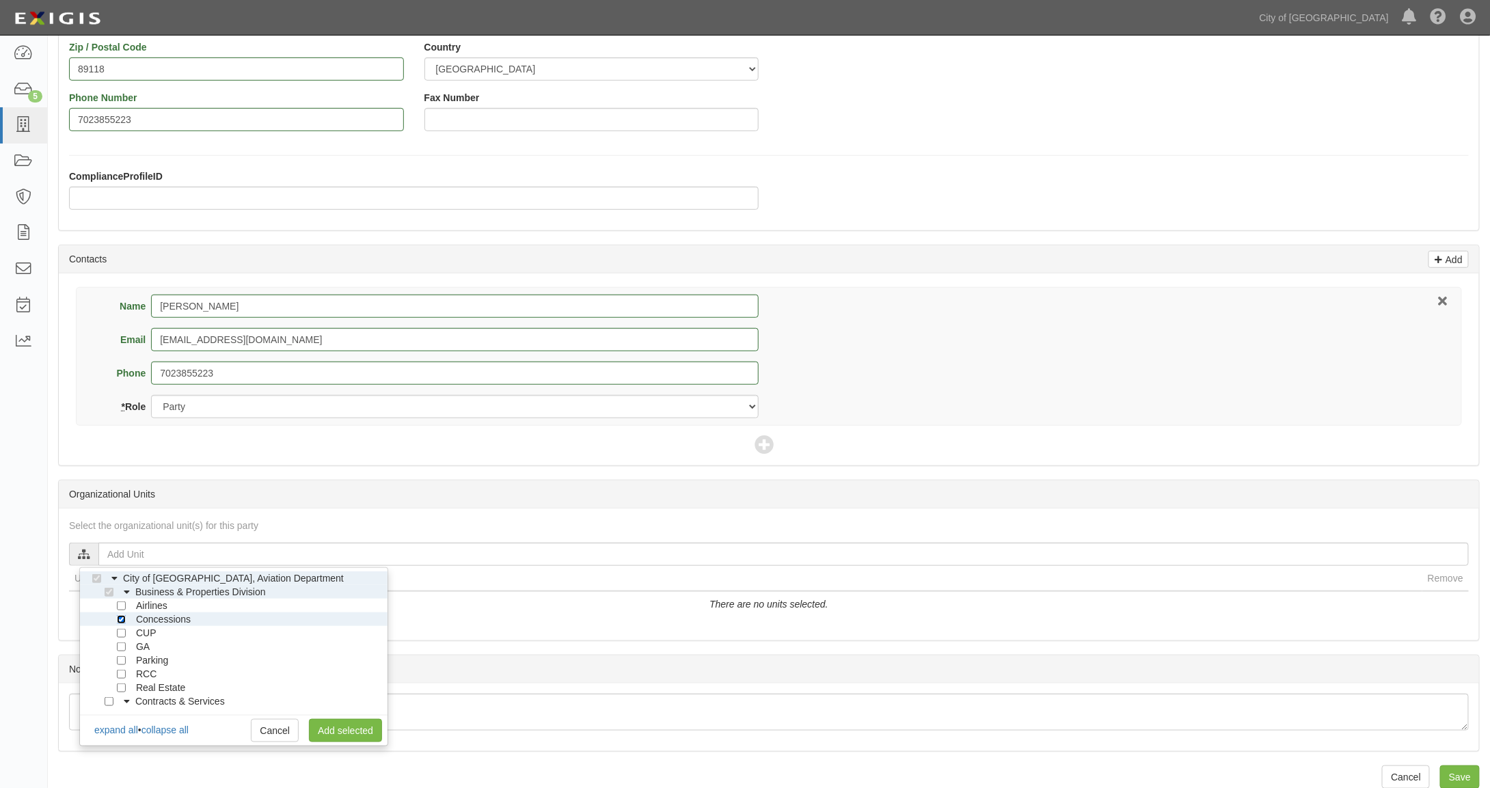
scroll to position [332, 0]
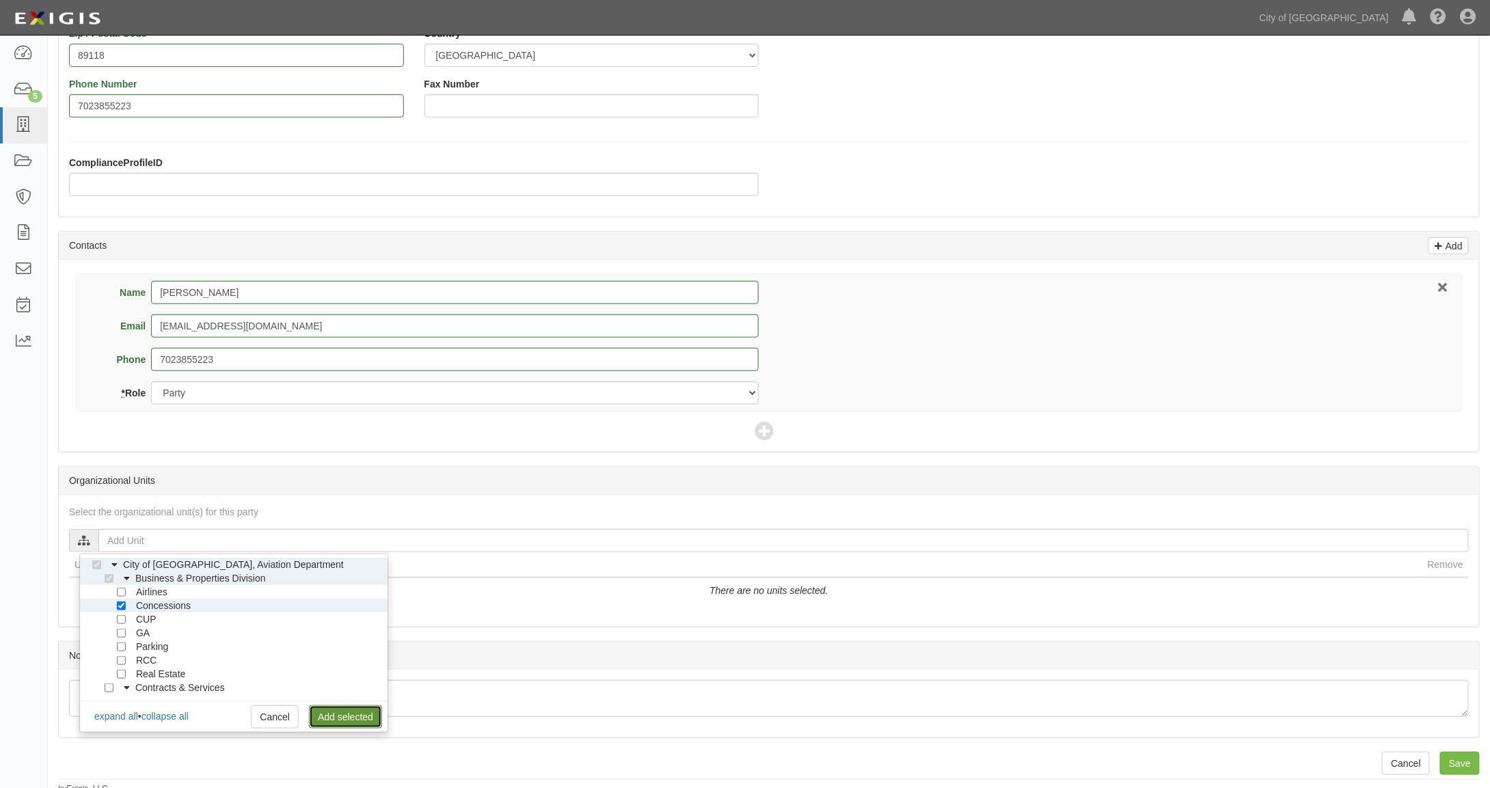
click at [335, 707] on link "Add selected" at bounding box center [345, 716] width 73 height 23
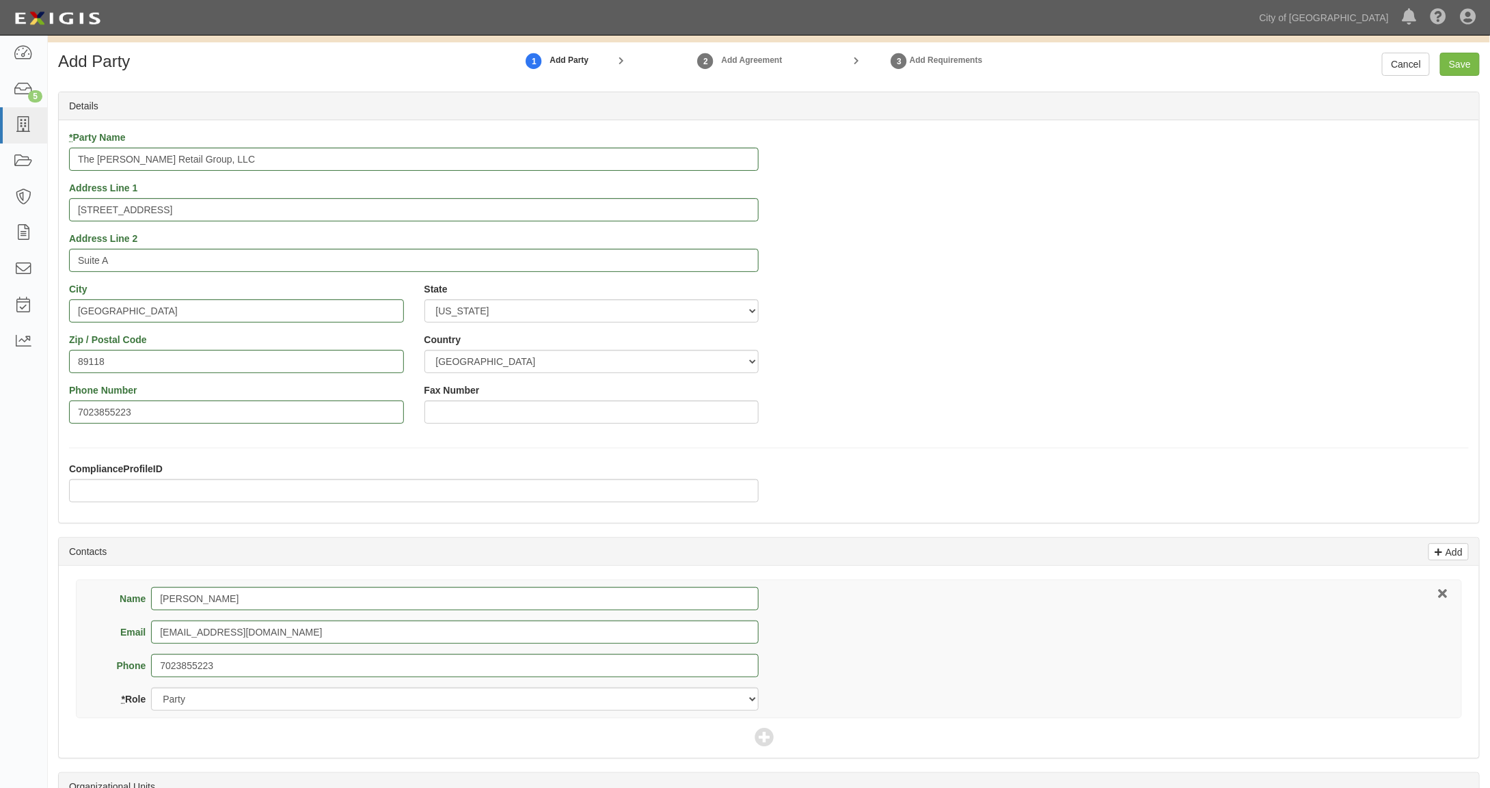
scroll to position [0, 0]
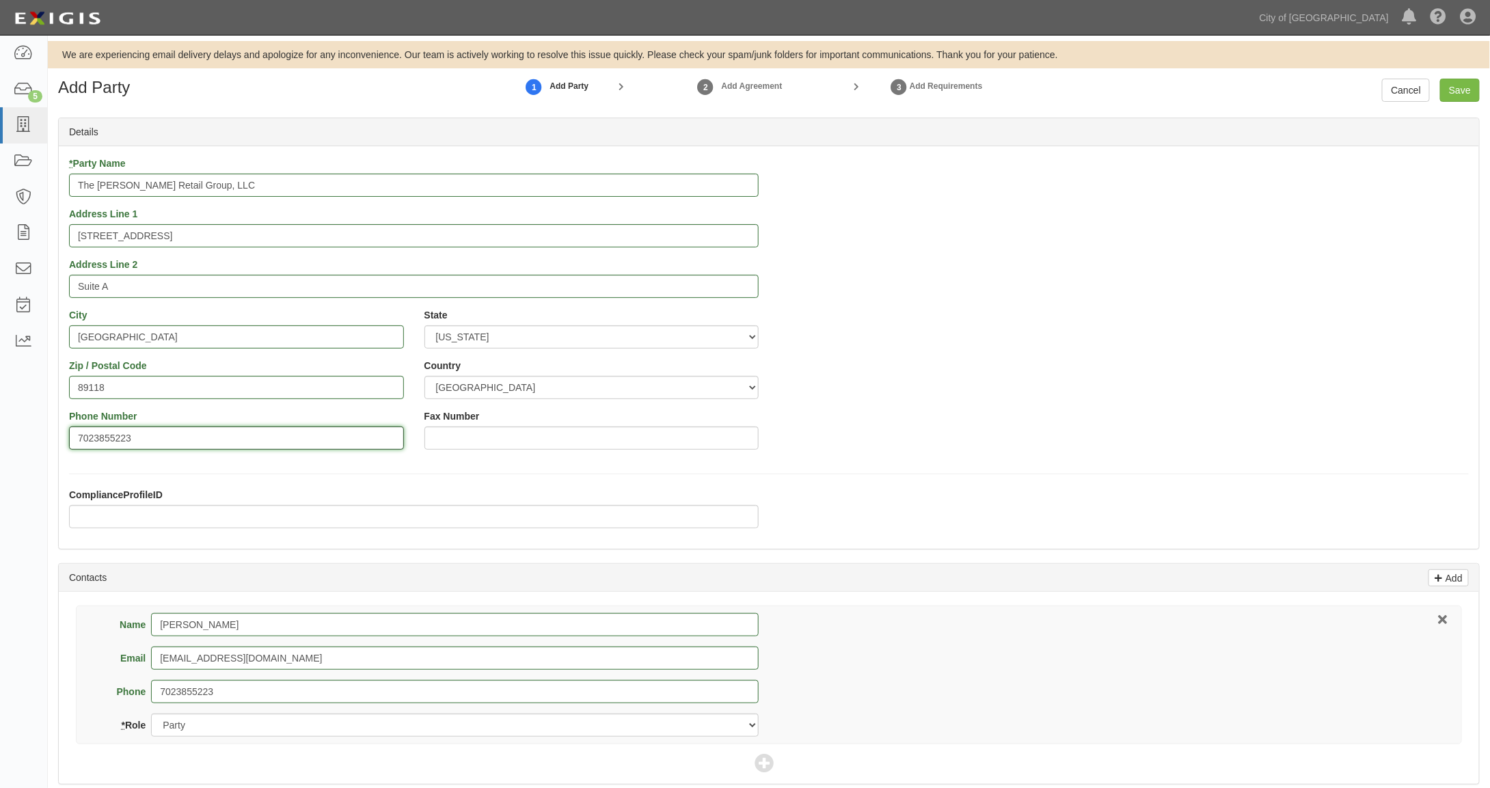
click at [188, 437] on input "7023855223" at bounding box center [236, 437] width 335 height 23
click at [1458, 92] on input "Save" at bounding box center [1460, 90] width 40 height 23
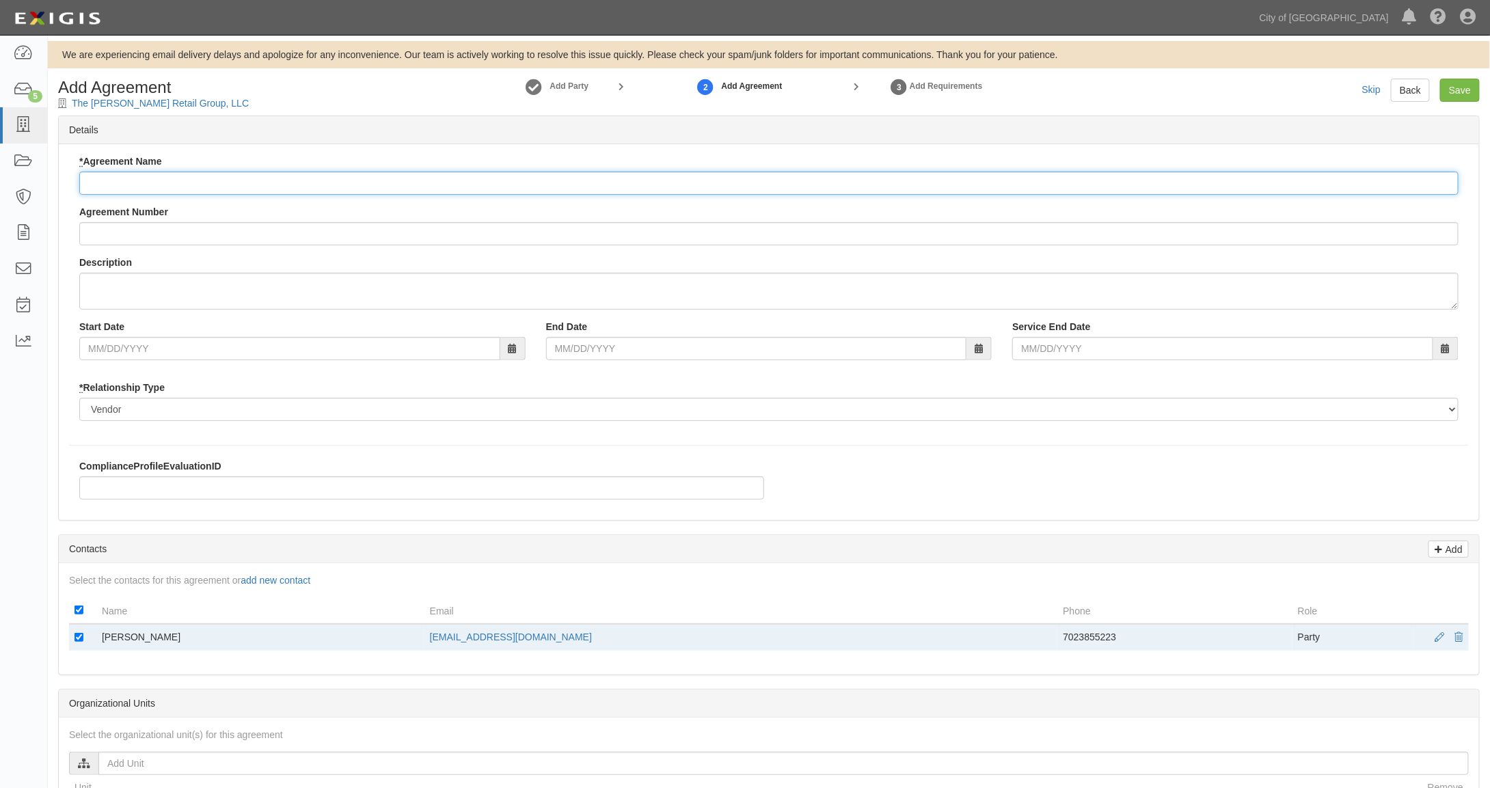
click at [109, 187] on input "* Agreement Name" at bounding box center [768, 183] width 1379 height 23
click at [162, 181] on input "Temporary Licence Agreement -" at bounding box center [768, 183] width 1379 height 23
click at [272, 180] on input "Temporary License Agreement -" at bounding box center [768, 183] width 1379 height 23
click at [283, 182] on input "Temporary License Agreement - Airport Premis Distribution System" at bounding box center [768, 183] width 1379 height 23
type input "Temporary License Agreement - Airport Premise Distribution System"
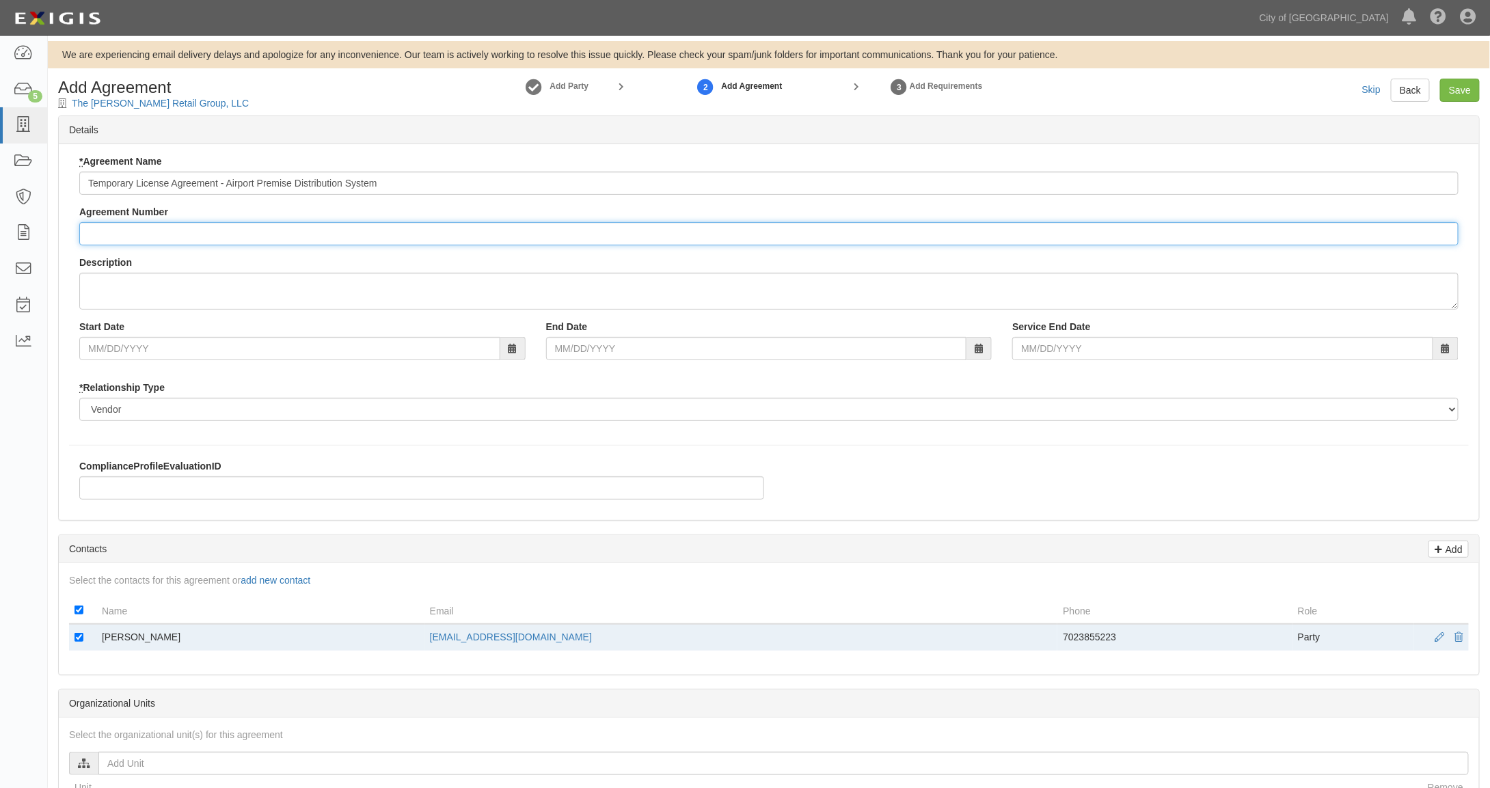
click at [122, 231] on input "Agreement Number" at bounding box center [768, 233] width 1379 height 23
type input "159801"
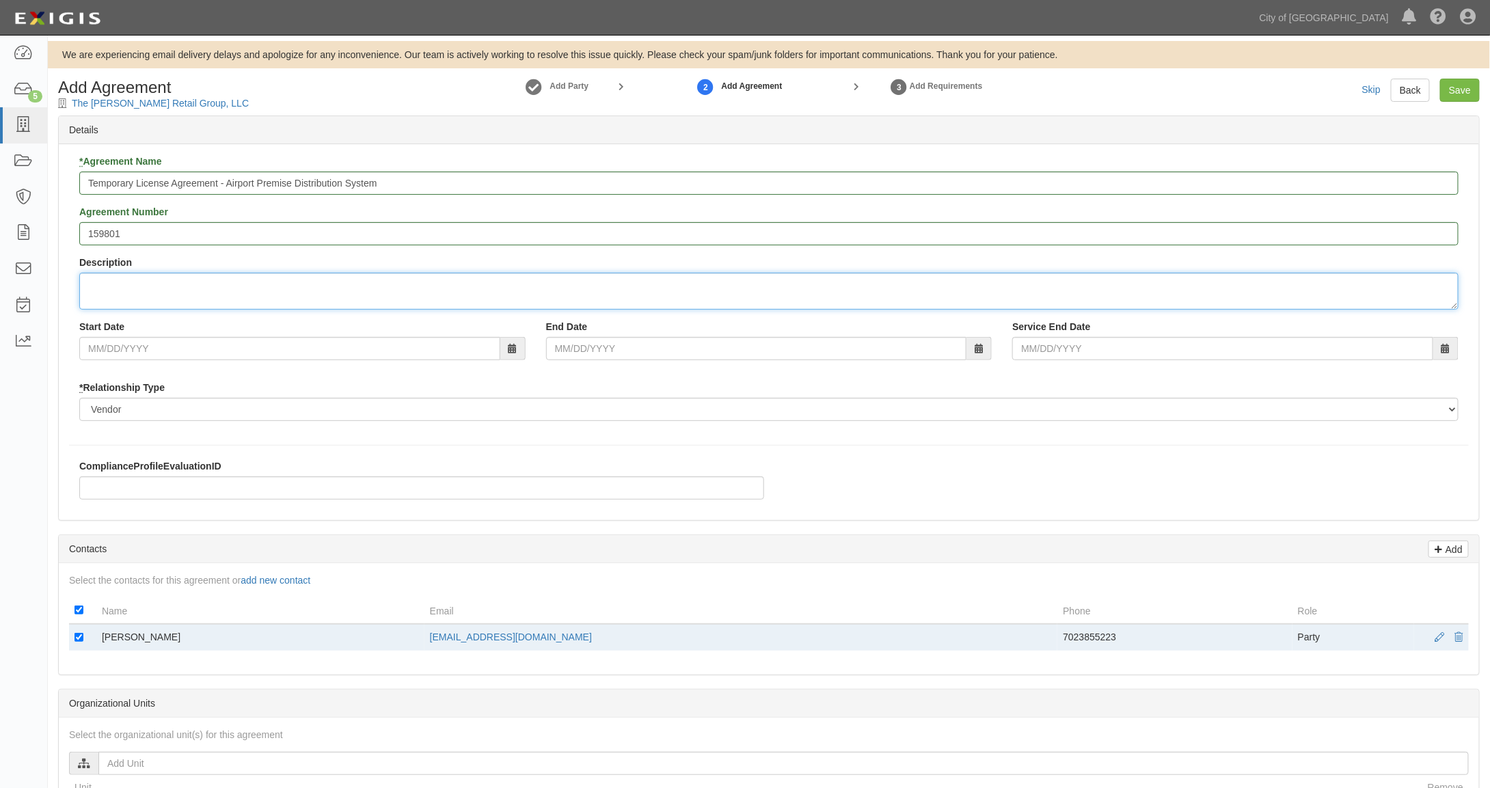
click at [142, 290] on textarea "Description" at bounding box center [768, 291] width 1379 height 37
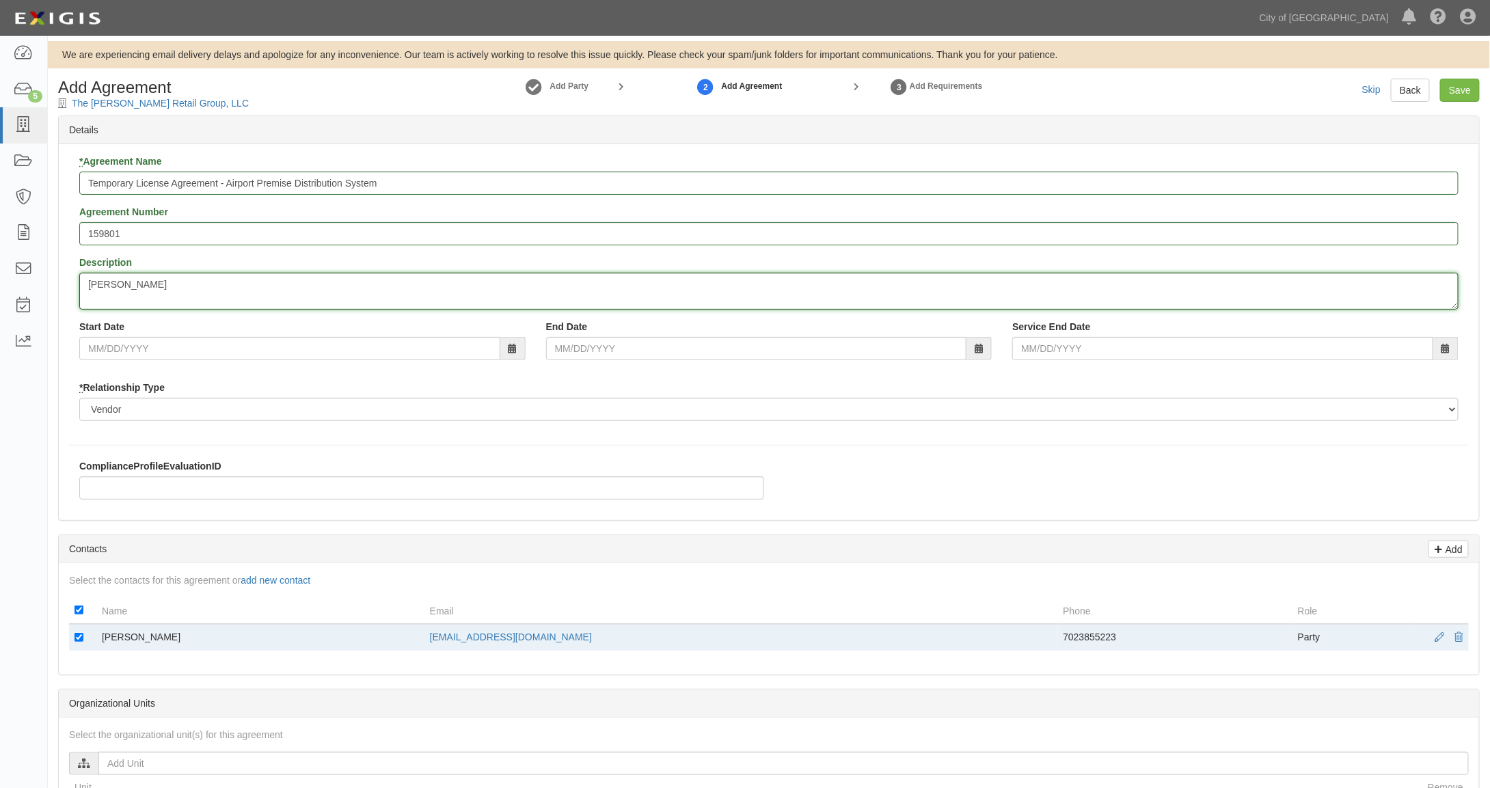
click at [138, 284] on textarea "Gina Almarez" at bounding box center [768, 291] width 1379 height 37
click at [160, 281] on textarea "Gina Almaraz" at bounding box center [768, 291] width 1379 height 37
type textarea "Gina Almaraz"
click at [128, 489] on input "ComplianceProfileEvaluationID" at bounding box center [421, 487] width 685 height 23
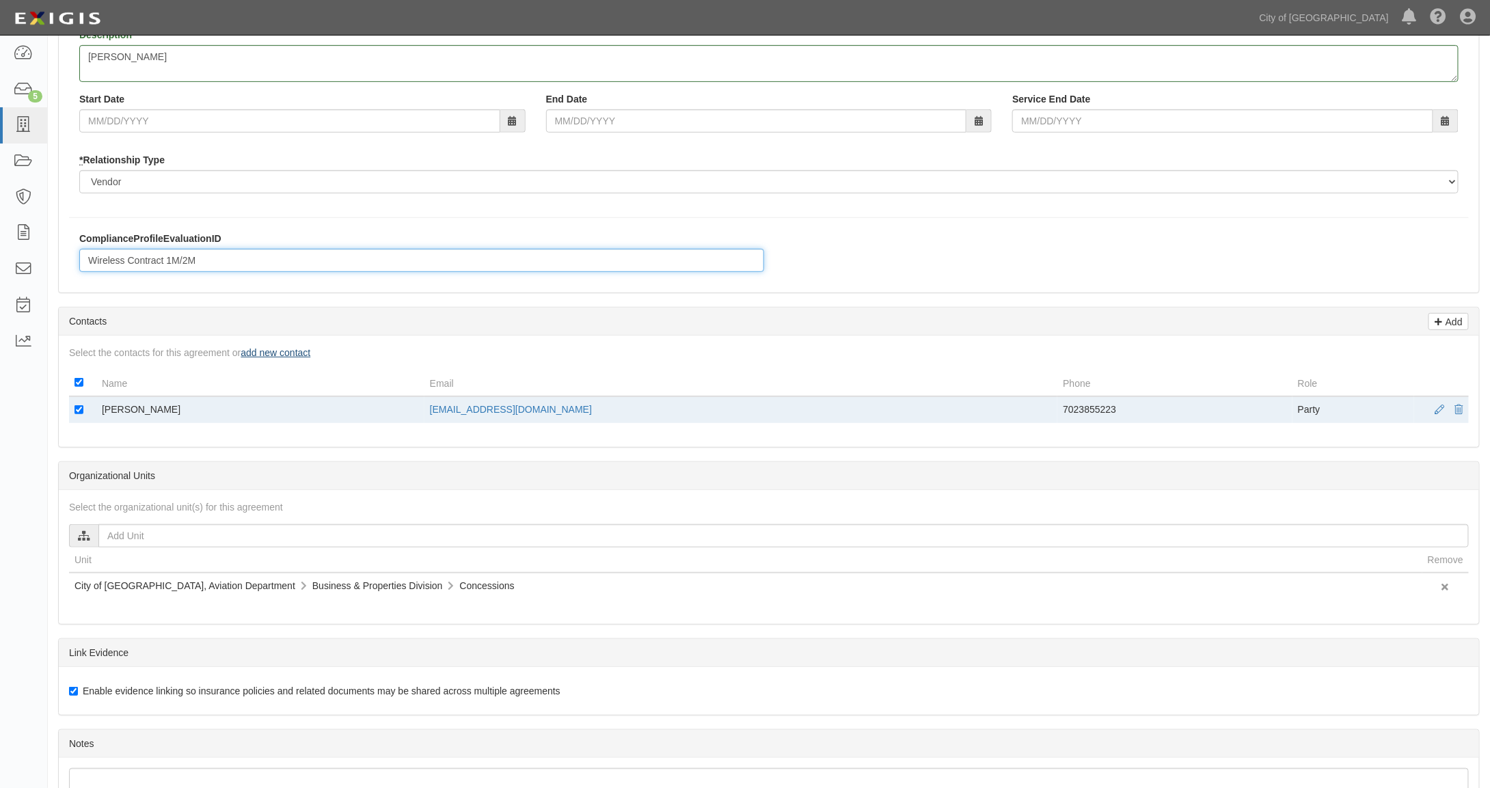
type input "Wireless Contract 1M/2M"
click at [272, 352] on link "add new contact" at bounding box center [276, 352] width 70 height 11
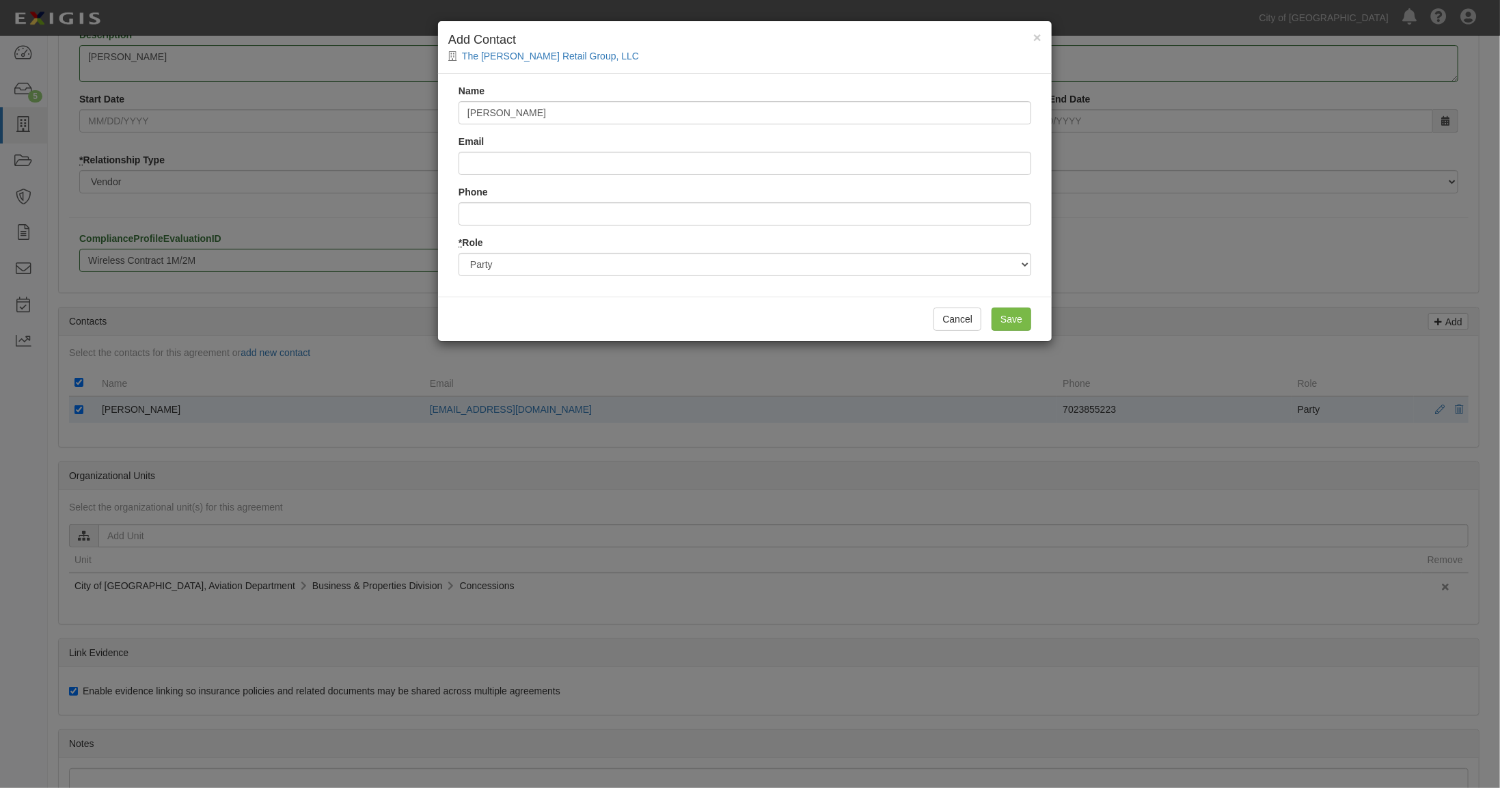
click at [549, 109] on input "gina" at bounding box center [745, 112] width 573 height 23
click at [493, 109] on input "gina" at bounding box center [745, 112] width 573 height 23
click at [474, 111] on input "gina" at bounding box center [745, 112] width 573 height 23
click at [498, 111] on input "gina" at bounding box center [745, 112] width 573 height 23
click at [496, 109] on input "gina" at bounding box center [745, 112] width 573 height 23
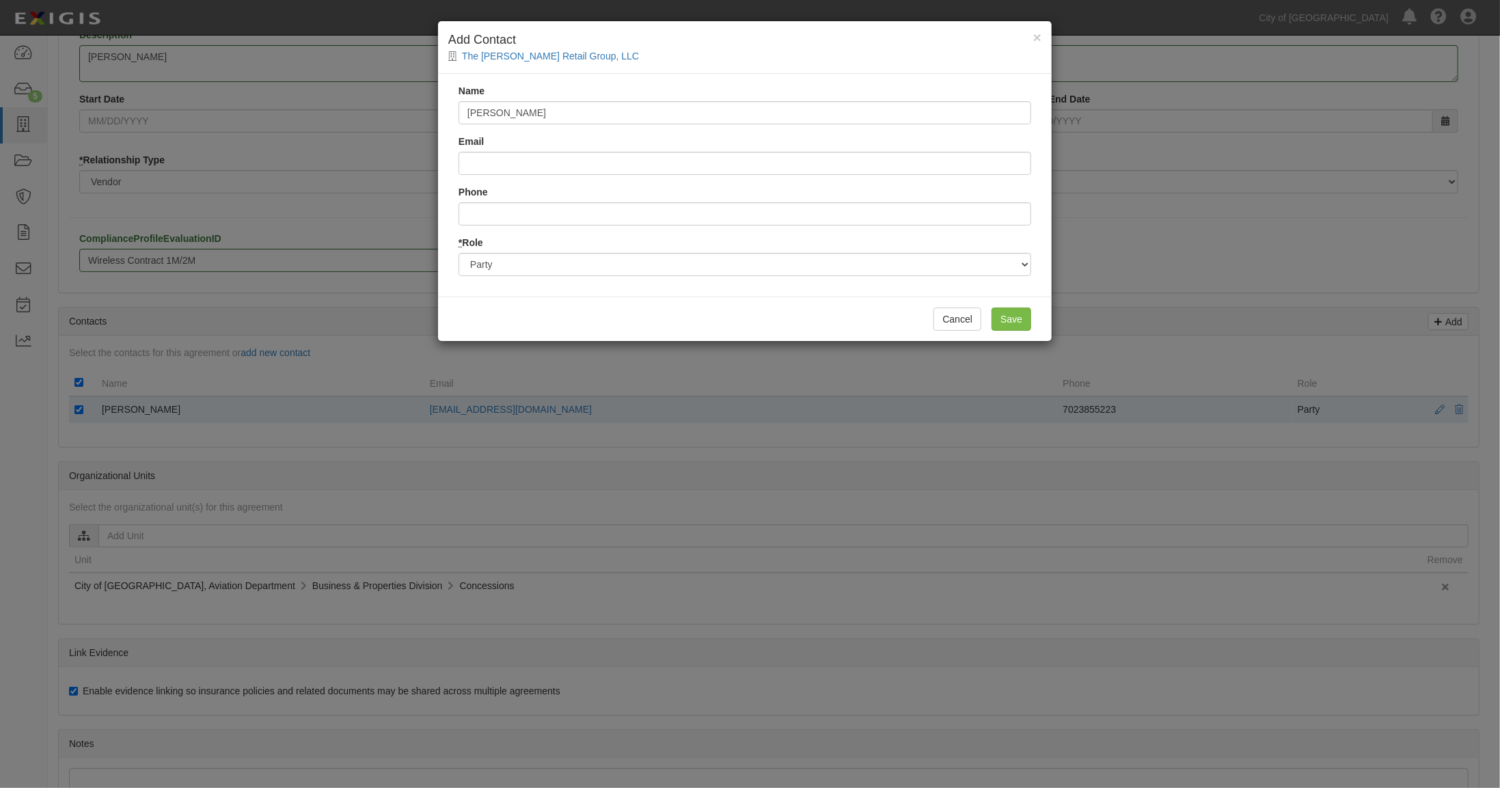
click at [532, 109] on input "gina" at bounding box center [745, 112] width 573 height 23
type input "Gina Almaraz"
click at [484, 153] on input "Email" at bounding box center [745, 163] width 573 height 23
click at [537, 106] on input "[PERSON_NAME]" at bounding box center [745, 112] width 573 height 23
type input "[PERSON_NAME][EMAIL_ADDRESS][PERSON_NAME][DOMAIN_NAME]"
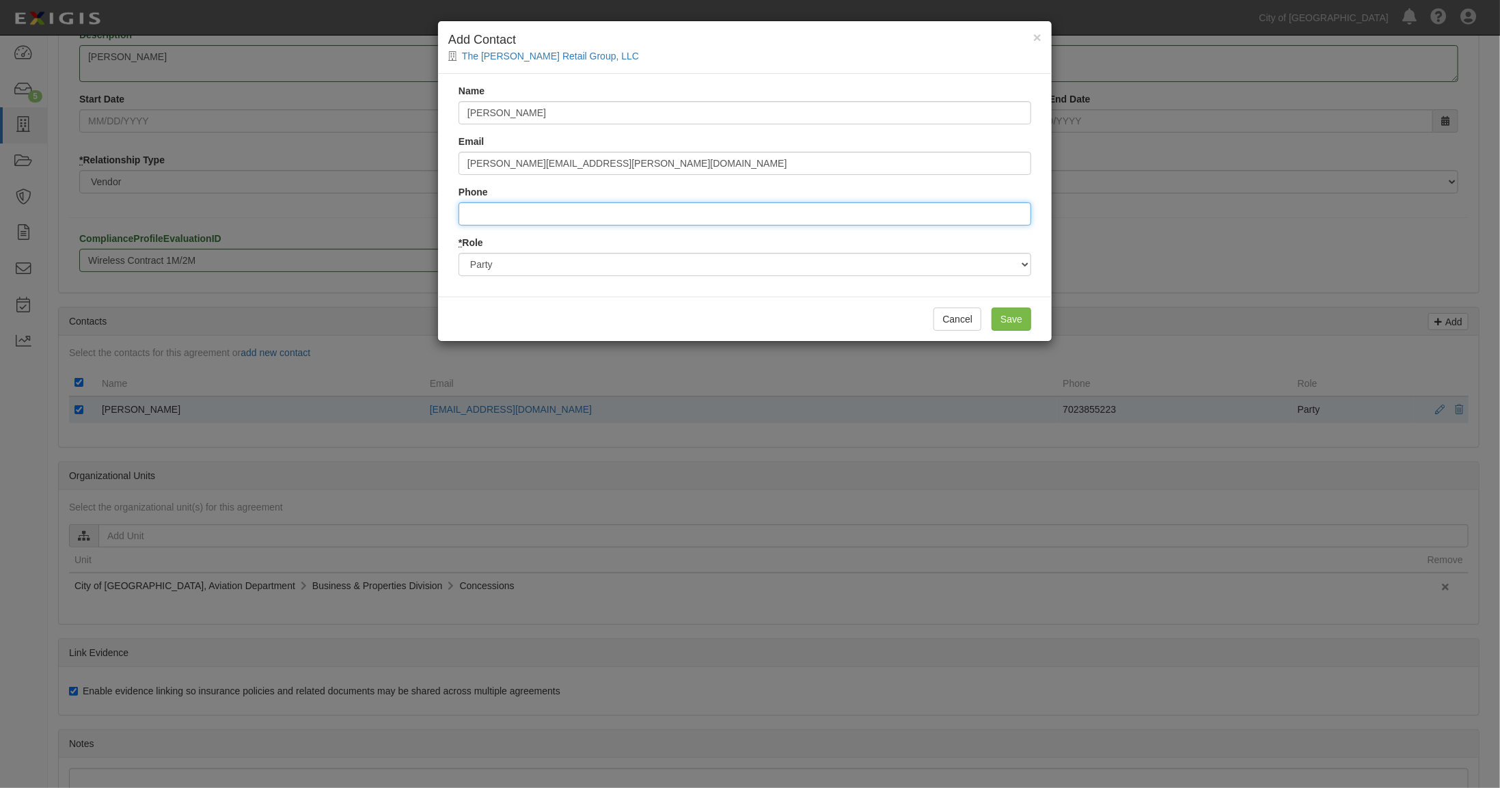
type input "6022921746"
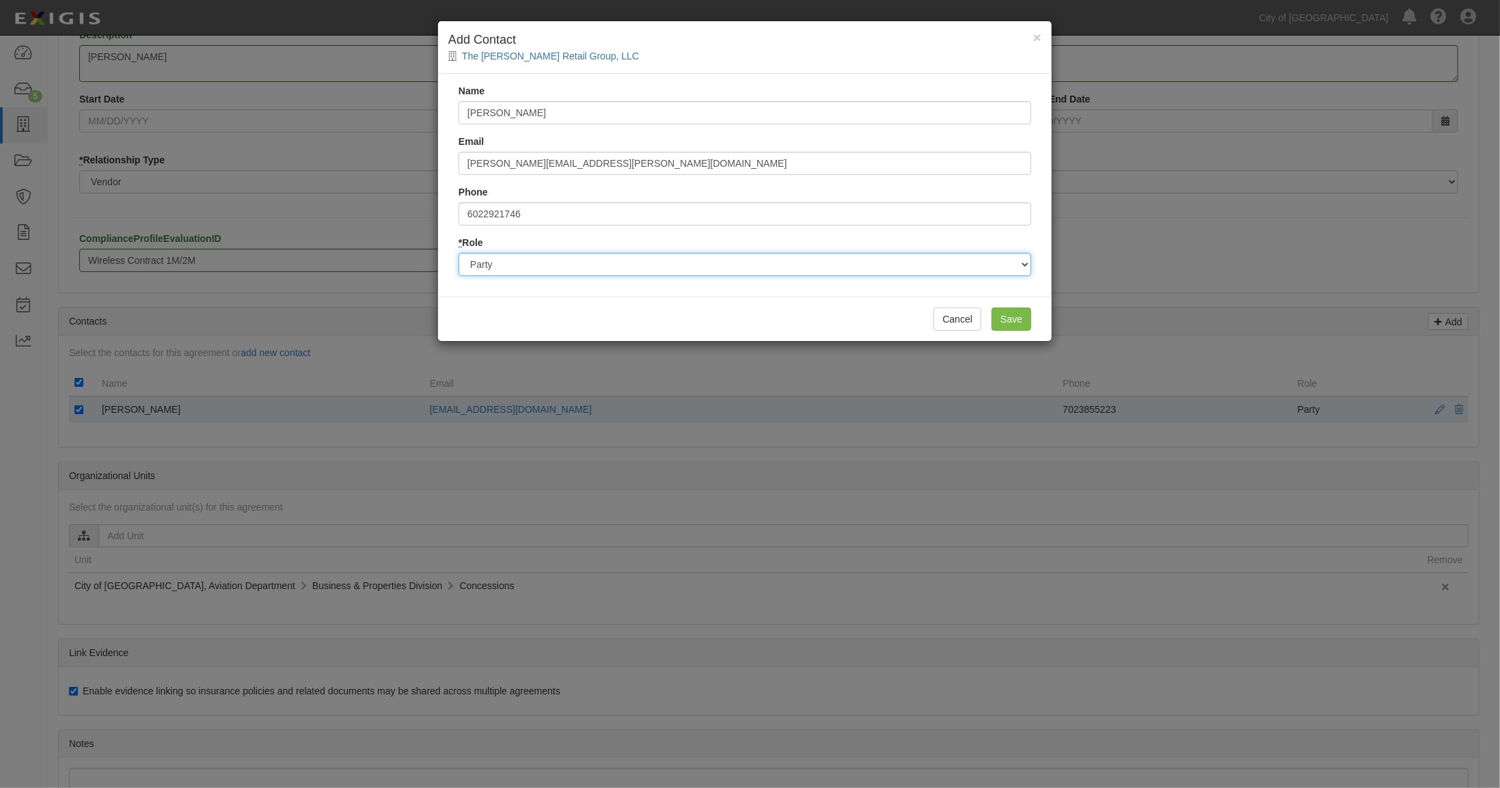
click at [541, 271] on select "Party Broker Other" at bounding box center [745, 264] width 573 height 23
select select "Other"
click at [459, 253] on select "Party Broker Other" at bounding box center [745, 264] width 573 height 23
click at [1006, 318] on input "Save" at bounding box center [1012, 319] width 40 height 23
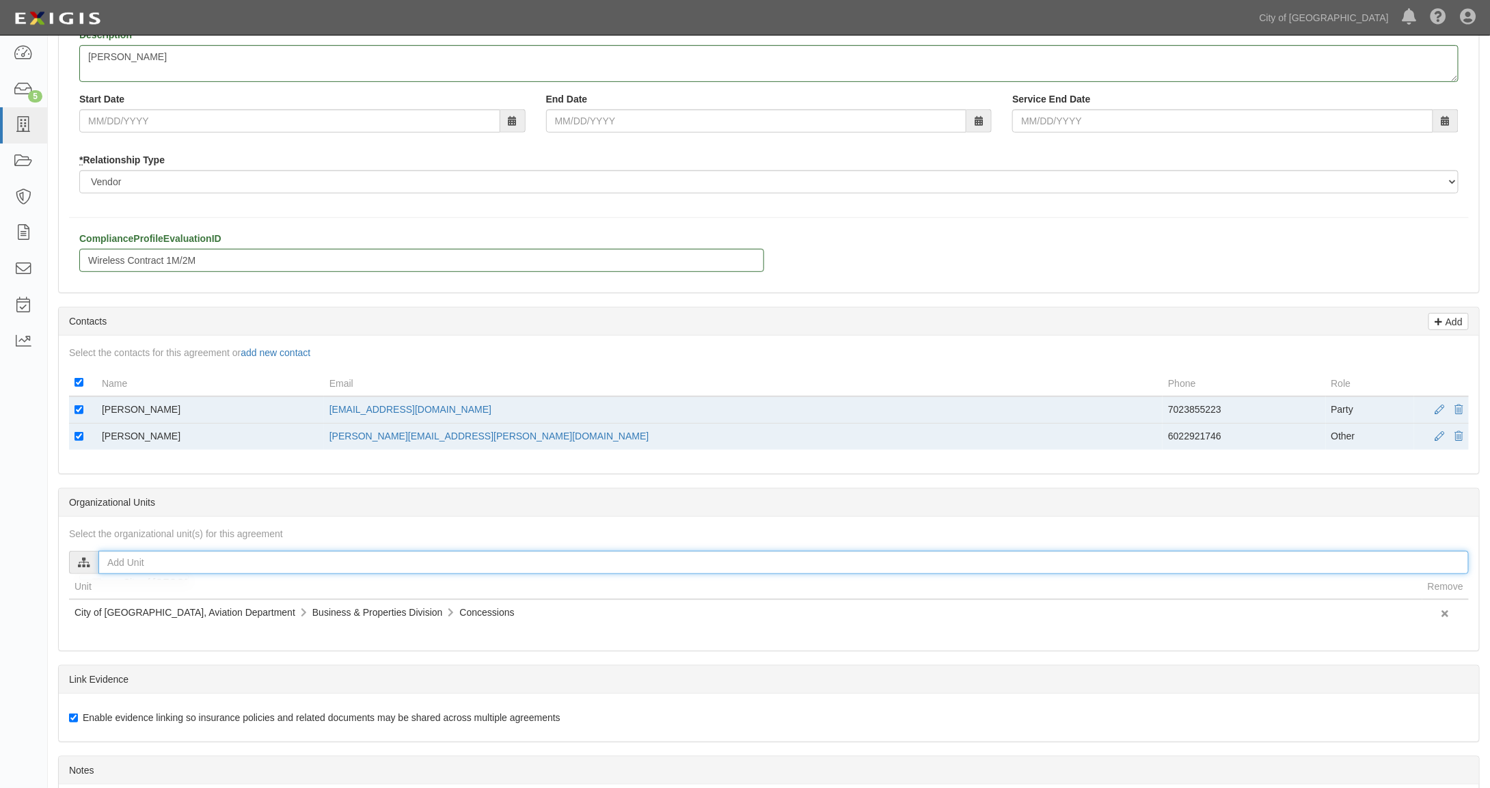
click at [122, 562] on input "text" at bounding box center [783, 562] width 1370 height 23
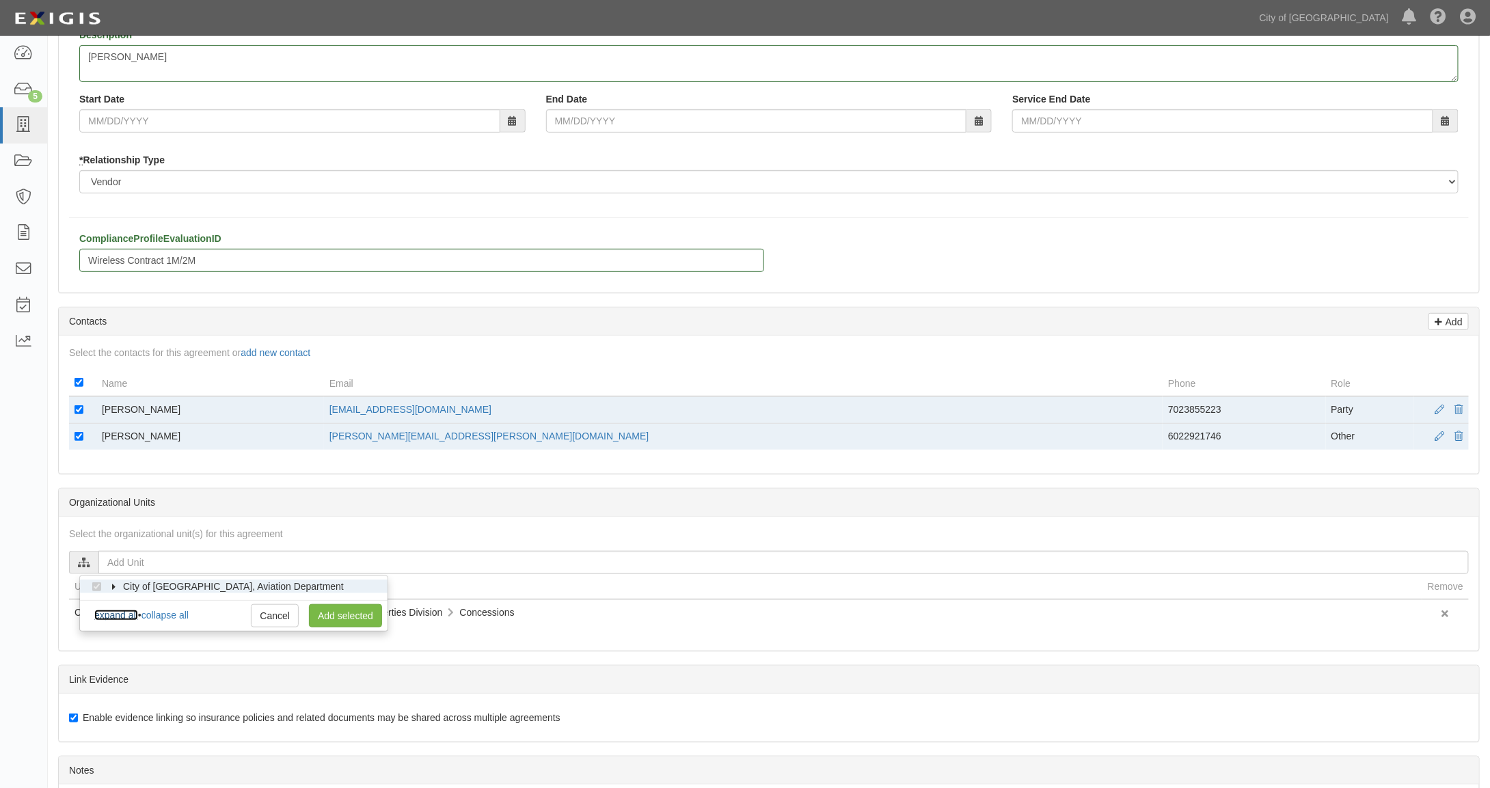
click at [118, 612] on link "expand all" at bounding box center [116, 615] width 44 height 11
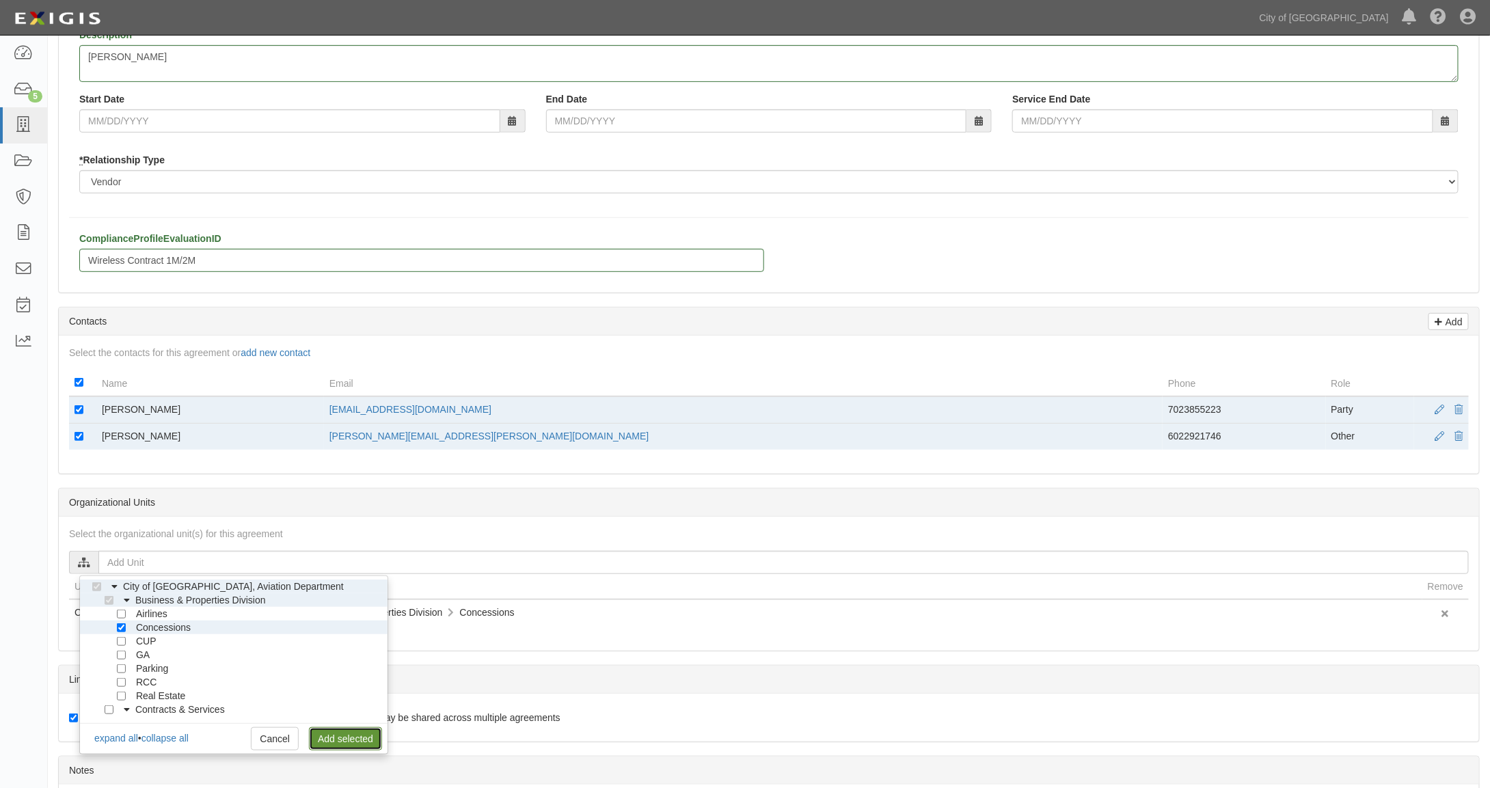
click at [342, 737] on link "Add selected" at bounding box center [345, 738] width 73 height 23
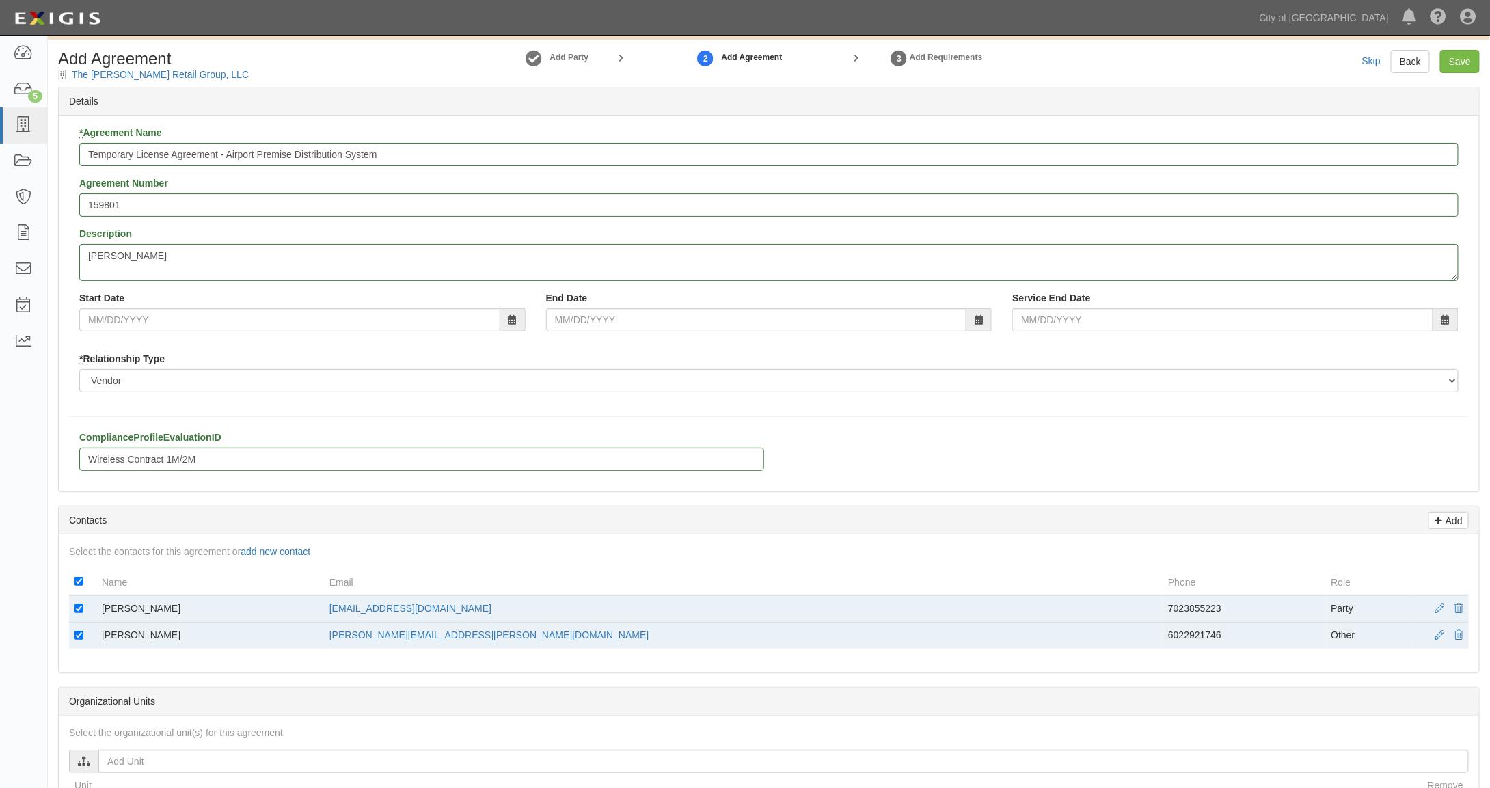
scroll to position [0, 0]
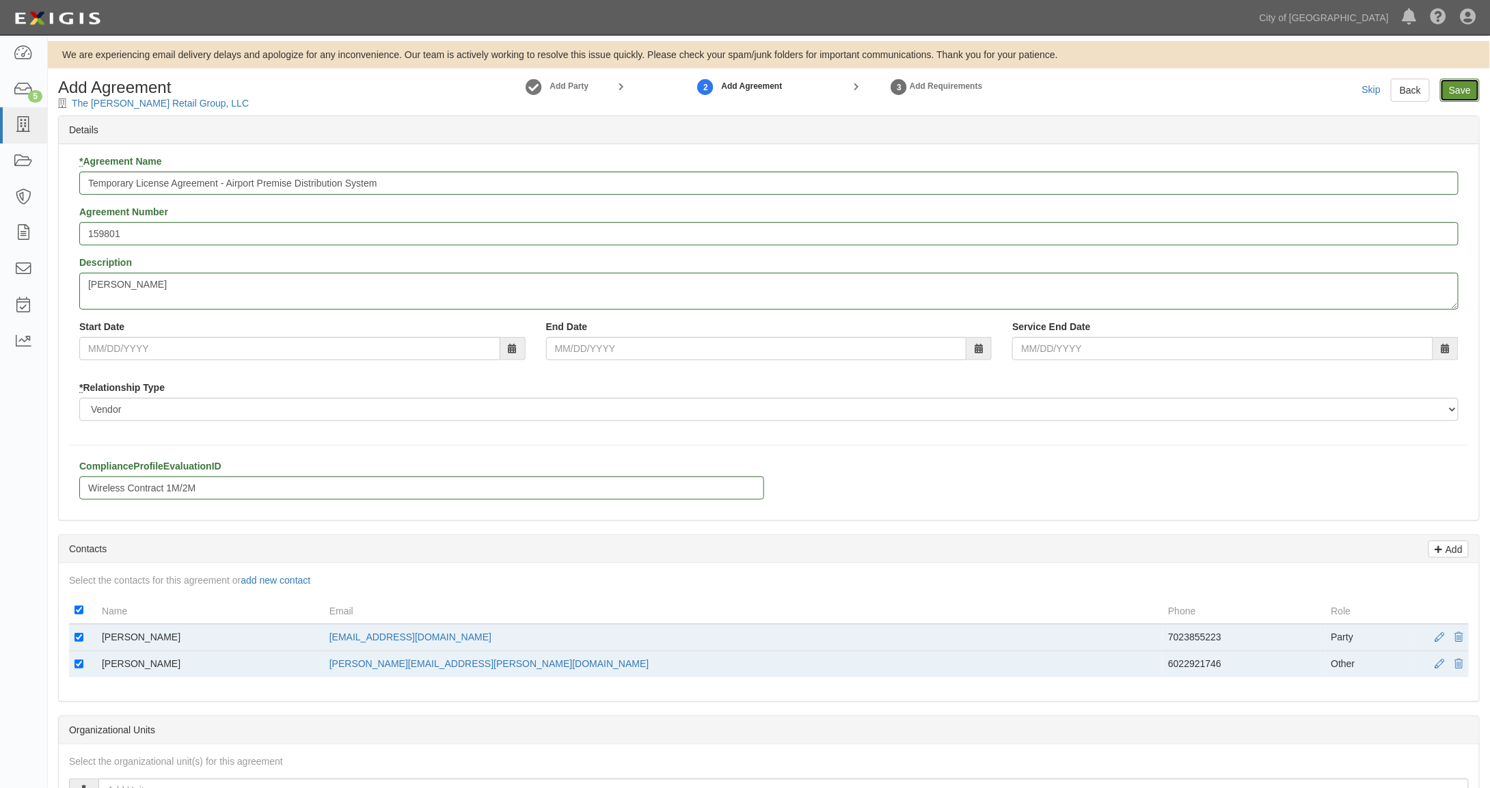
click at [1460, 92] on input "Save" at bounding box center [1460, 90] width 40 height 23
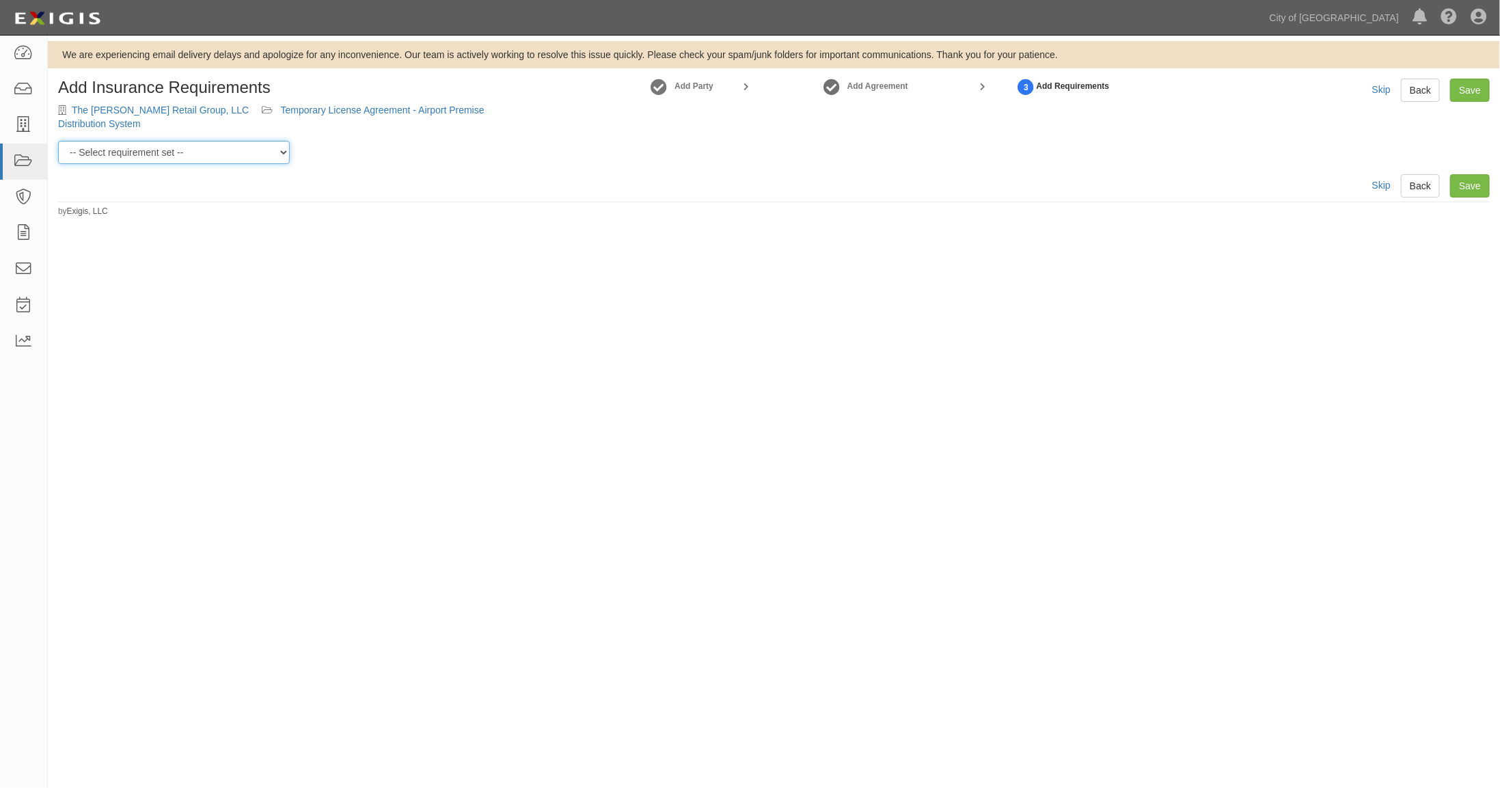
click at [206, 155] on select "-- Select requirement set -- Aircraft Charter 10M Aircraft Charter 3M Aircraft …" at bounding box center [174, 152] width 232 height 23
select select "37432"
click at [58, 141] on select "-- Select requirement set -- Aircraft Charter 10M Aircraft Charter 3M Aircraft …" at bounding box center [174, 152] width 232 height 23
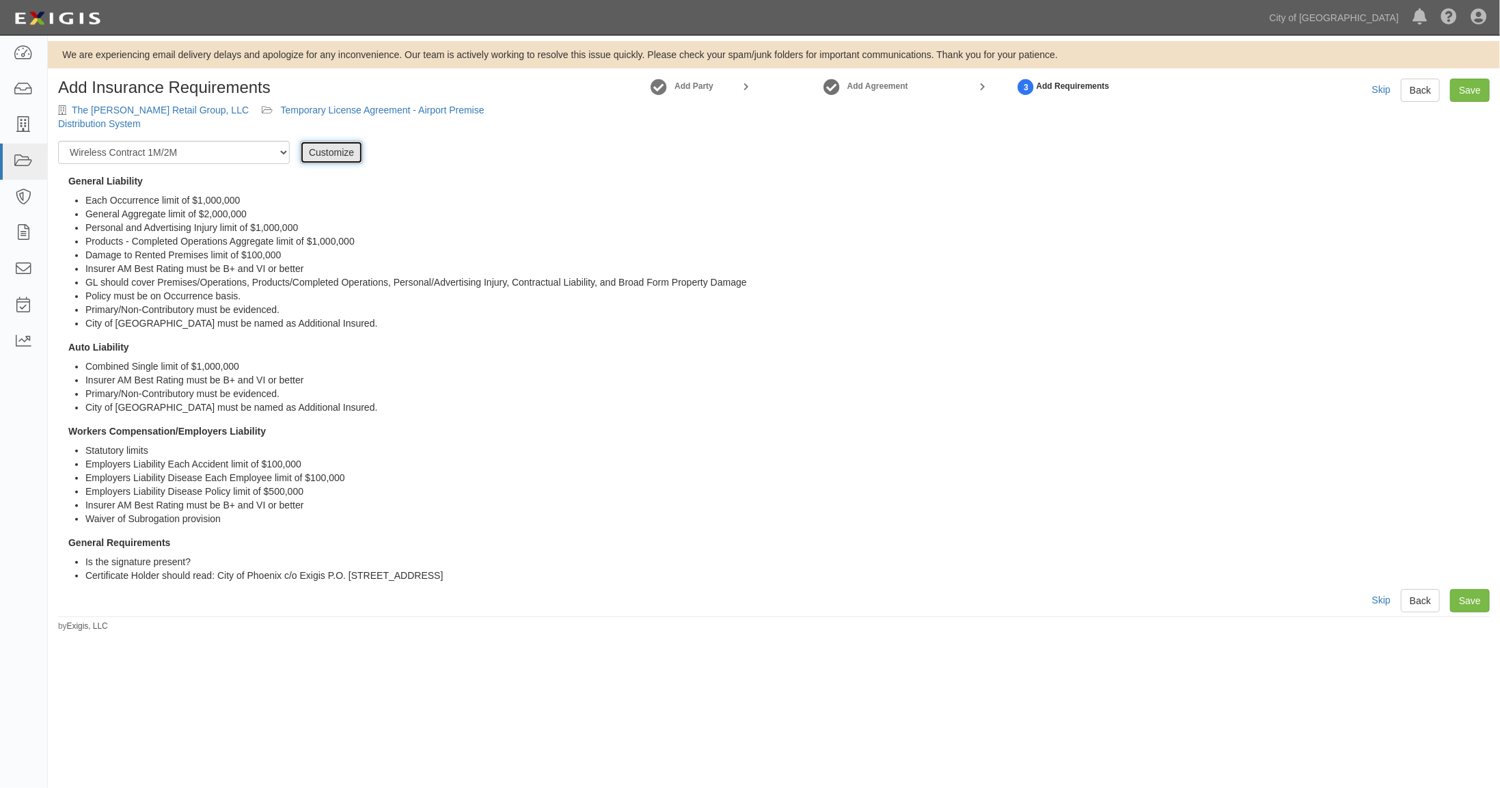
click at [327, 152] on link "Customize" at bounding box center [331, 152] width 63 height 23
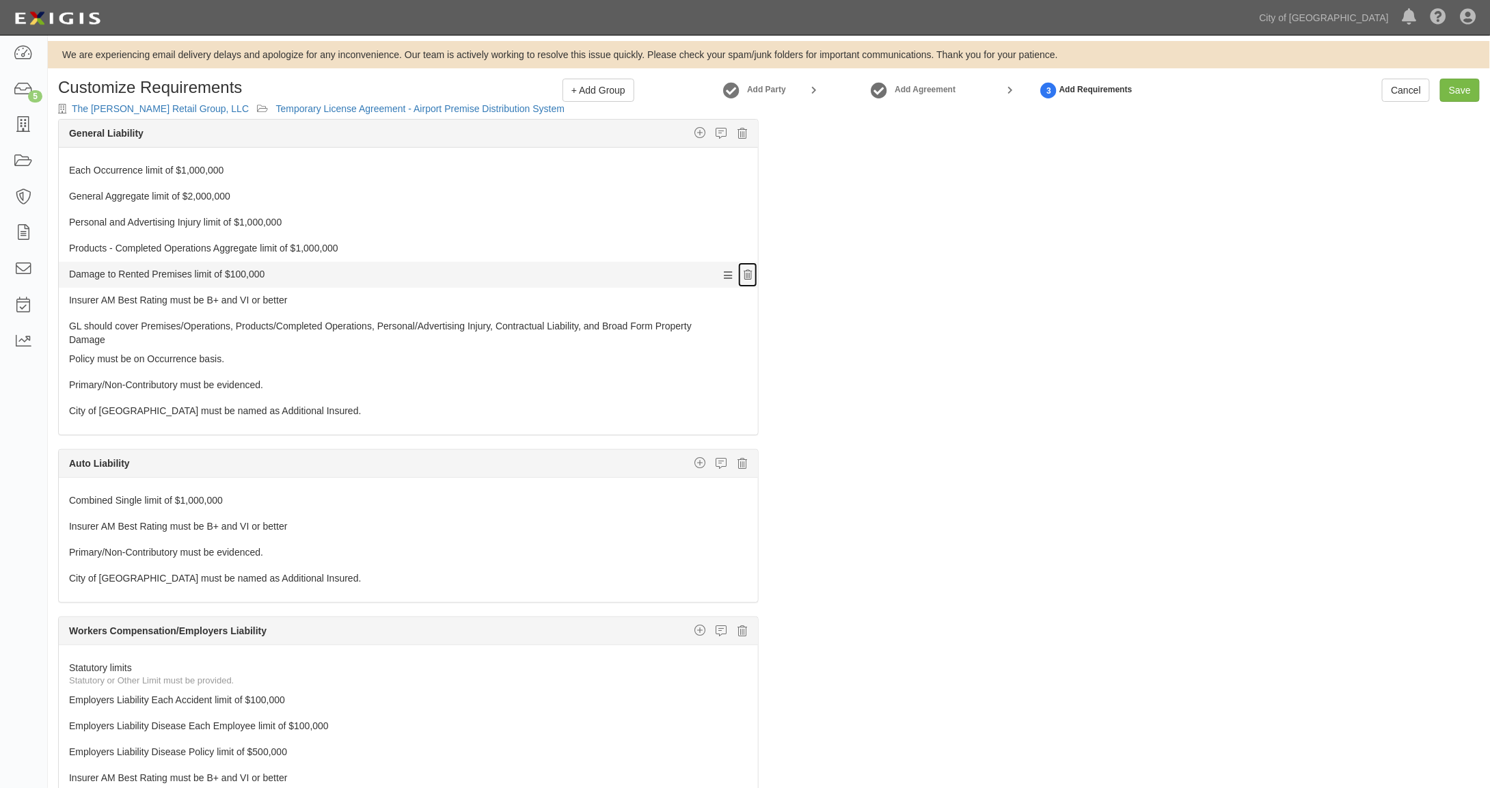
click at [744, 271] on icon at bounding box center [748, 276] width 8 height 10
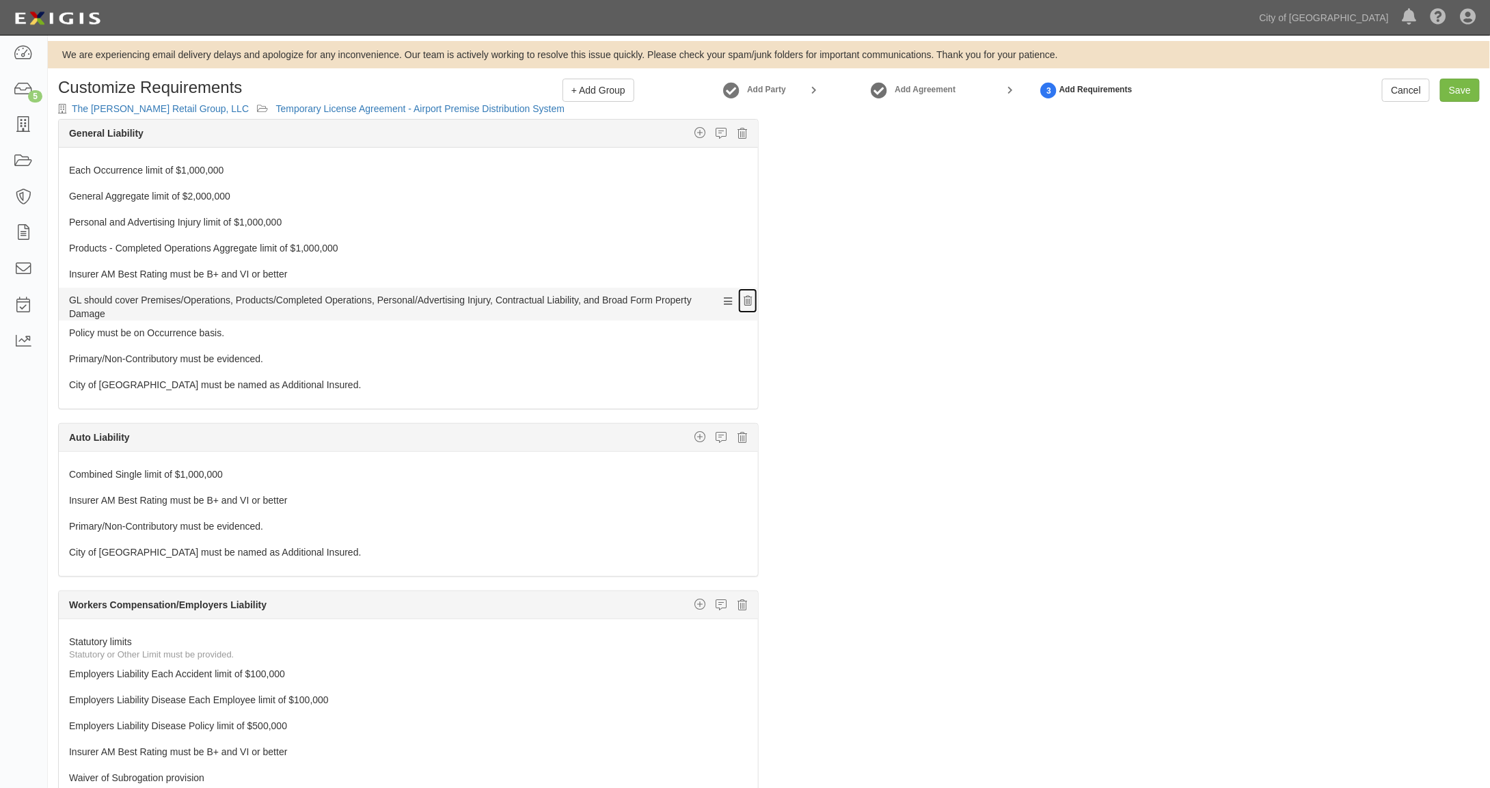
click at [744, 297] on icon at bounding box center [748, 302] width 8 height 10
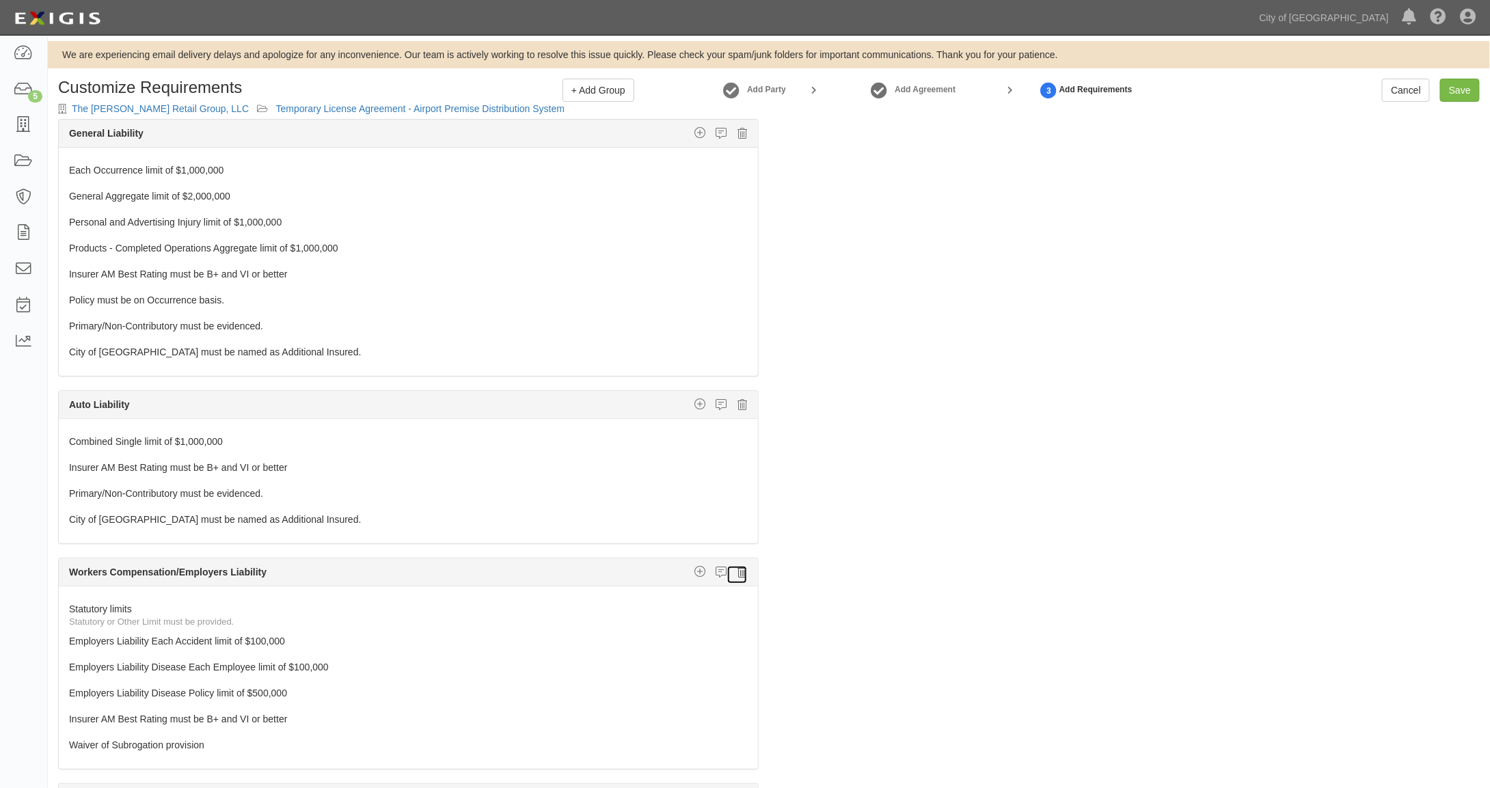
click at [737, 566] on icon at bounding box center [742, 572] width 10 height 12
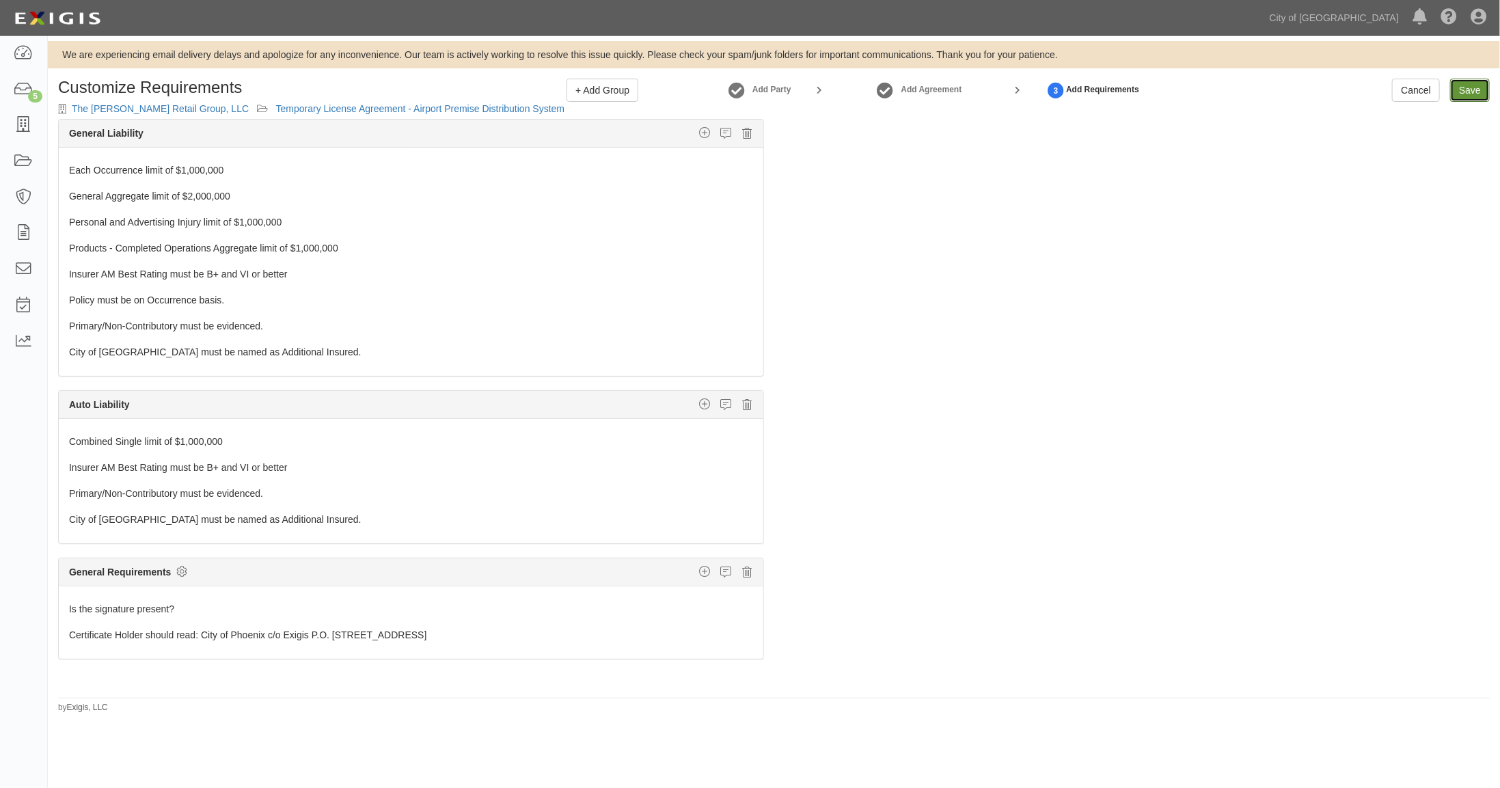
click at [1469, 90] on link "Save" at bounding box center [1470, 90] width 40 height 23
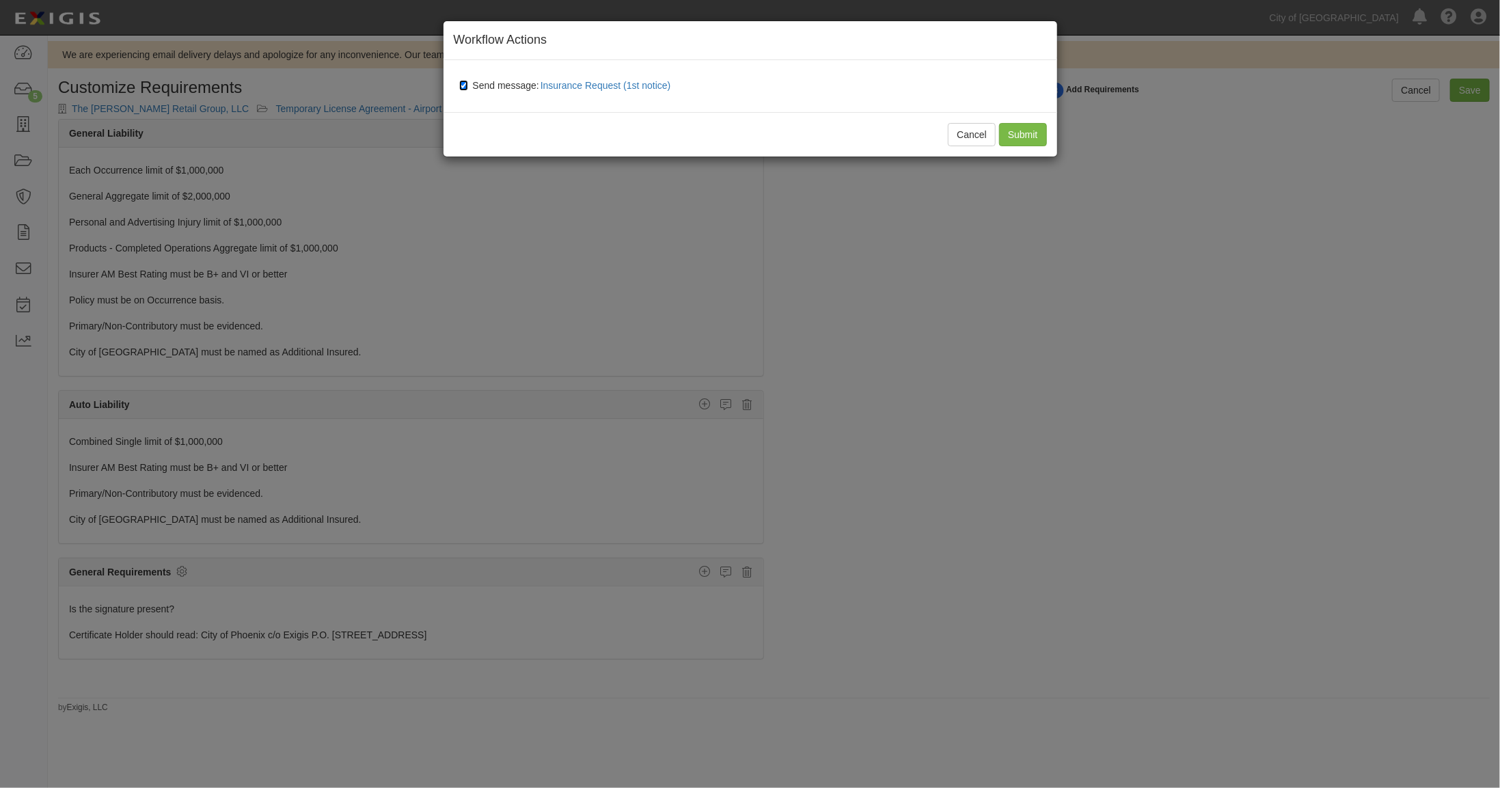
click at [463, 84] on input "Send message: Insurance Request (1st notice)" at bounding box center [463, 85] width 9 height 11
checkbox input "false"
click at [1012, 137] on input "Submit" at bounding box center [1023, 134] width 48 height 23
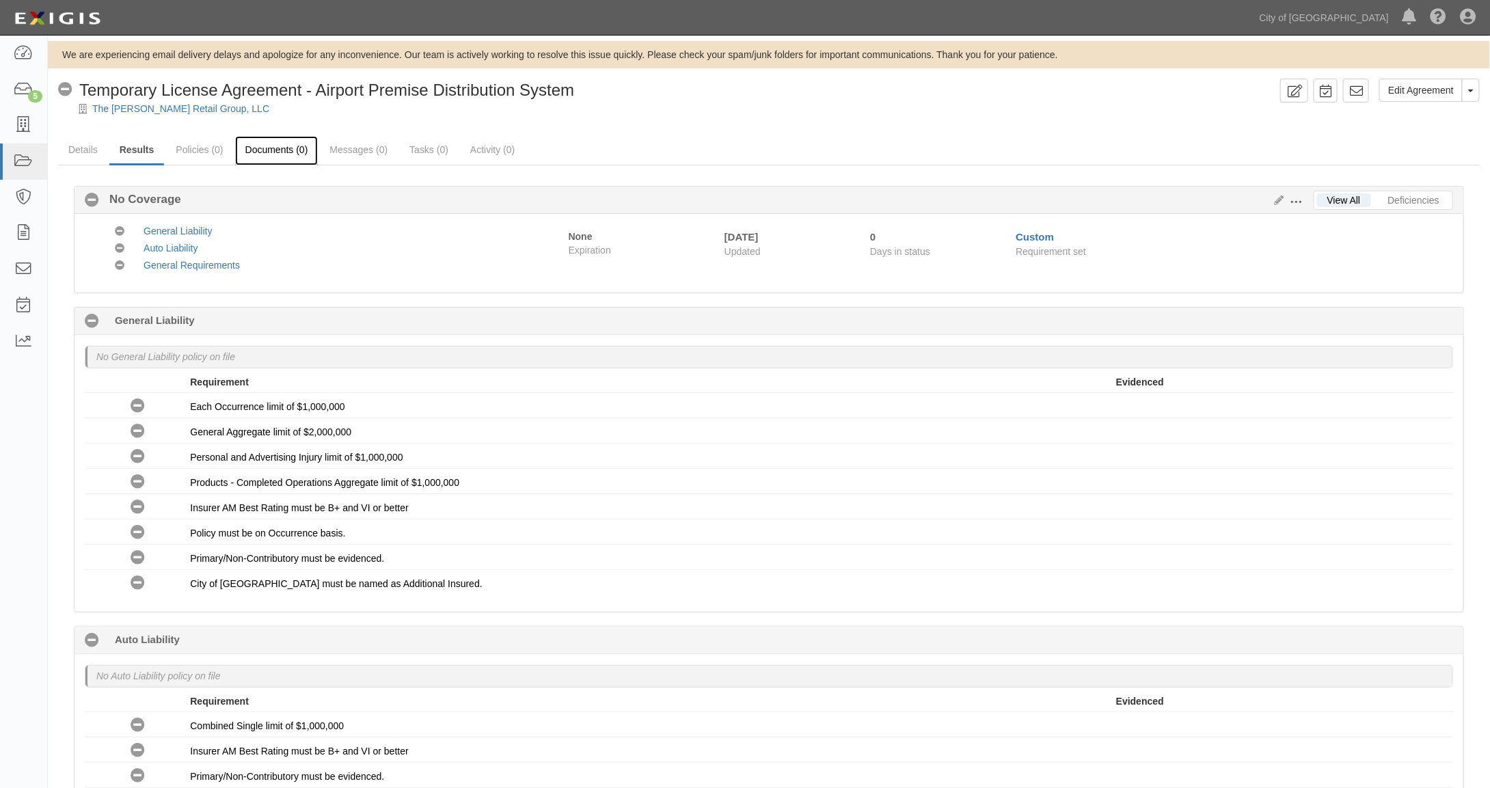
click at [275, 151] on link "Documents (0)" at bounding box center [276, 150] width 83 height 29
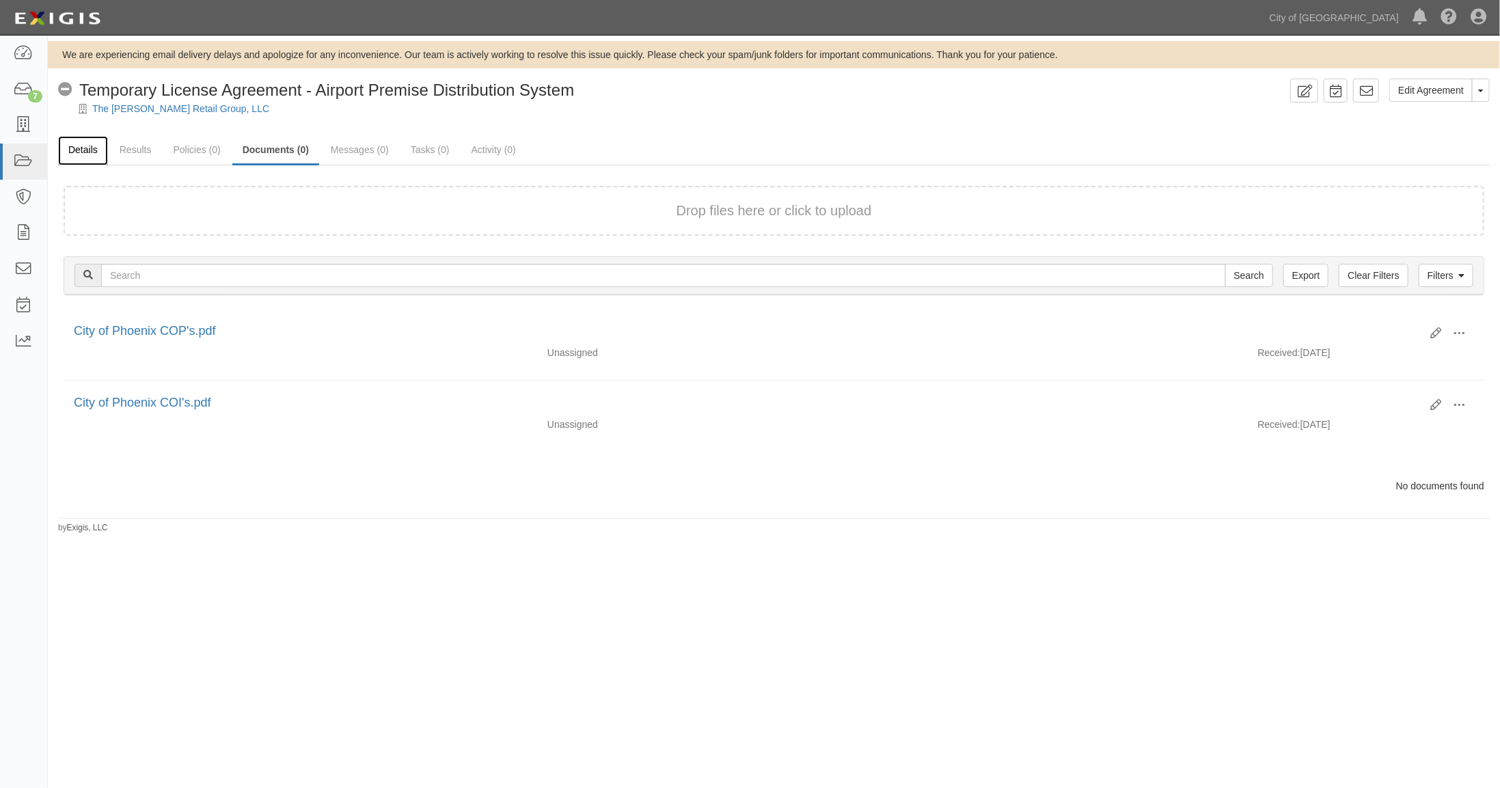
click at [71, 152] on link "Details" at bounding box center [83, 150] width 50 height 29
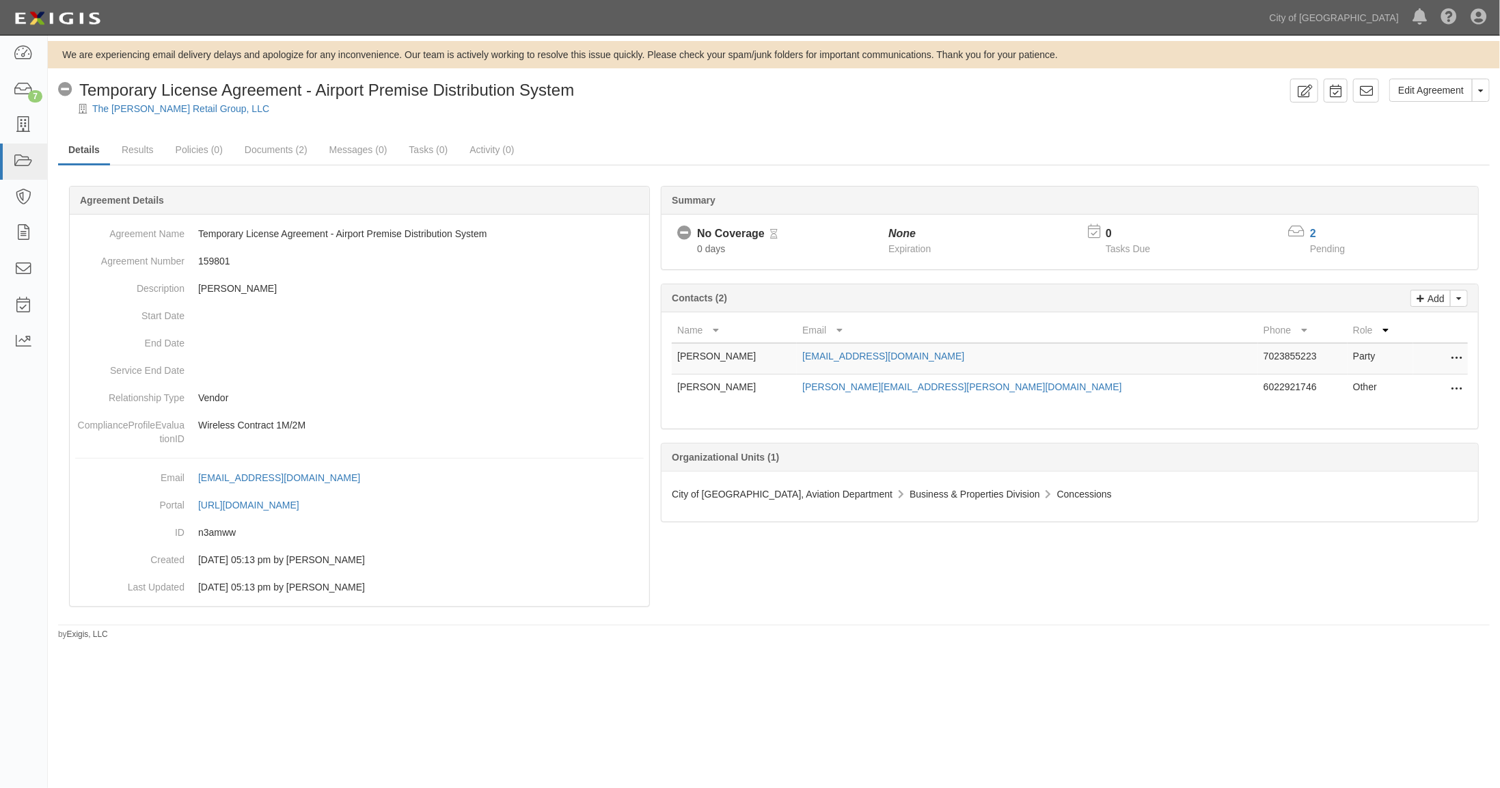
click at [16, 458] on div "Dashboard 7 Inbox Parties Agreements Coverages Documents Messages Tasks Reports" at bounding box center [24, 412] width 48 height 752
click at [27, 164] on icon at bounding box center [23, 162] width 19 height 16
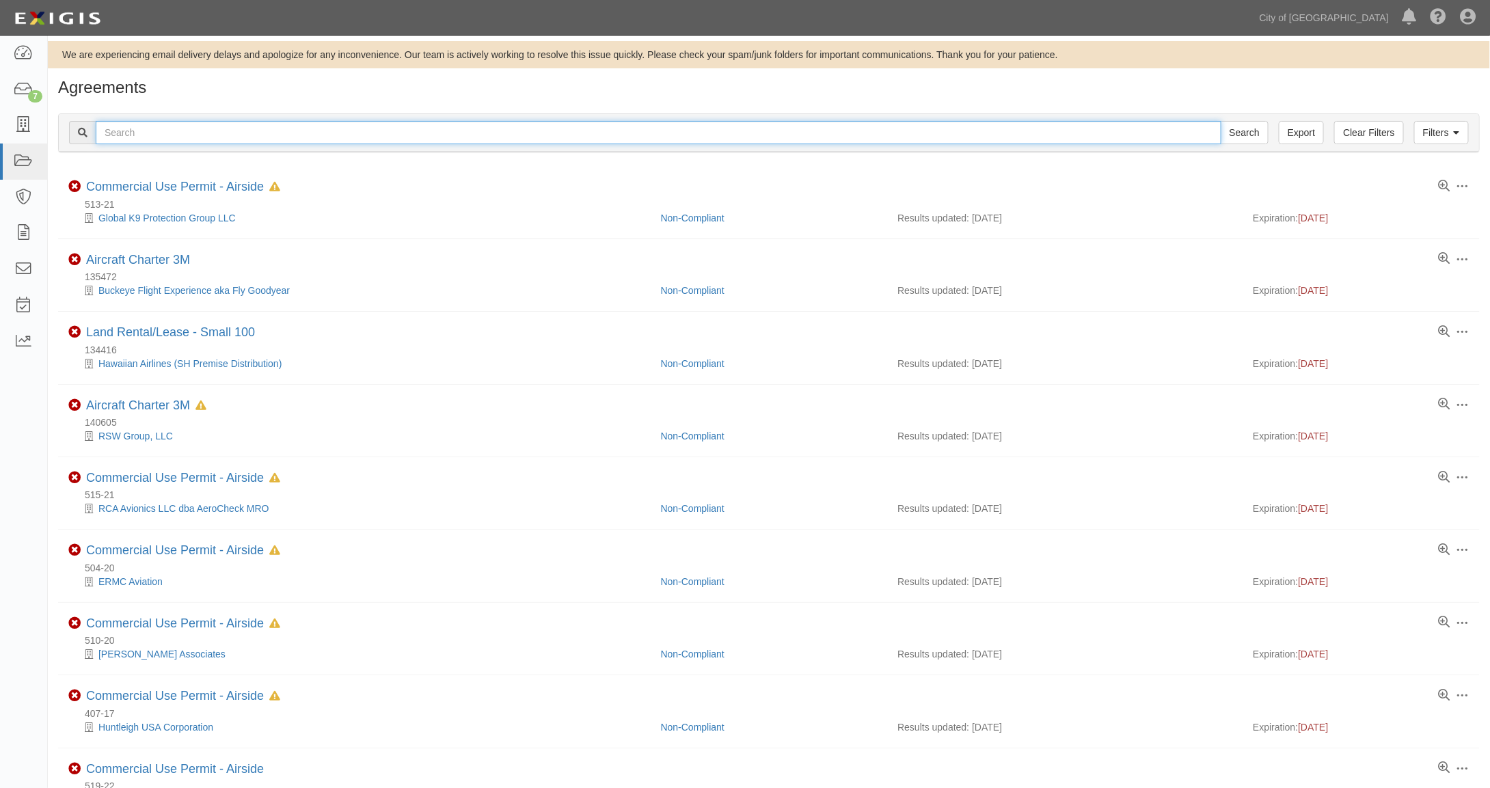
click at [230, 137] on input "text" at bounding box center [659, 132] width 1126 height 23
type input "146163"
click at [1221, 121] on input "Search" at bounding box center [1245, 132] width 48 height 23
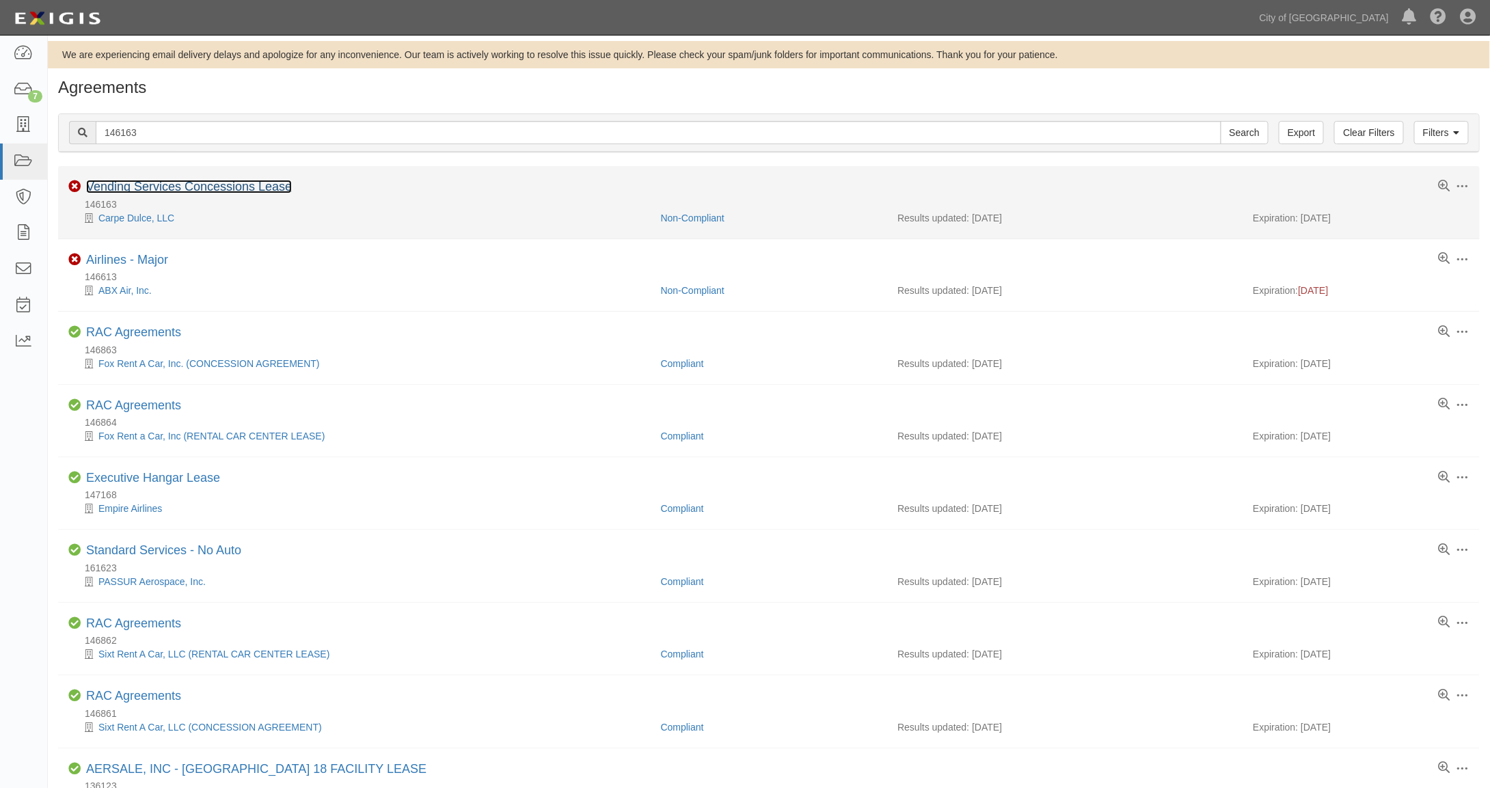
click at [174, 182] on link "Vending Services Concessions Lease" at bounding box center [189, 187] width 206 height 14
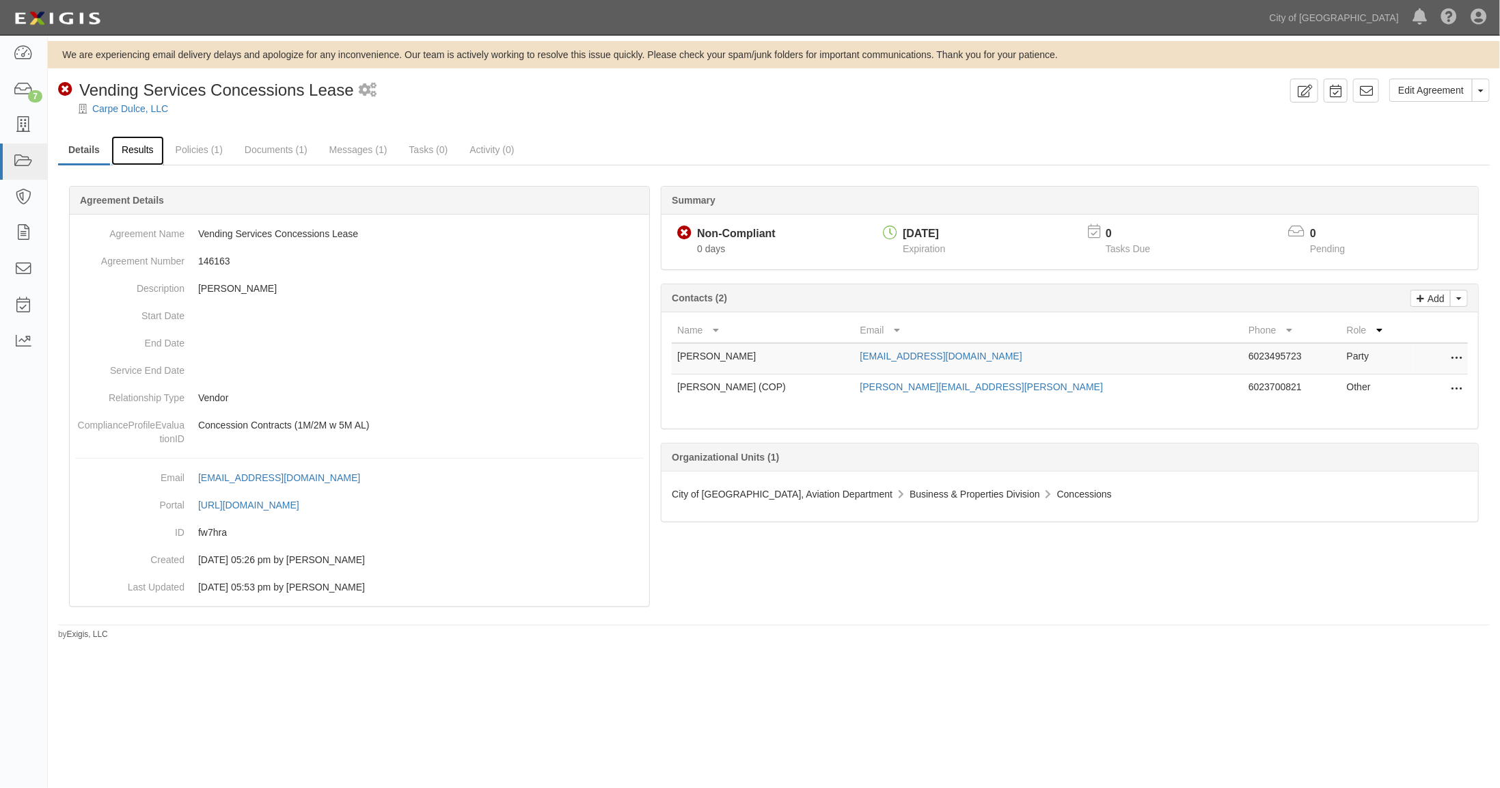
click at [133, 154] on link "Results" at bounding box center [137, 150] width 53 height 29
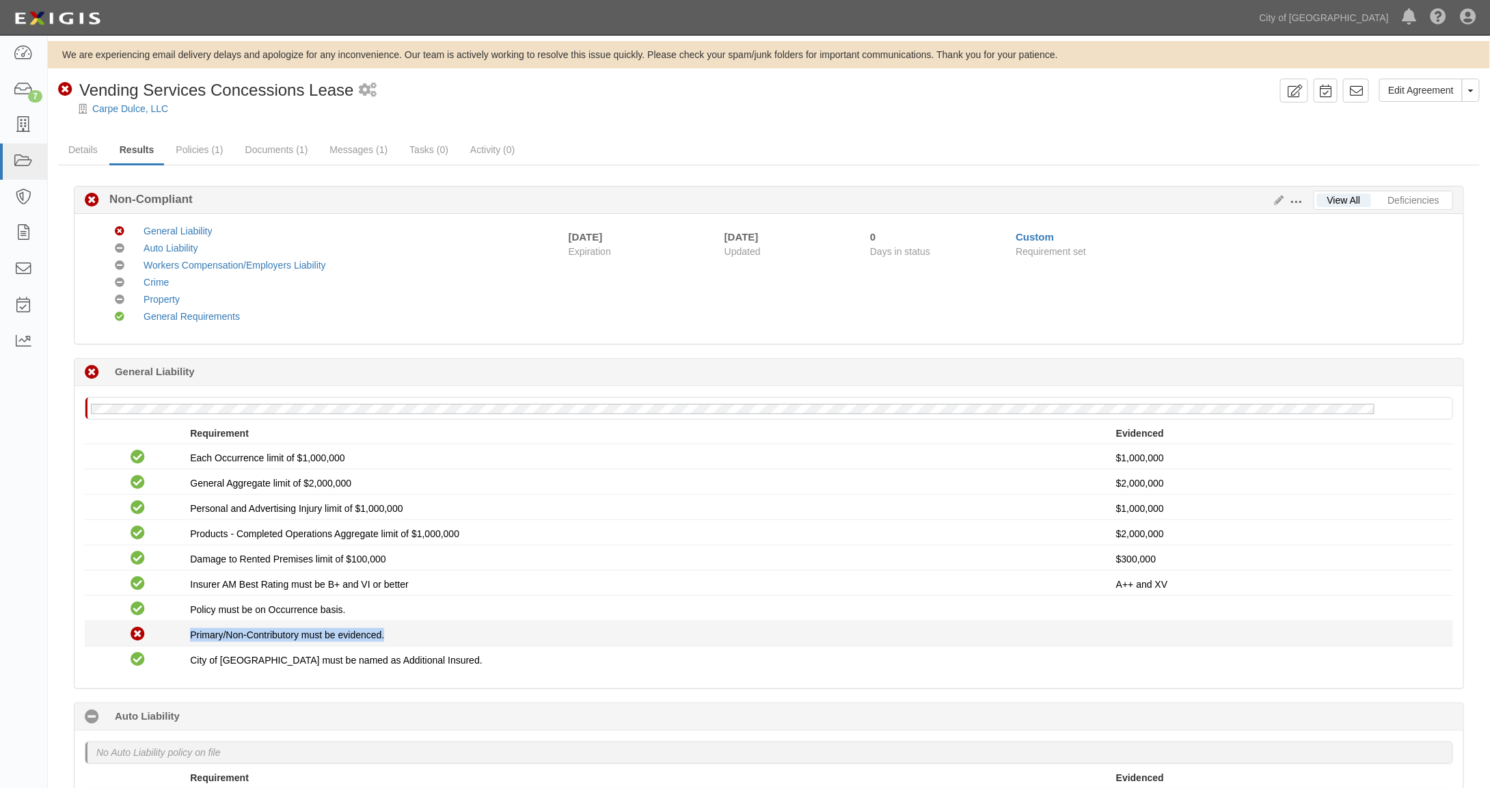
drag, startPoint x: 190, startPoint y: 631, endPoint x: 386, endPoint y: 632, distance: 196.1
click at [386, 632] on div "Primary/Non-Contributory must be evidenced." at bounding box center [653, 635] width 926 height 14
copy span "Primary/Non-Contributory must be evidenced."
click at [367, 92] on icon at bounding box center [368, 90] width 18 height 14
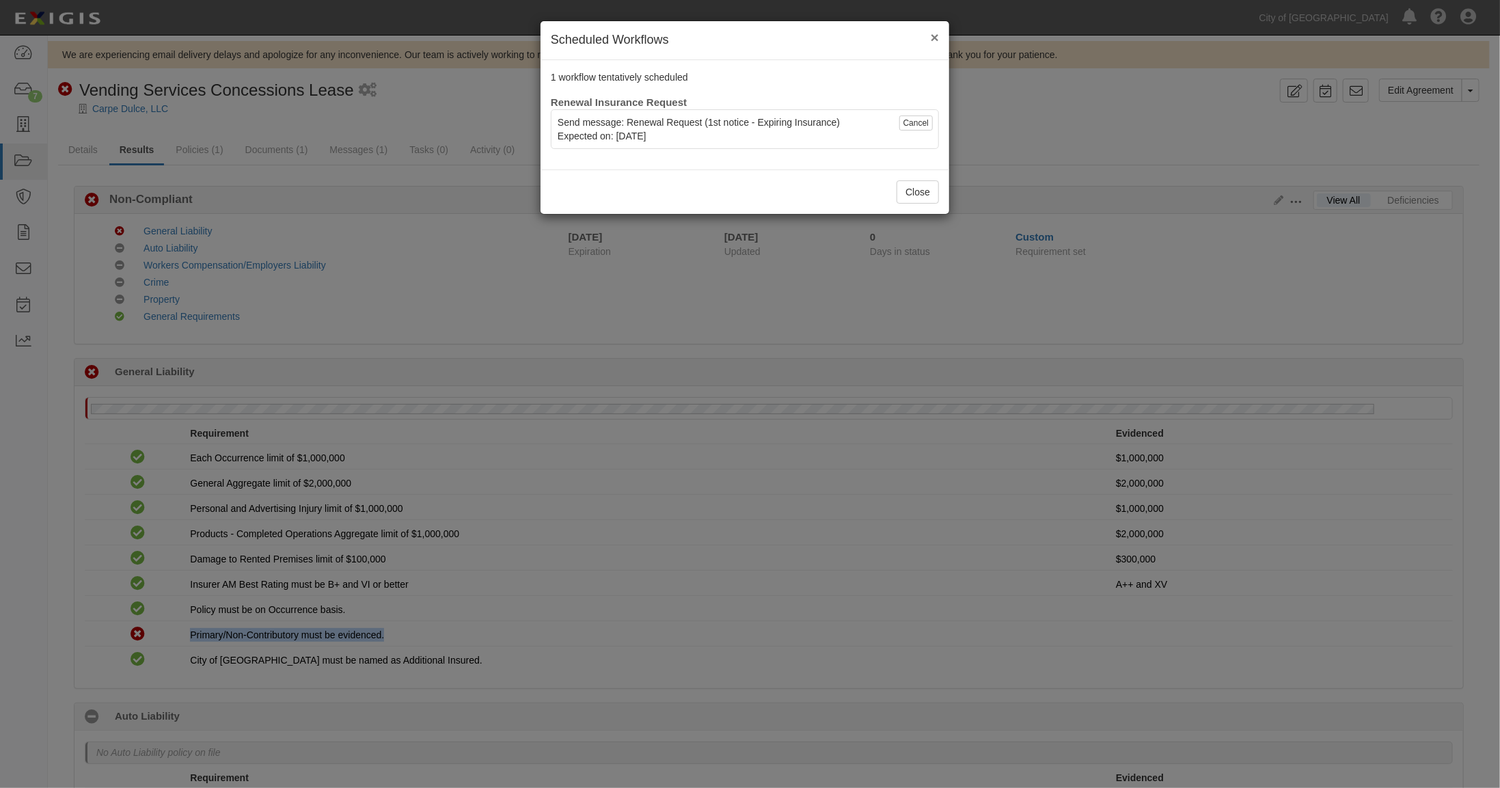
click at [934, 37] on span "×" at bounding box center [935, 37] width 8 height 16
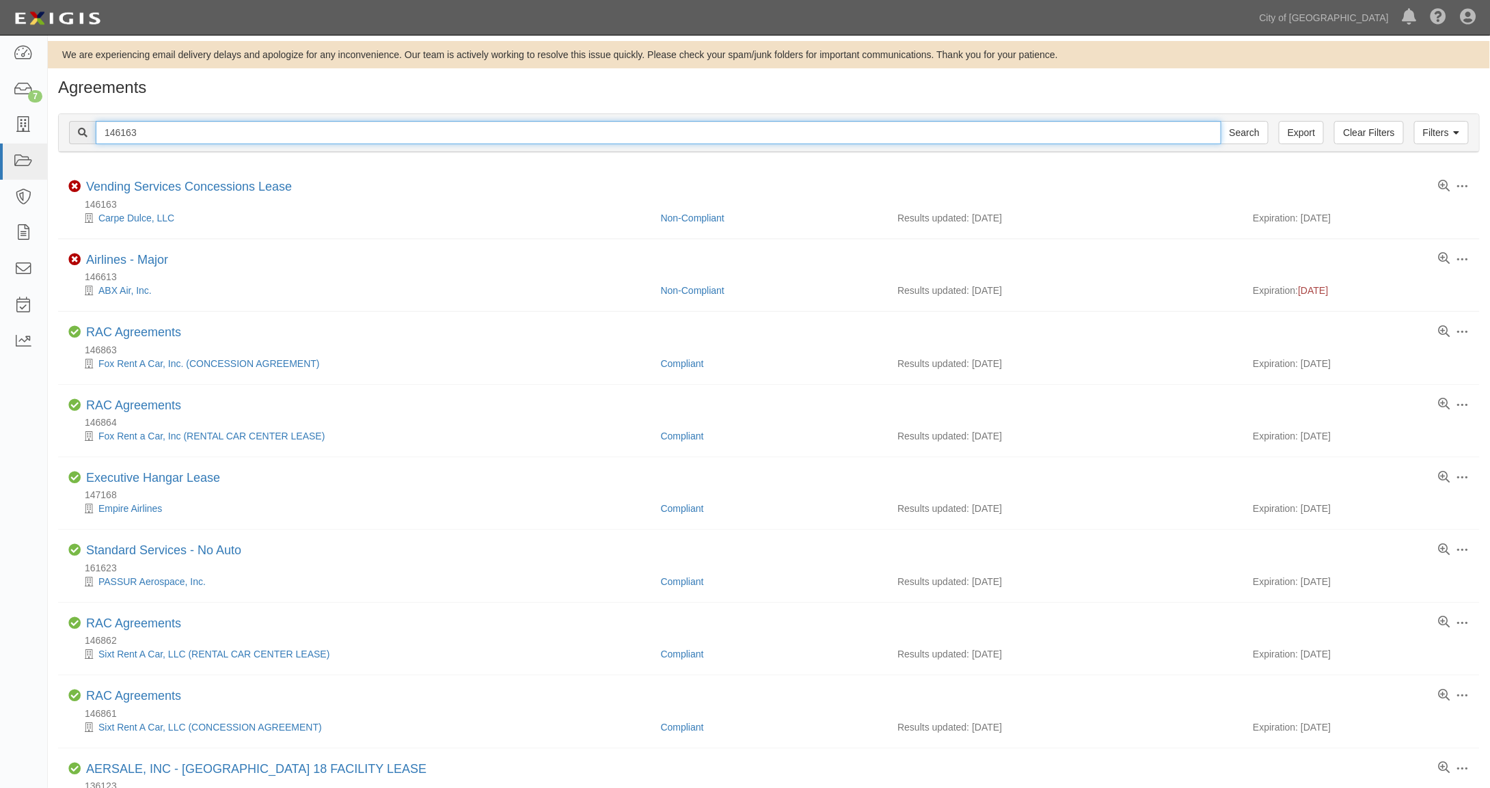
click at [116, 130] on input "146163" at bounding box center [659, 132] width 1126 height 23
type input "156325"
click at [1221, 121] on input "Search" at bounding box center [1245, 132] width 48 height 23
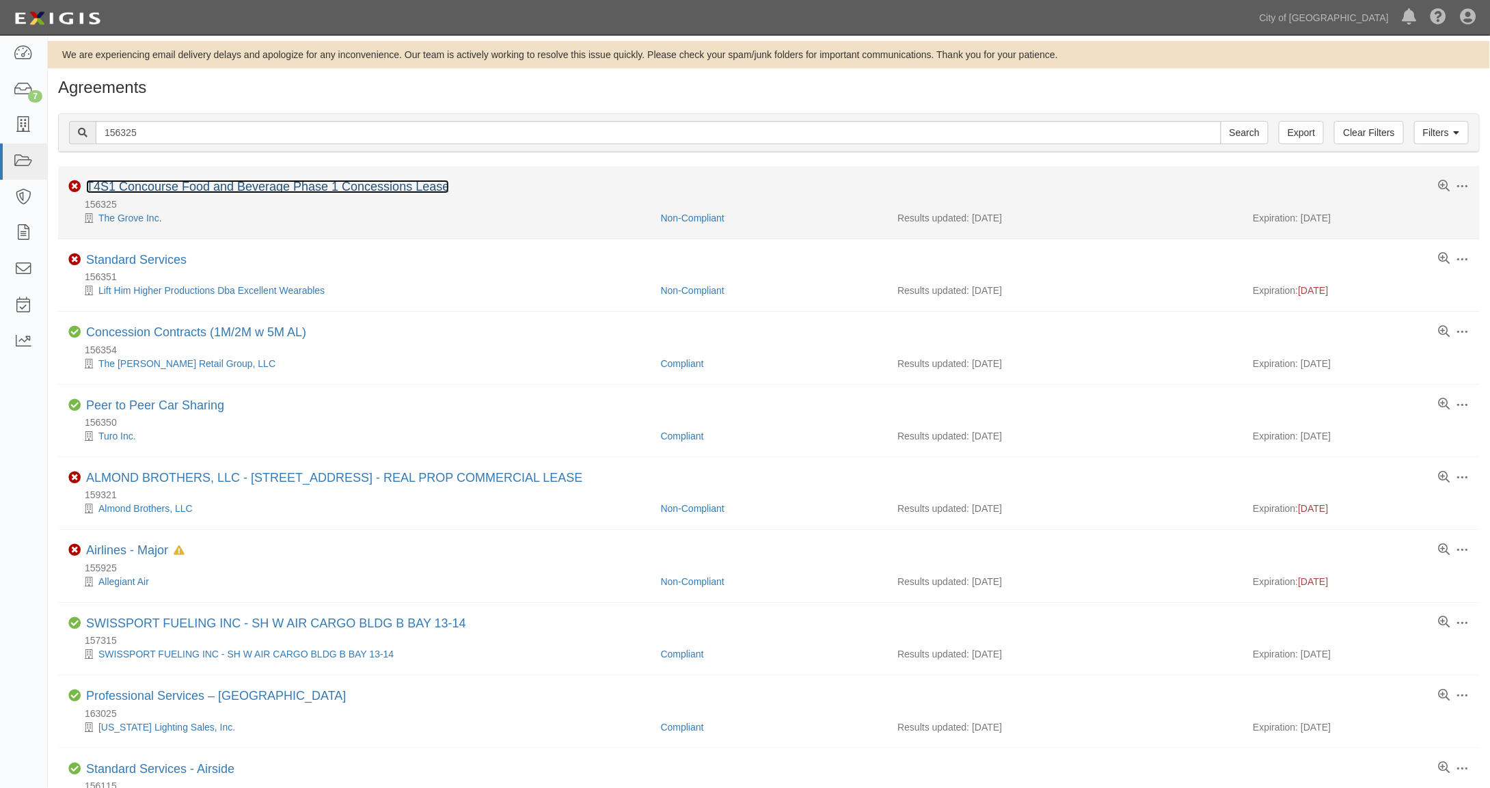
click at [182, 186] on link "T4S1 Concourse Food and Beverage Phase 1 Concessions Lease" at bounding box center [267, 187] width 363 height 14
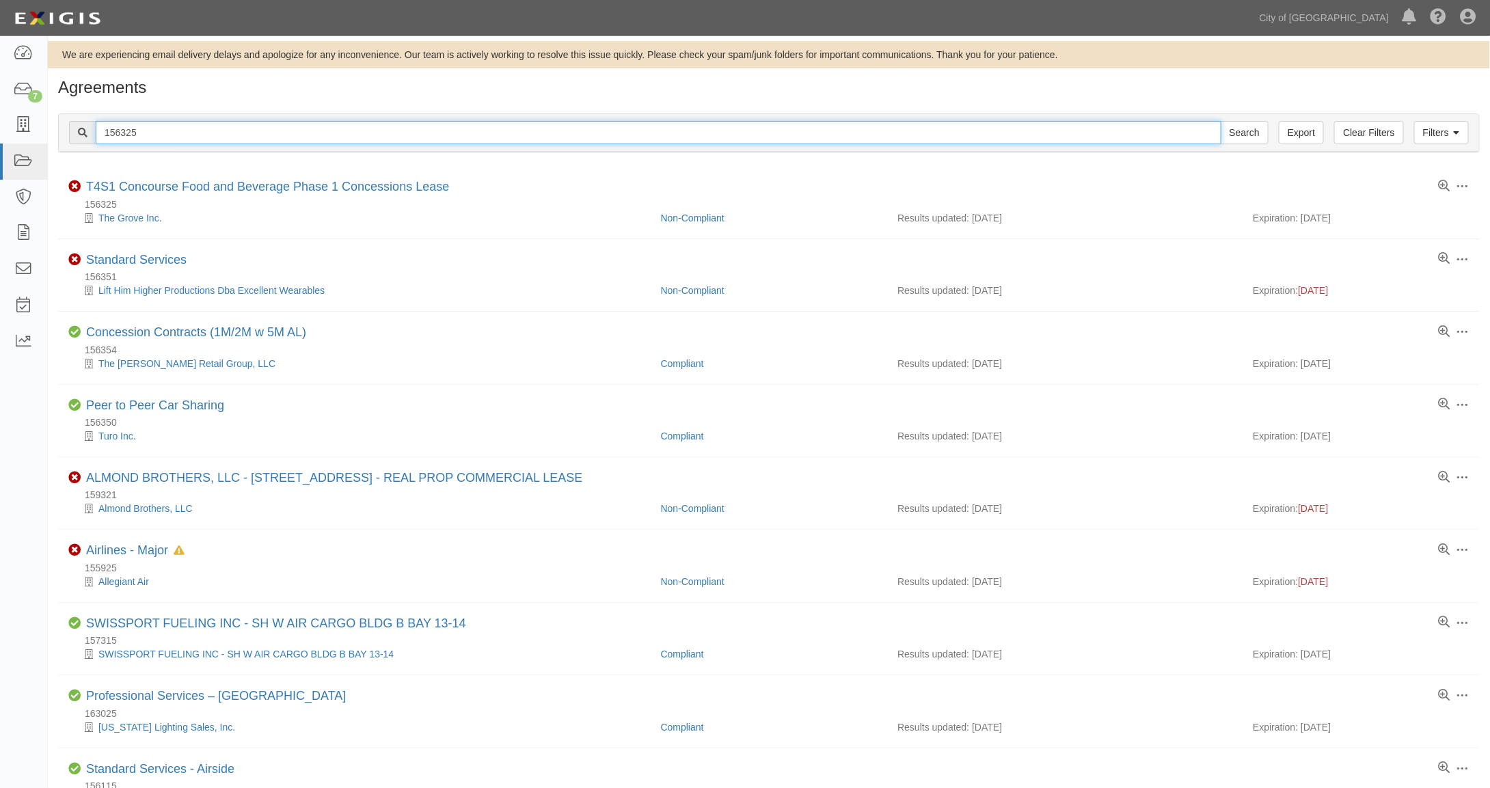
click at [154, 130] on input "156325" at bounding box center [659, 132] width 1126 height 23
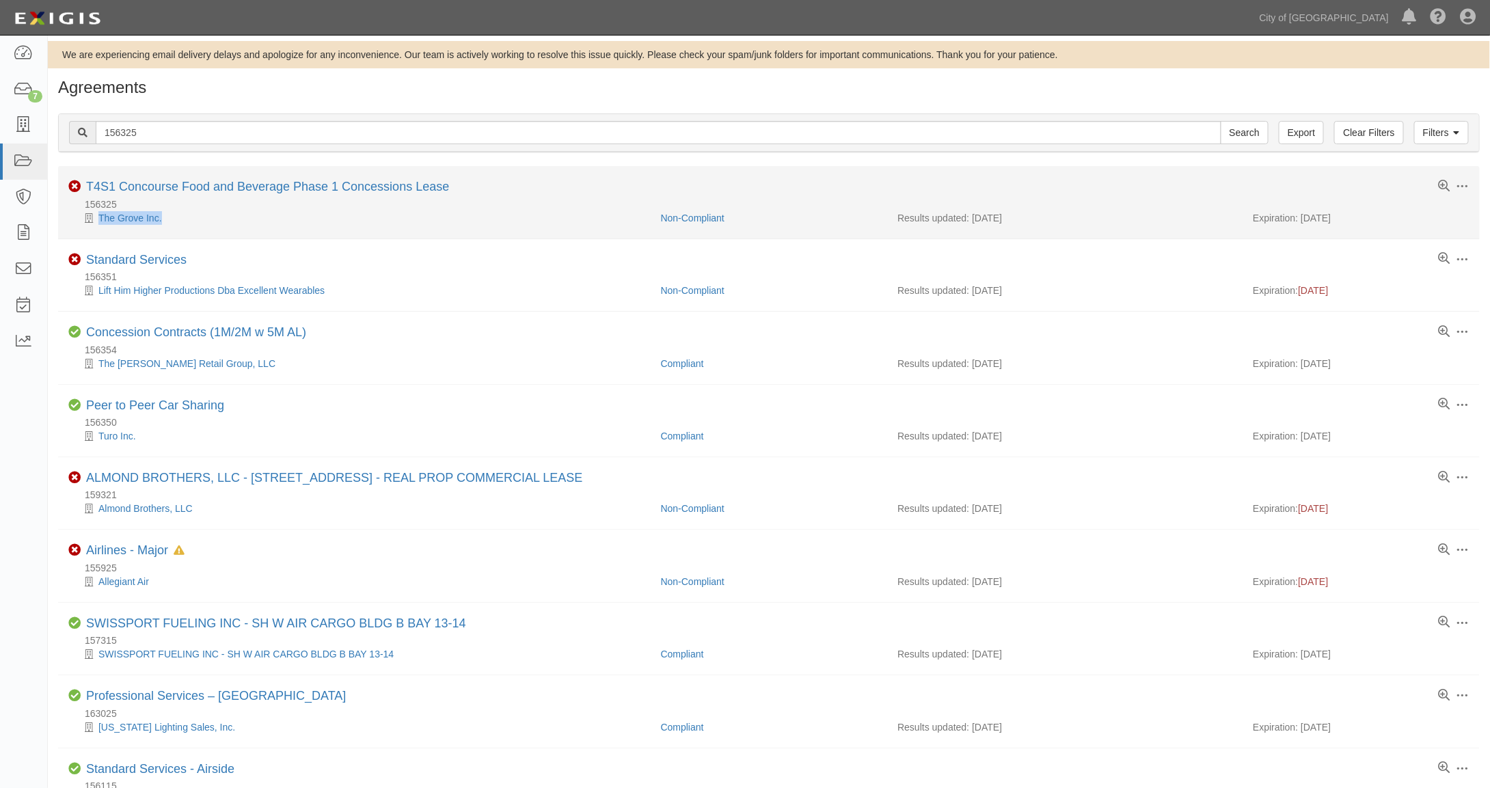
drag, startPoint x: 167, startPoint y: 217, endPoint x: 94, endPoint y: 231, distance: 74.4
click at [94, 231] on li "Toggle Agreement Dropdown Edit Log activity Add task Send message Archive Non-C…" at bounding box center [768, 202] width 1421 height 72
copy div "The Grove Inc."
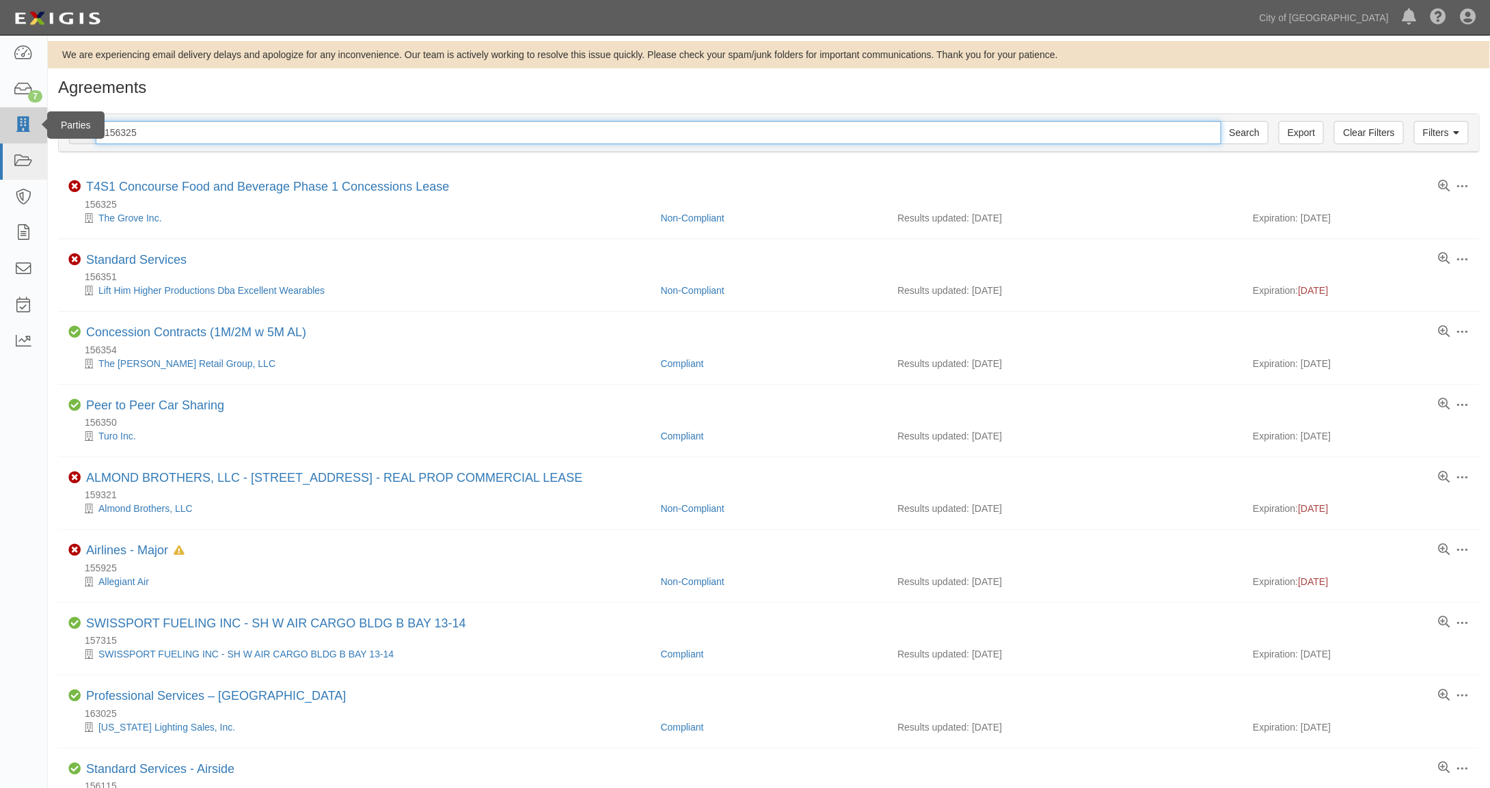
drag, startPoint x: 151, startPoint y: 135, endPoint x: 22, endPoint y: 122, distance: 129.8
click at [22, 122] on body "Toggle navigation Dashboard 7 Inbox Parties Agreements Coverages Documents Mess…" at bounding box center [745, 622] width 1490 height 1245
paste input "The Grove Inc."
type input "The Grove"
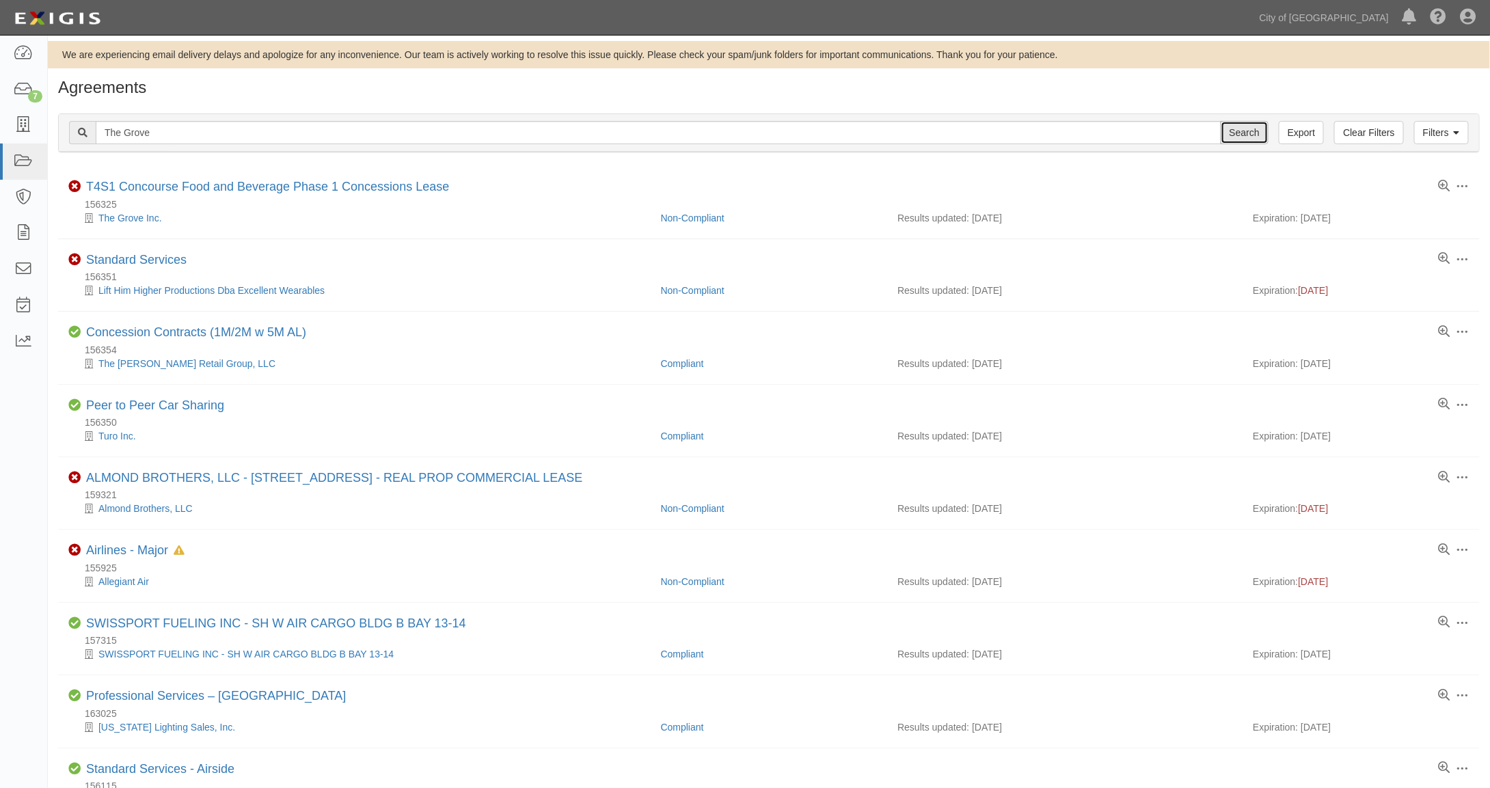
click at [1236, 131] on input "Search" at bounding box center [1245, 132] width 48 height 23
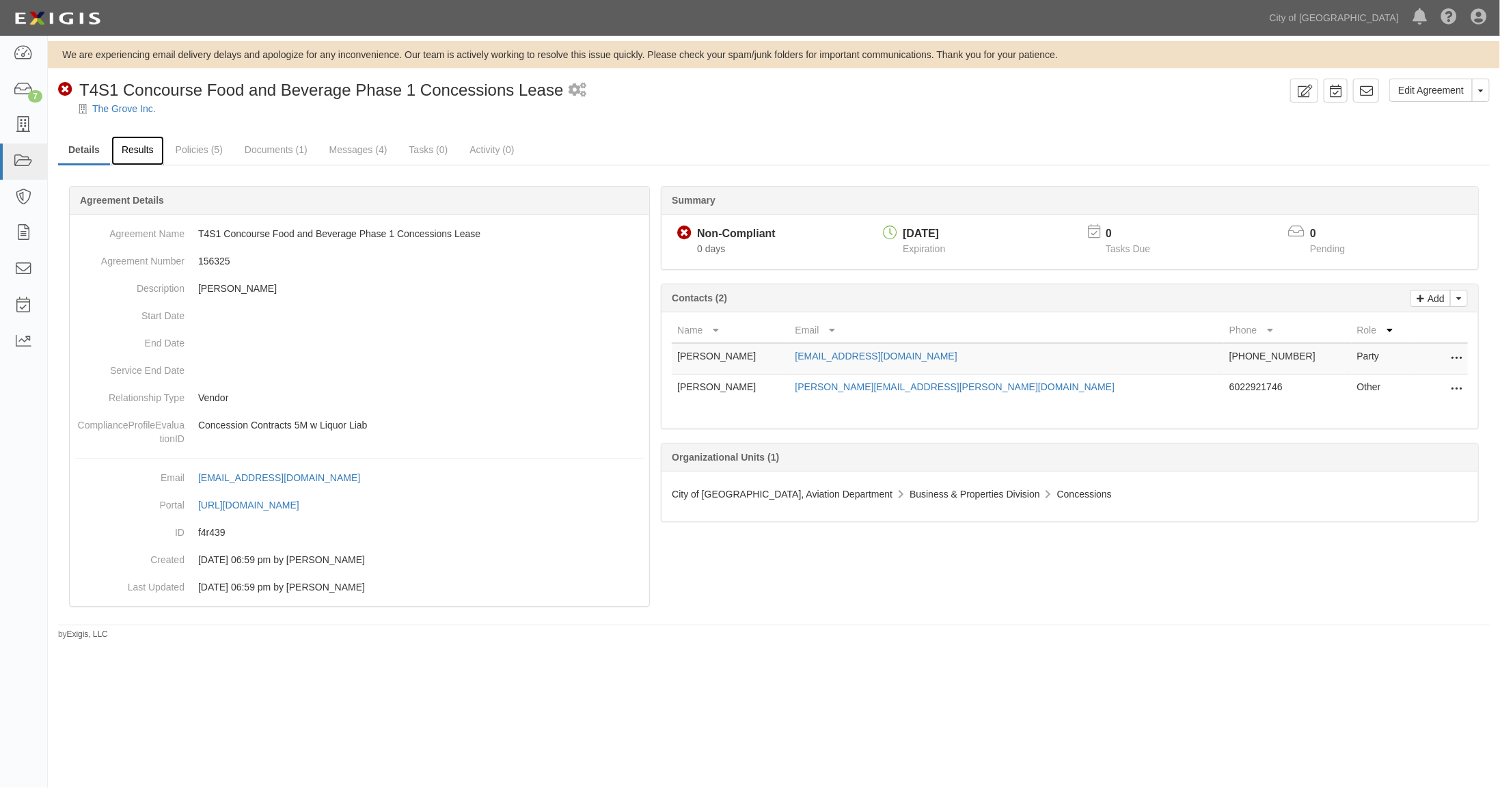
click at [138, 152] on link "Results" at bounding box center [137, 150] width 53 height 29
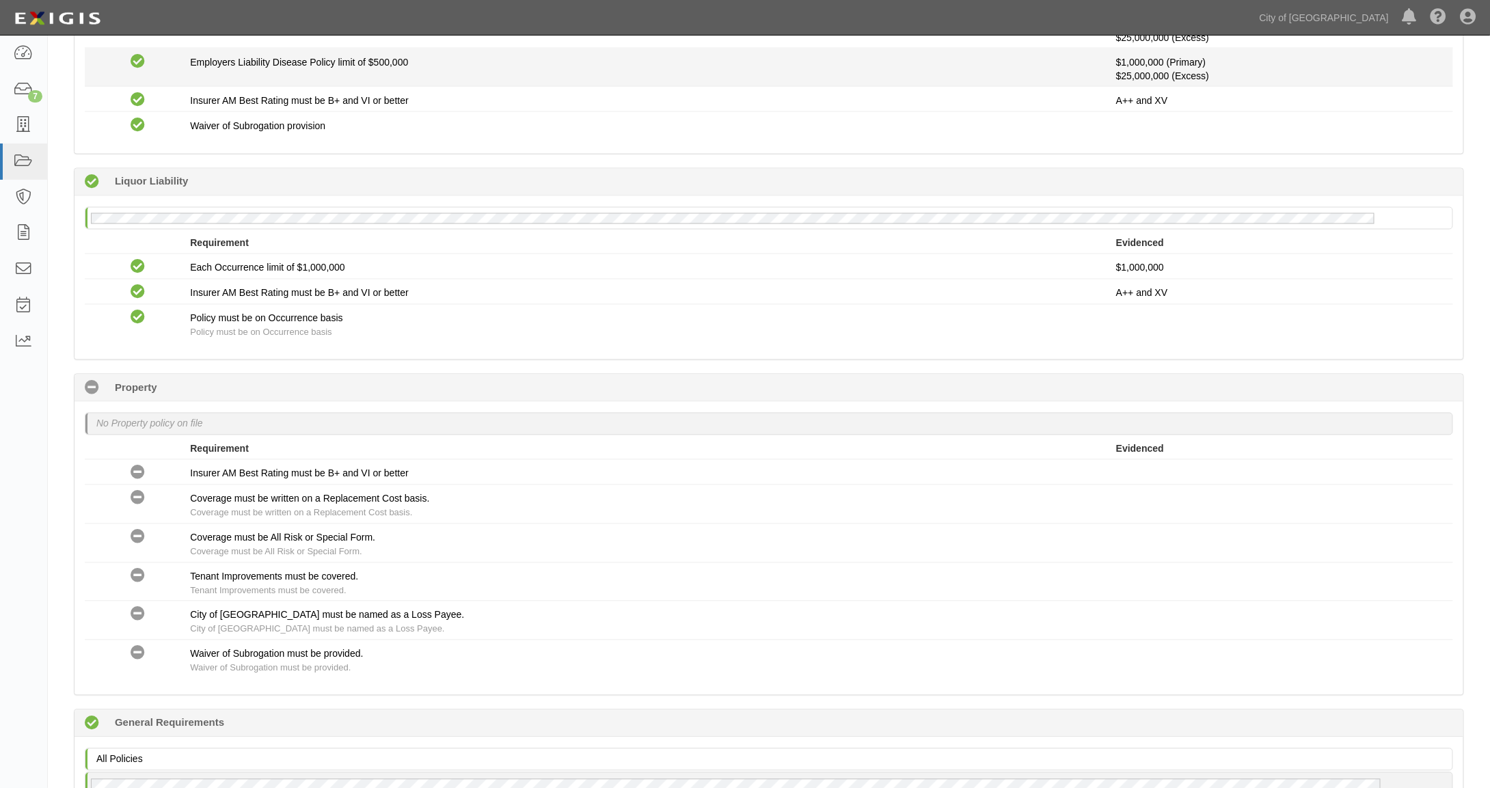
scroll to position [1367, 0]
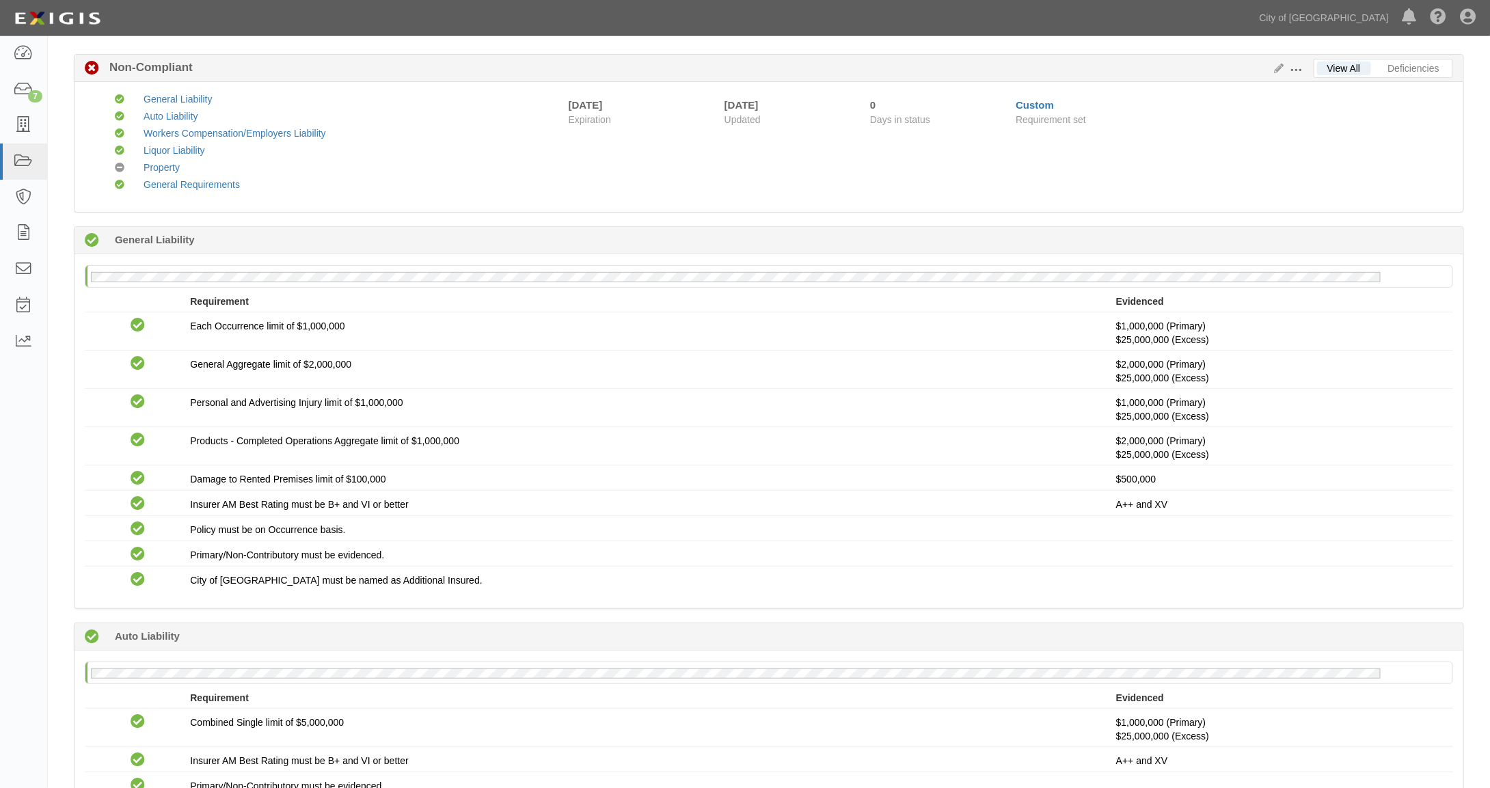
scroll to position [0, 0]
